Goal: Task Accomplishment & Management: Manage account settings

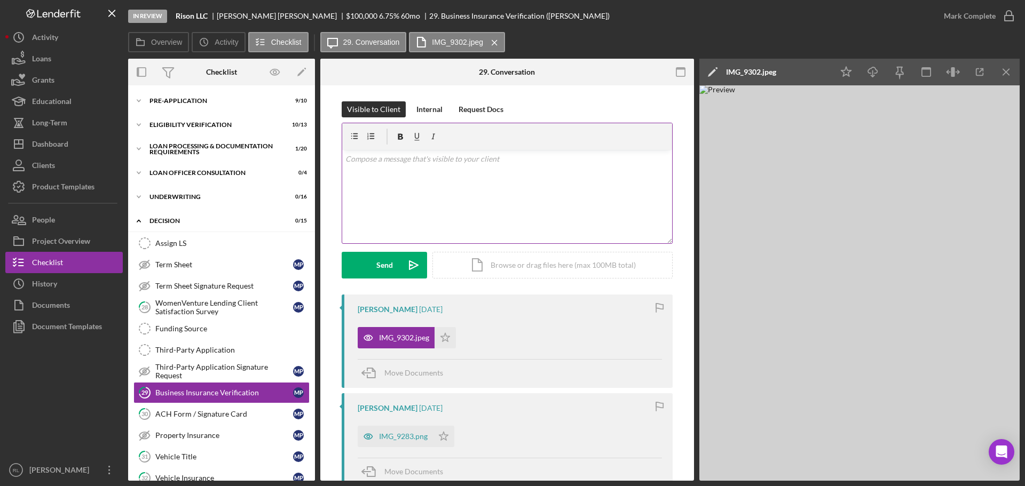
scroll to position [109, 0]
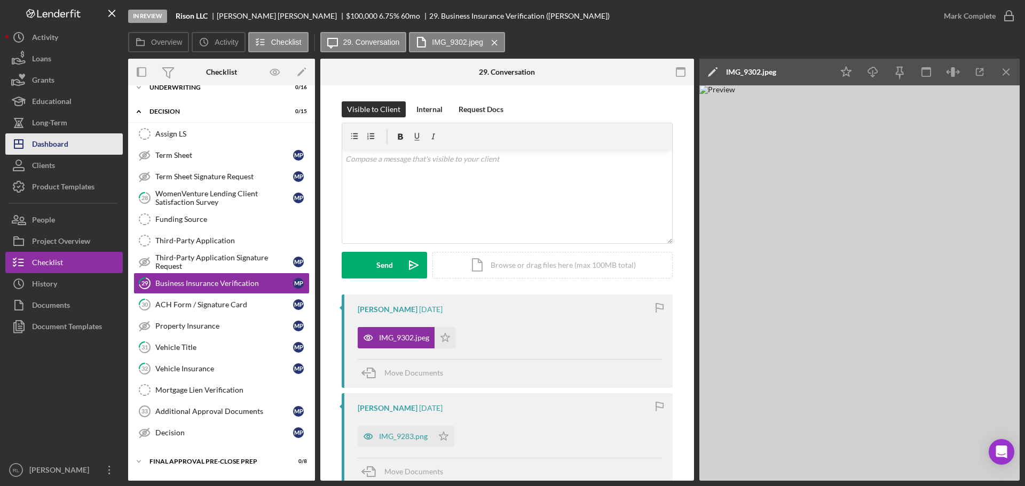
click at [52, 141] on div "Dashboard" at bounding box center [50, 145] width 36 height 24
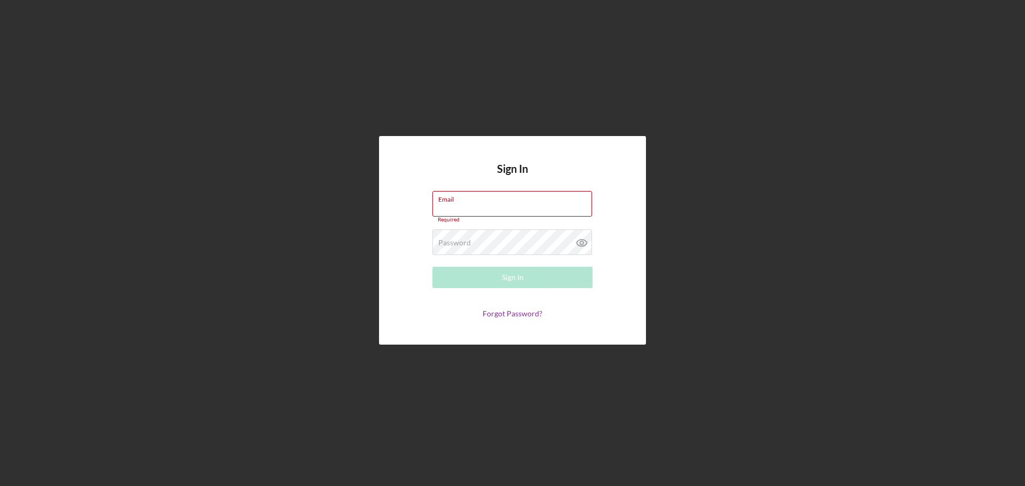
type input "rllewellyn@womenventure.org"
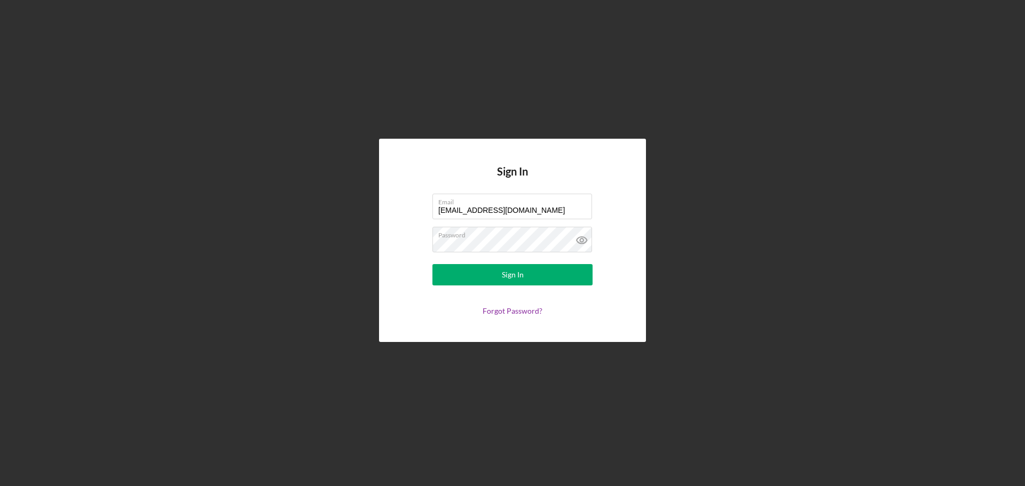
click at [547, 286] on form "Email rllewellyn@womenventure.org Password Sign In Forgot Password?" at bounding box center [513, 255] width 214 height 122
click at [542, 281] on button "Sign In" at bounding box center [512, 274] width 160 height 21
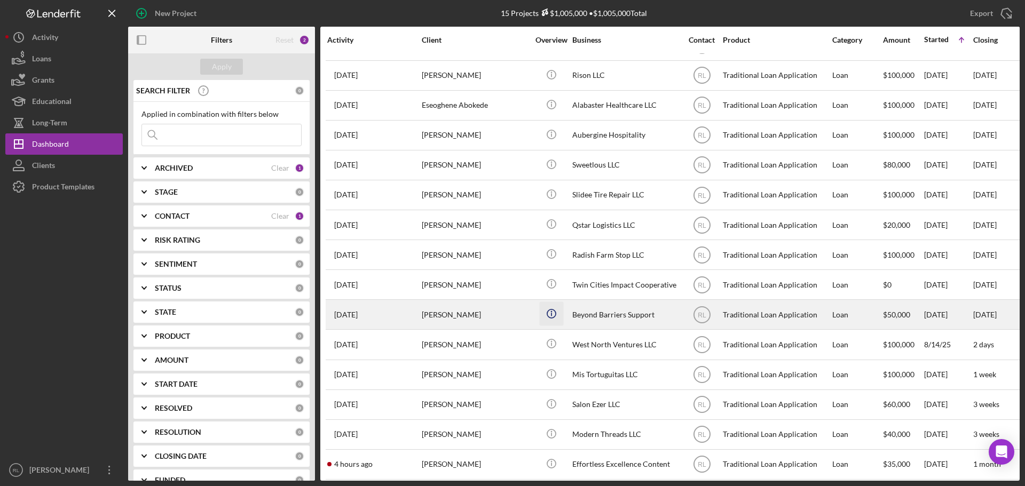
scroll to position [35, 0]
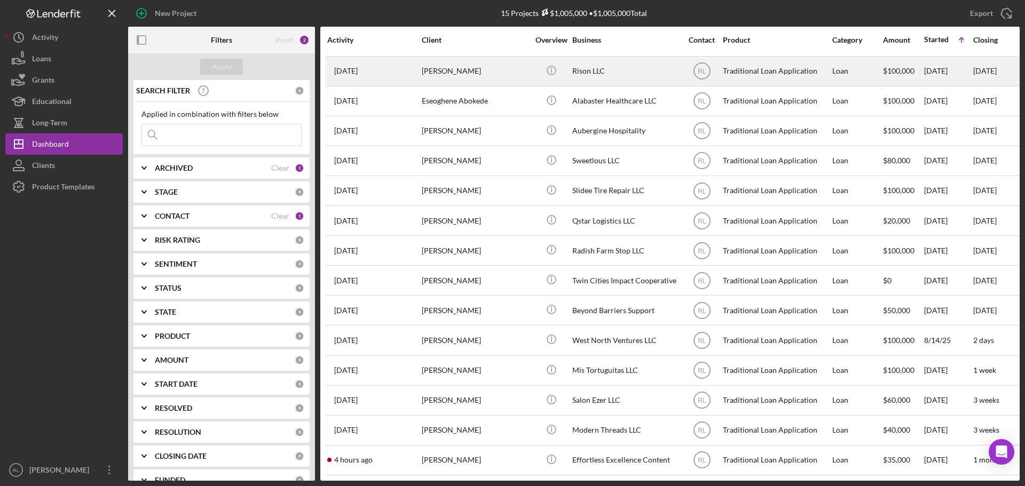
click at [445, 62] on div "Myra Patterson" at bounding box center [475, 71] width 107 height 28
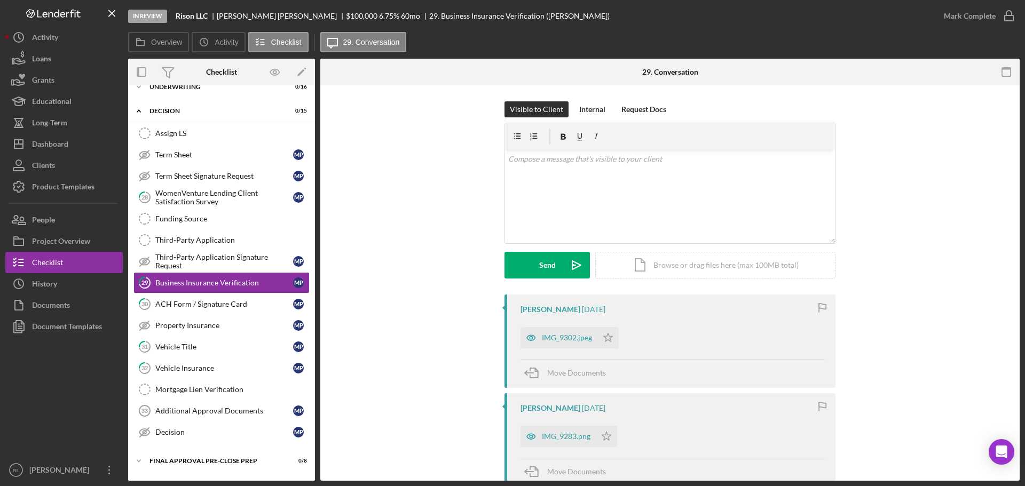
scroll to position [53, 0]
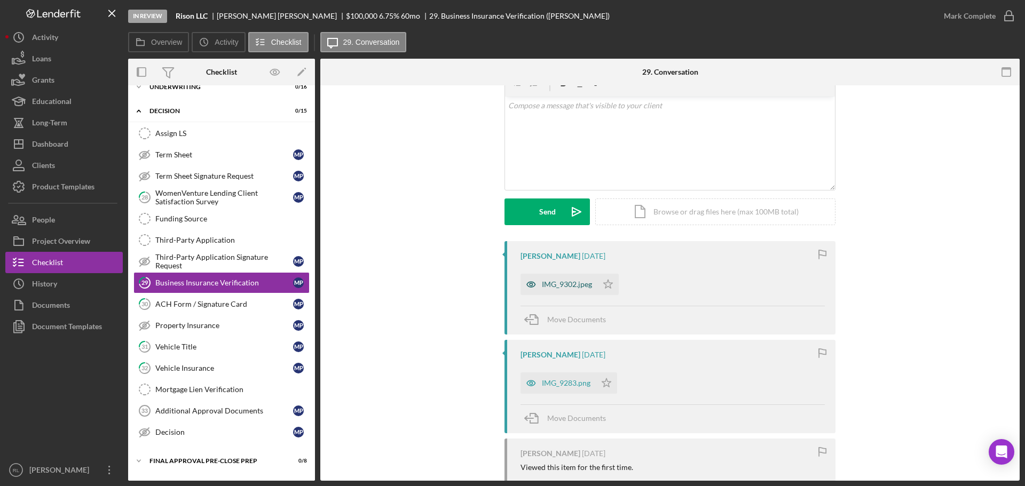
click at [568, 281] on div "IMG_9302.jpeg" at bounding box center [567, 284] width 50 height 9
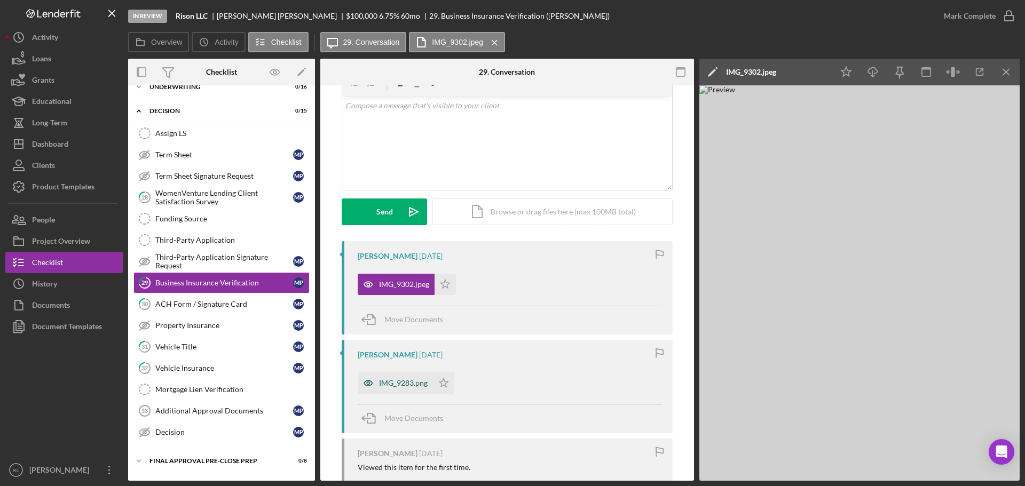
click at [381, 381] on div "IMG_9283.png" at bounding box center [403, 383] width 49 height 9
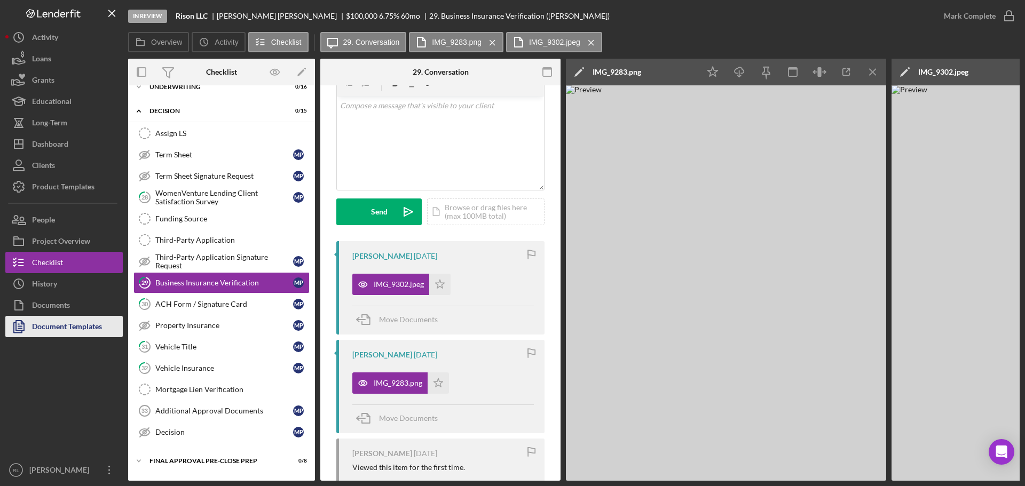
click at [70, 324] on div "Document Templates" at bounding box center [67, 328] width 70 height 24
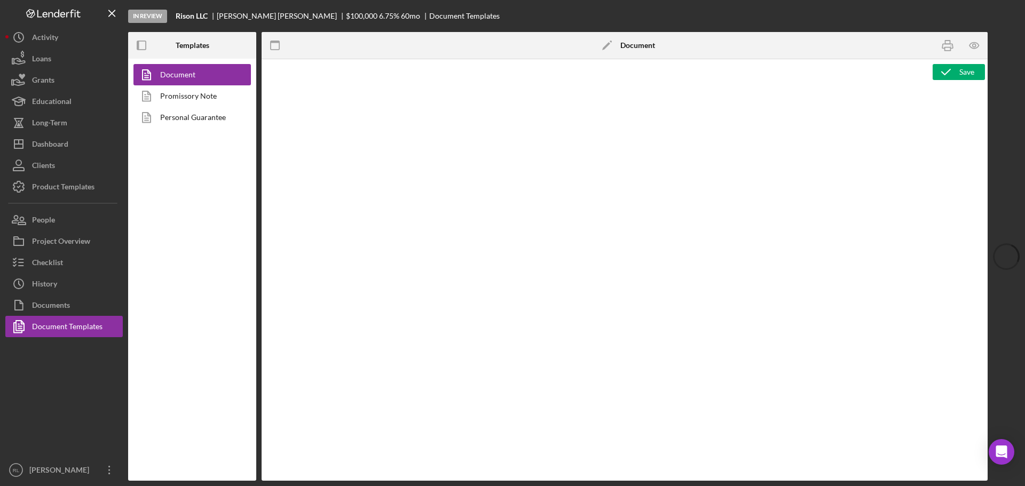
type textarea "<h1 style="text-align: center"><strong>Traditional Loan Application - <span id=…"
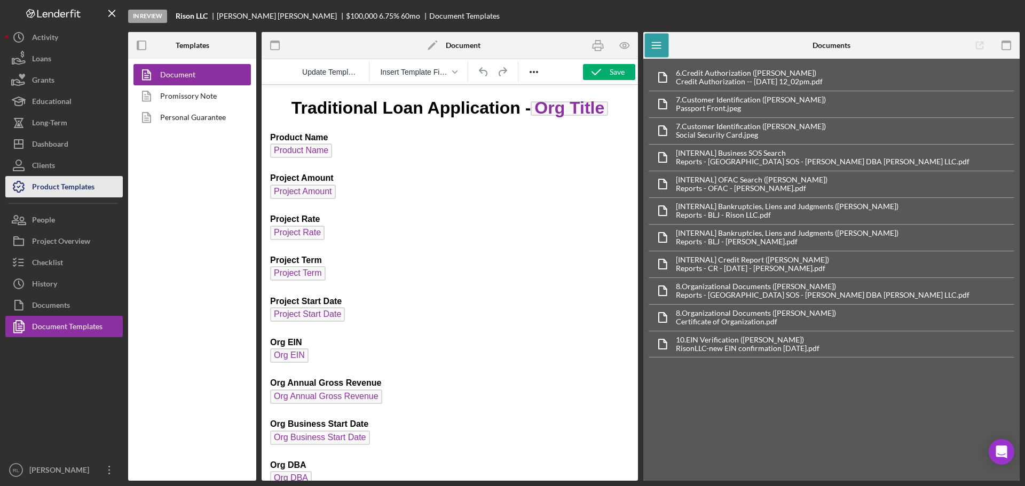
click at [51, 176] on div "Product Templates" at bounding box center [63, 188] width 62 height 24
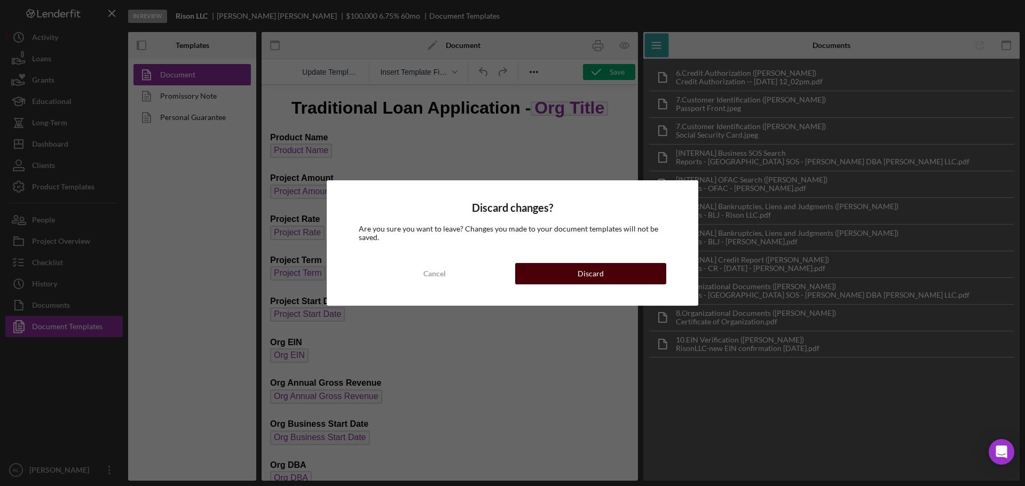
click at [605, 276] on button "Discard" at bounding box center [590, 273] width 151 height 21
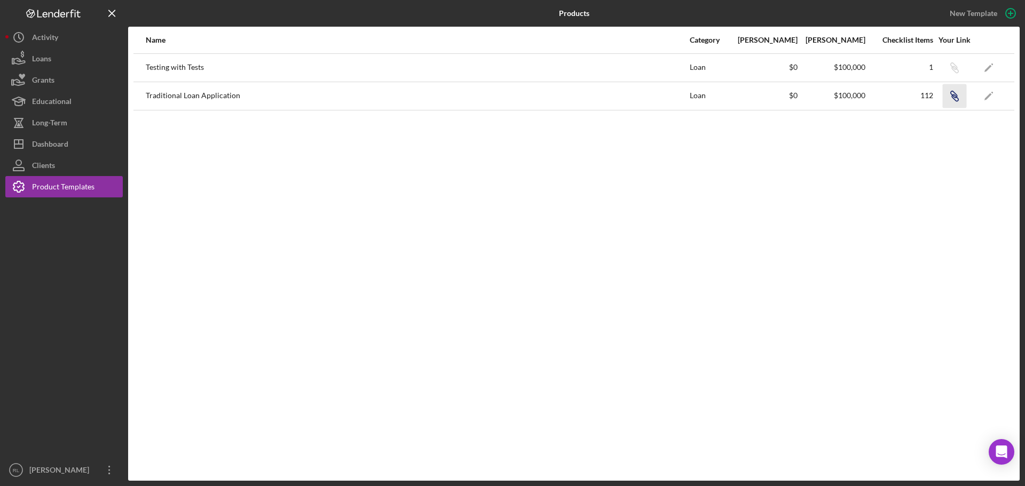
click at [954, 96] on icon "button" at bounding box center [953, 94] width 6 height 6
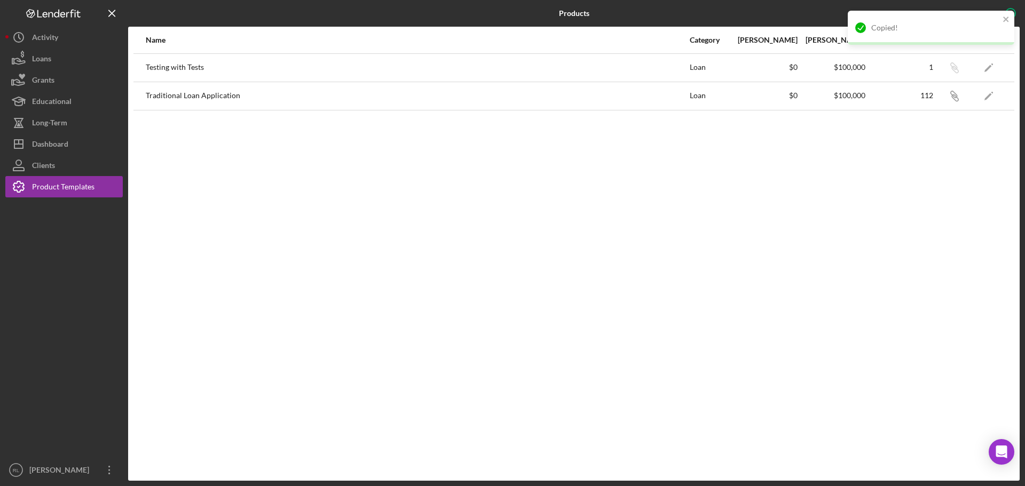
click at [934, 200] on div "Name Category Min Amount Max Amount Checklist Items Your Link Testing with Test…" at bounding box center [574, 254] width 892 height 454
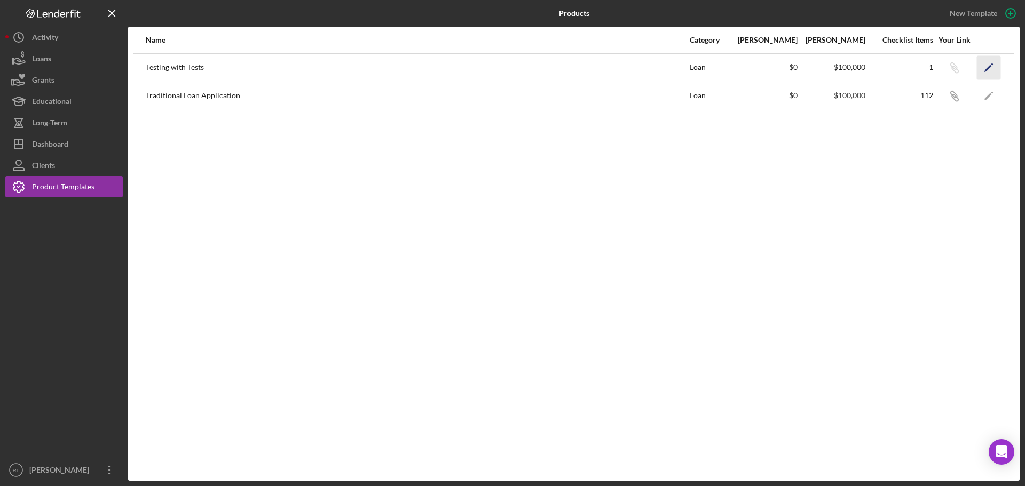
click at [989, 64] on icon "Icon/Edit" at bounding box center [989, 68] width 24 height 24
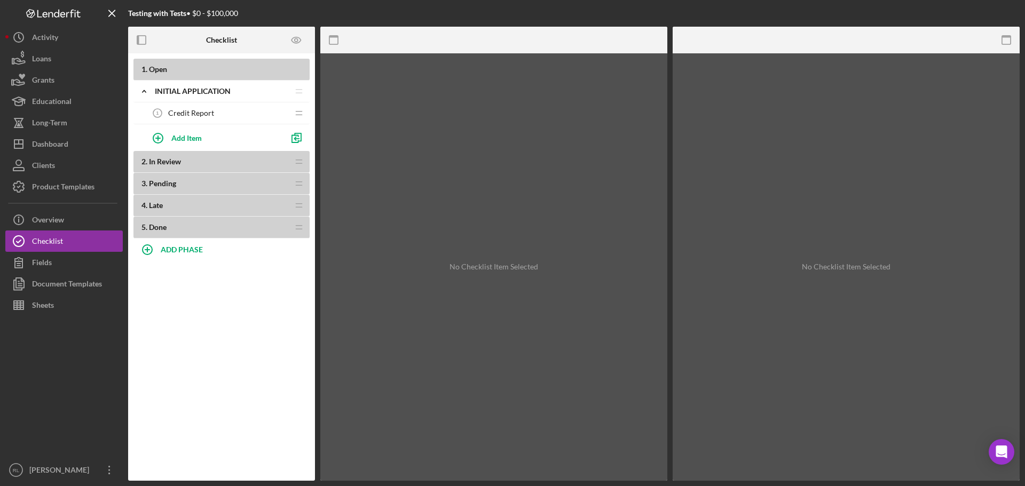
click at [199, 113] on span "Credit Report" at bounding box center [191, 113] width 46 height 9
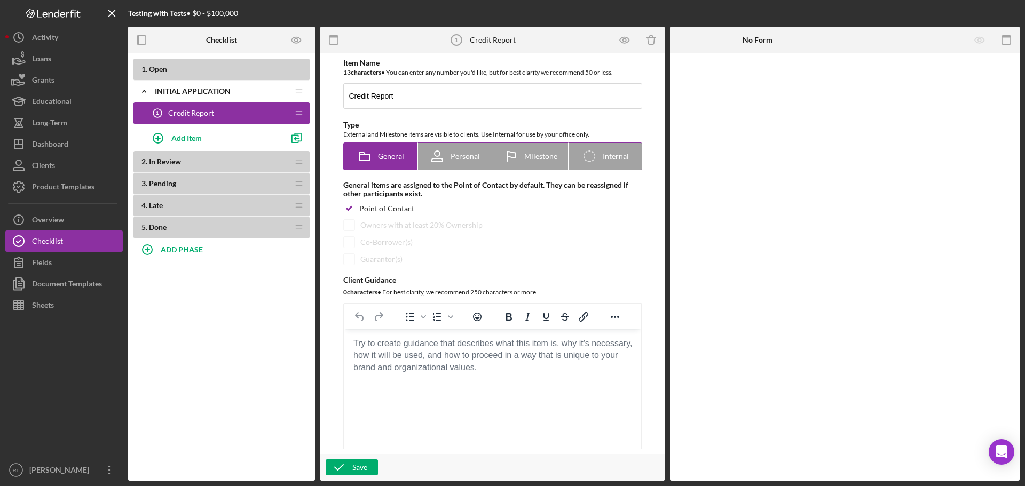
click at [623, 144] on div "Icon/Checklist Item Internal Internal" at bounding box center [605, 156] width 48 height 27
radio input "false"
radio input "true"
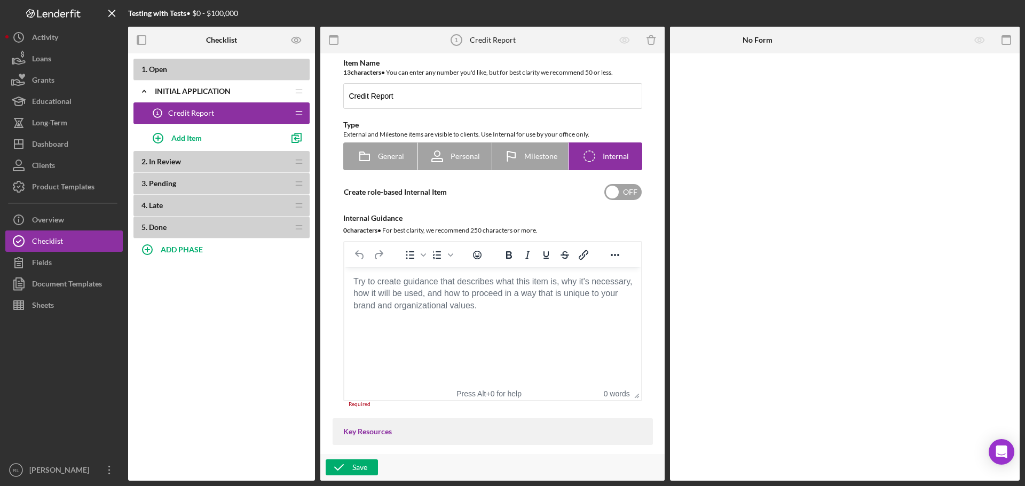
click at [627, 193] on input "checkbox" at bounding box center [622, 192] width 37 height 16
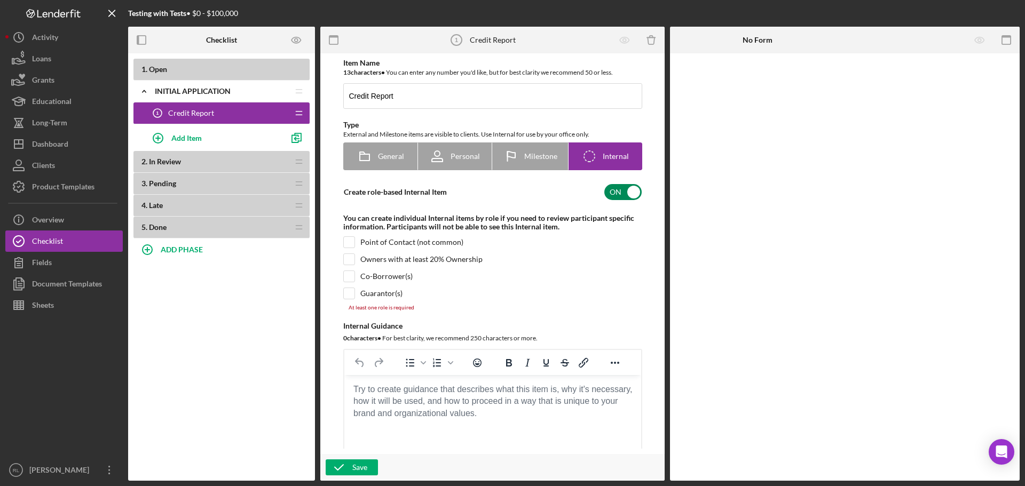
click at [627, 193] on input "checkbox" at bounding box center [622, 192] width 37 height 16
checkbox input "false"
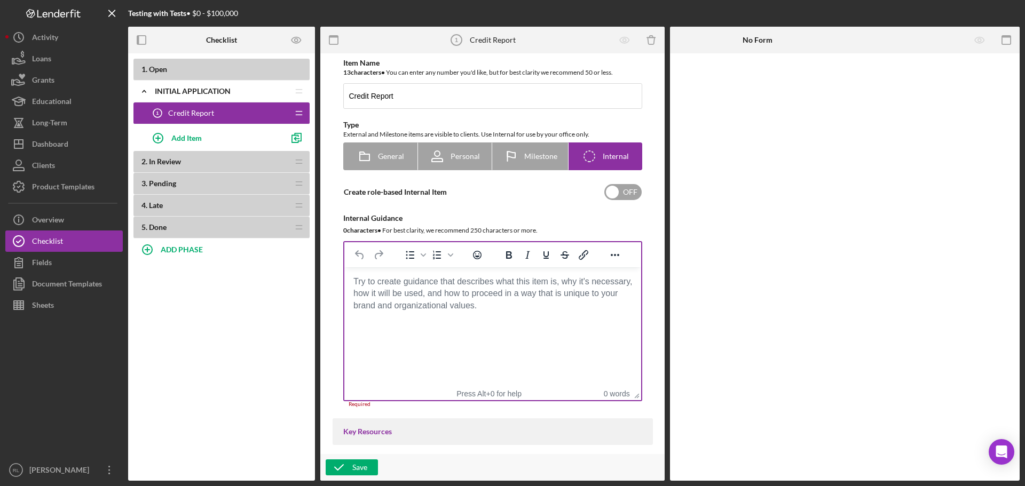
scroll to position [374, 0]
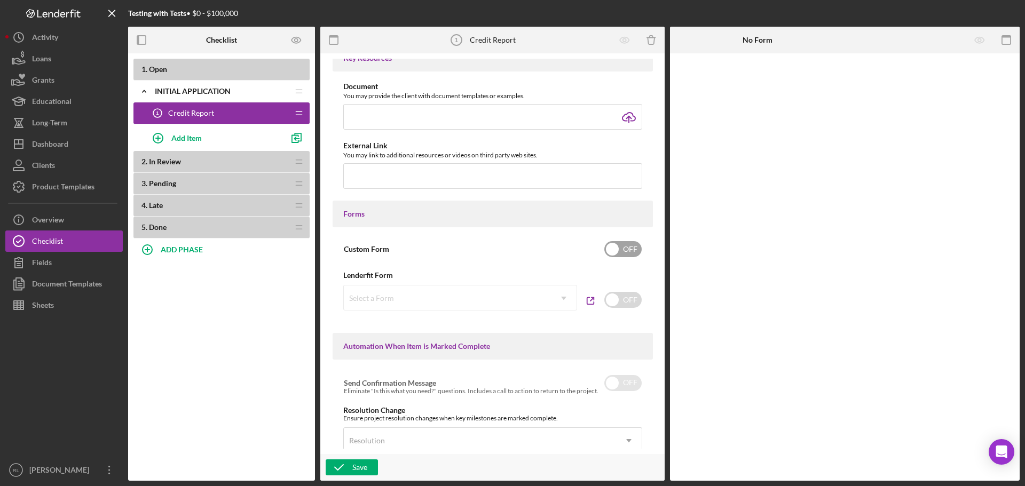
click at [634, 245] on input "checkbox" at bounding box center [622, 249] width 37 height 16
checkbox input "true"
click at [747, 84] on div "Add Form Element" at bounding box center [744, 82] width 62 height 21
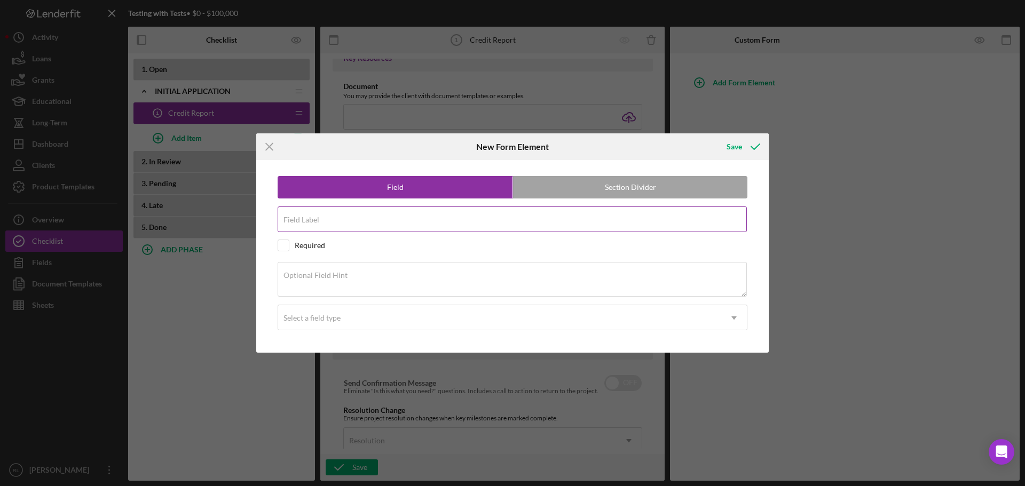
click at [335, 215] on div "Field Label" at bounding box center [513, 220] width 470 height 27
type input "Credit Score"
click at [290, 247] on div "Required" at bounding box center [513, 246] width 470 height 12
checkbox input "true"
click at [356, 288] on textarea "Optional Field Hint" at bounding box center [512, 279] width 469 height 34
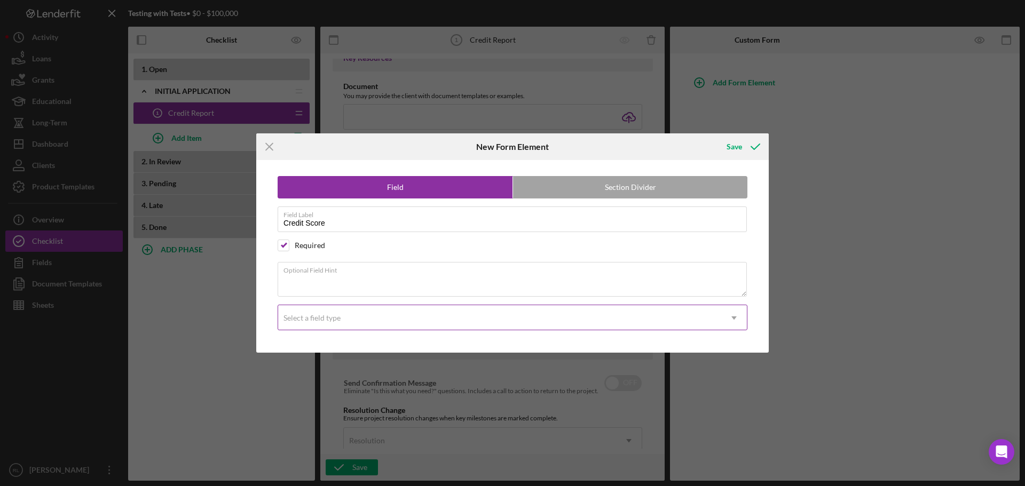
click at [370, 317] on div "Select a field type" at bounding box center [499, 318] width 443 height 25
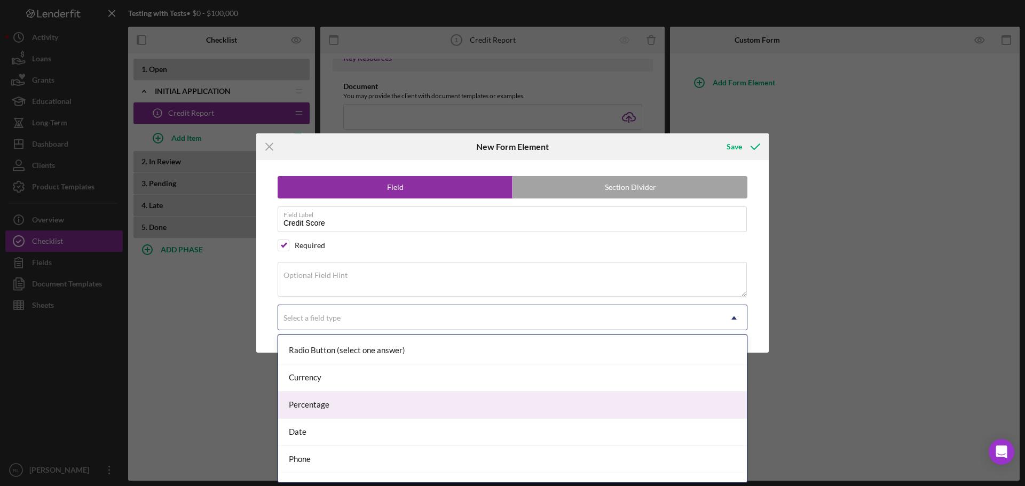
scroll to position [125, 0]
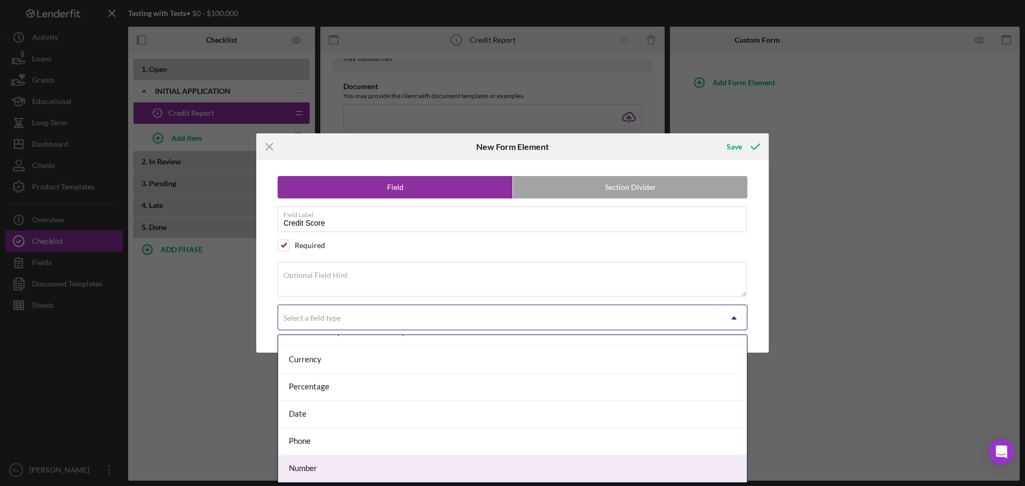
click at [325, 472] on div "Number" at bounding box center [512, 468] width 469 height 27
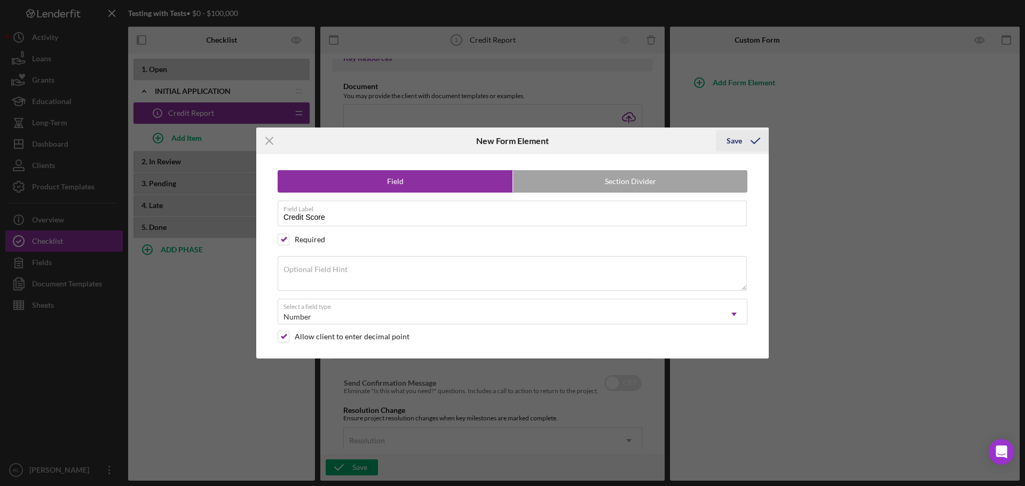
click at [737, 138] on div "Save" at bounding box center [734, 140] width 15 height 21
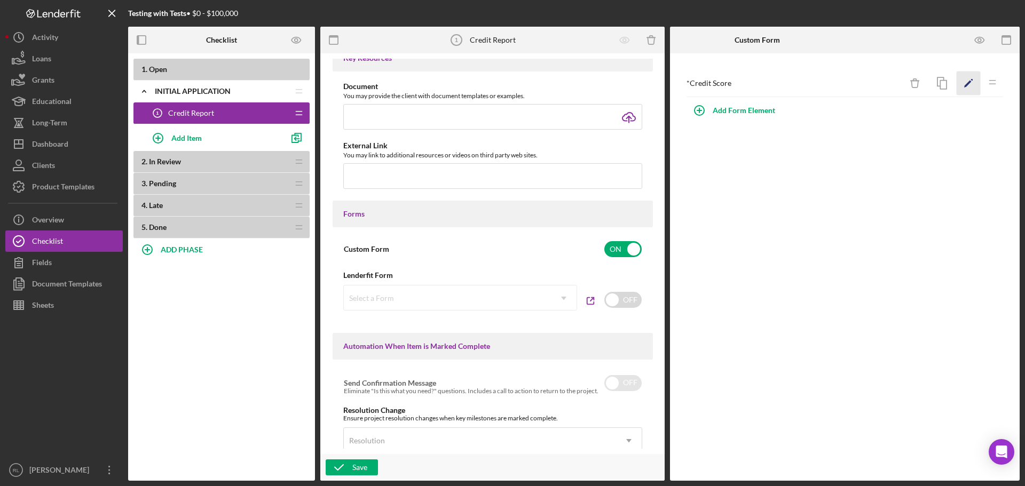
click at [973, 88] on icon "Icon/Edit" at bounding box center [969, 84] width 24 height 24
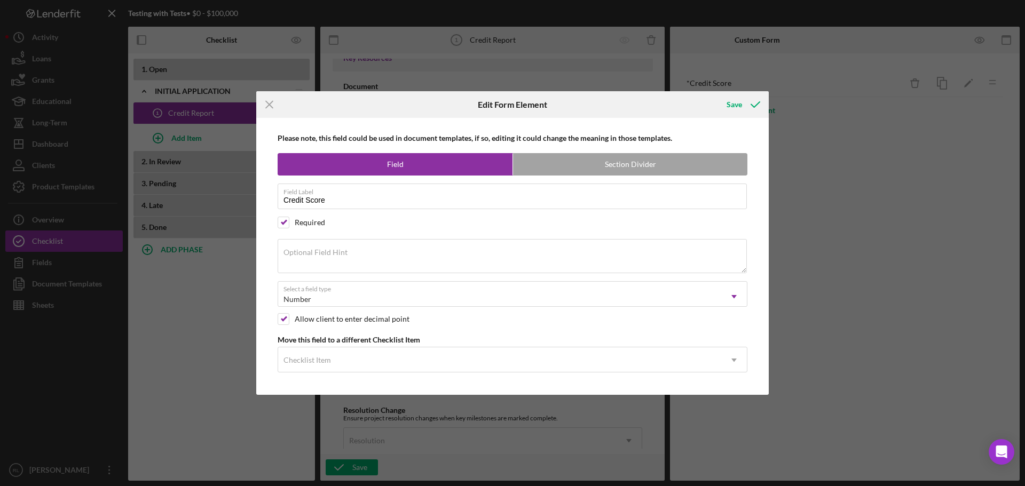
click at [309, 319] on div "Allow client to enter decimal point" at bounding box center [352, 319] width 115 height 9
checkbox input "false"
click at [744, 100] on icon "submit" at bounding box center [755, 104] width 27 height 27
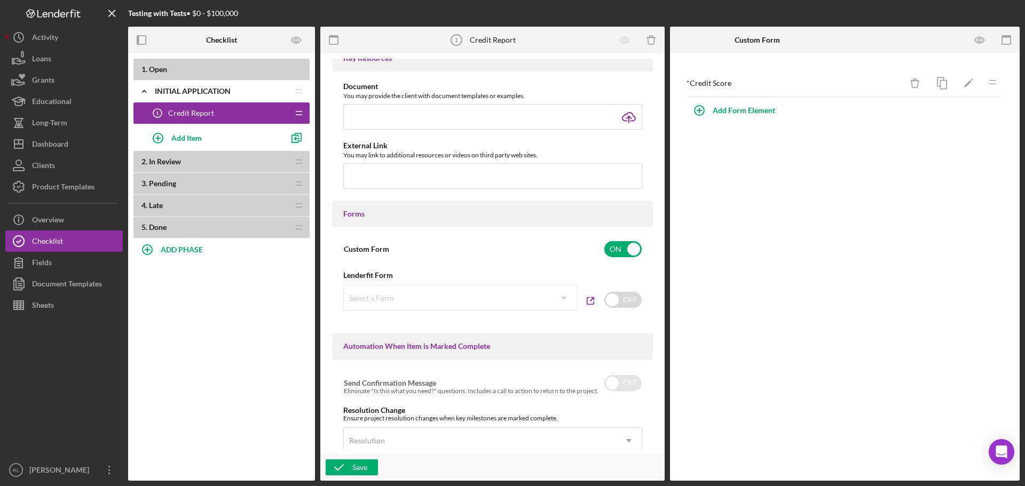
click at [736, 256] on div "* Credit Score Icon/Delete Icon/Edit Icon/Drag Add Form Element" at bounding box center [845, 267] width 350 height 428
click at [64, 308] on button "Sheets" at bounding box center [63, 305] width 117 height 21
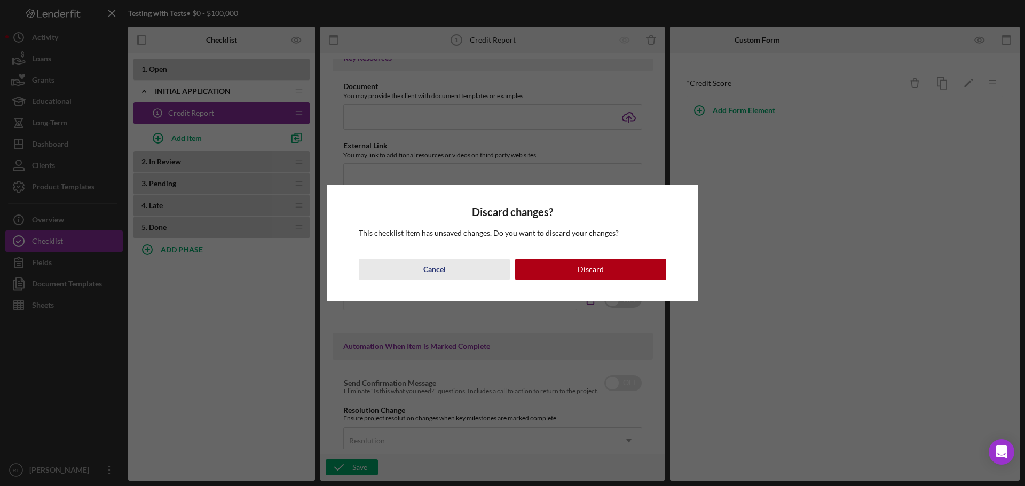
click at [455, 272] on button "Cancel" at bounding box center [434, 269] width 151 height 21
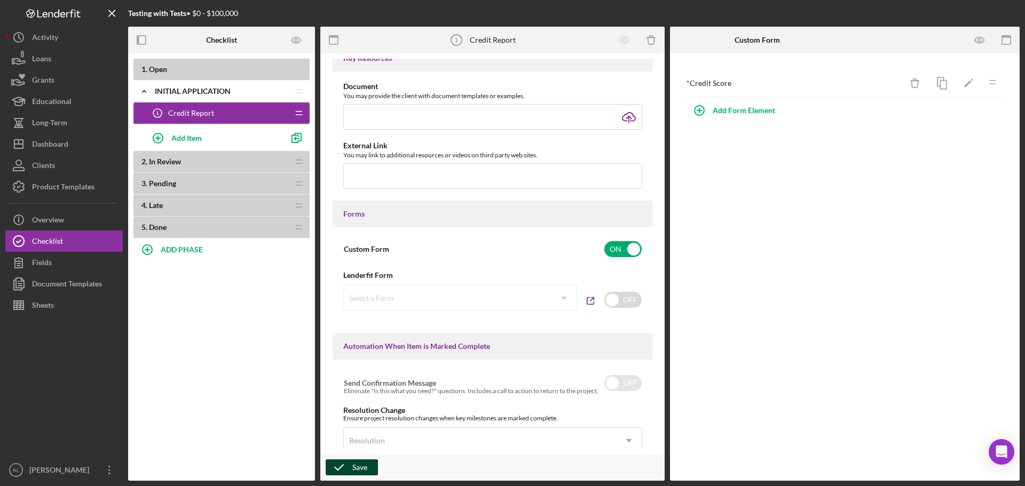
click at [351, 467] on icon "button" at bounding box center [339, 467] width 27 height 27
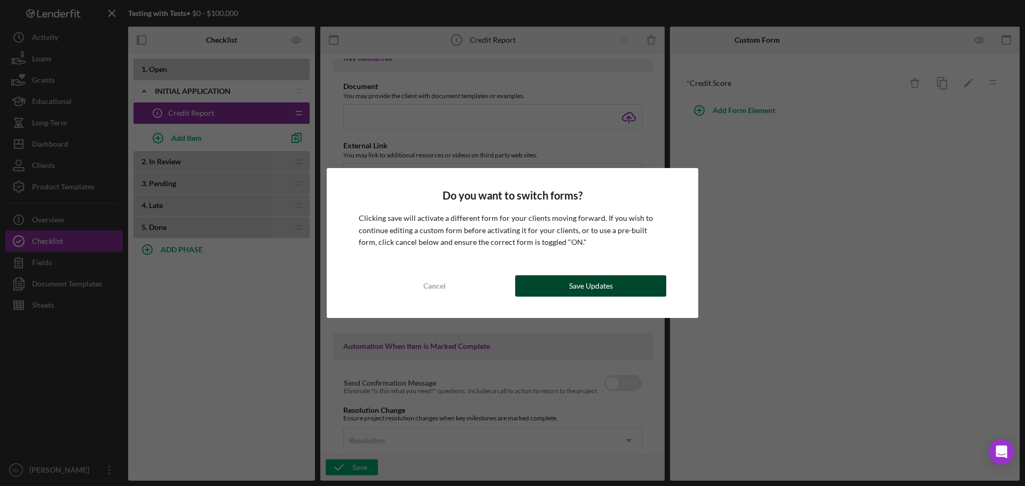
click at [593, 288] on div "Save Updates" at bounding box center [591, 285] width 44 height 21
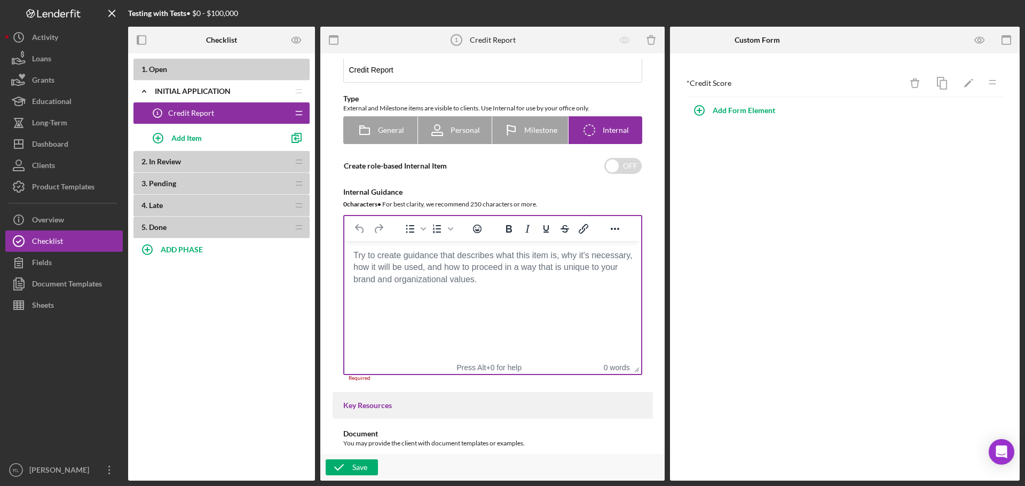
scroll to position [0, 0]
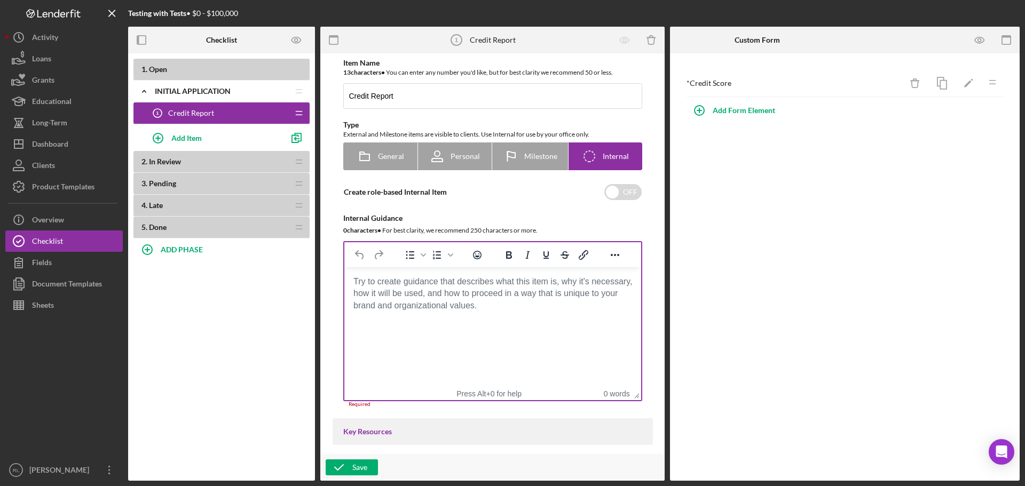
click at [474, 296] on html at bounding box center [492, 281] width 297 height 29
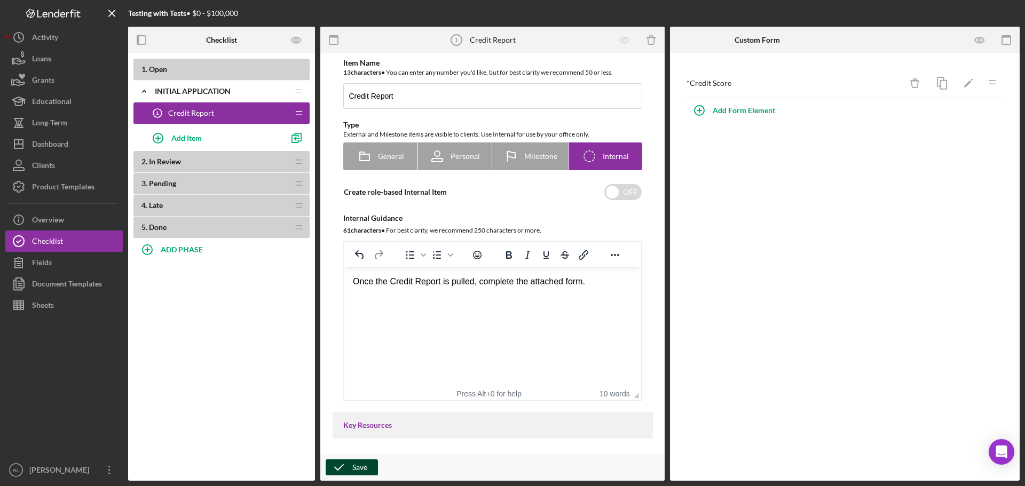
click at [342, 466] on icon "button" at bounding box center [339, 467] width 27 height 27
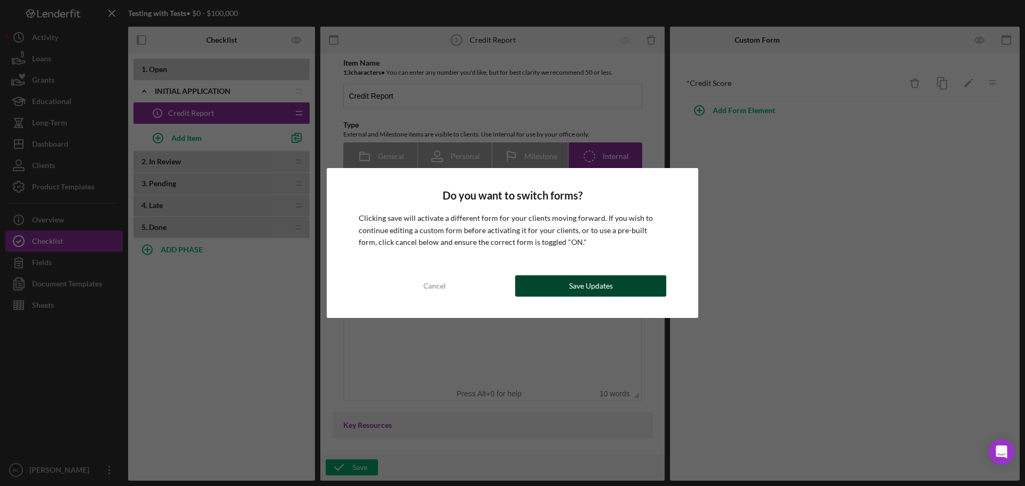
click at [597, 287] on div "Save Updates" at bounding box center [591, 285] width 44 height 21
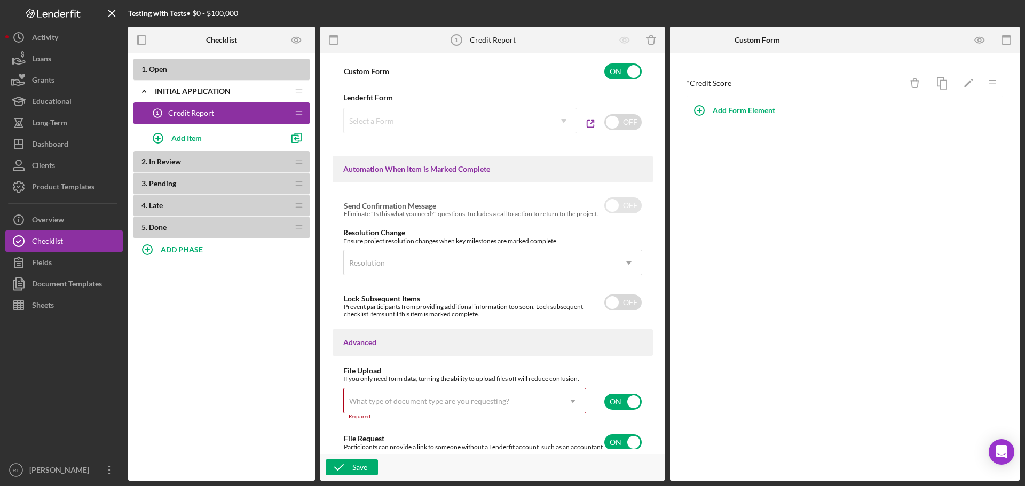
scroll to position [590, 0]
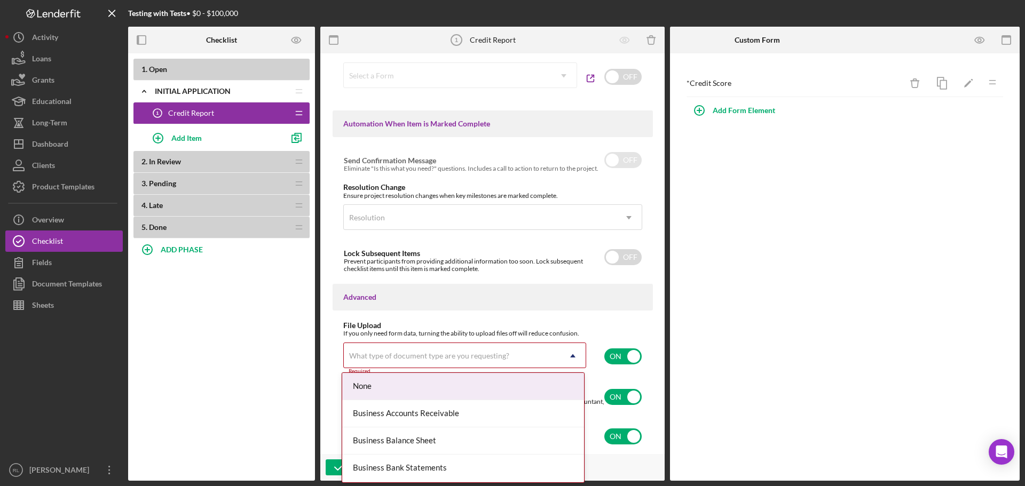
click at [574, 360] on icon "Icon/Dropdown Arrow" at bounding box center [573, 356] width 26 height 26
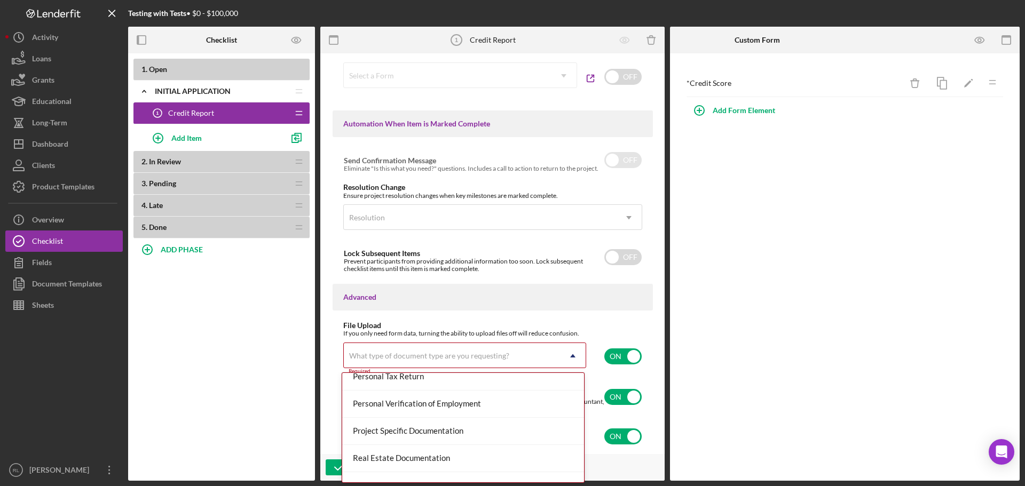
scroll to position [871, 0]
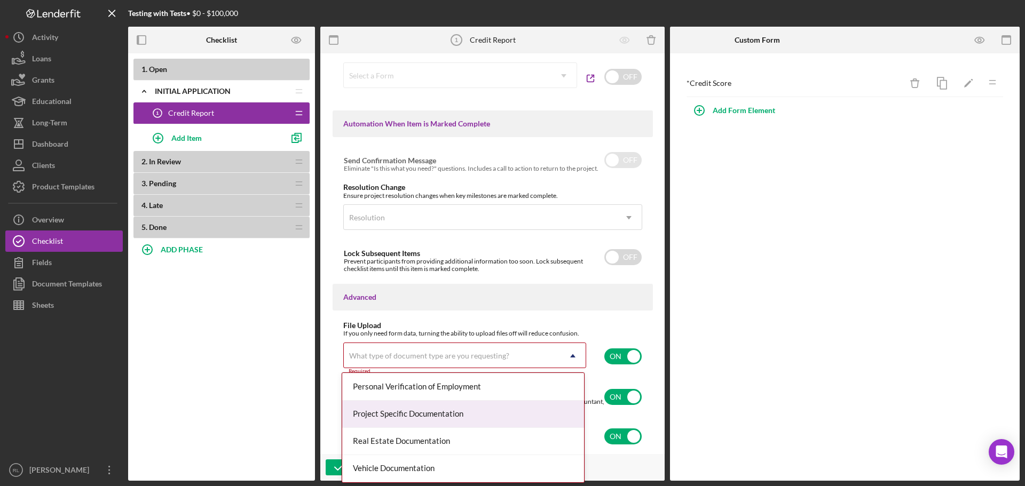
click at [624, 356] on input "checkbox" at bounding box center [622, 357] width 37 height 16
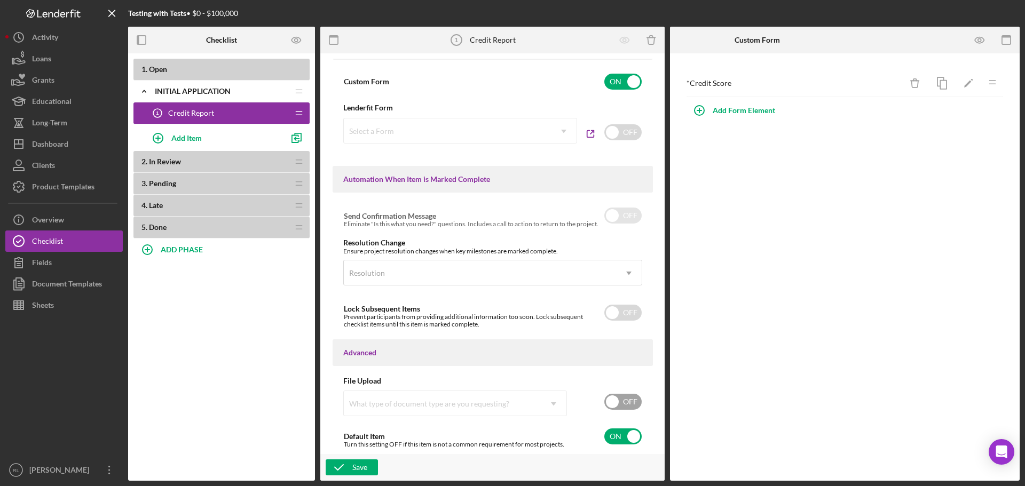
click at [623, 401] on input "checkbox" at bounding box center [622, 402] width 37 height 16
checkbox input "true"
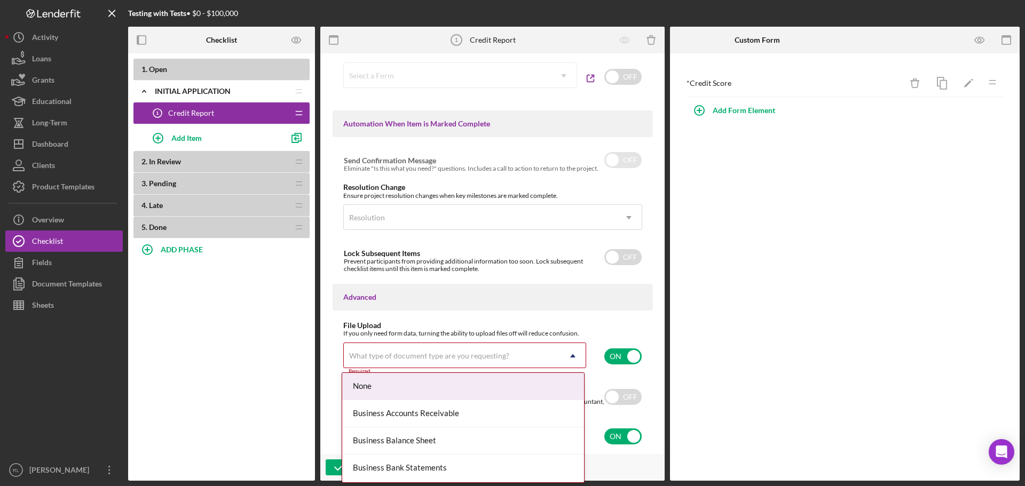
click at [555, 360] on div "What type of document type are you requesting?" at bounding box center [452, 356] width 216 height 25
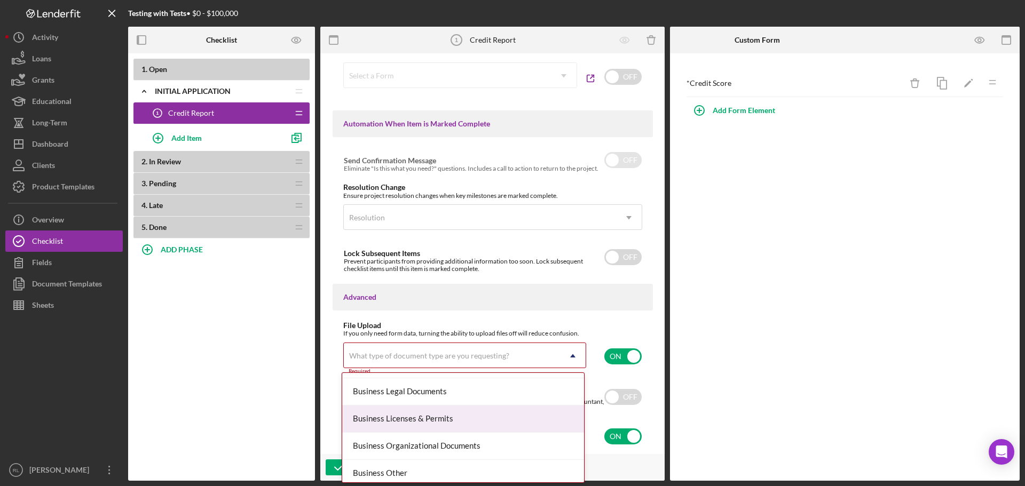
scroll to position [320, 0]
click at [406, 420] on div "Business Other" at bounding box center [463, 420] width 242 height 27
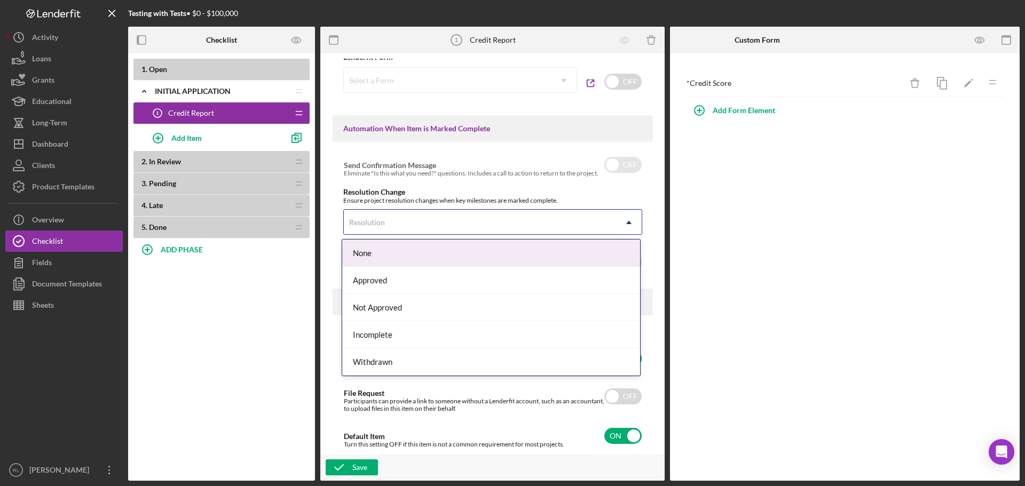
click at [605, 223] on div "Resolution" at bounding box center [480, 222] width 272 height 25
click at [593, 222] on div "Resolution" at bounding box center [480, 222] width 272 height 25
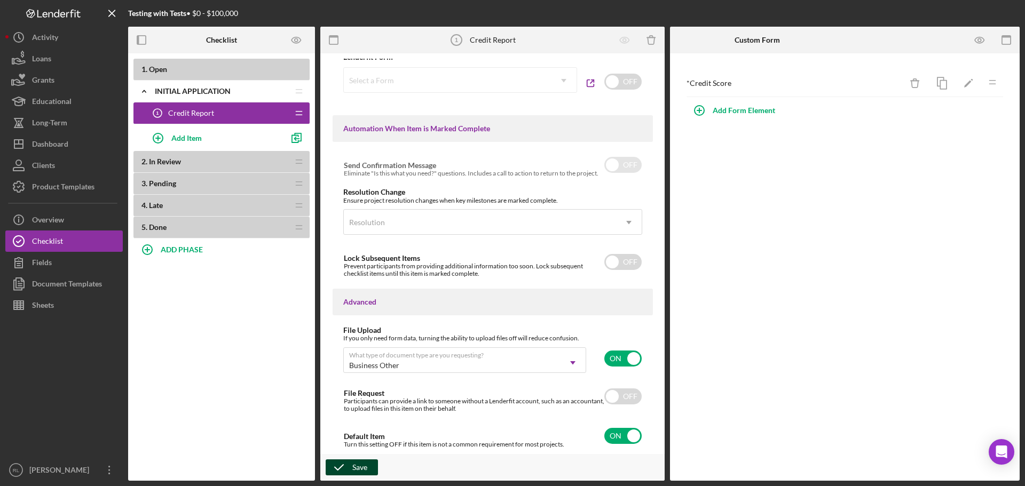
click at [357, 471] on div "Save" at bounding box center [359, 468] width 15 height 16
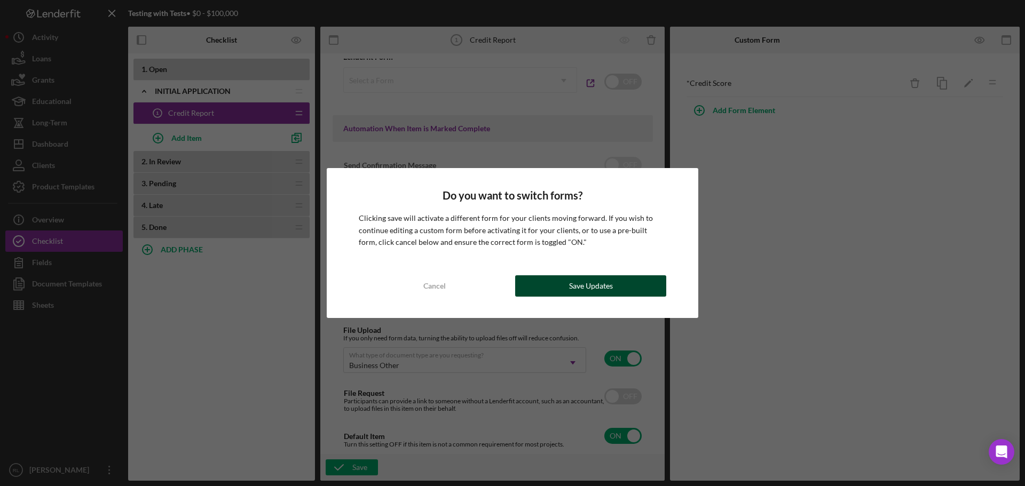
click at [602, 289] on div "Save Updates" at bounding box center [591, 285] width 44 height 21
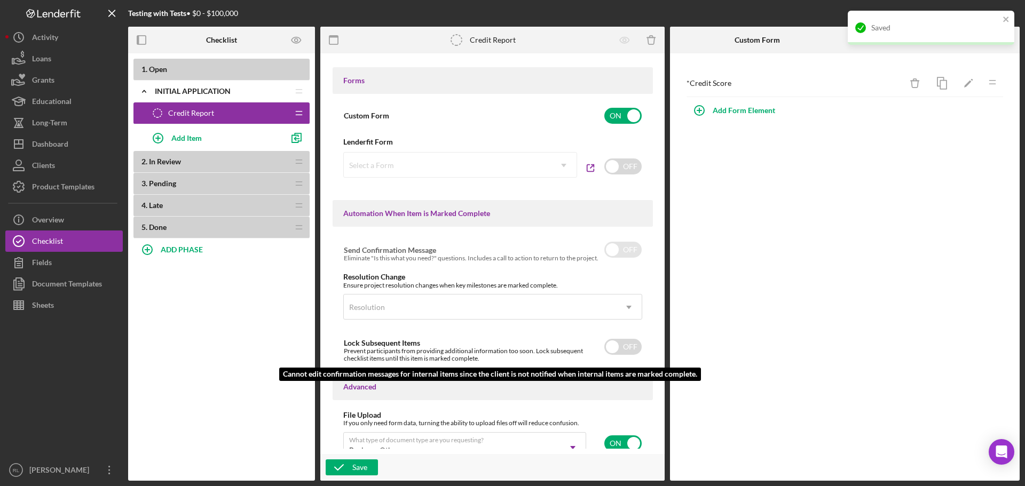
scroll to position [372, 0]
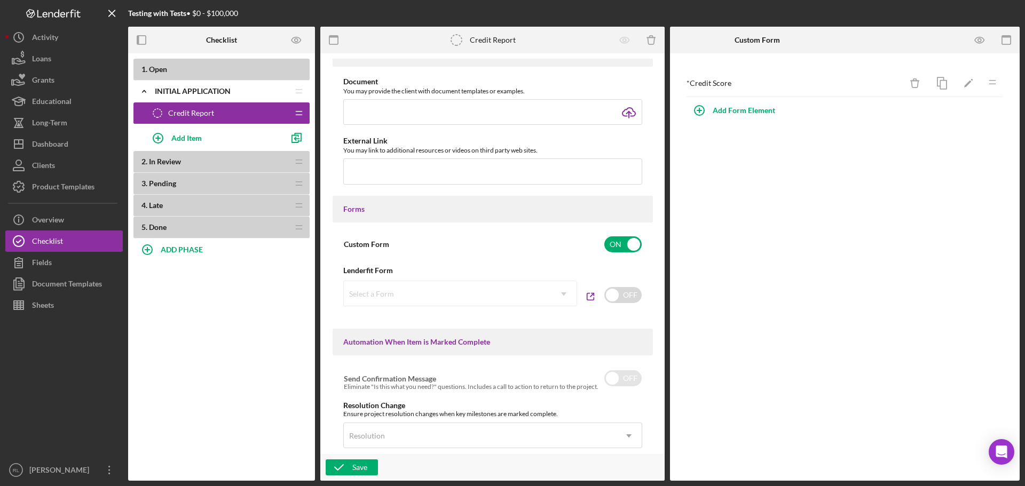
click at [519, 292] on div "Select a Form Icon/Dropdown Arrow" at bounding box center [460, 294] width 234 height 26
click at [564, 295] on div "Select a Form Icon/Dropdown Arrow" at bounding box center [460, 294] width 234 height 26
click at [632, 299] on input "checkbox" at bounding box center [622, 295] width 37 height 16
checkbox input "true"
checkbox input "false"
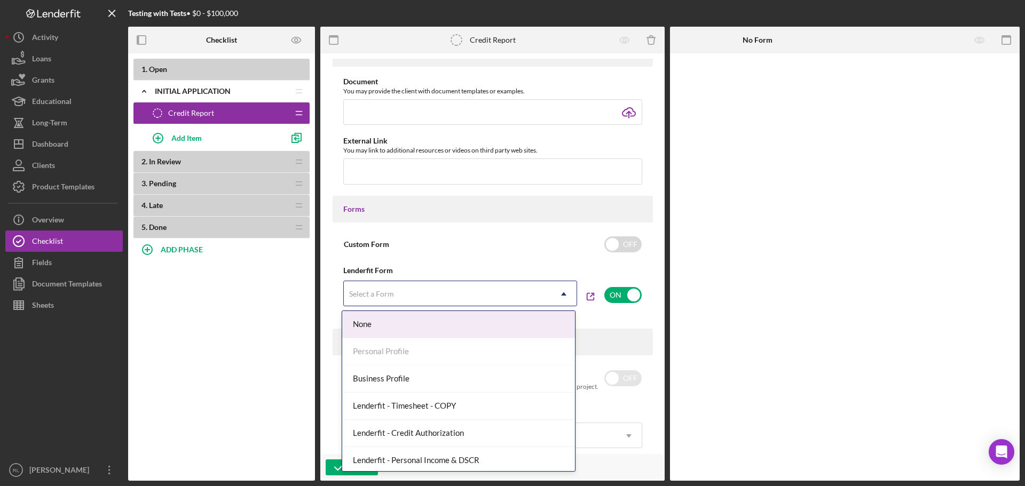
click at [557, 291] on icon "Icon/Dropdown Arrow" at bounding box center [564, 294] width 26 height 26
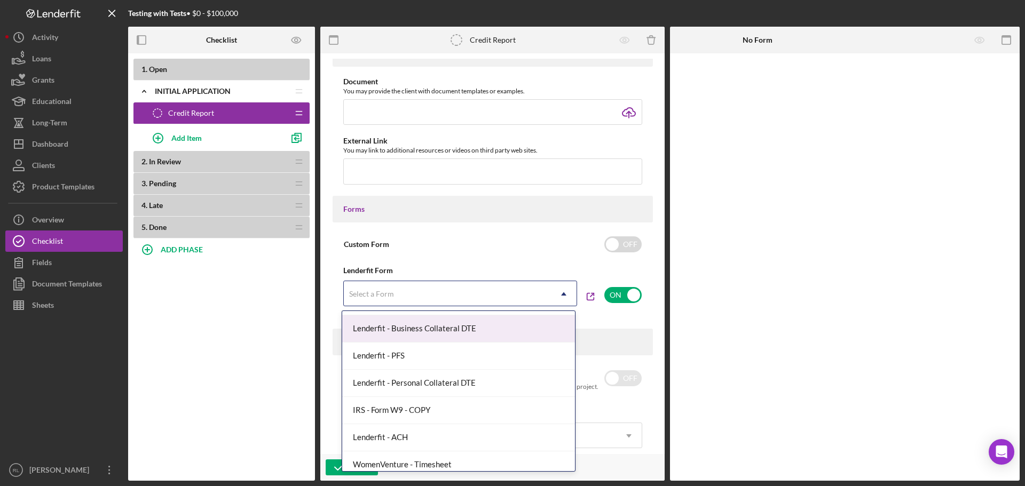
scroll to position [221, 0]
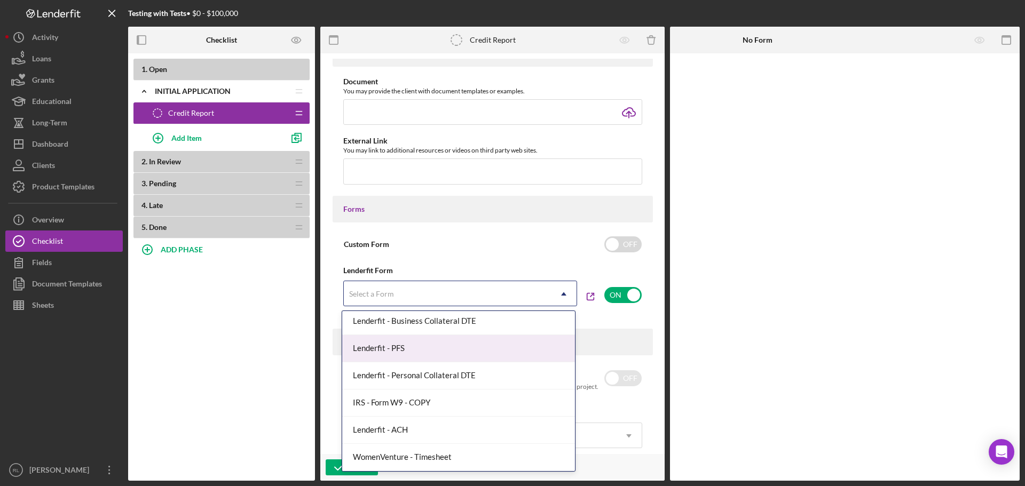
click at [546, 257] on div "Custom Form OFF Lenderfit Form 14 results available. Use Up and Down to choose …" at bounding box center [493, 272] width 320 height 79
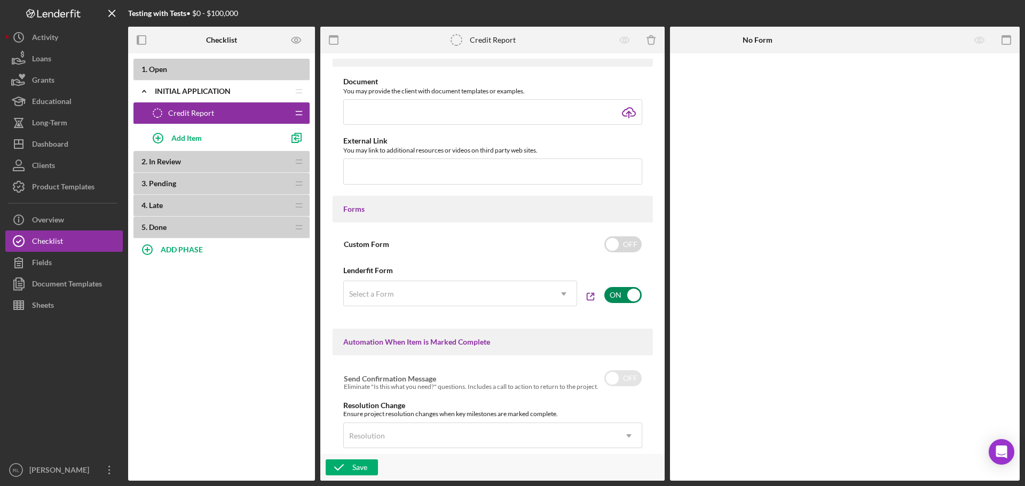
click at [618, 296] on input "checkbox" at bounding box center [622, 295] width 37 height 16
checkbox input "false"
click at [637, 248] on input "checkbox" at bounding box center [622, 245] width 37 height 16
checkbox input "true"
click at [342, 466] on polyline "button" at bounding box center [339, 467] width 9 height 5
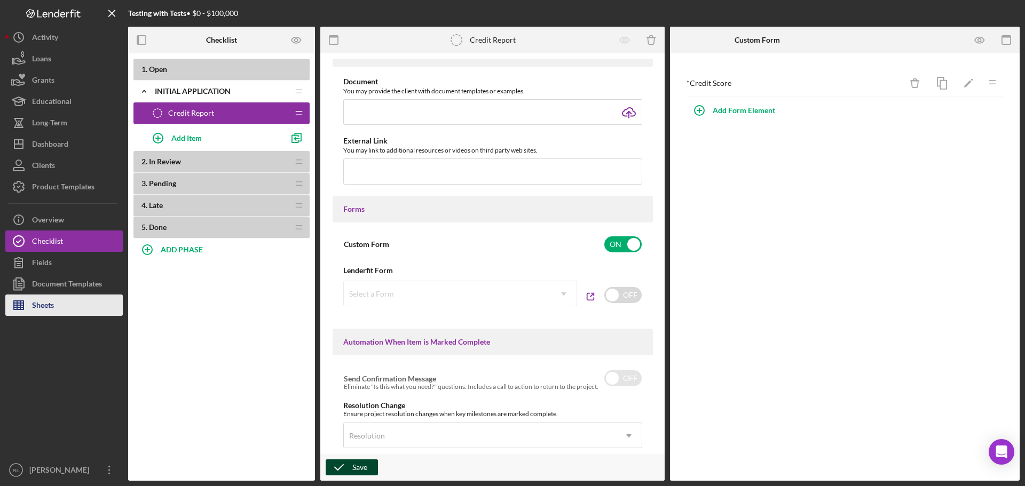
click at [53, 303] on div "Sheets" at bounding box center [43, 307] width 22 height 24
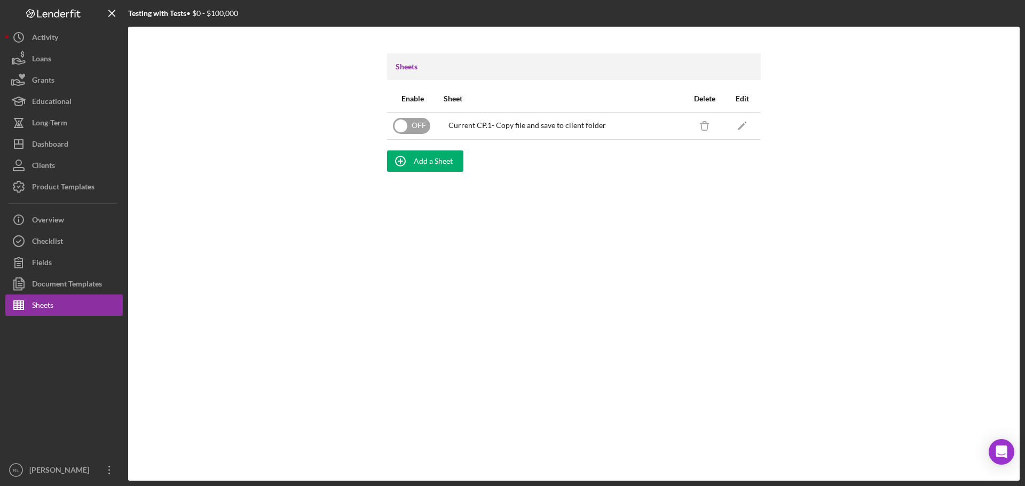
click at [418, 128] on input "checkbox" at bounding box center [411, 126] width 37 height 16
checkbox input "true"
click at [745, 125] on icon "Icon/Edit" at bounding box center [742, 126] width 24 height 24
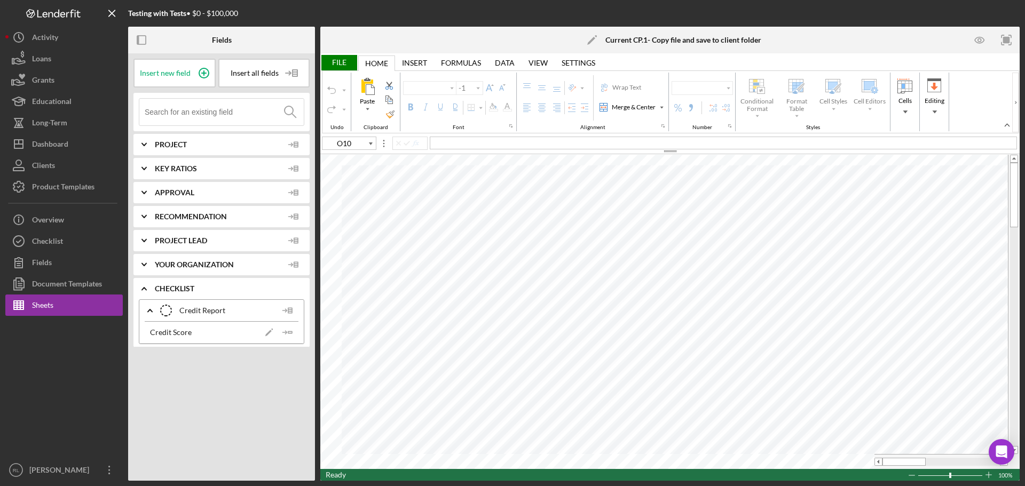
type input "Calibri"
type input "11"
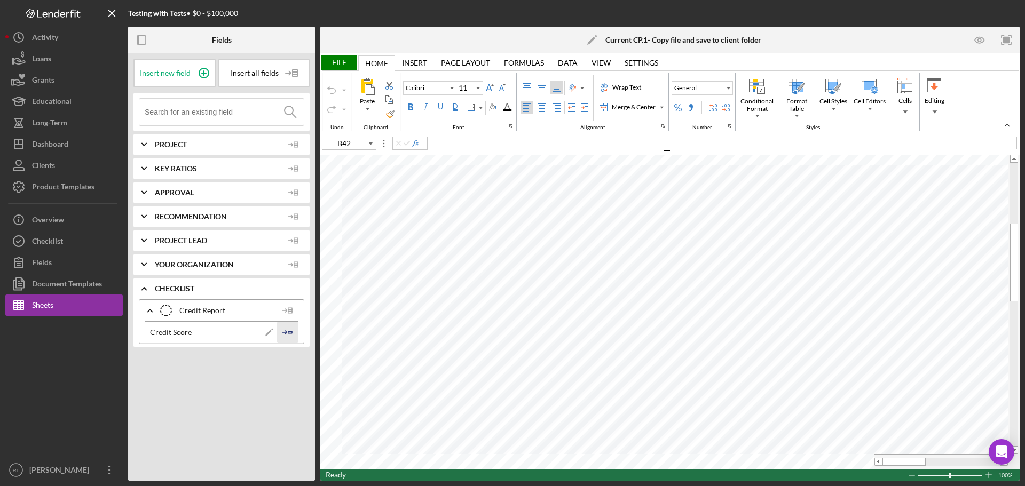
click at [286, 333] on line "button" at bounding box center [284, 333] width 4 height 0
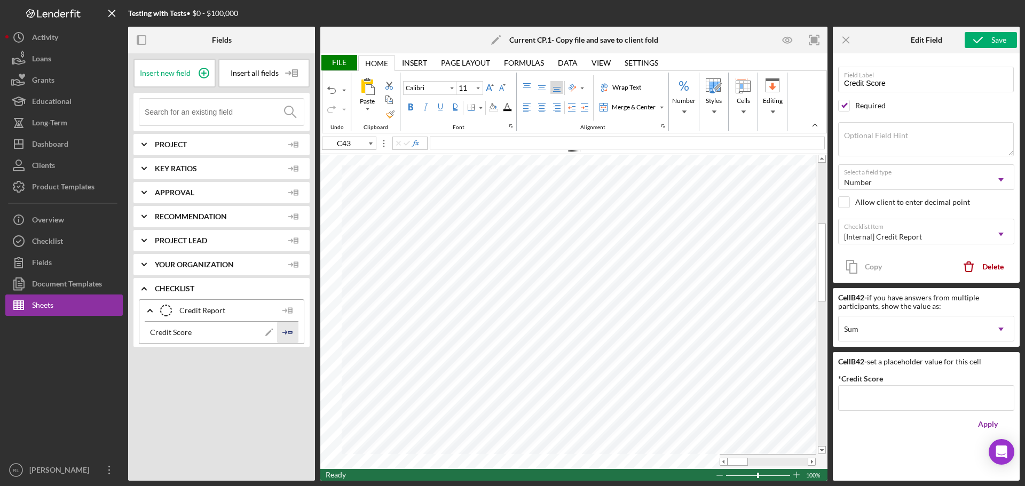
type input "B43"
click at [964, 327] on div "Sum" at bounding box center [913, 329] width 149 height 25
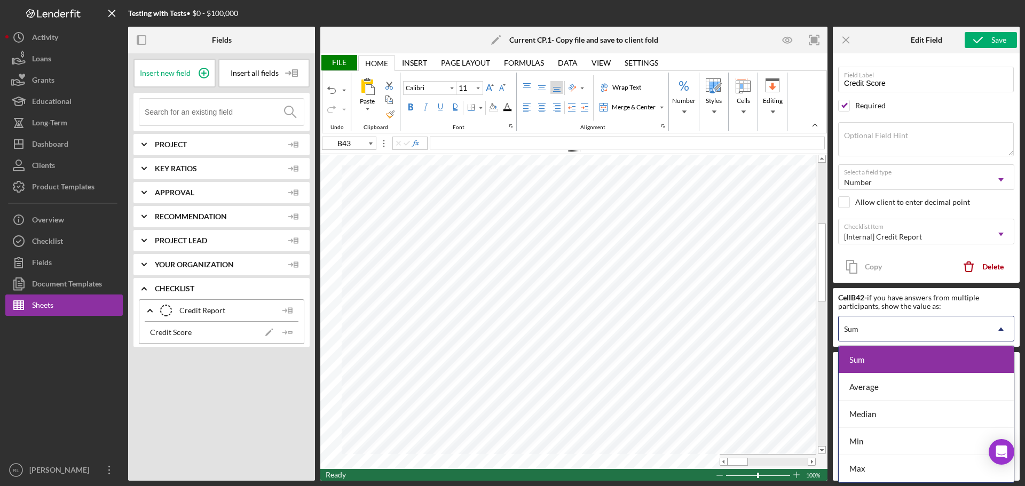
click at [948, 326] on div "Sum" at bounding box center [913, 329] width 149 height 25
click at [910, 331] on div "Sum" at bounding box center [913, 329] width 149 height 25
click at [990, 322] on icon "Icon/Dropdown Arrow" at bounding box center [1001, 330] width 26 height 26
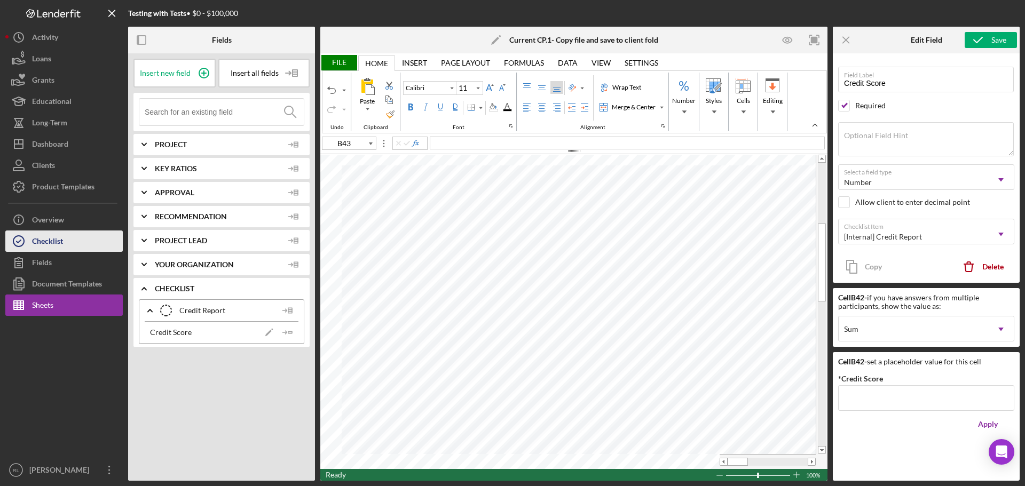
click at [64, 238] on button "Checklist" at bounding box center [63, 241] width 117 height 21
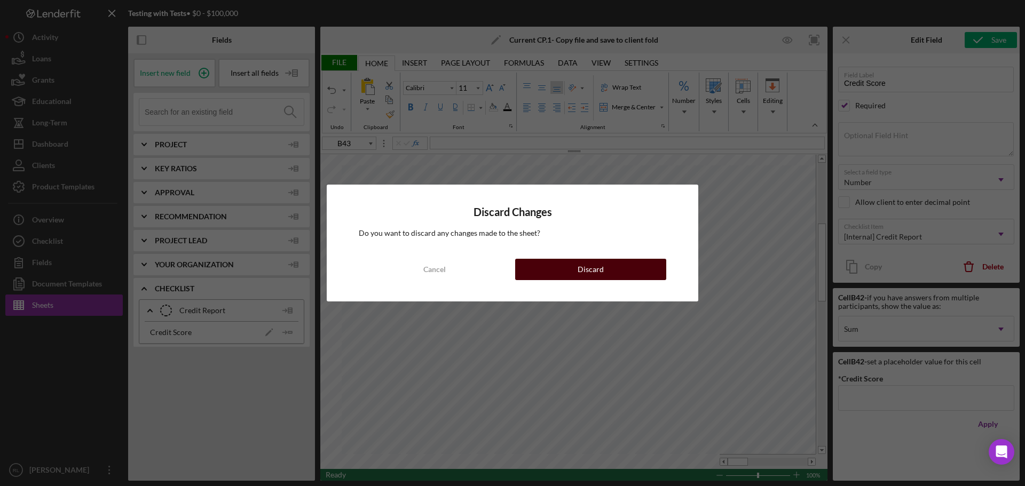
click at [565, 269] on button "Discard" at bounding box center [590, 269] width 151 height 21
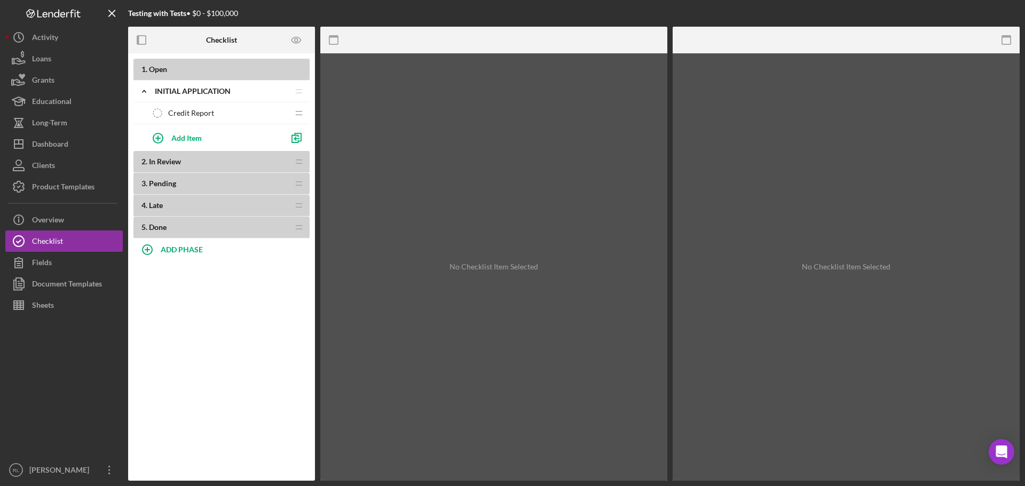
click at [203, 110] on span "Credit Report" at bounding box center [191, 113] width 46 height 9
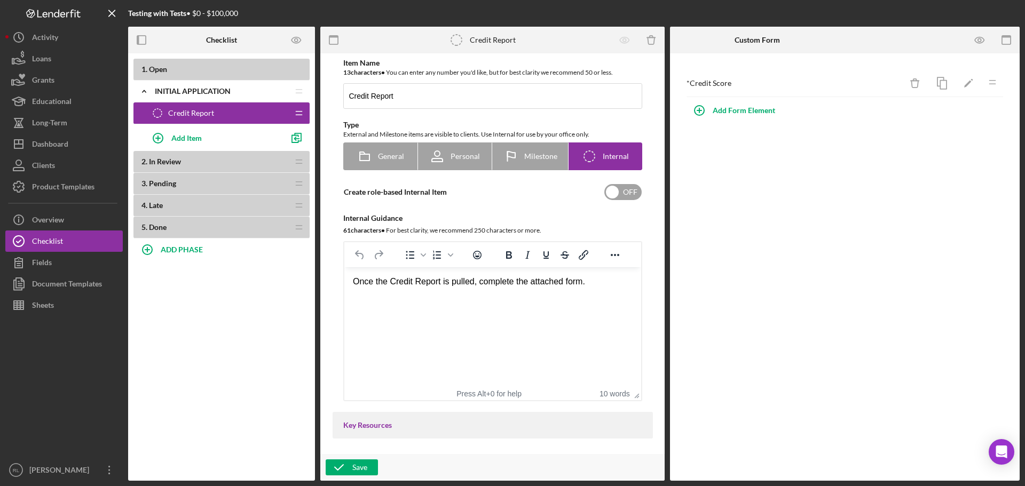
click at [625, 192] on input "checkbox" at bounding box center [622, 192] width 37 height 16
checkbox input "true"
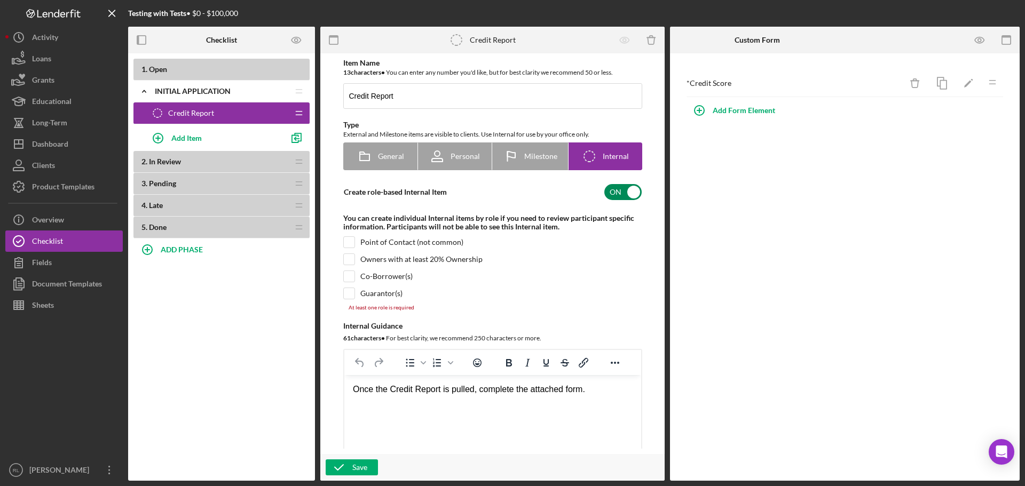
click at [387, 260] on div "Owners with at least 20% Ownership" at bounding box center [421, 259] width 122 height 9
checkbox input "true"
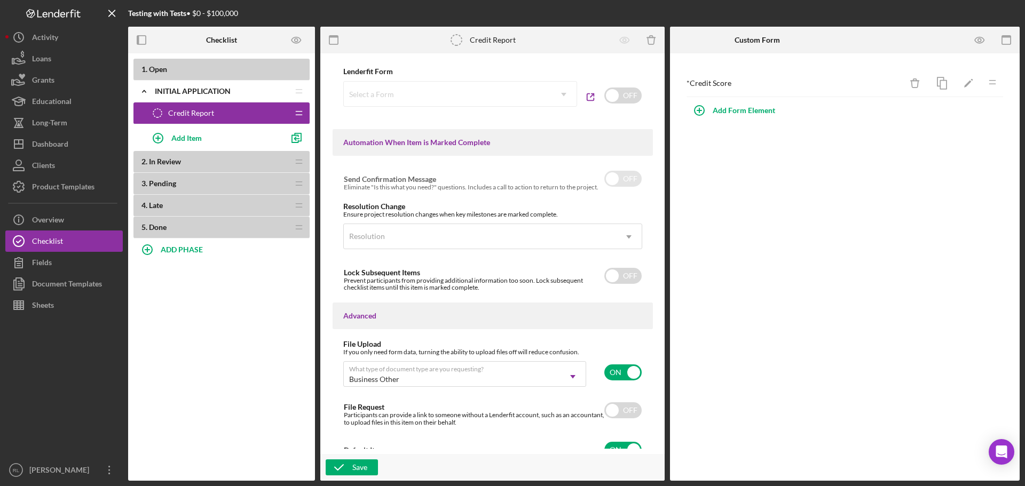
scroll to position [682, 0]
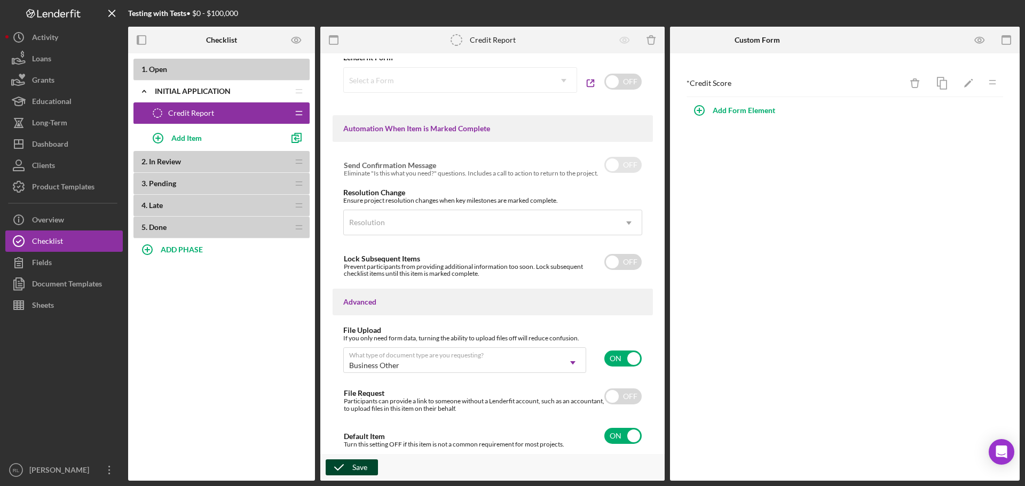
click at [362, 470] on div "Save" at bounding box center [359, 468] width 15 height 16
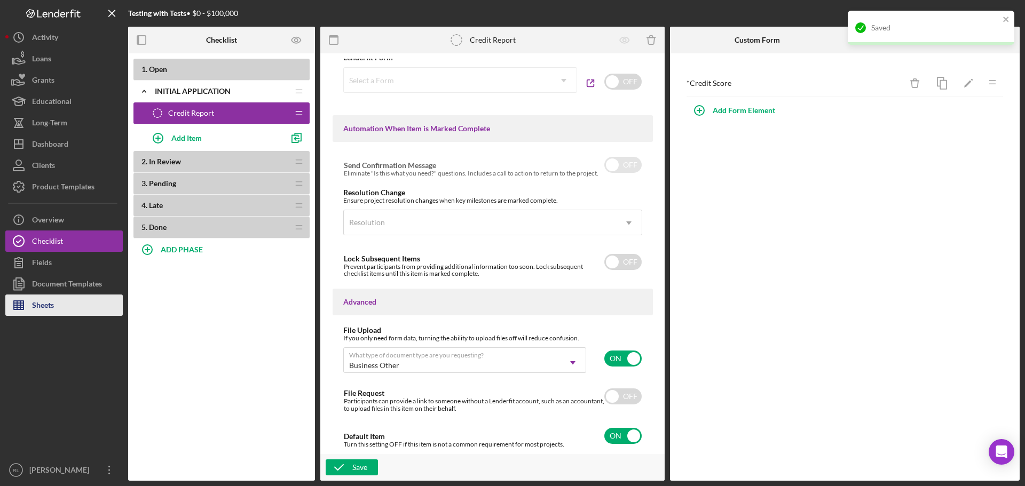
click at [69, 302] on button "Sheets" at bounding box center [63, 305] width 117 height 21
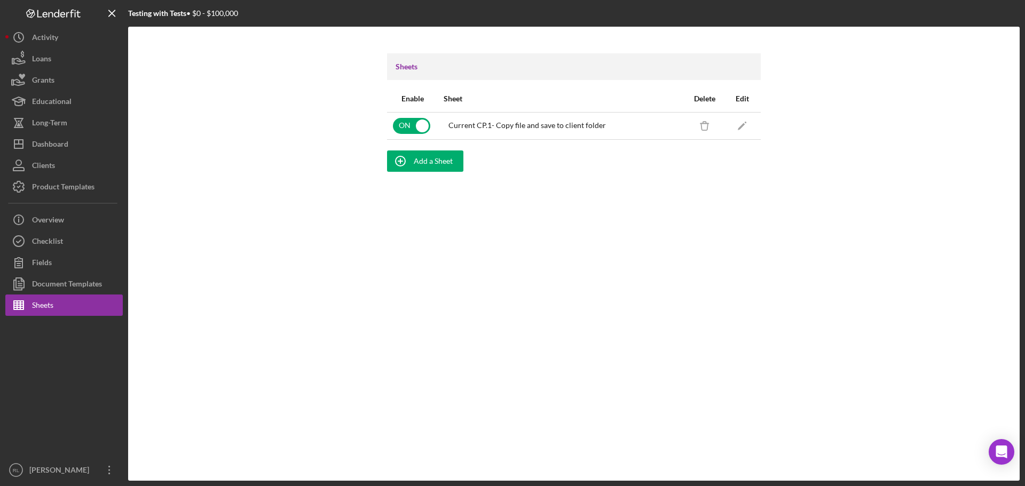
click at [755, 128] on link "Icon/Edit" at bounding box center [742, 126] width 27 height 27
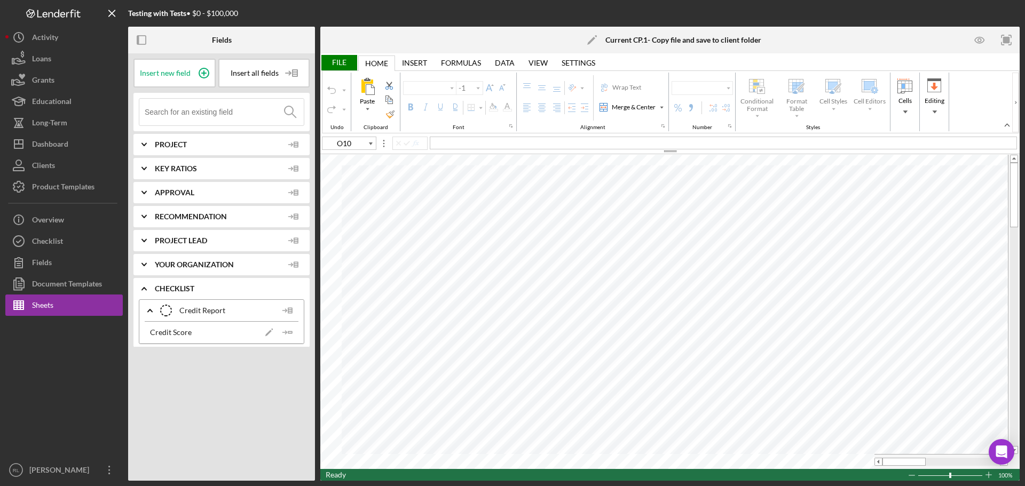
type input "Calibri"
type input "11"
type input "B68"
type input "10"
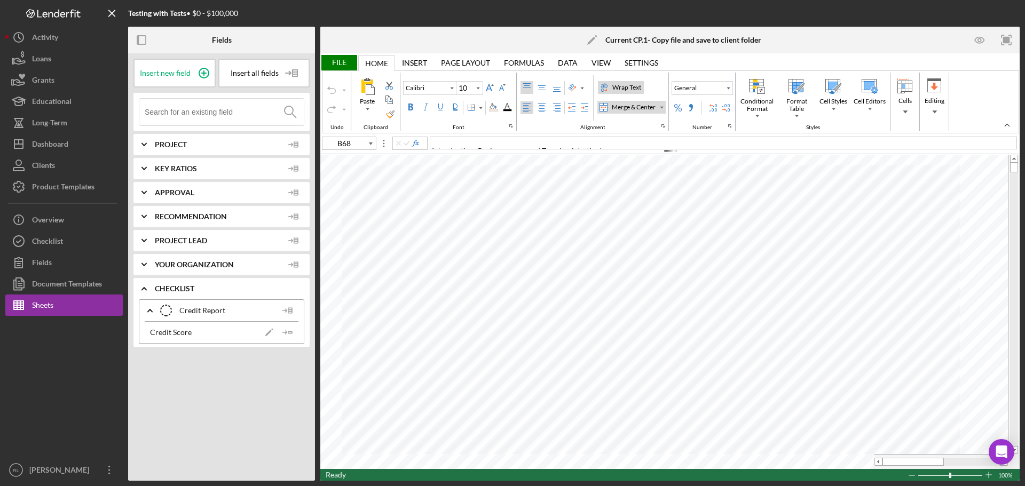
type input "D25"
type input "11"
click at [287, 332] on icon "Icon/Insert Field" at bounding box center [287, 332] width 21 height 21
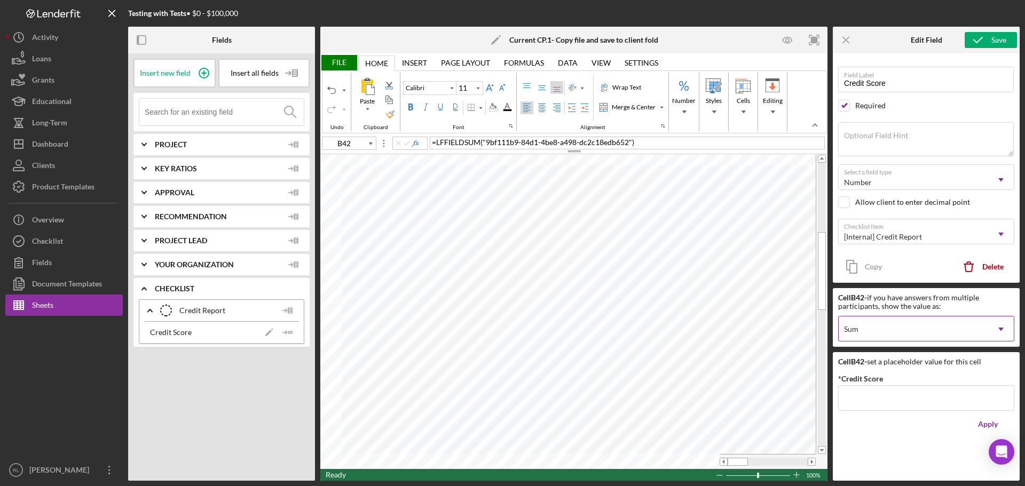
click at [952, 330] on div "Sum" at bounding box center [913, 329] width 149 height 25
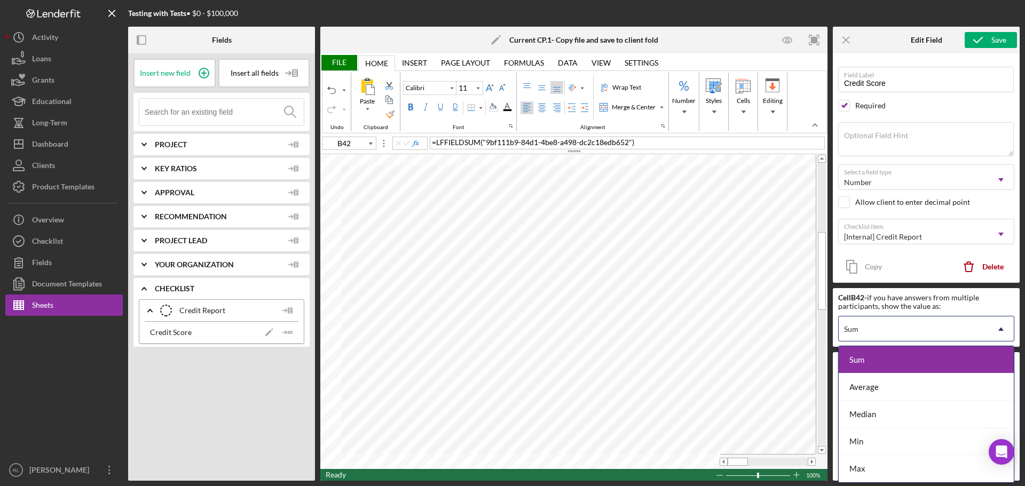
click at [995, 330] on icon "Icon/Dropdown Arrow" at bounding box center [1001, 330] width 26 height 26
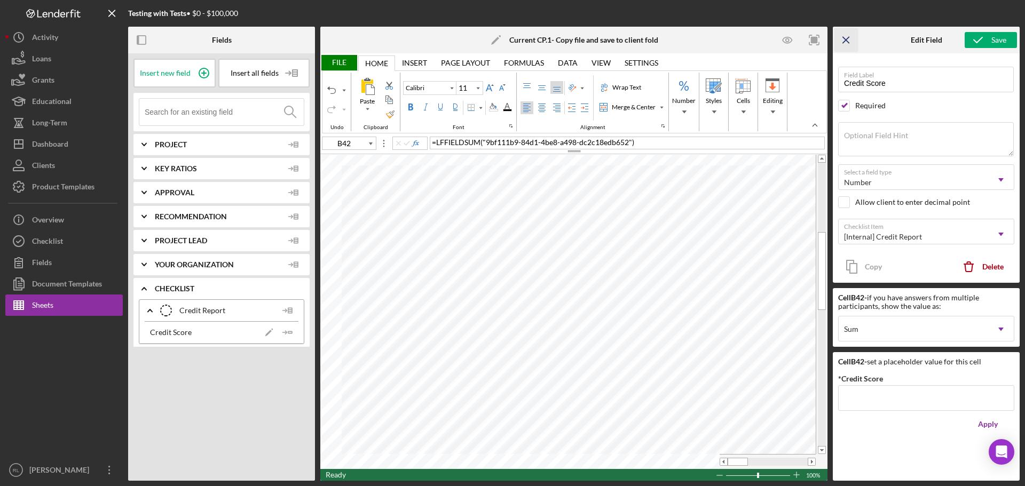
click at [848, 43] on icon "Icon/Menu Close" at bounding box center [846, 40] width 24 height 24
type input "C42"
click at [287, 332] on icon "Icon/Insert Field" at bounding box center [287, 332] width 21 height 21
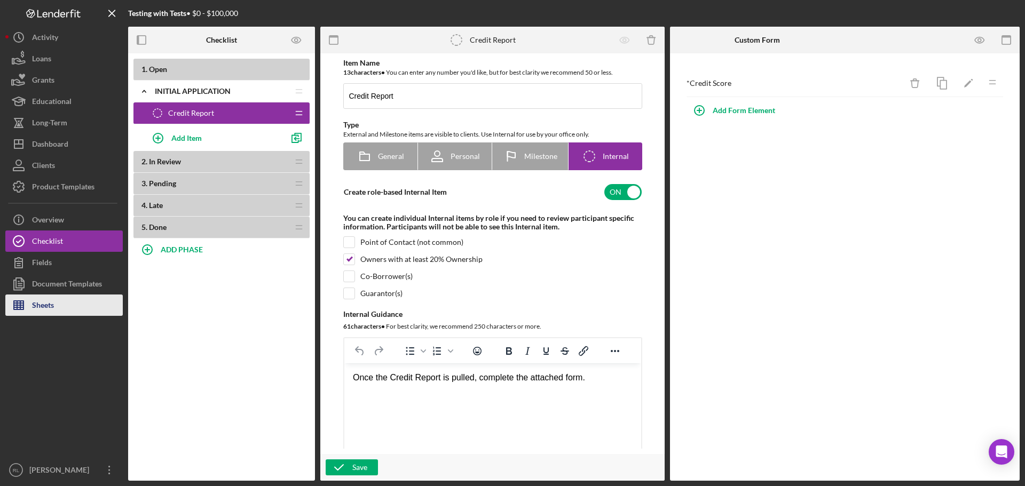
click at [65, 310] on button "Sheets" at bounding box center [63, 305] width 117 height 21
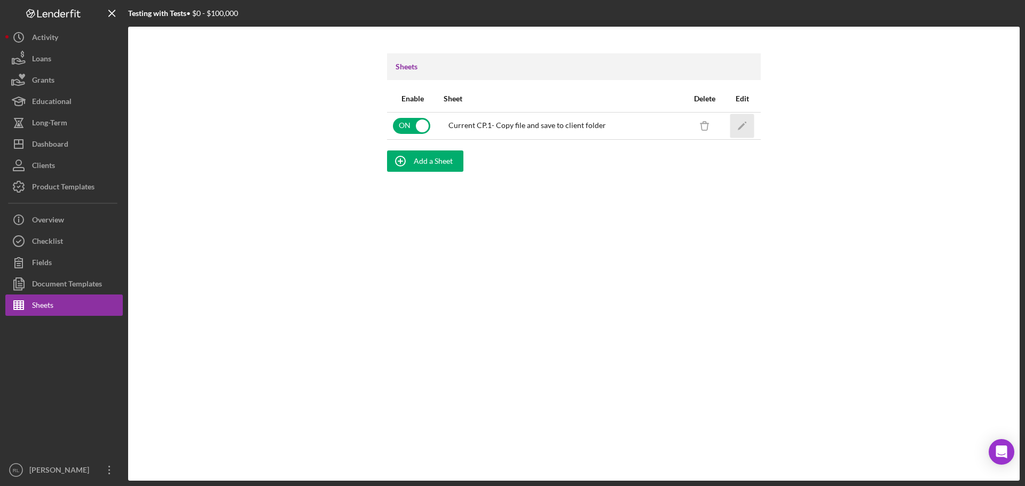
click at [738, 124] on icon "Icon/Edit" at bounding box center [742, 126] width 24 height 24
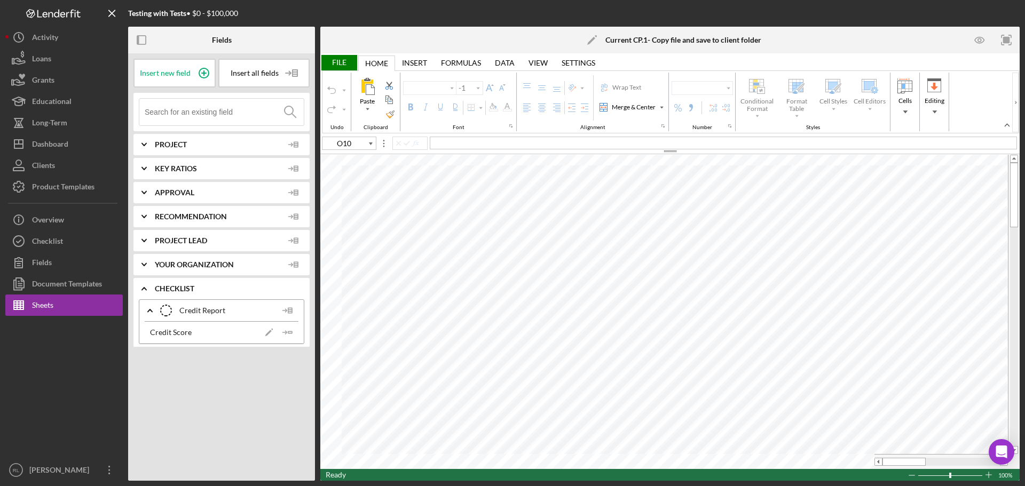
type input "Calibri"
type input "11"
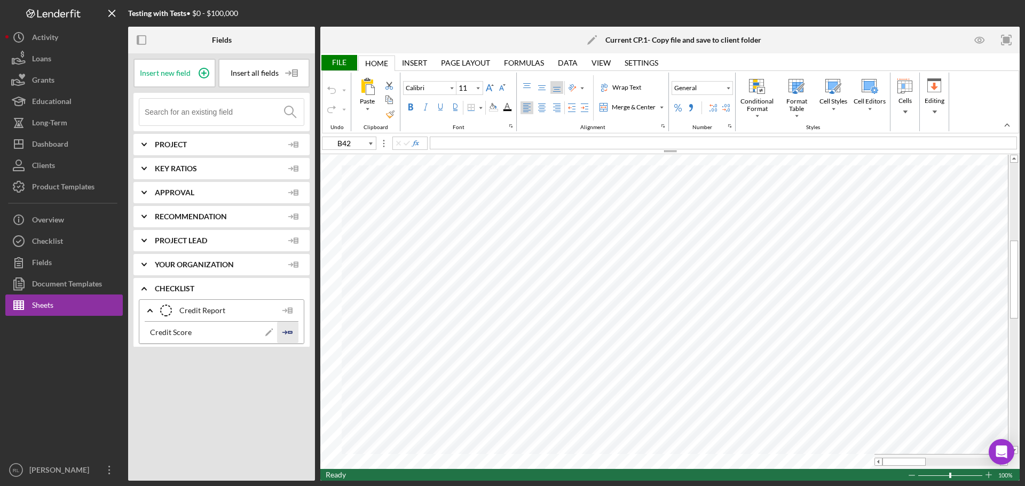
click at [285, 334] on icon "Icon/Insert Field" at bounding box center [287, 332] width 21 height 21
click at [288, 329] on icon "Icon/Insert Field" at bounding box center [287, 332] width 21 height 21
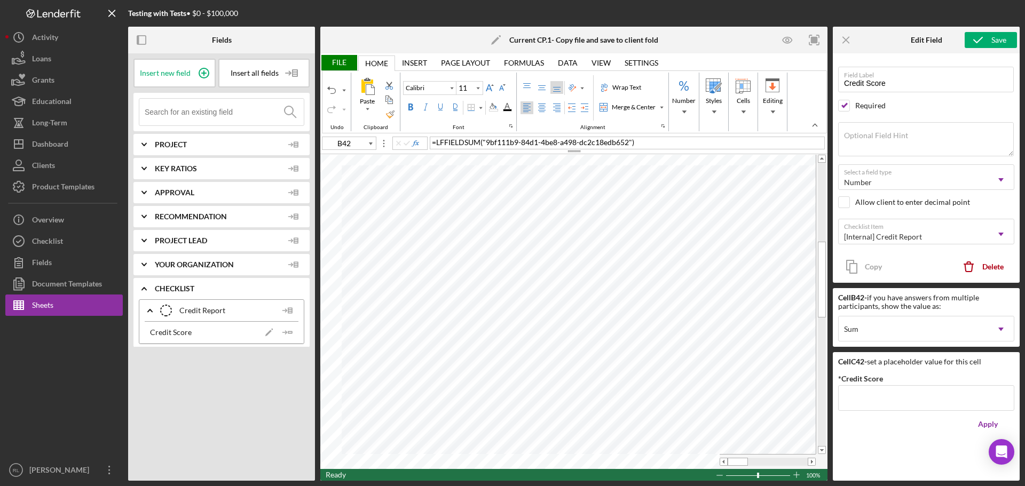
type input "C42"
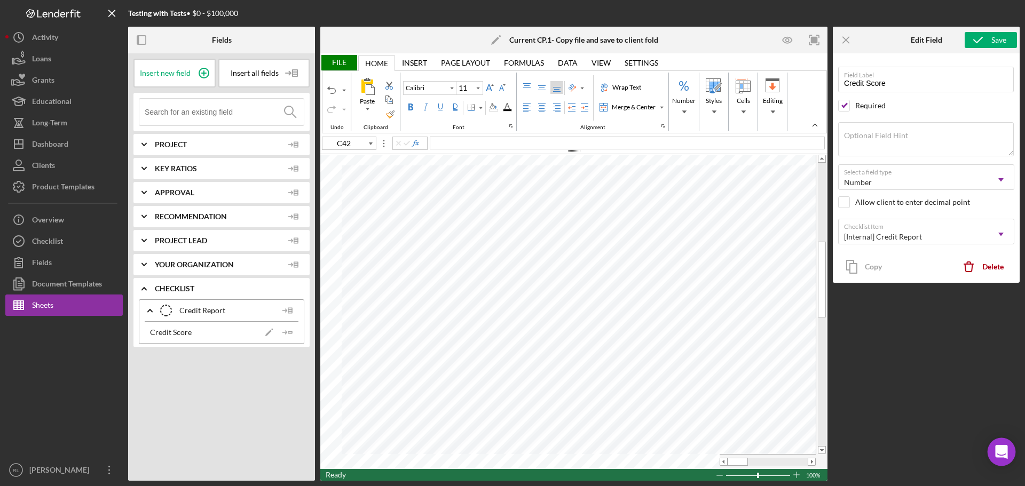
click at [1003, 443] on div "Open Intercom Messenger" at bounding box center [1002, 452] width 28 height 28
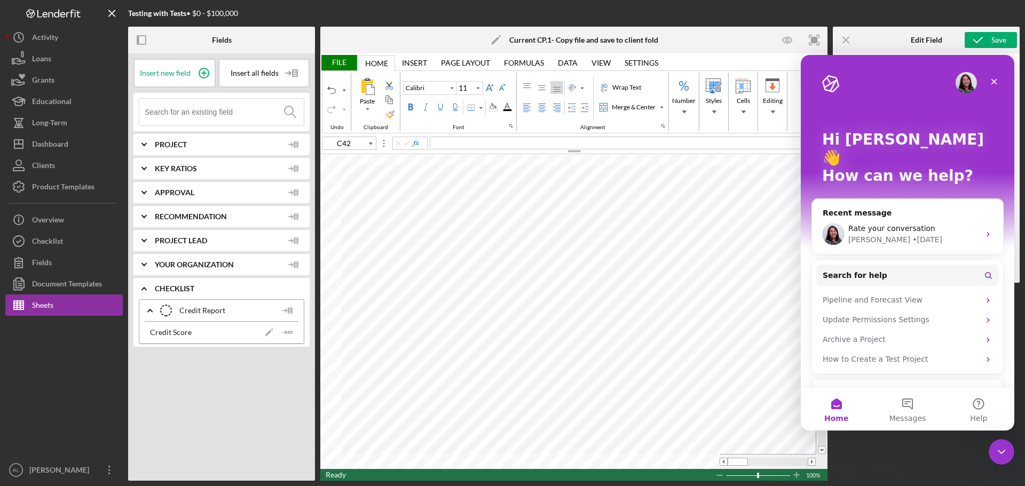
scroll to position [20, 0]
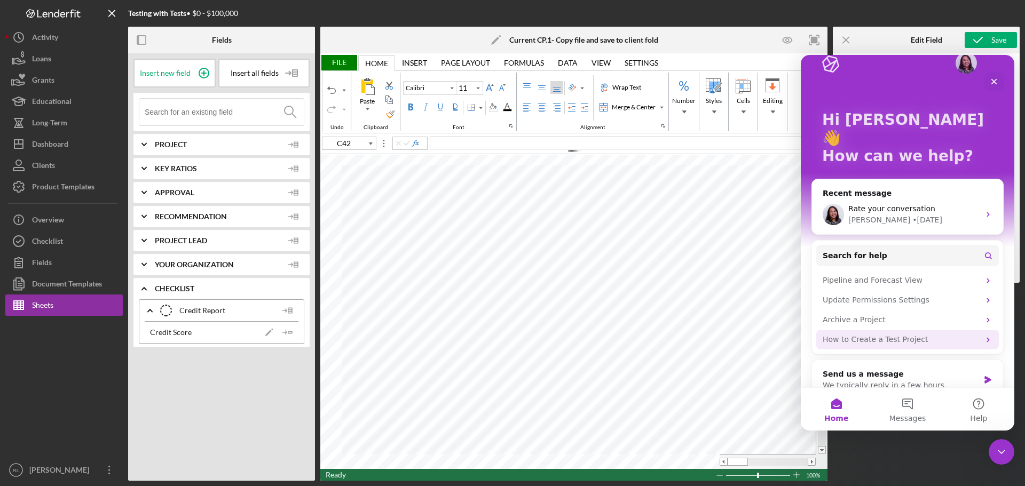
click at [949, 334] on div "How to Create a Test Project" at bounding box center [901, 339] width 157 height 11
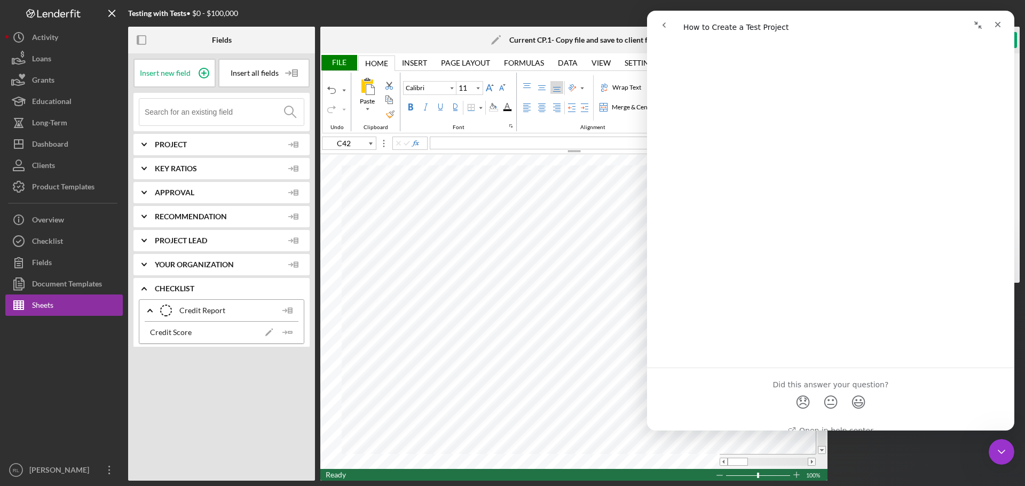
scroll to position [710, 0]
click at [664, 22] on icon "go back" at bounding box center [664, 25] width 9 height 9
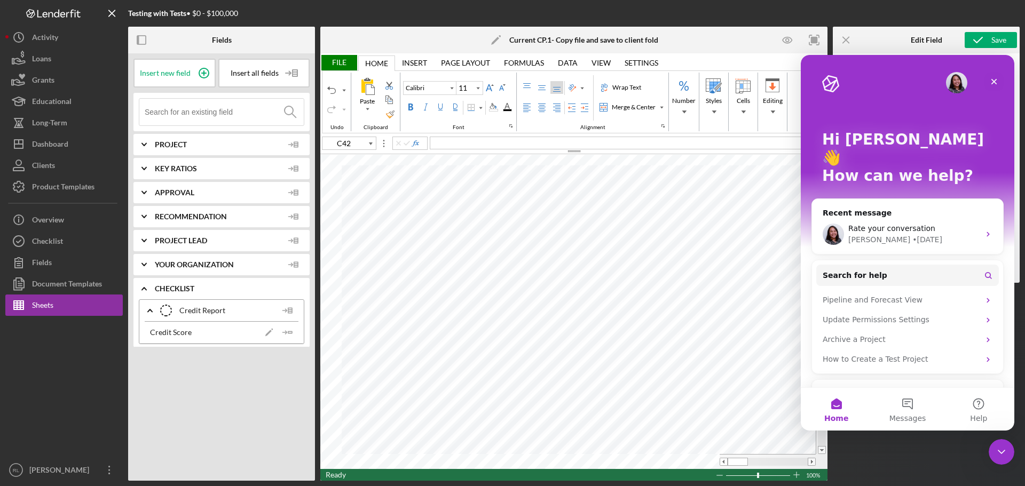
scroll to position [20, 0]
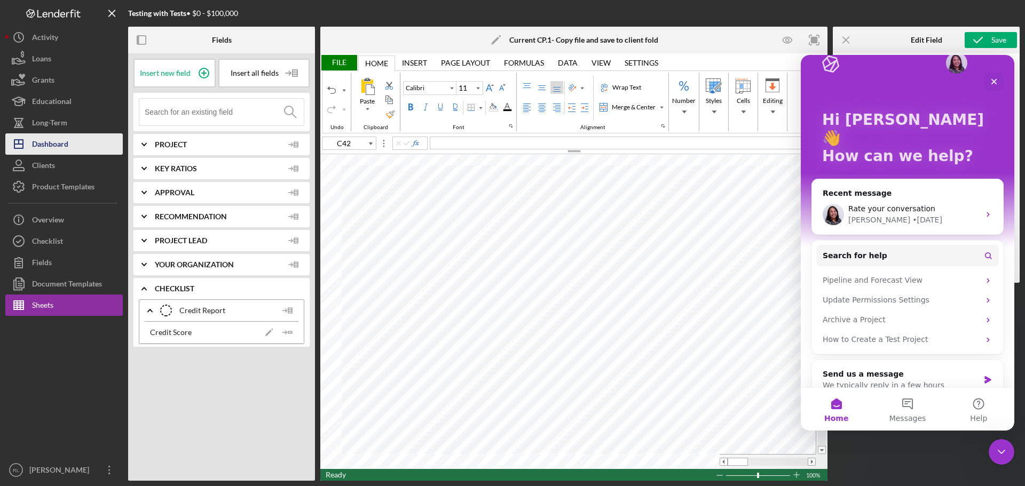
click at [44, 141] on div "Dashboard" at bounding box center [50, 145] width 36 height 24
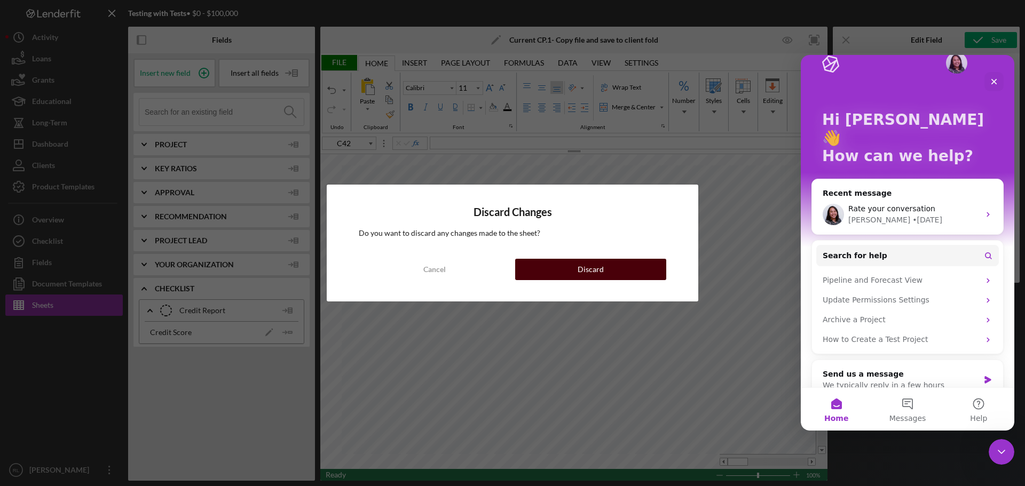
click at [584, 274] on div "Discard" at bounding box center [591, 269] width 26 height 21
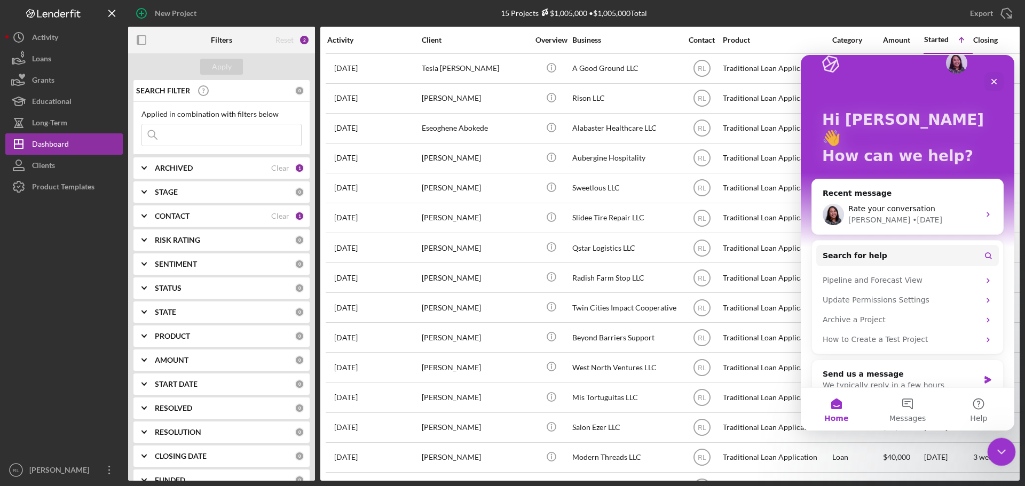
click at [1005, 452] on icon "Close Intercom Messenger" at bounding box center [1000, 450] width 13 height 13
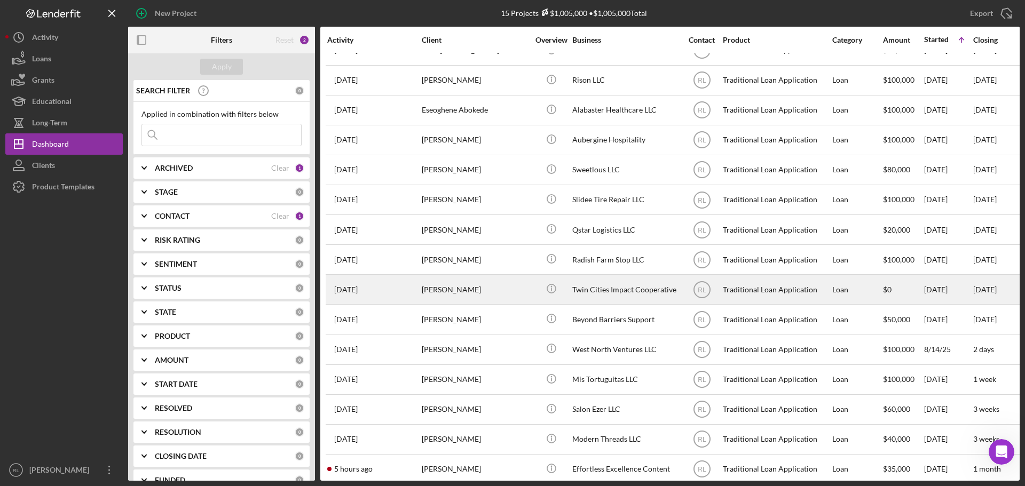
scroll to position [35, 0]
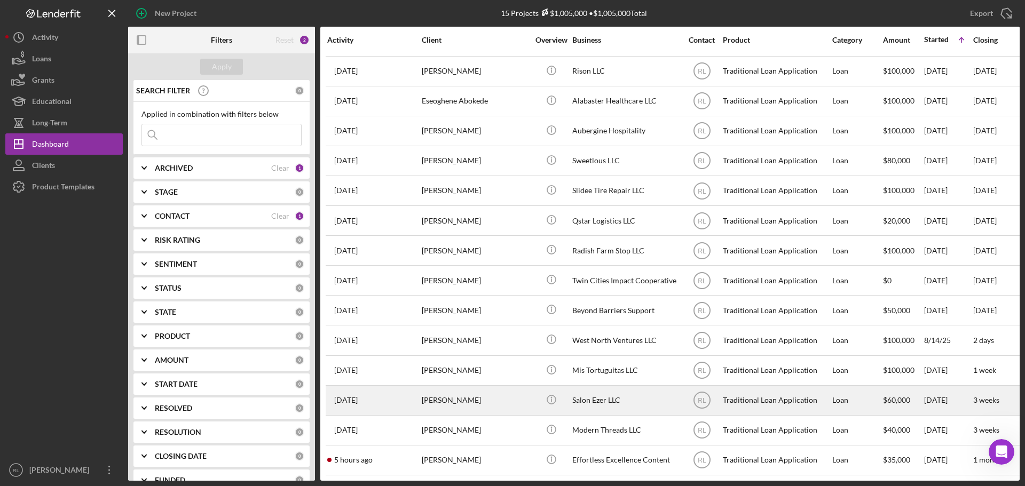
click at [623, 395] on div "Salon Ezer LLC" at bounding box center [625, 401] width 107 height 28
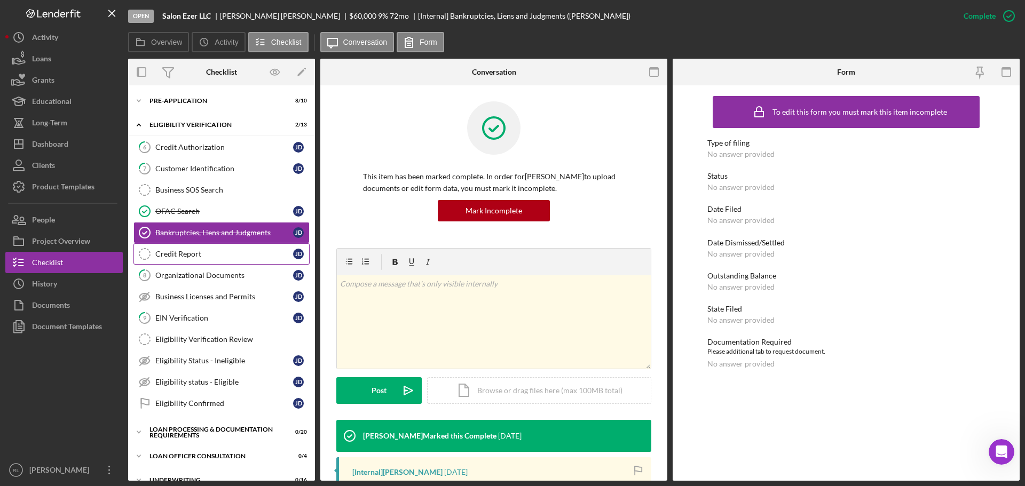
click at [198, 256] on div "Credit Report" at bounding box center [224, 254] width 138 height 9
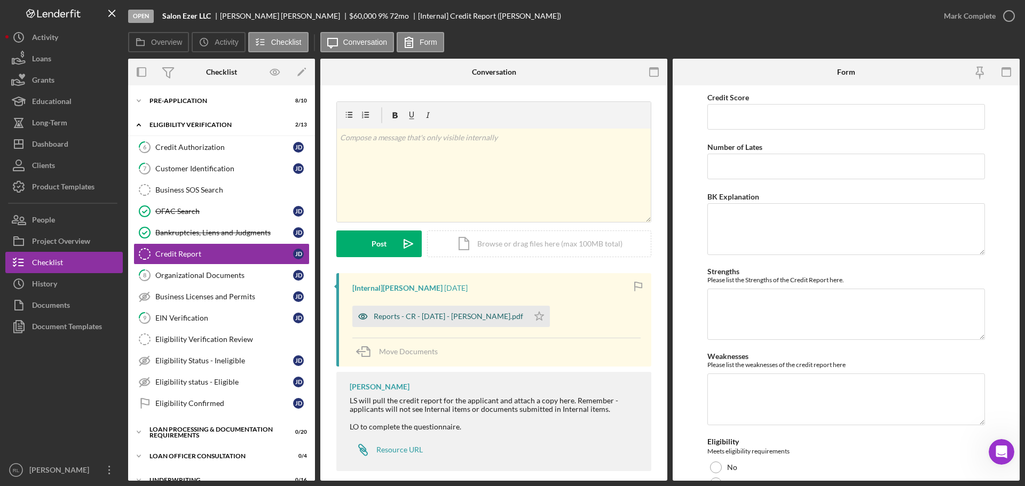
click at [439, 313] on div "Reports - CR - [DATE] - [PERSON_NAME].pdf" at bounding box center [448, 316] width 149 height 9
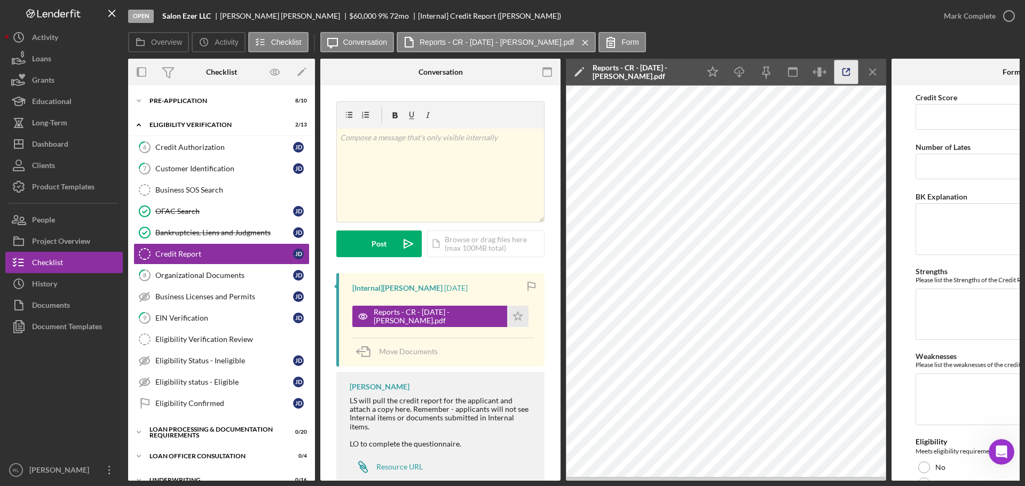
click at [848, 80] on icon "button" at bounding box center [846, 72] width 24 height 24
click at [187, 101] on div "Pre-Application" at bounding box center [225, 101] width 152 height 6
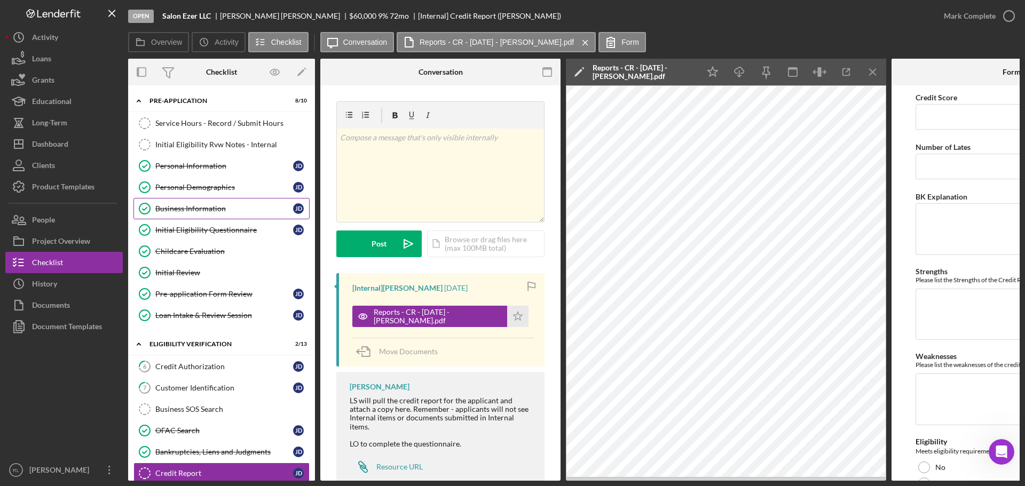
click at [200, 216] on link "Business Information Business Information J D" at bounding box center [221, 208] width 176 height 21
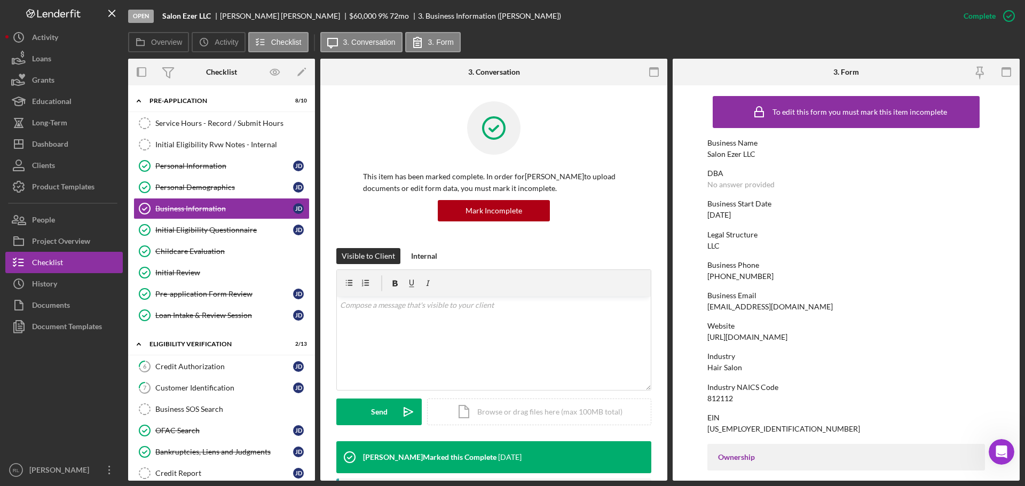
click at [728, 372] on div "Hair Salon" at bounding box center [724, 368] width 35 height 9
click at [752, 368] on div "Industry Hair Salon" at bounding box center [846, 362] width 278 height 20
click at [69, 149] on button "Icon/Dashboard Dashboard" at bounding box center [63, 143] width 117 height 21
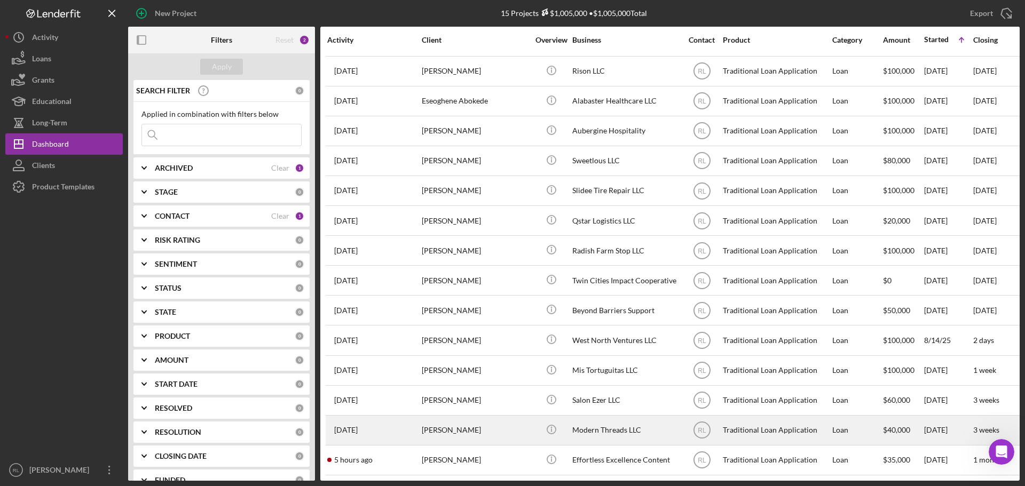
scroll to position [35, 0]
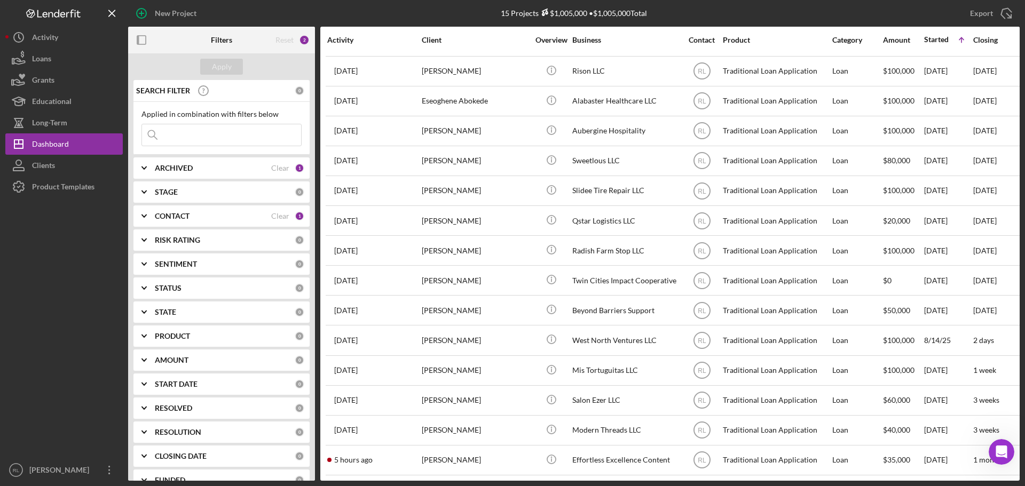
click at [89, 393] on div at bounding box center [63, 329] width 117 height 262
click at [64, 295] on div at bounding box center [63, 329] width 117 height 262
click at [73, 304] on div at bounding box center [63, 329] width 117 height 262
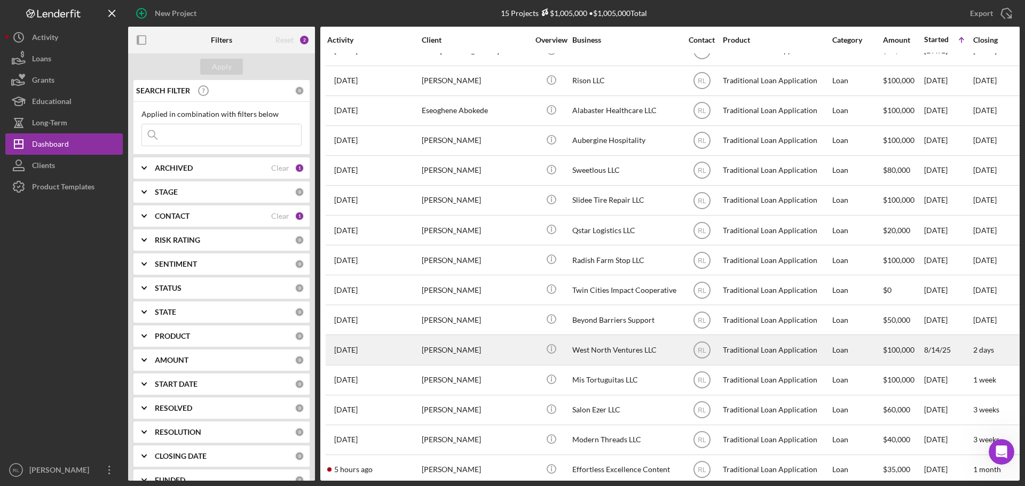
scroll to position [0, 0]
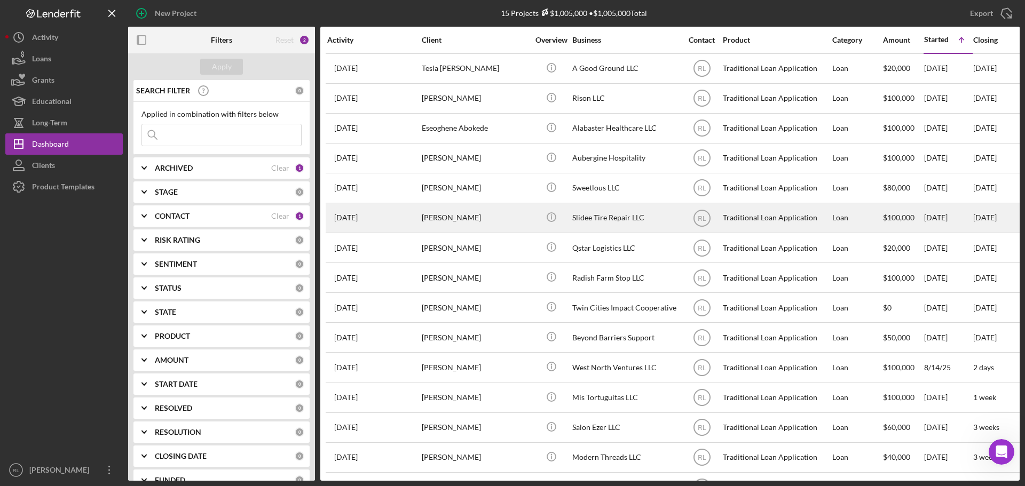
click at [623, 221] on div "Slidee Tire Repair LLC" at bounding box center [625, 218] width 107 height 28
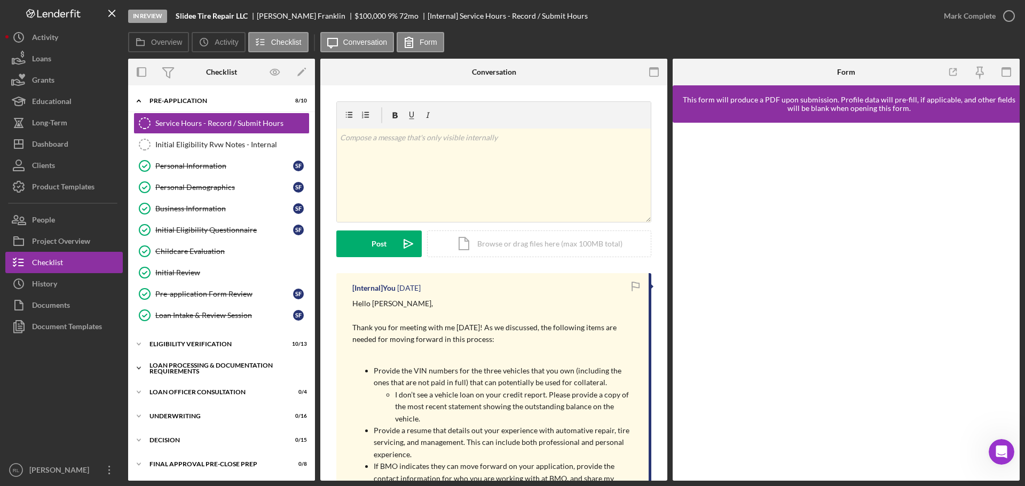
click at [176, 376] on div "Icon/Expander Loan Processing & Documentation Requirements 1 / 20" at bounding box center [221, 368] width 187 height 21
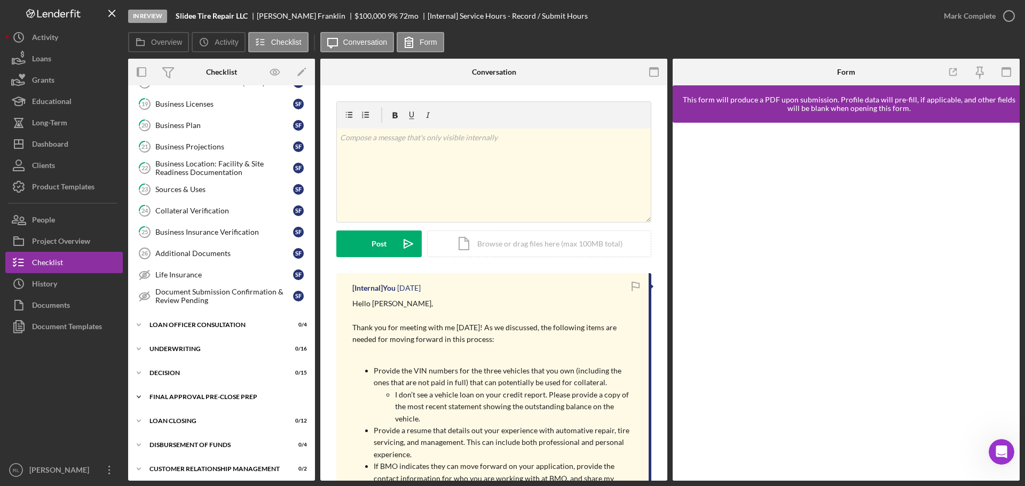
scroll to position [340, 0]
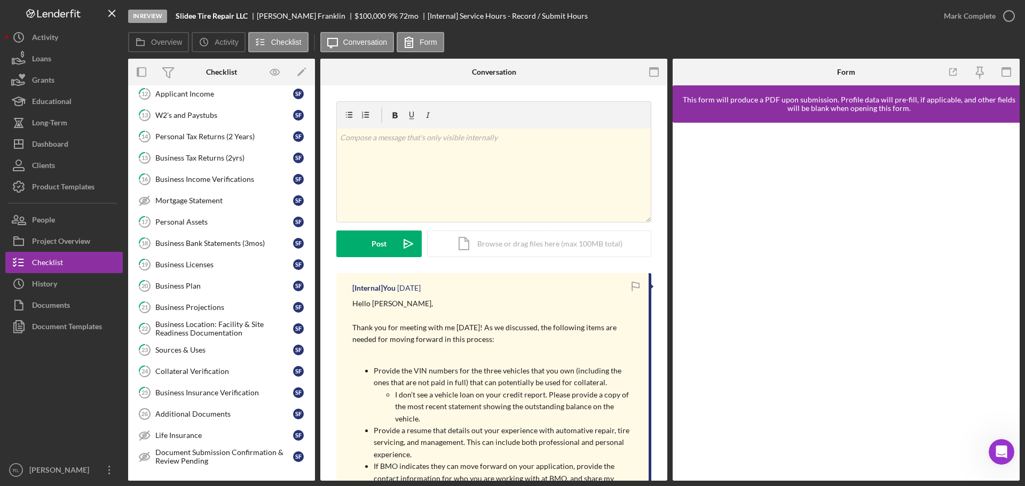
click at [460, 366] on p "Provide the VIN numbers for the three vehicles that you own (including the ones…" at bounding box center [506, 377] width 264 height 24
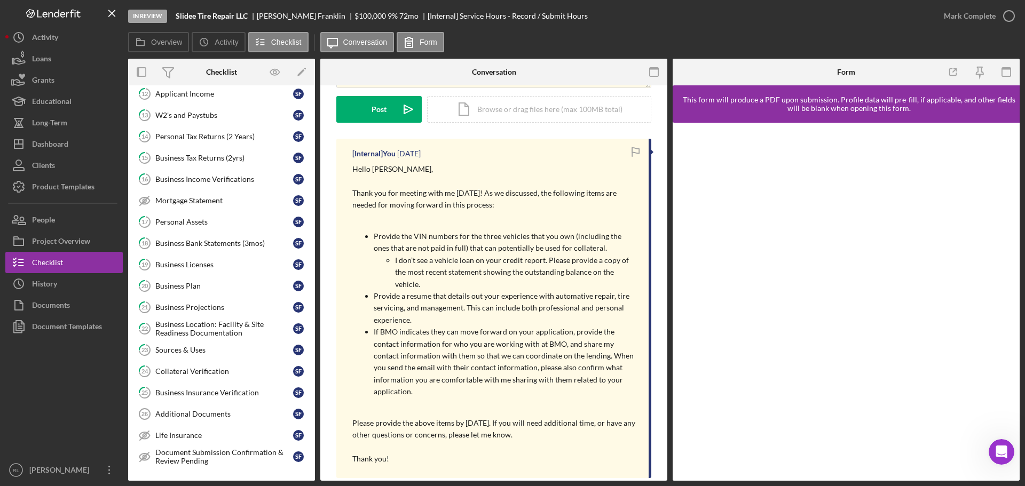
scroll to position [160, 0]
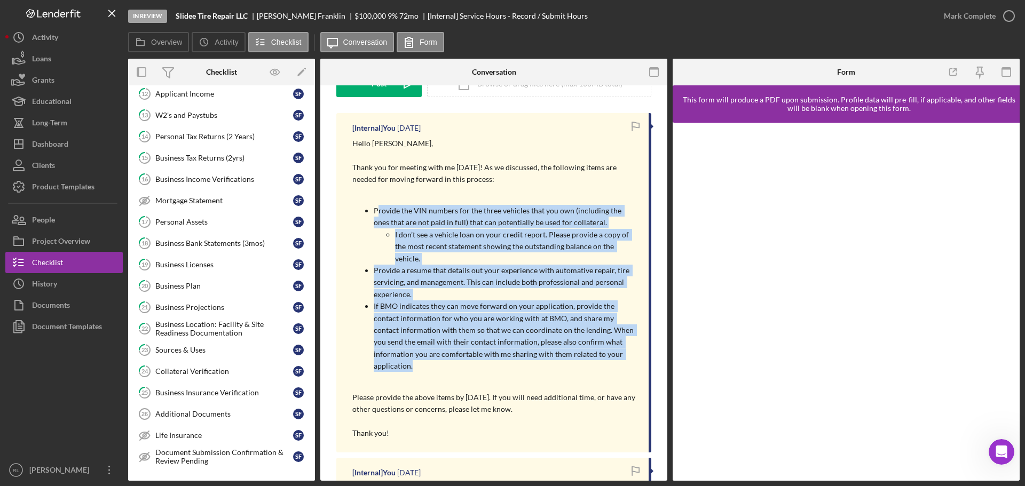
drag, startPoint x: 376, startPoint y: 209, endPoint x: 624, endPoint y: 359, distance: 289.2
click at [624, 359] on ul "Provide the VIN numbers for the three vehicles that you own (including the ones…" at bounding box center [495, 288] width 286 height 167
click at [624, 359] on p "If BMO indicates they can move forward on your application, provide the contact…" at bounding box center [506, 337] width 264 height 72
drag, startPoint x: 633, startPoint y: 361, endPoint x: 362, endPoint y: 211, distance: 310.0
click at [362, 211] on div "Hello Shakia, Thank you for meeting with me today! As we discussed, the followi…" at bounding box center [495, 289] width 286 height 302
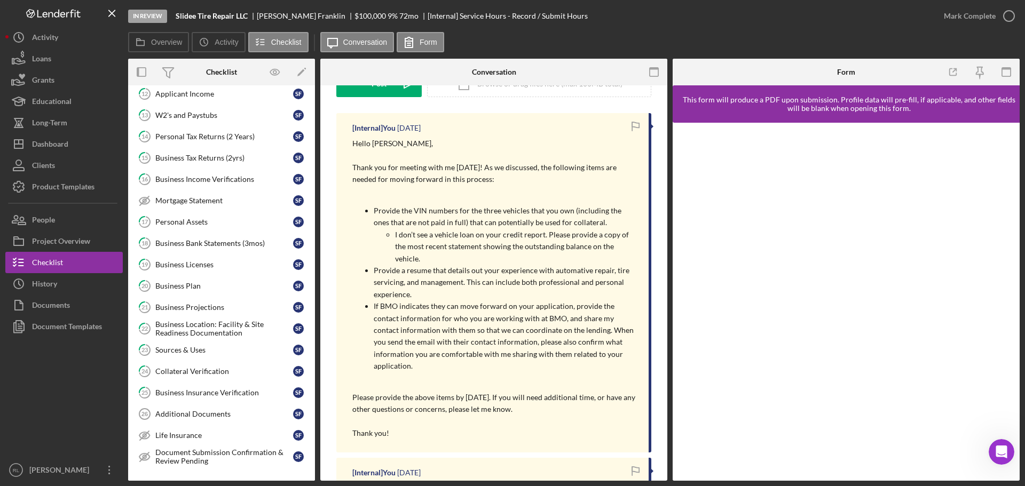
click at [362, 211] on ul "Provide the VIN numbers for the three vehicles that you own (including the ones…" at bounding box center [495, 288] width 286 height 167
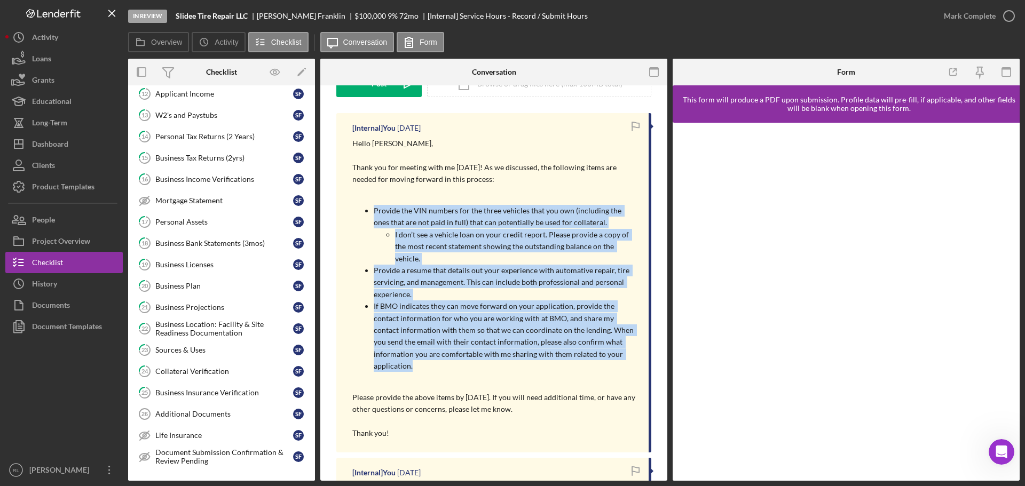
drag, startPoint x: 357, startPoint y: 211, endPoint x: 631, endPoint y: 353, distance: 308.3
click at [631, 353] on ul "Provide the VIN numbers for the three vehicles that you own (including the ones…" at bounding box center [495, 288] width 286 height 167
click at [631, 353] on p "If BMO indicates they can move forward on your application, provide the contact…" at bounding box center [506, 337] width 264 height 72
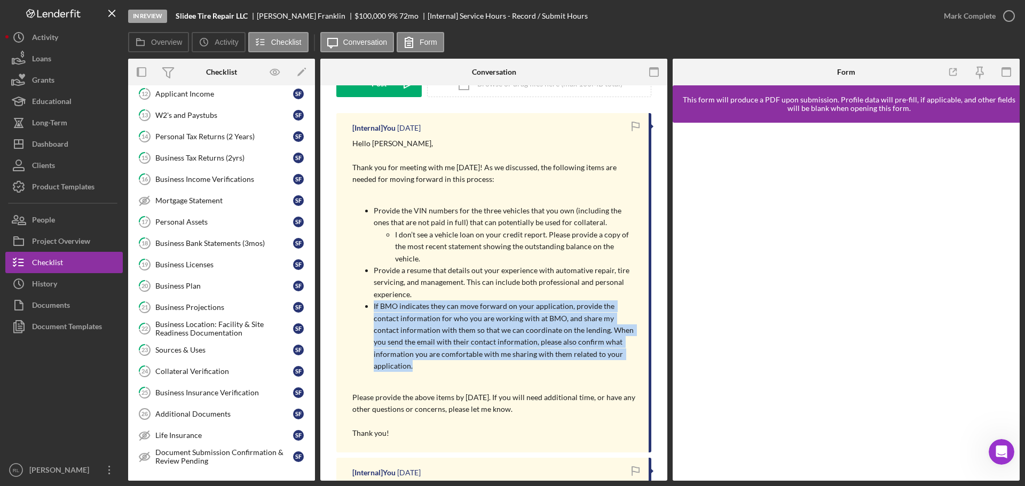
drag, startPoint x: 632, startPoint y: 355, endPoint x: 365, endPoint y: 309, distance: 271.4
click at [374, 309] on li "If BMO indicates they can move forward on your application, provide the contact…" at bounding box center [506, 337] width 264 height 72
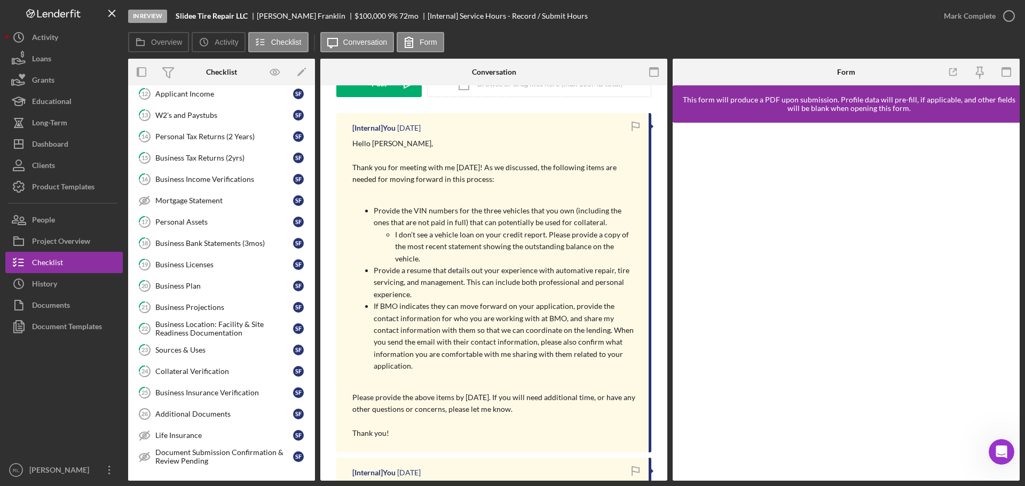
click at [374, 309] on li "If BMO indicates they can move forward on your application, provide the contact…" at bounding box center [506, 337] width 264 height 72
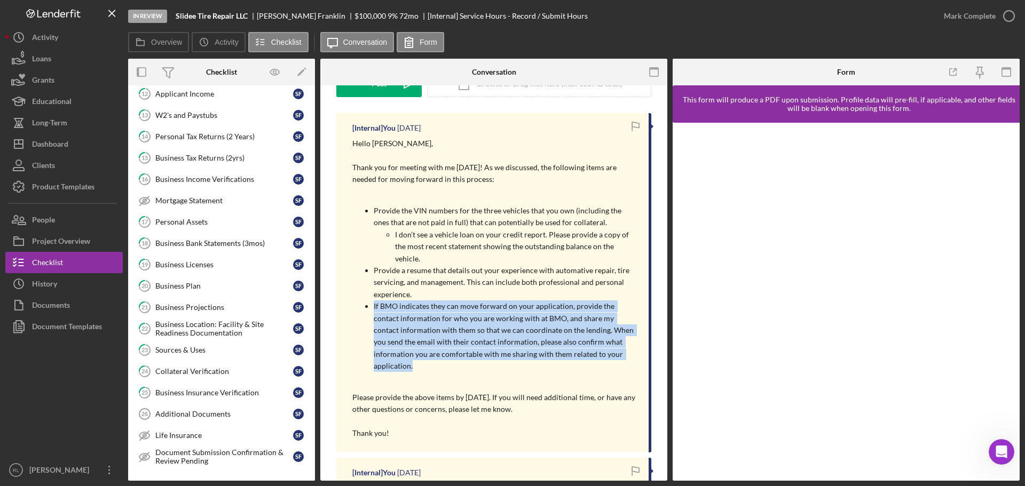
drag, startPoint x: 347, startPoint y: 302, endPoint x: 627, endPoint y: 359, distance: 286.0
click at [627, 359] on div "[Internal] You 1 week ago Hello Shakia, Thank you for meeting with me today! As…" at bounding box center [493, 283] width 315 height 340
click at [627, 359] on p "If BMO indicates they can move forward on your application, provide the contact…" at bounding box center [506, 337] width 264 height 72
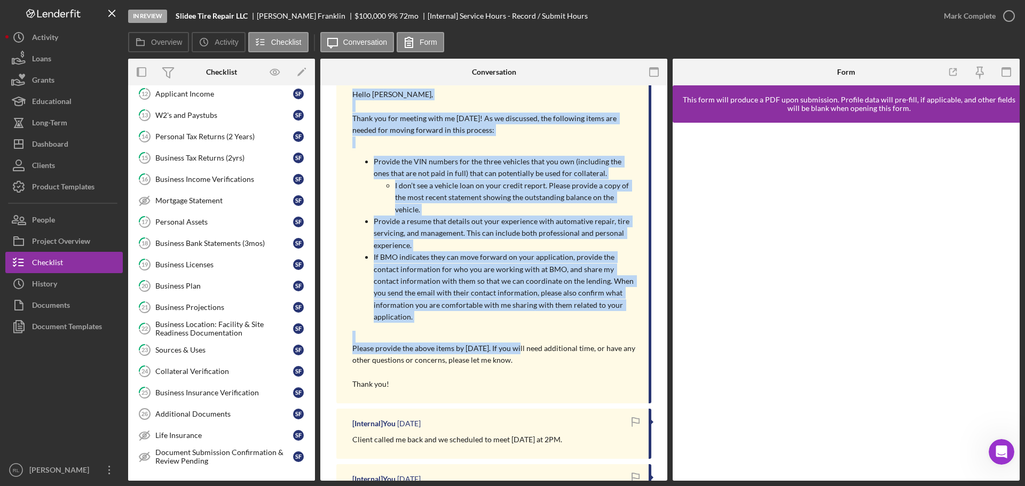
scroll to position [214, 0]
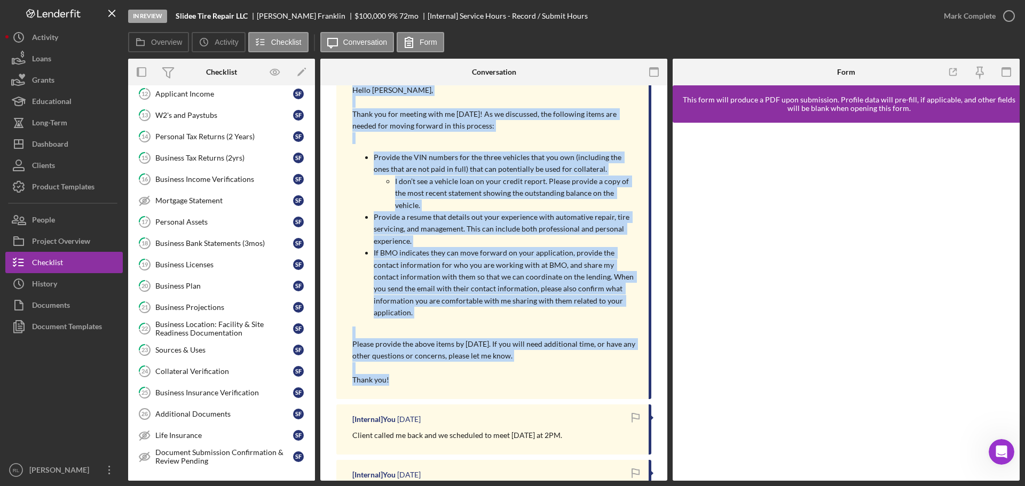
drag, startPoint x: 353, startPoint y: 199, endPoint x: 529, endPoint y: 372, distance: 246.9
click at [529, 372] on div "Hello Shakia, Thank you for meeting with me today! As we discussed, the followi…" at bounding box center [495, 235] width 286 height 302
click at [529, 374] on p "Thank you!" at bounding box center [495, 380] width 286 height 12
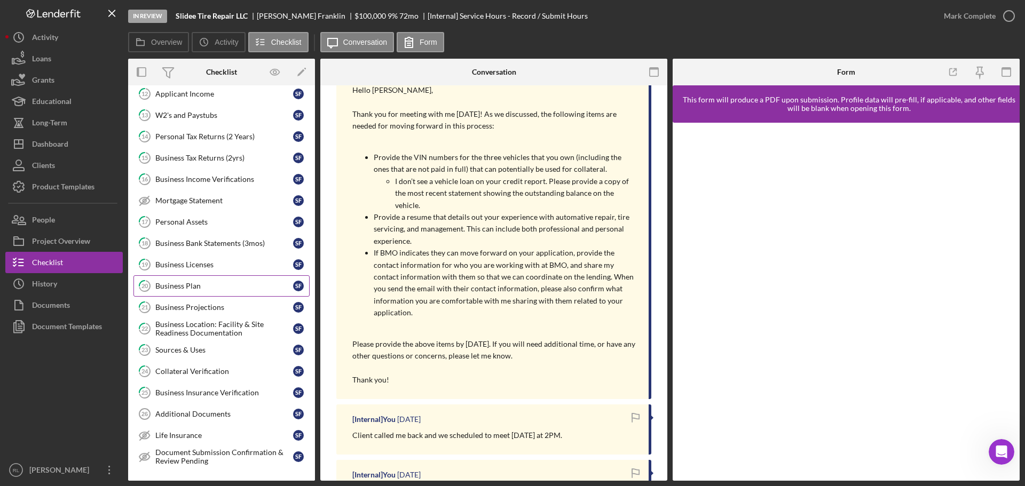
click at [209, 281] on link "20 Business Plan S F" at bounding box center [221, 285] width 176 height 21
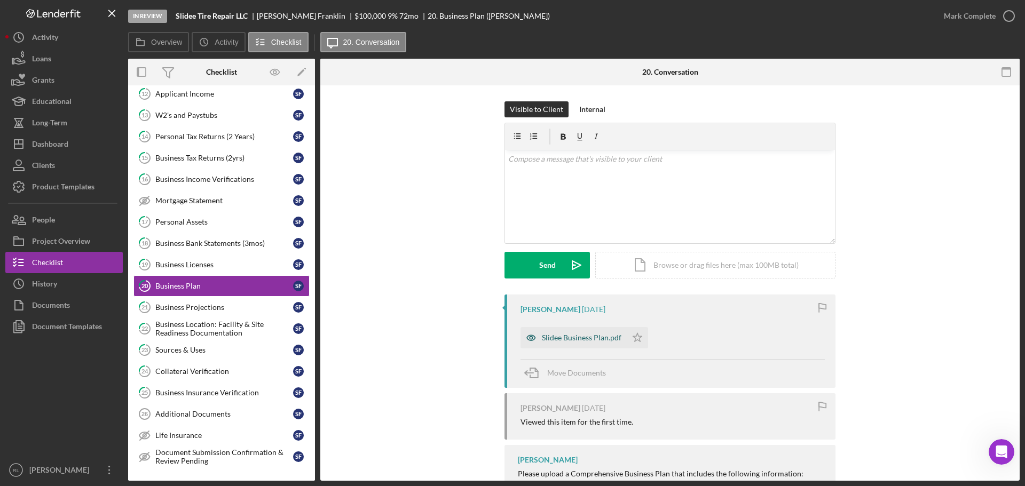
click at [581, 347] on div "Slidee Business Plan.pdf" at bounding box center [574, 337] width 106 height 21
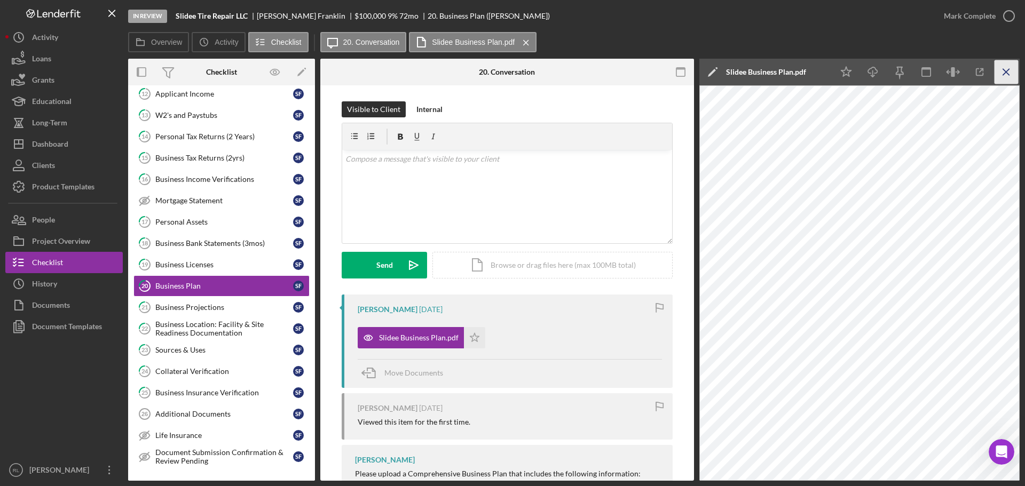
click at [1001, 76] on icon "Icon/Menu Close" at bounding box center [1007, 72] width 24 height 24
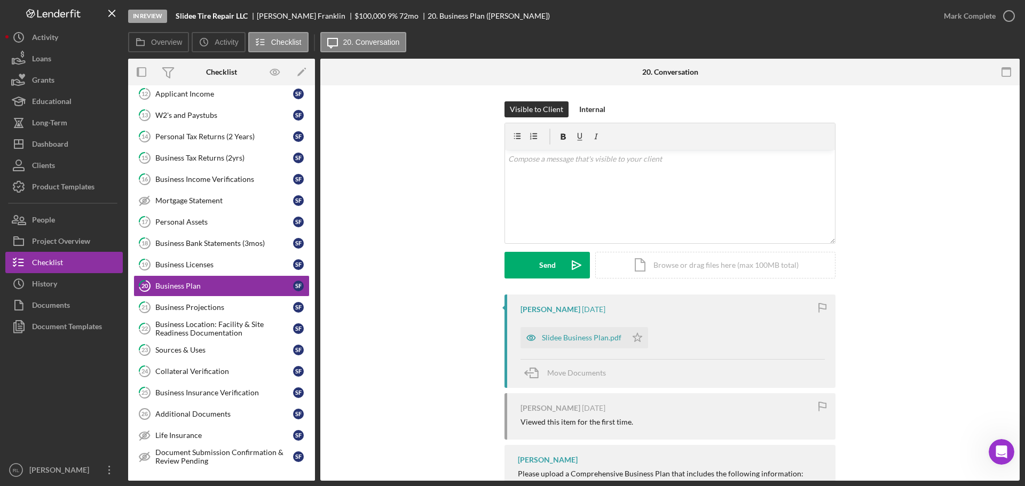
click at [41, 409] on div at bounding box center [63, 398] width 117 height 122
click at [217, 309] on div "Business Projections" at bounding box center [224, 307] width 138 height 9
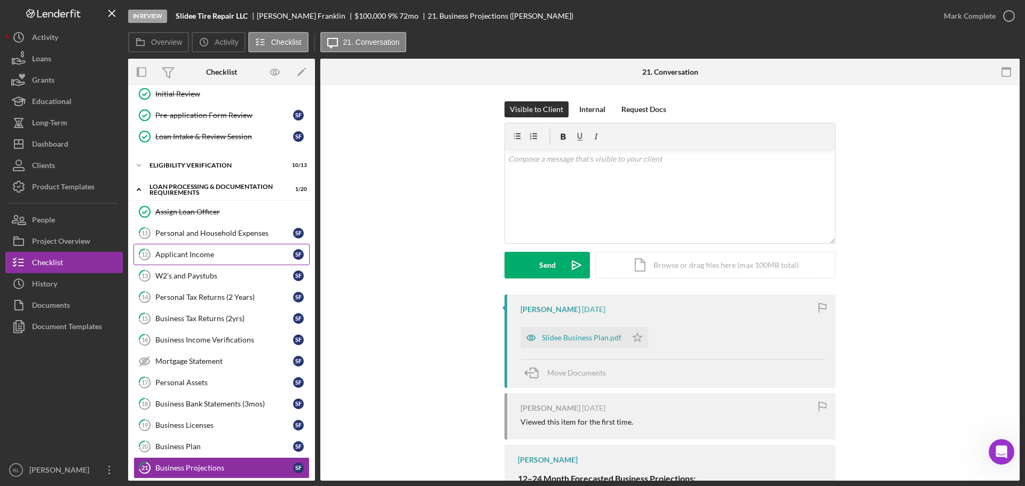
scroll to position [179, 0]
click at [196, 272] on div "W2's and Paystubs" at bounding box center [224, 275] width 138 height 9
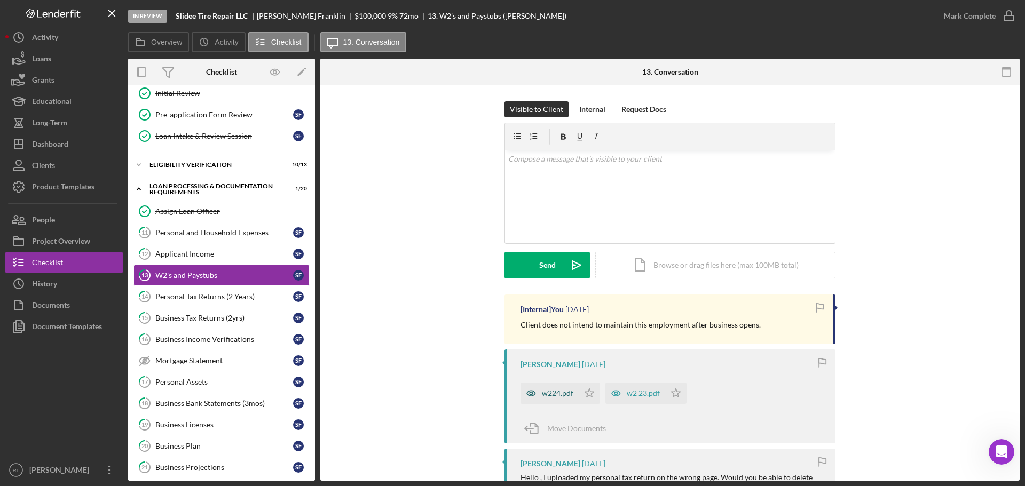
click at [548, 395] on div "w224.pdf" at bounding box center [558, 393] width 32 height 9
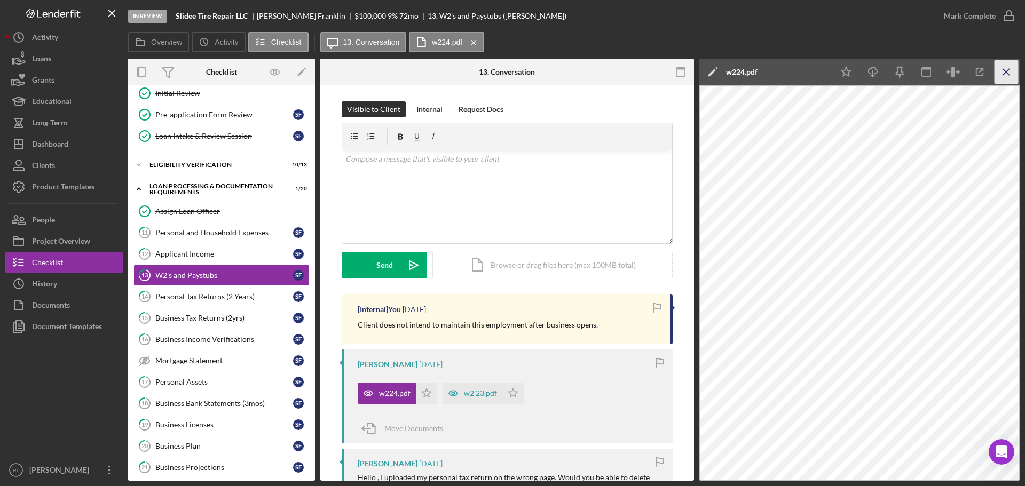
click at [1005, 72] on line "button" at bounding box center [1006, 72] width 6 height 6
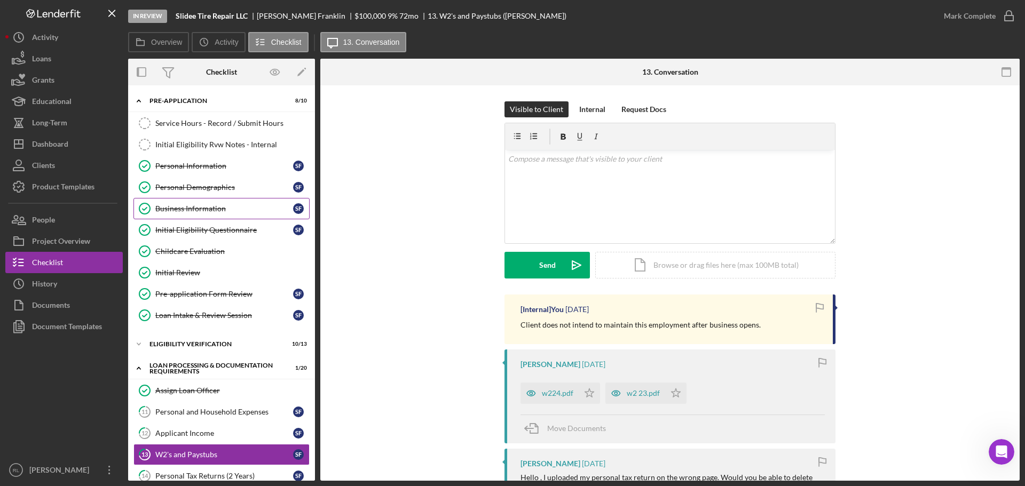
click at [221, 202] on link "Business Information Business Information S F" at bounding box center [221, 208] width 176 height 21
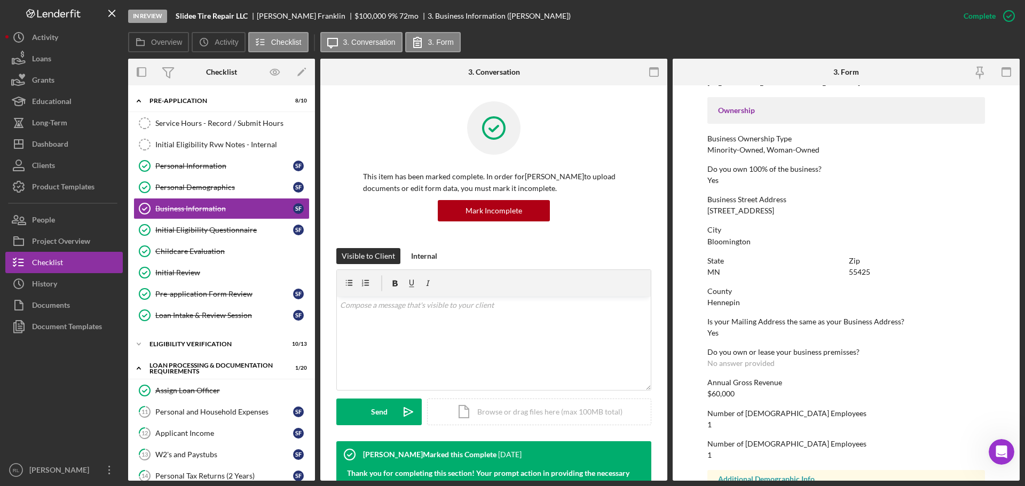
scroll to position [374, 0]
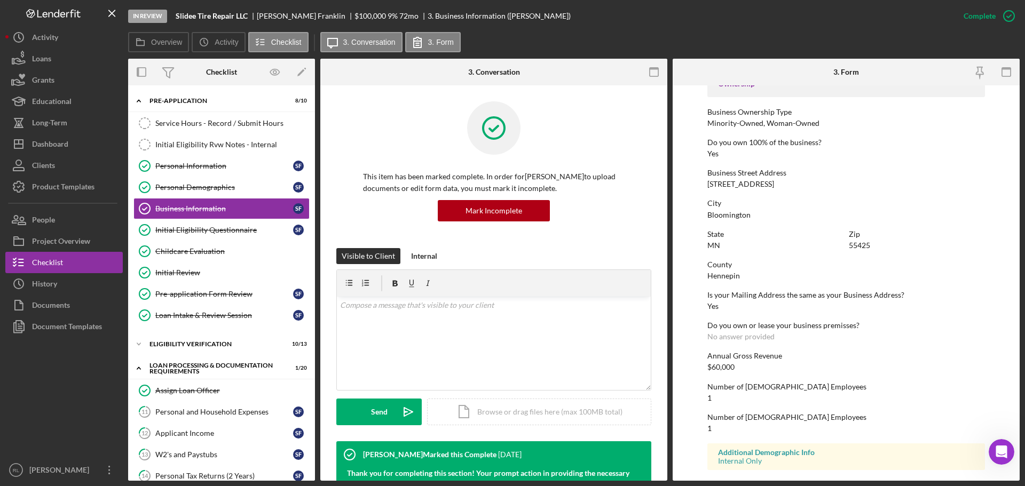
click at [918, 218] on div "City Bloomington" at bounding box center [846, 209] width 278 height 20
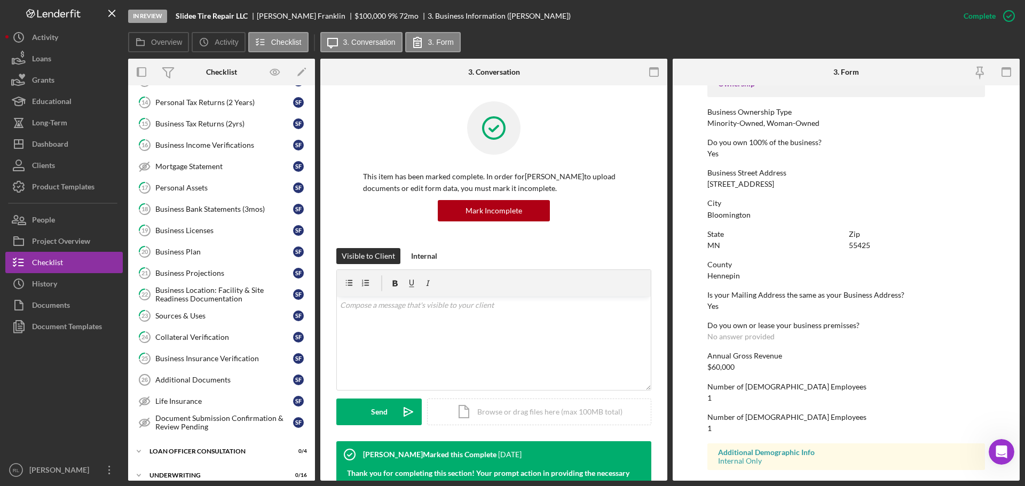
drag, startPoint x: 909, startPoint y: 296, endPoint x: 731, endPoint y: 326, distance: 180.7
click at [909, 296] on div "Is your Mailing Address the same as your Business Address?" at bounding box center [846, 295] width 278 height 9
click at [224, 254] on div "Business Plan" at bounding box center [224, 252] width 138 height 9
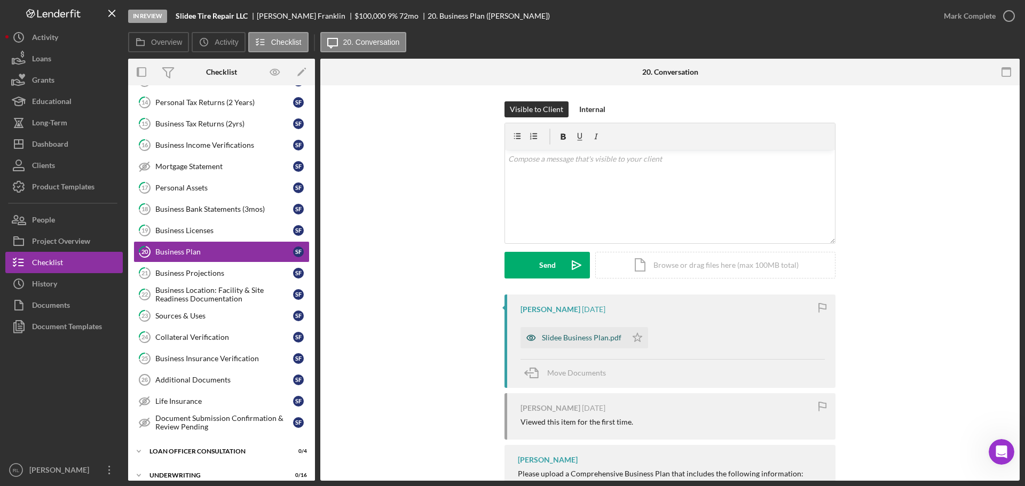
click at [559, 337] on div "Slidee Business Plan.pdf" at bounding box center [582, 338] width 80 height 9
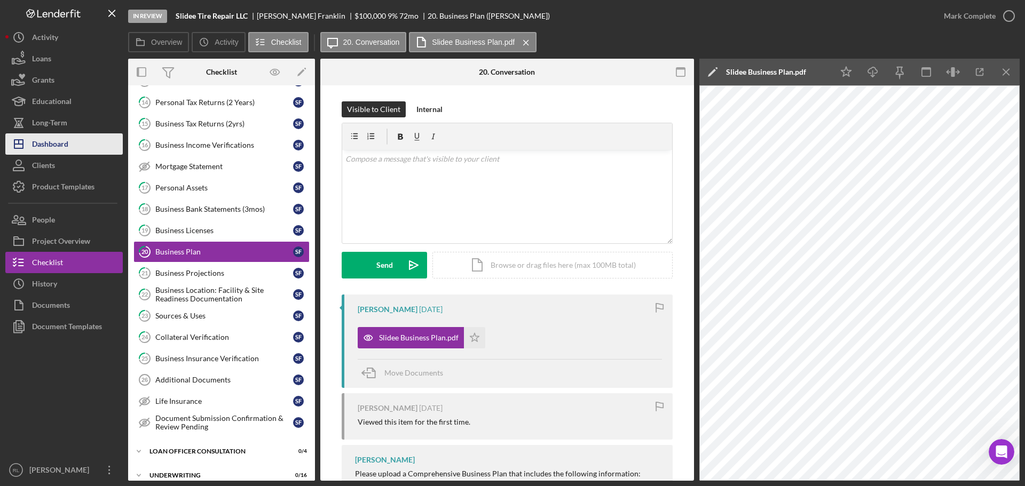
click at [74, 143] on button "Icon/Dashboard Dashboard" at bounding box center [63, 143] width 117 height 21
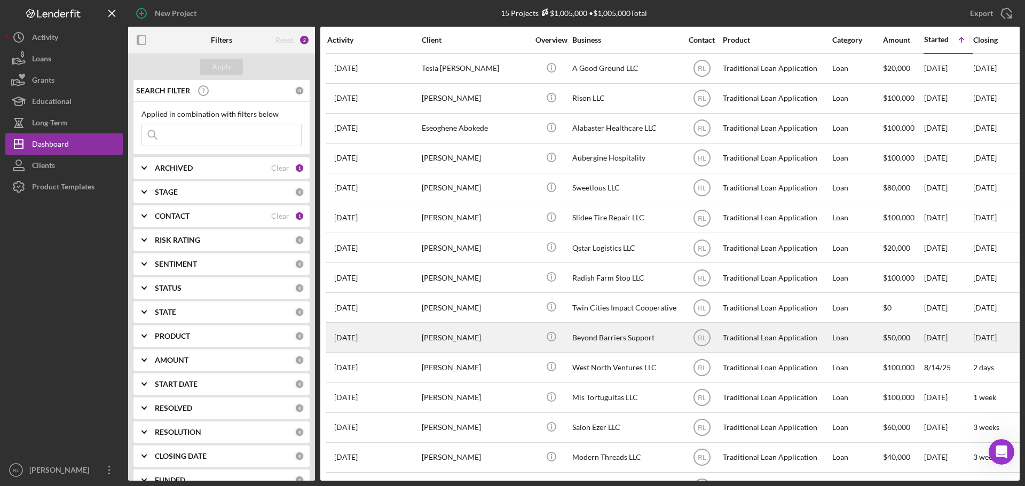
click at [616, 337] on div "Beyond Barriers Support" at bounding box center [625, 338] width 107 height 28
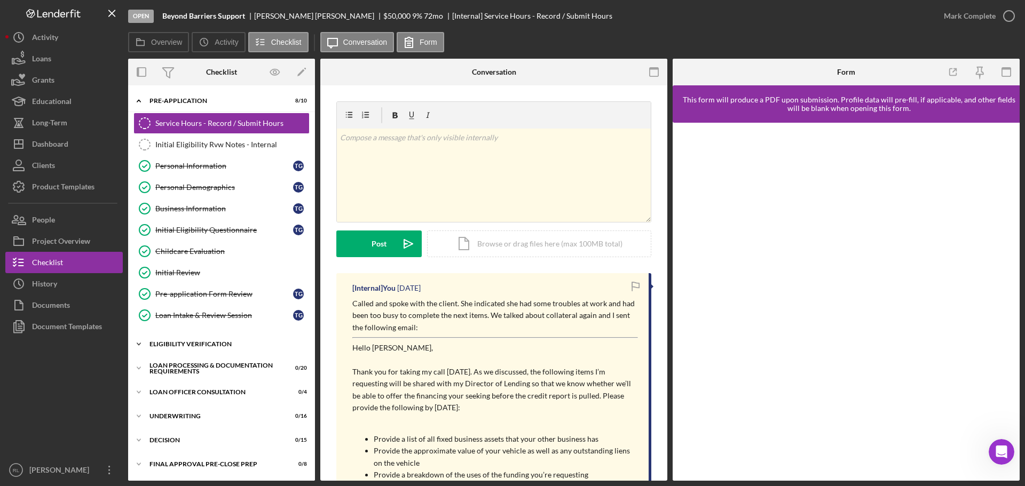
click at [187, 347] on div "Eligibility Verification" at bounding box center [225, 344] width 152 height 6
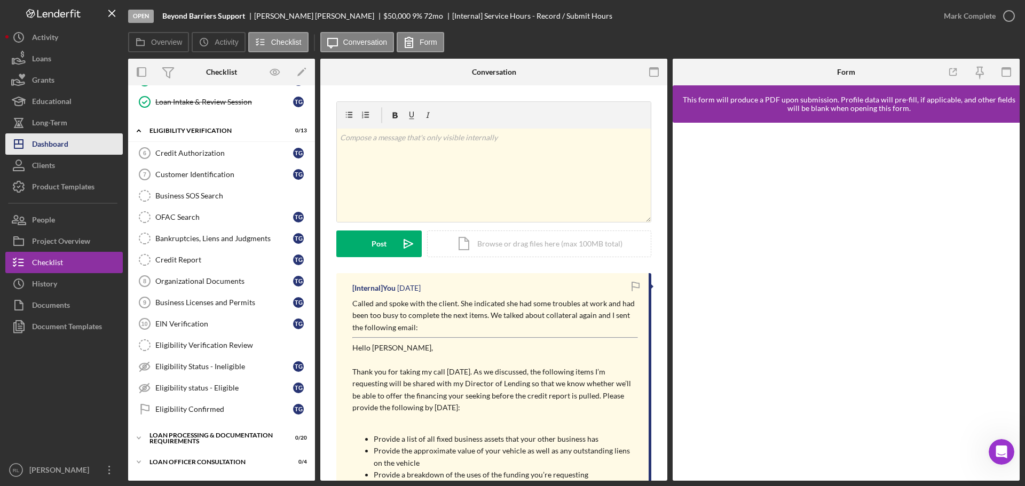
click at [63, 143] on div "Dashboard" at bounding box center [50, 145] width 36 height 24
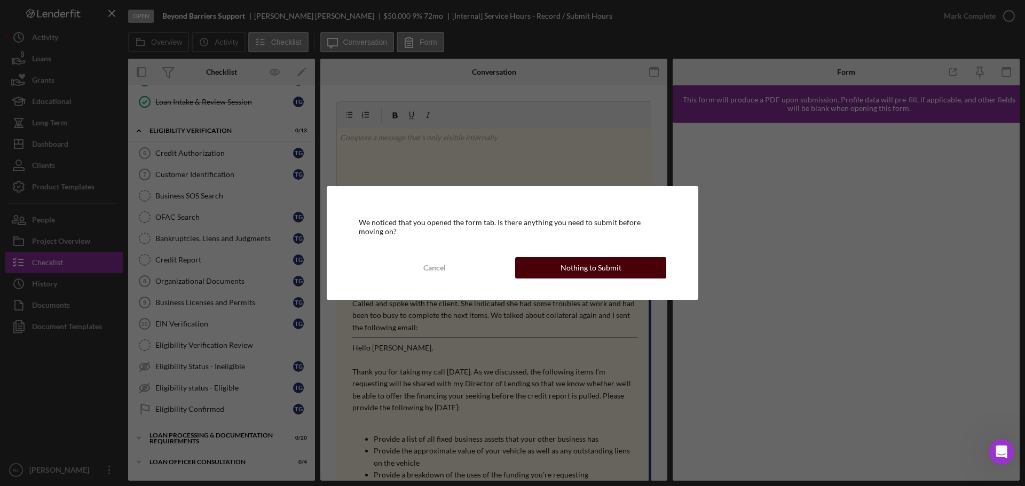
click at [595, 269] on div "Nothing to Submit" at bounding box center [591, 267] width 61 height 21
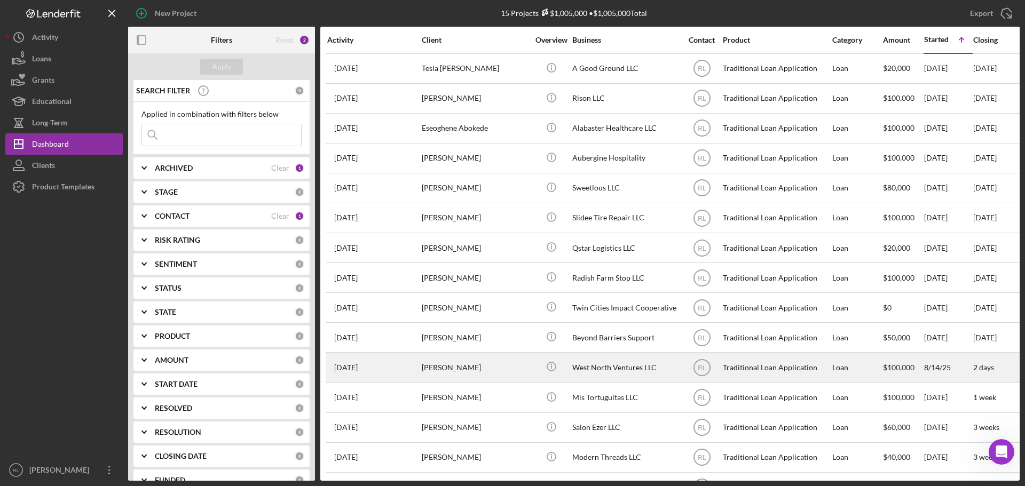
scroll to position [35, 0]
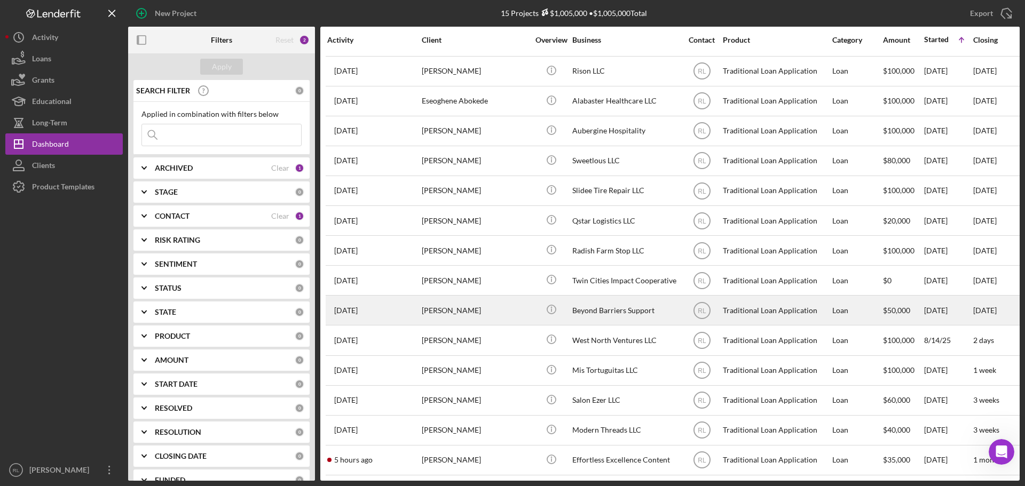
click at [515, 305] on div "Tamesha Guinn" at bounding box center [475, 310] width 107 height 28
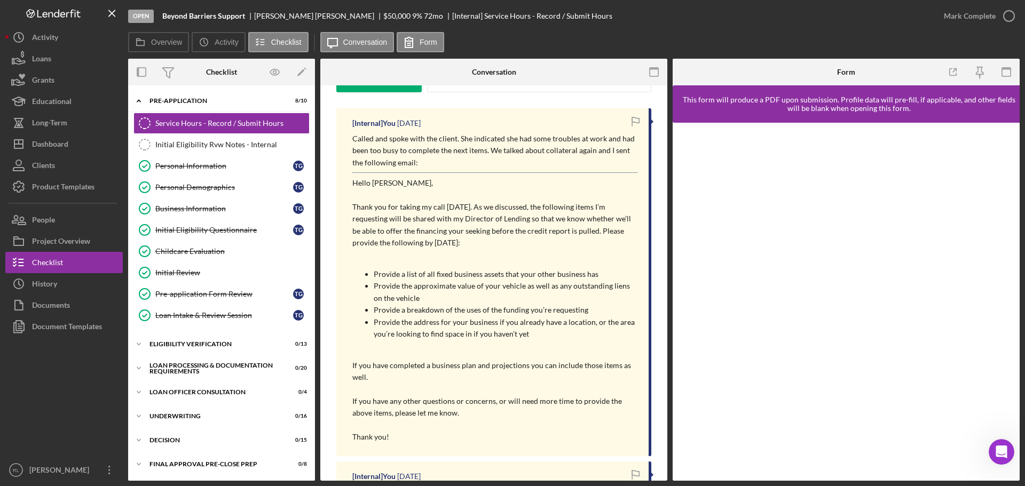
scroll to position [160, 0]
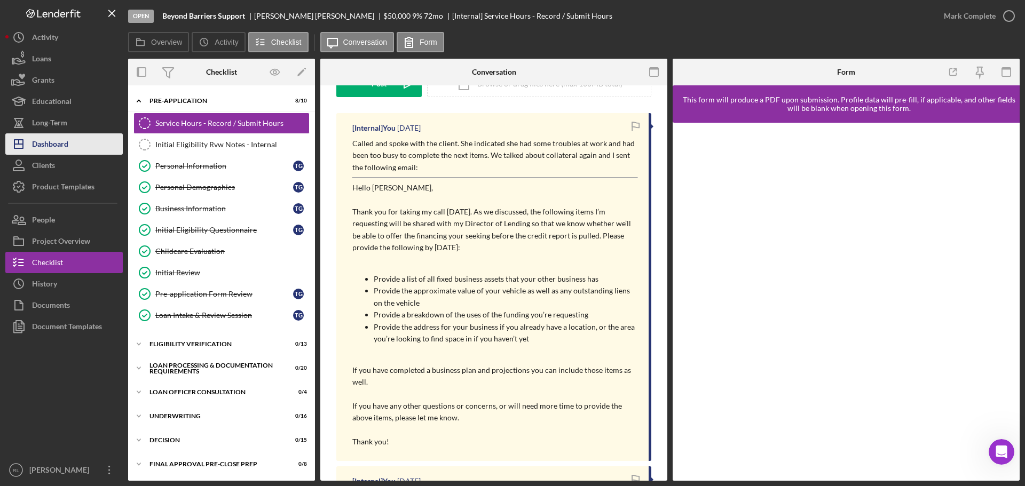
click at [60, 143] on div "Dashboard" at bounding box center [50, 145] width 36 height 24
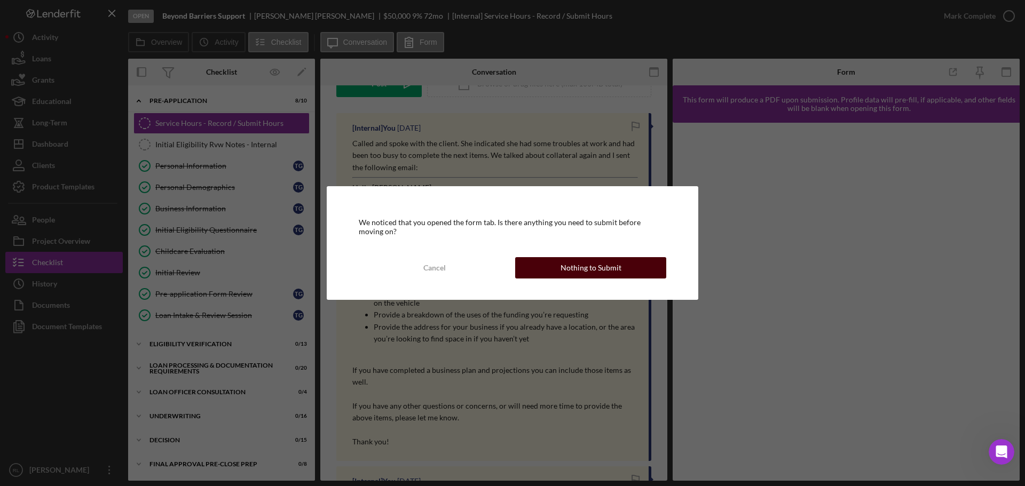
click at [581, 266] on div "Nothing to Submit" at bounding box center [591, 267] width 61 height 21
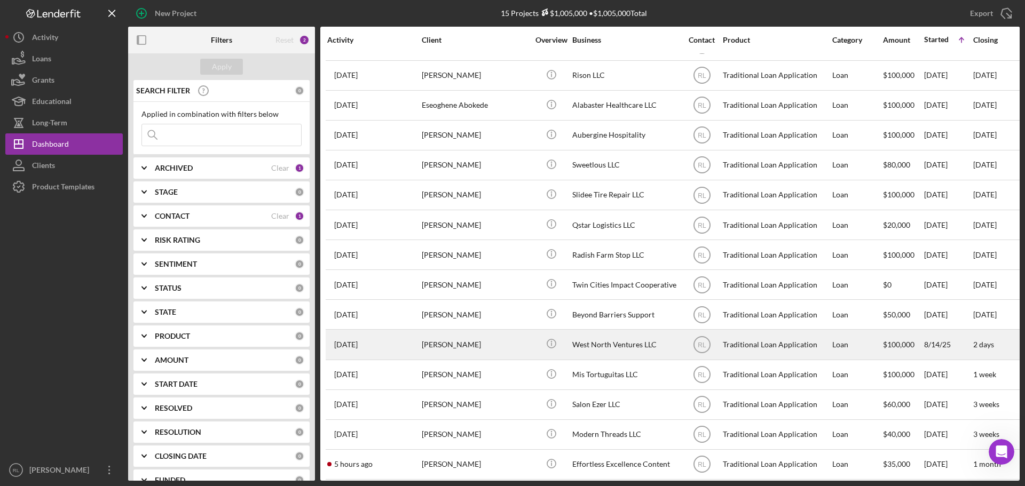
scroll to position [35, 0]
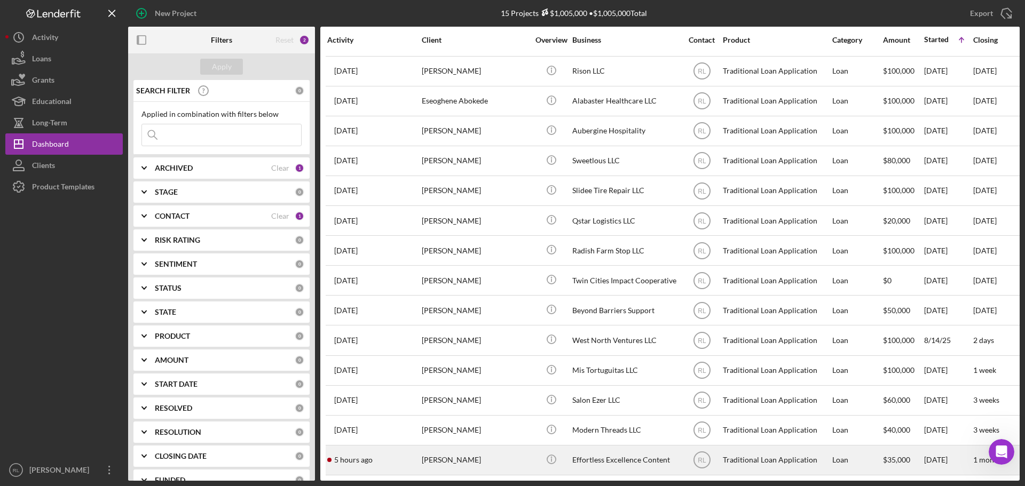
click at [597, 454] on div "Effortless Excellence Content" at bounding box center [625, 460] width 107 height 28
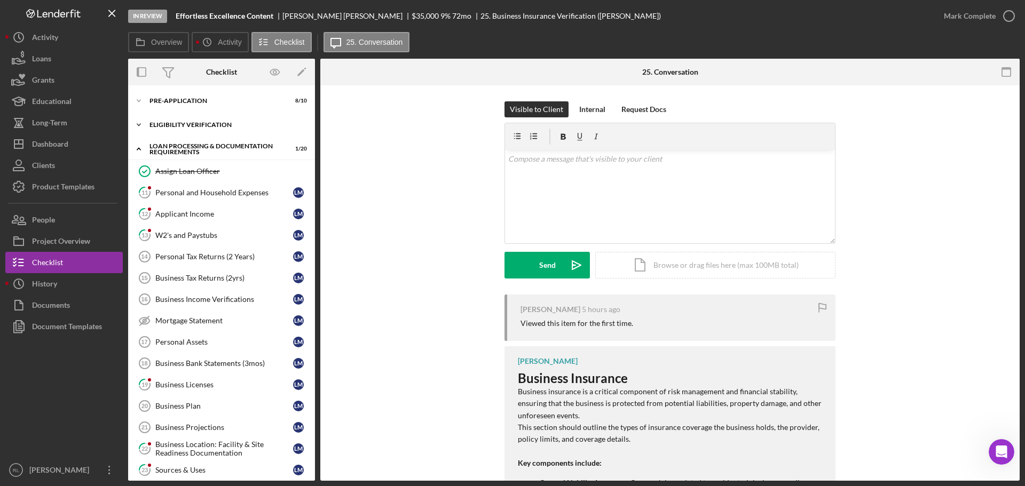
click at [196, 125] on div "Eligibility Verification" at bounding box center [225, 125] width 152 height 6
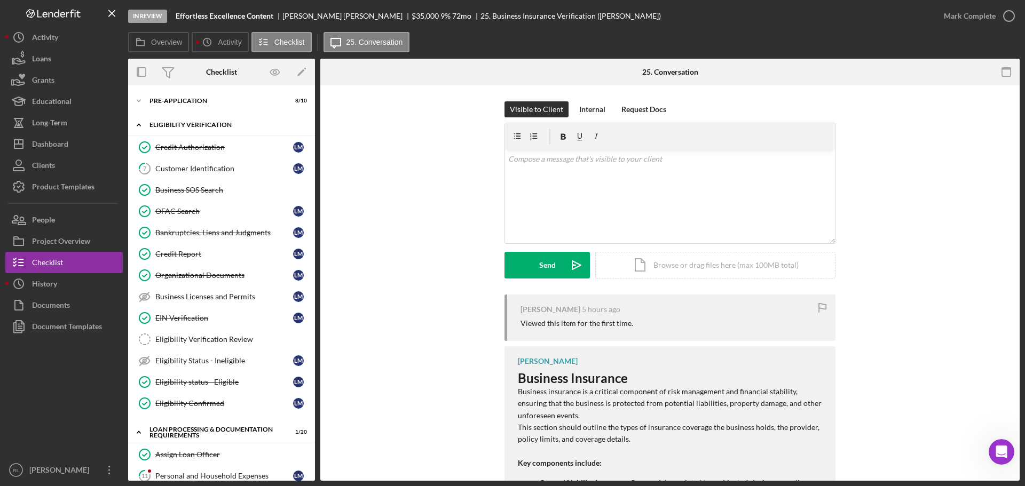
click at [200, 125] on div "Eligibility Verification" at bounding box center [225, 125] width 152 height 6
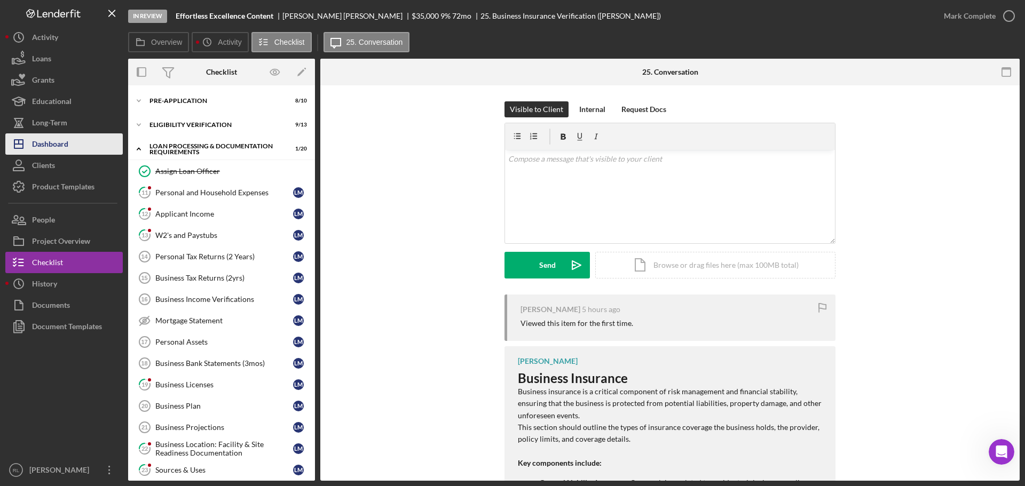
click at [49, 146] on div "Dashboard" at bounding box center [50, 145] width 36 height 24
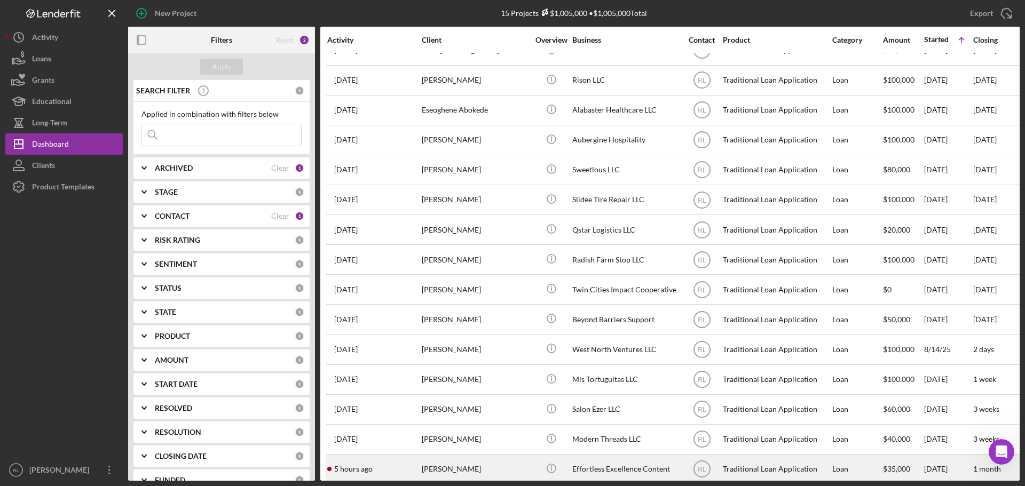
scroll to position [35, 0]
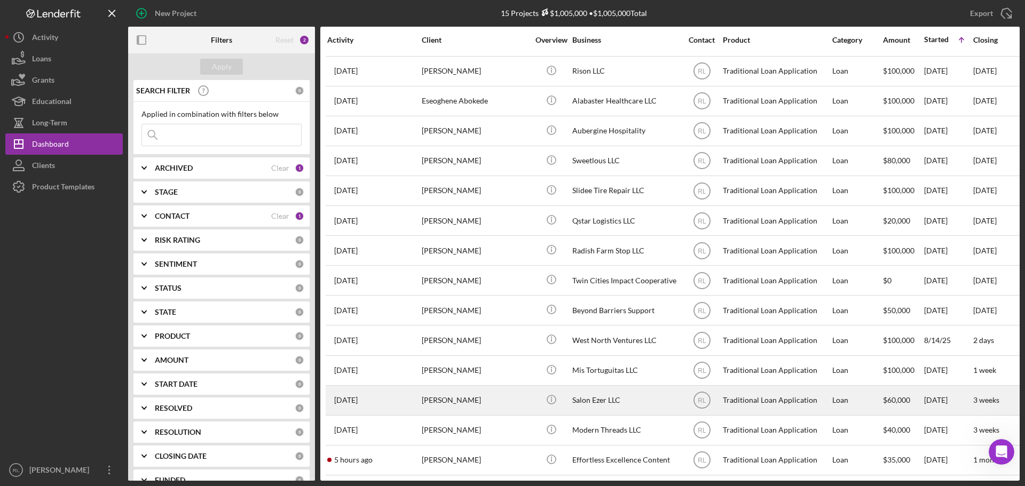
click at [598, 392] on div "Salon Ezer LLC" at bounding box center [625, 401] width 107 height 28
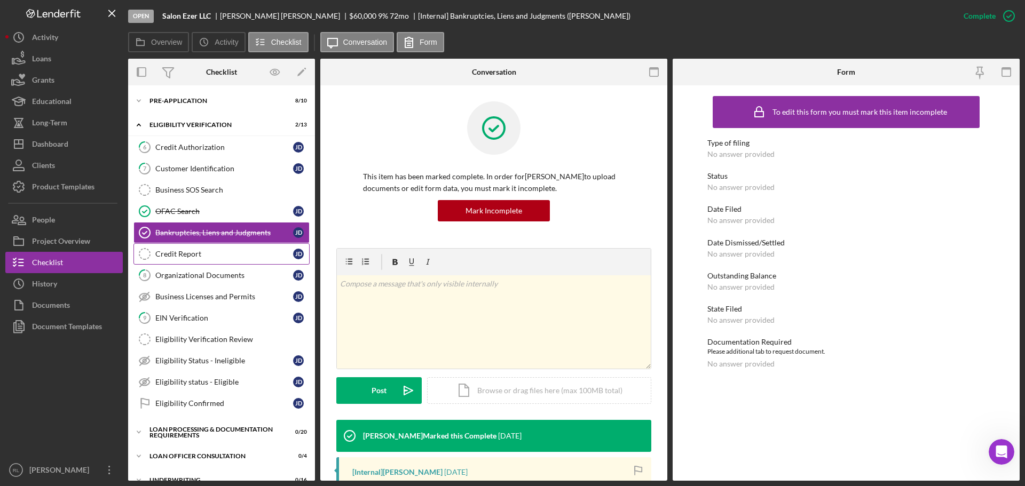
click at [216, 252] on div "Credit Report" at bounding box center [224, 254] width 138 height 9
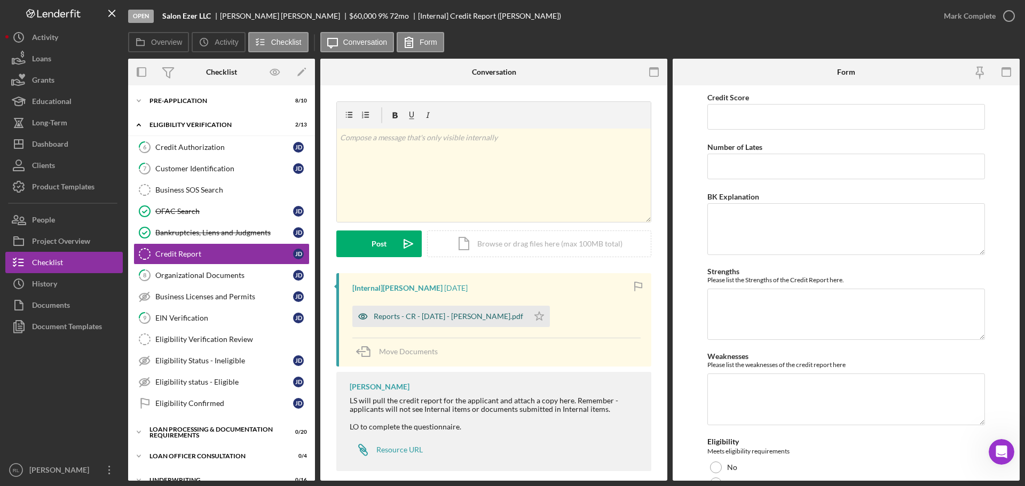
click at [421, 314] on div "Reports - CR - [DATE] - [PERSON_NAME].pdf" at bounding box center [448, 316] width 149 height 9
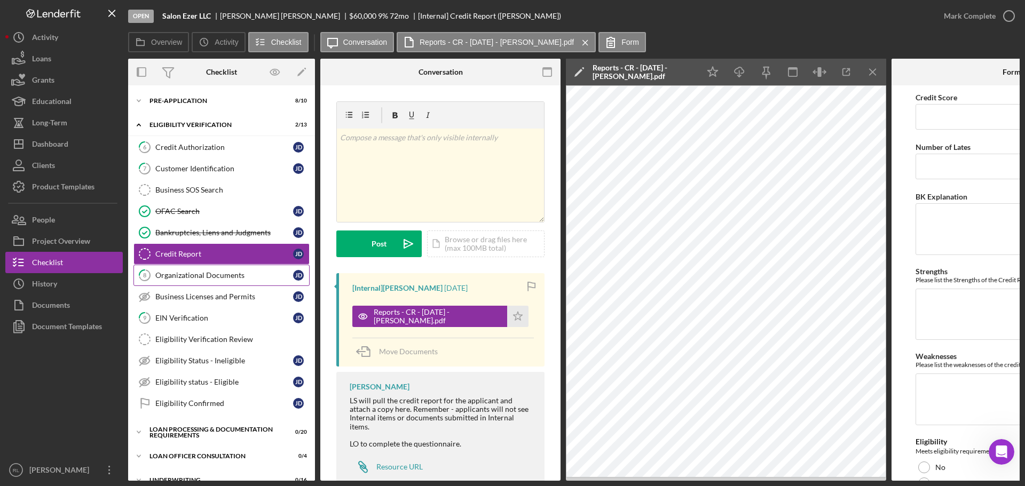
click at [238, 281] on link "8 Organizational Documents J D" at bounding box center [221, 275] width 176 height 21
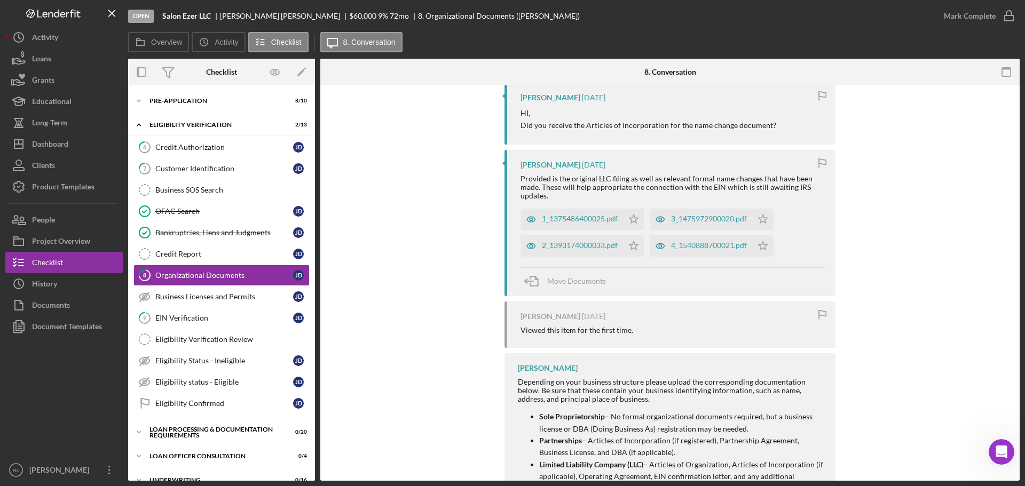
scroll to position [155, 0]
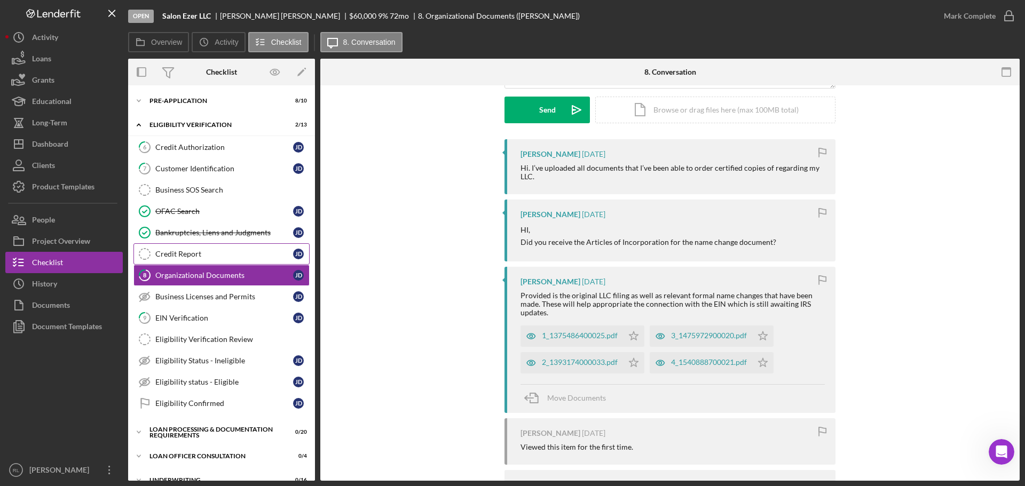
click at [218, 253] on div "Credit Report" at bounding box center [224, 254] width 138 height 9
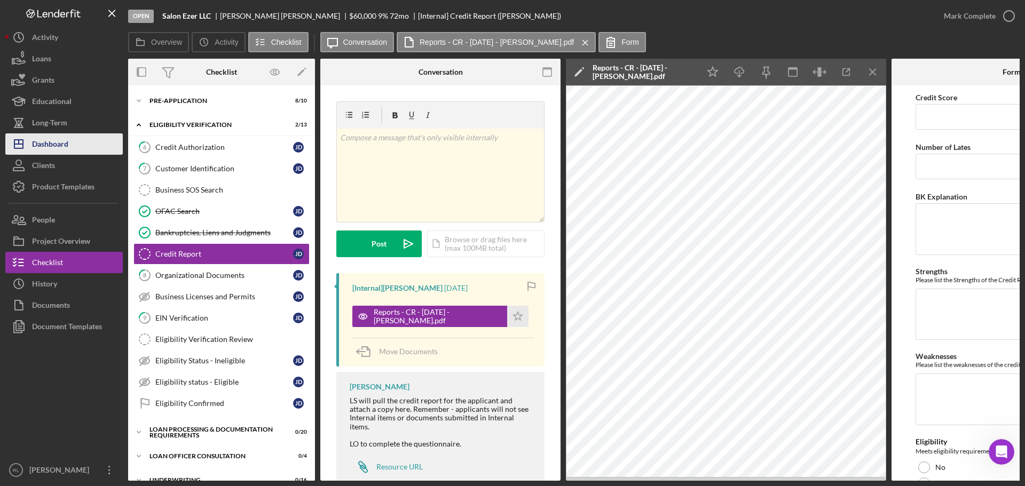
click at [57, 148] on div "Dashboard" at bounding box center [50, 145] width 36 height 24
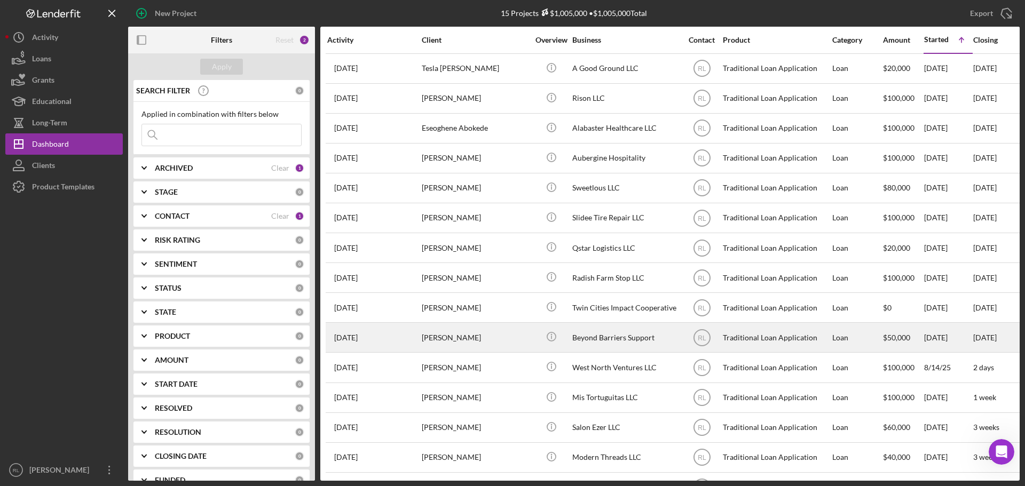
scroll to position [35, 0]
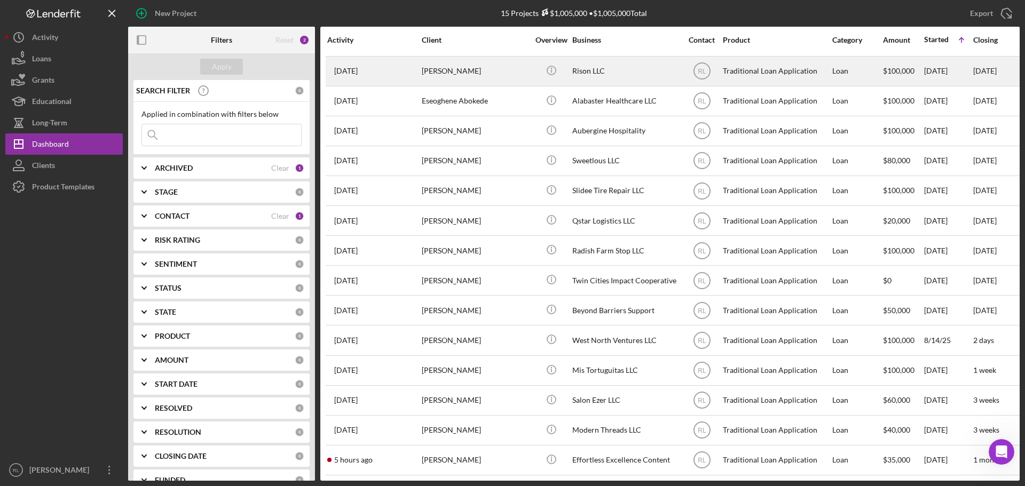
click at [513, 64] on div "Myra Patterson" at bounding box center [475, 71] width 107 height 28
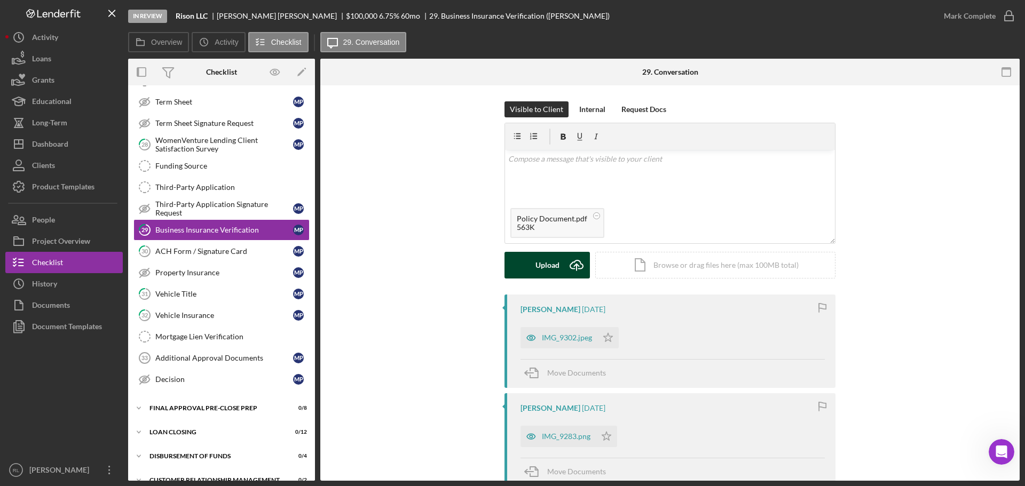
click at [547, 263] on div "Upload" at bounding box center [548, 265] width 24 height 27
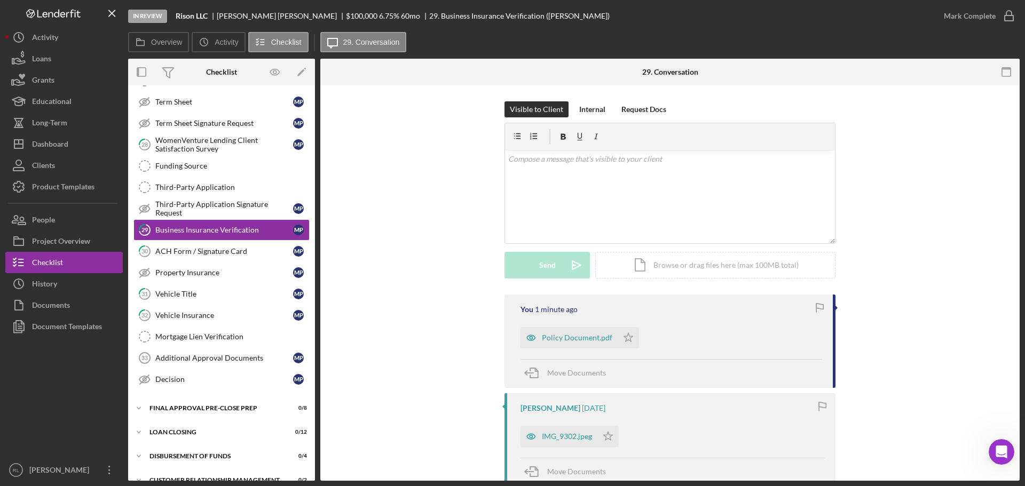
click at [384, 275] on div "Visible to Client Internal Request Docs v Color teal Color pink Remove color Ad…" at bounding box center [669, 197] width 667 height 193
click at [69, 143] on button "Icon/Dashboard Dashboard" at bounding box center [63, 143] width 117 height 21
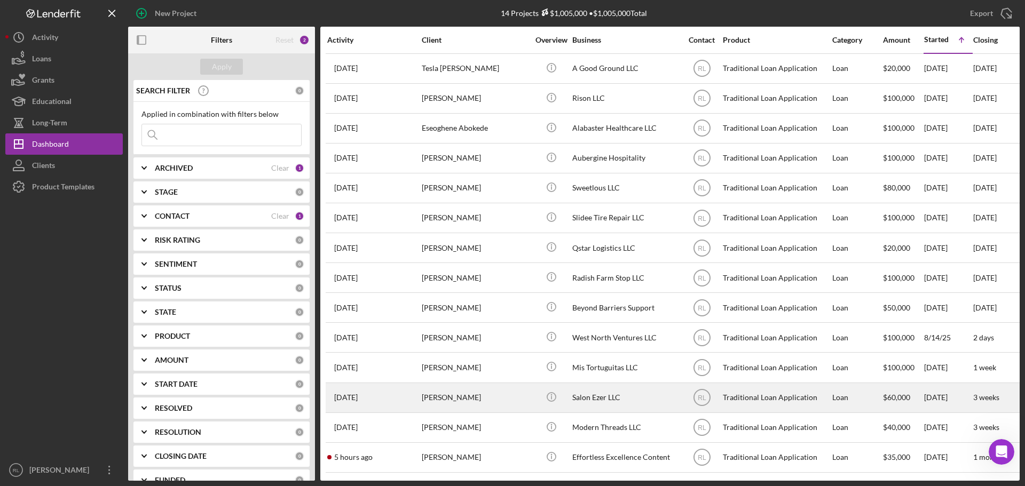
scroll to position [5, 0]
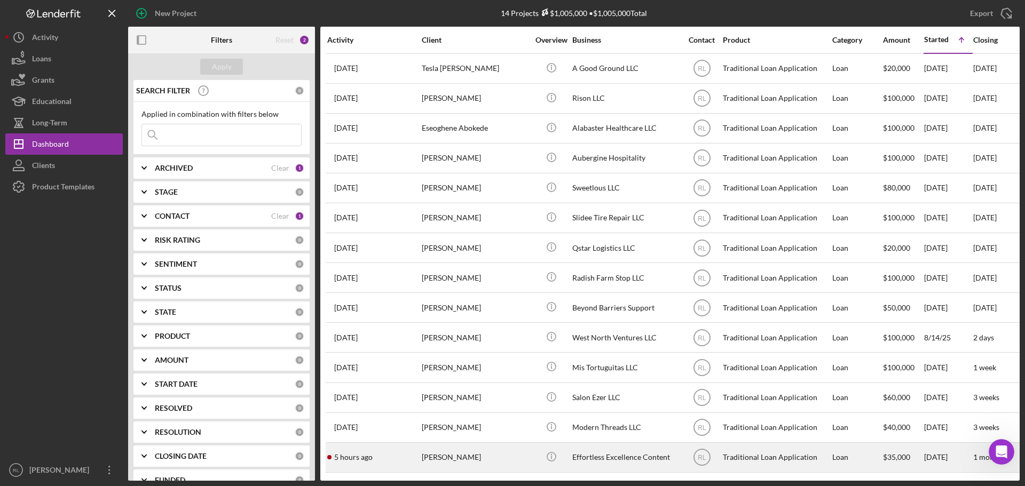
click at [476, 449] on div "Leah Murtagh" at bounding box center [475, 458] width 107 height 28
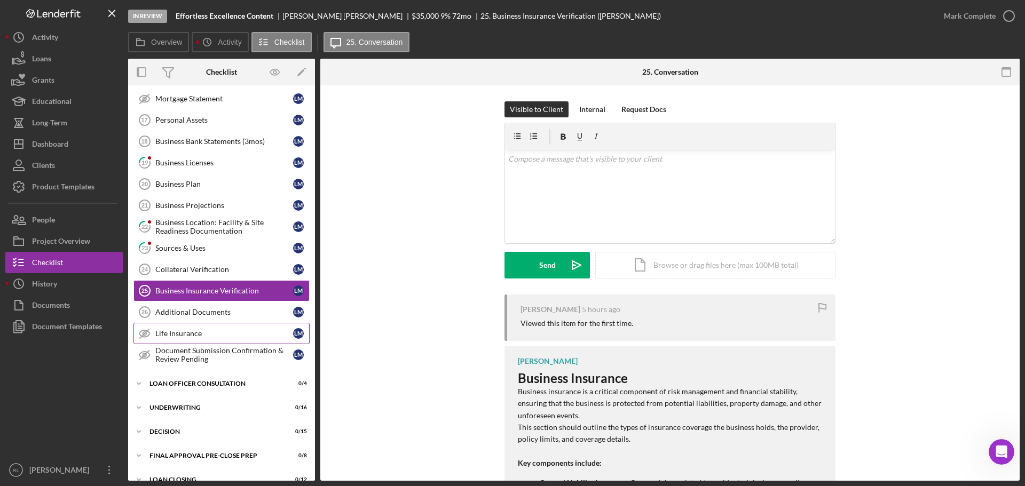
scroll to position [230, 0]
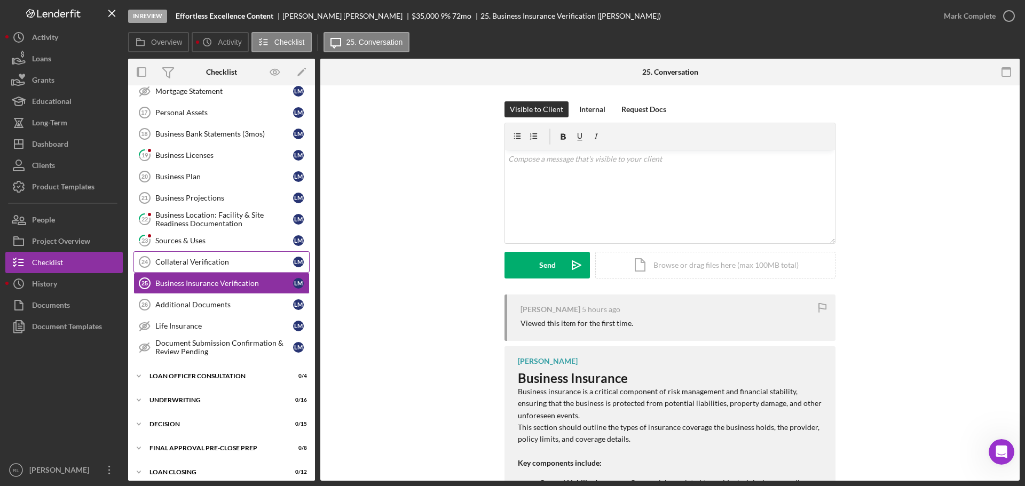
click at [179, 258] on div "Collateral Verification" at bounding box center [224, 262] width 138 height 9
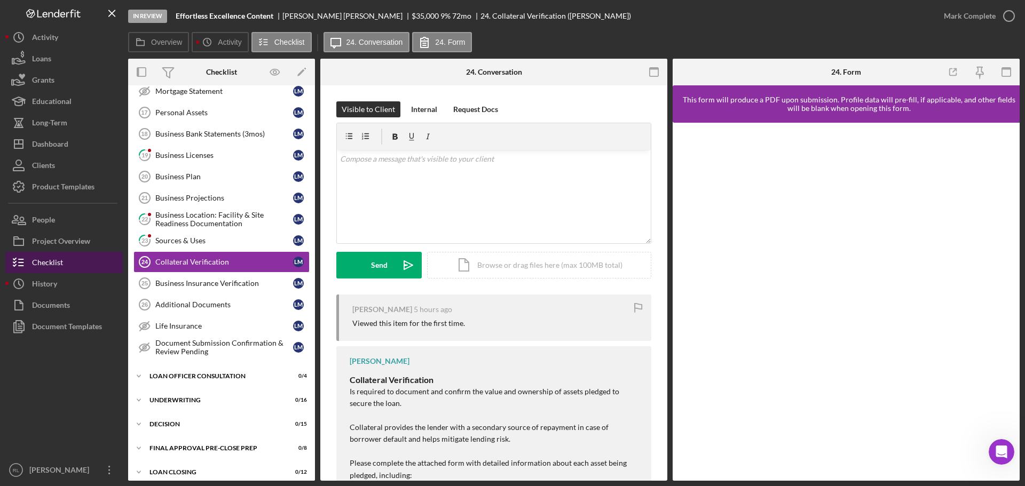
click at [60, 272] on div "Checklist" at bounding box center [47, 264] width 31 height 24
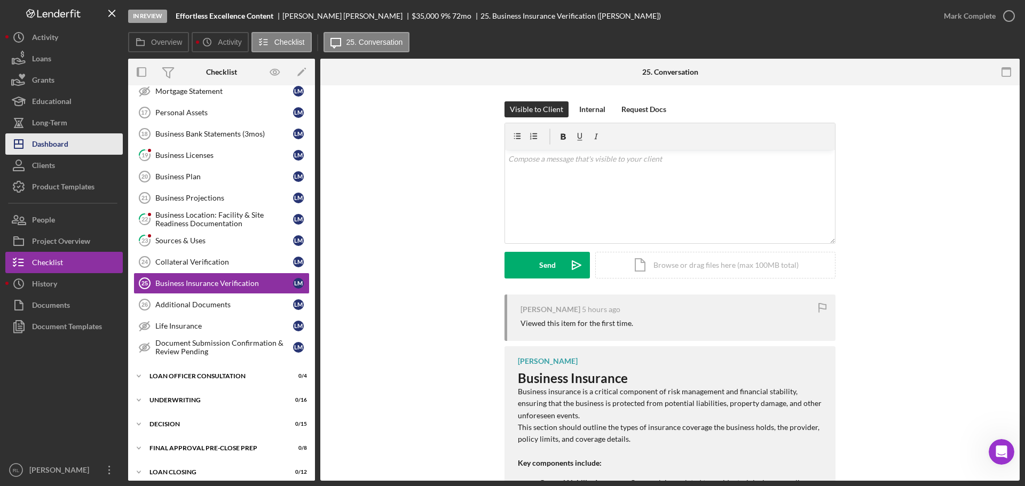
click at [52, 139] on div "Dashboard" at bounding box center [50, 145] width 36 height 24
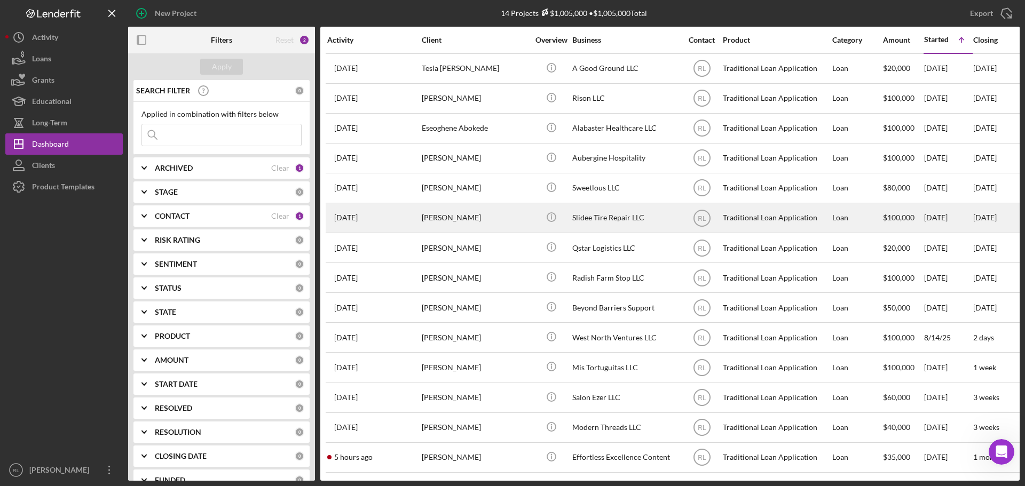
click at [477, 216] on div "Shakia Franklin" at bounding box center [475, 218] width 107 height 28
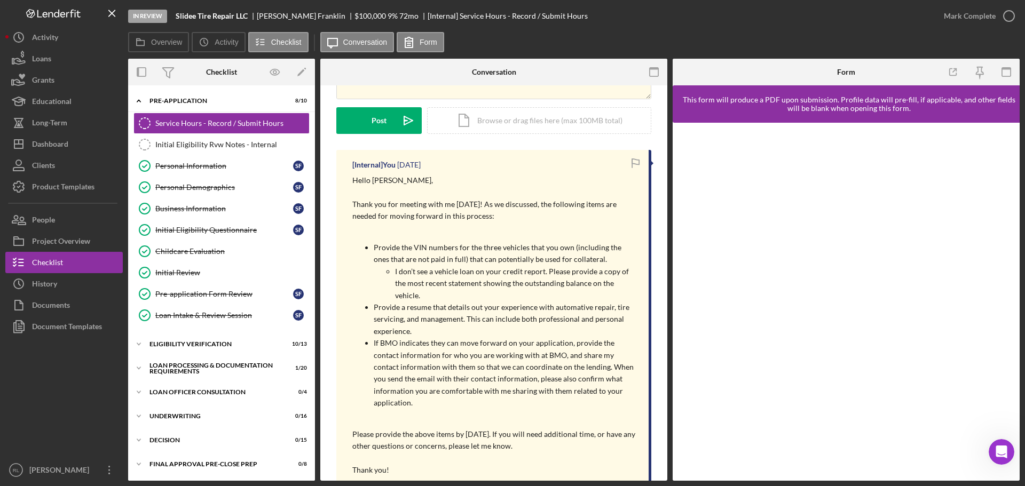
scroll to position [160, 0]
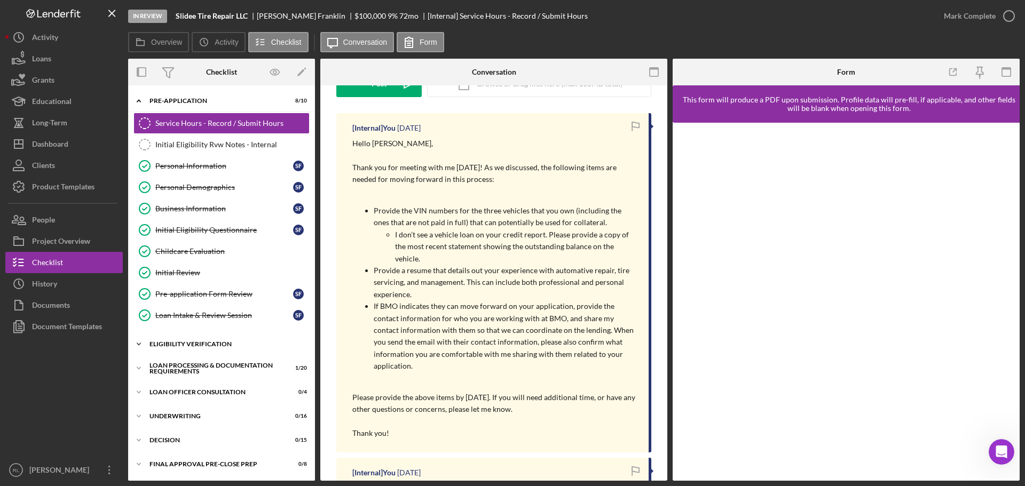
click at [215, 350] on div "Icon/Expander Eligibility Verification 10 / 13" at bounding box center [221, 344] width 187 height 21
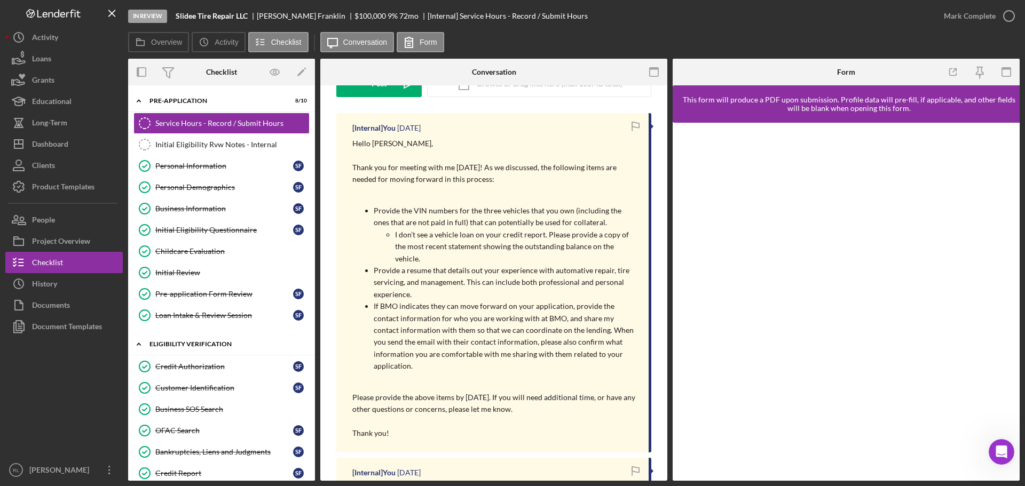
click at [211, 348] on div "Icon/Expander Eligibility Verification 10 / 13" at bounding box center [221, 345] width 187 height 22
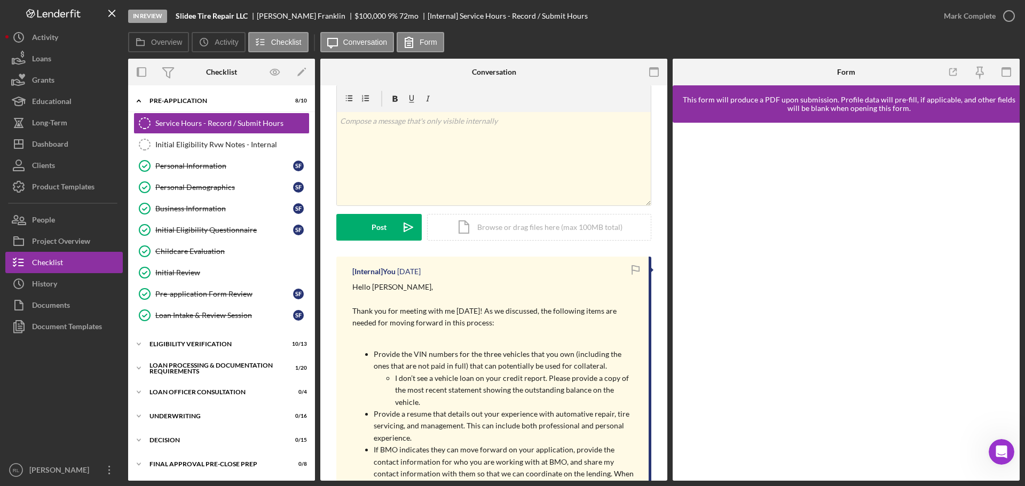
scroll to position [0, 0]
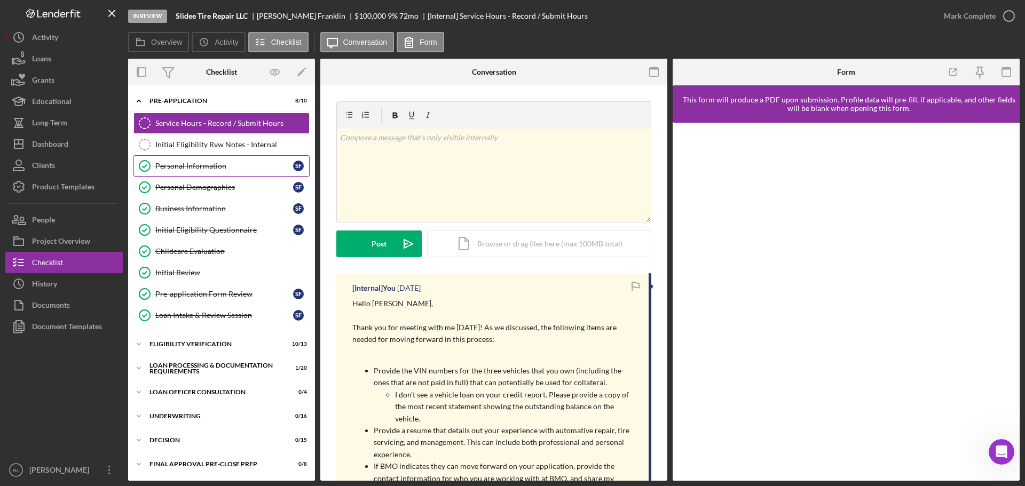
click at [163, 160] on link "Personal Information Personal Information S F" at bounding box center [221, 165] width 176 height 21
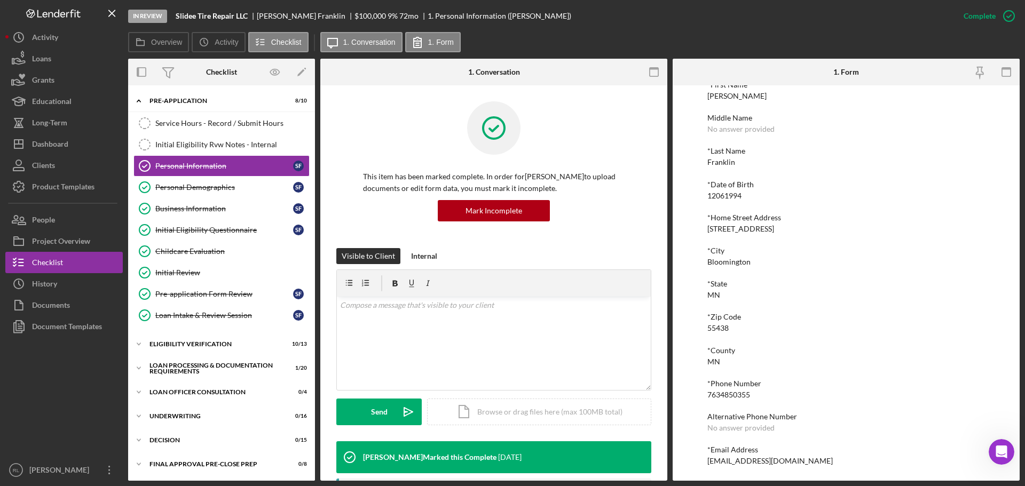
scroll to position [59, 0]
click at [742, 392] on div "7634850355" at bounding box center [728, 394] width 43 height 9
copy div "7634850355"
click at [735, 461] on div "prettykidd143@Gmail.com" at bounding box center [769, 460] width 125 height 9
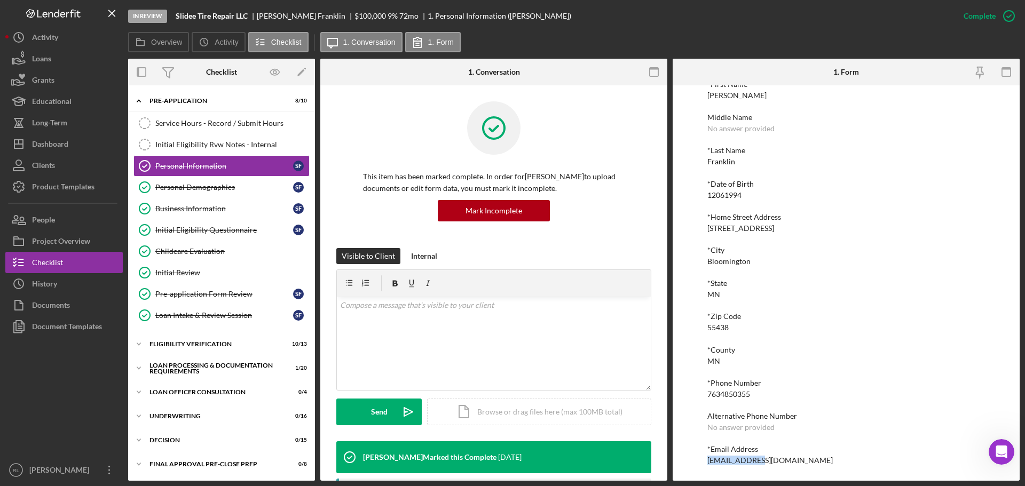
click at [735, 461] on div "prettykidd143@Gmail.com" at bounding box center [769, 460] width 125 height 9
copy div "prettykidd143@Gmail.com Logo-Reversed Created with Sketch. Icon/Menu Close Icon…"
click at [203, 118] on link "Service Hours - Record / Submit Hours Service Hours - Record / Submit Hours" at bounding box center [221, 123] width 176 height 21
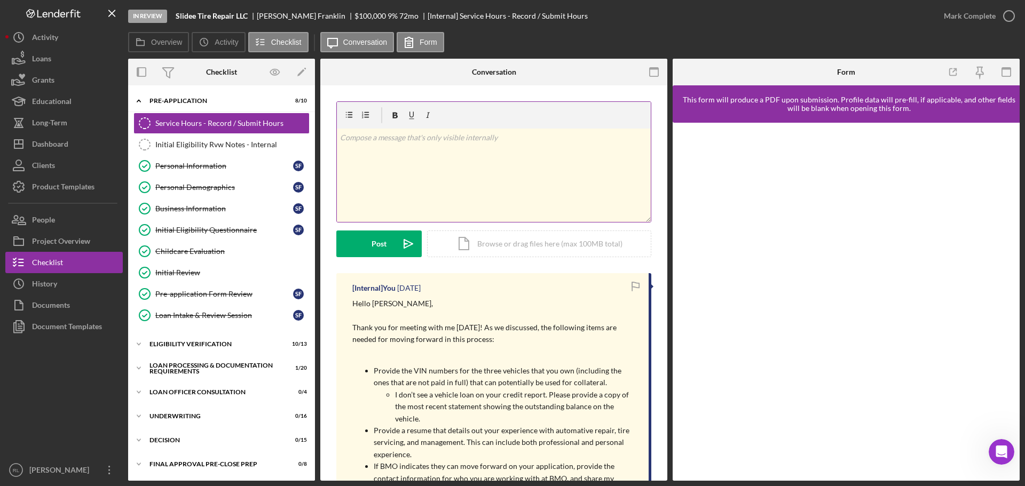
click at [464, 175] on div "v Color teal Color pink Remove color Add row above Add row below Add column bef…" at bounding box center [494, 175] width 314 height 93
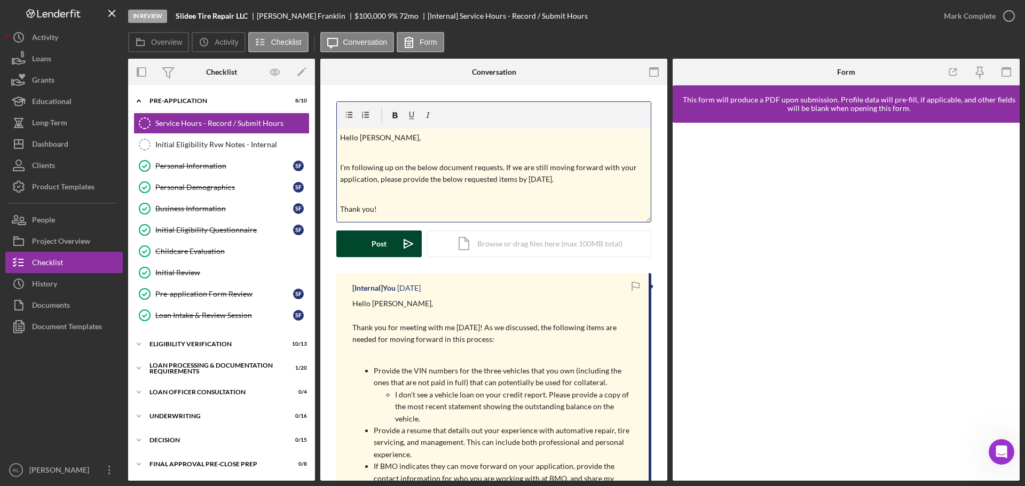
click at [380, 245] on div "Post" at bounding box center [379, 244] width 15 height 27
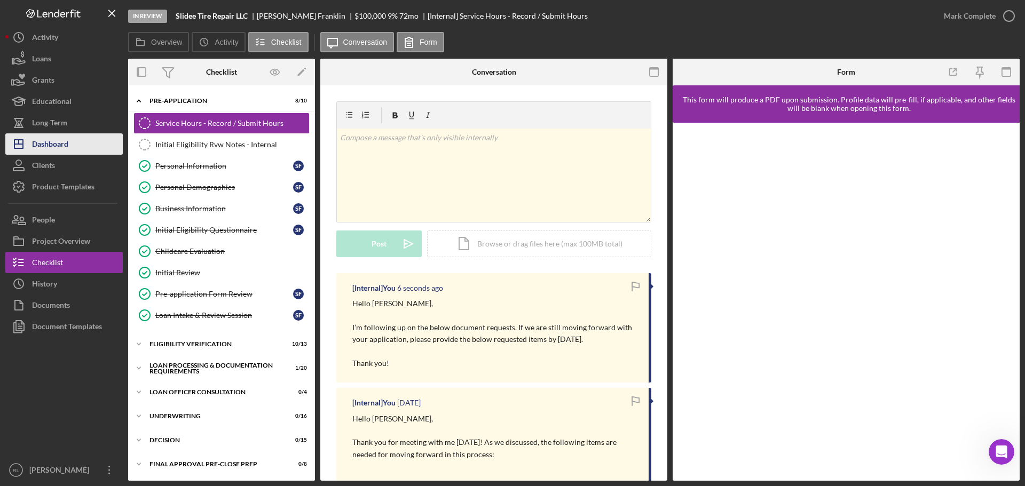
click at [76, 145] on button "Icon/Dashboard Dashboard" at bounding box center [63, 143] width 117 height 21
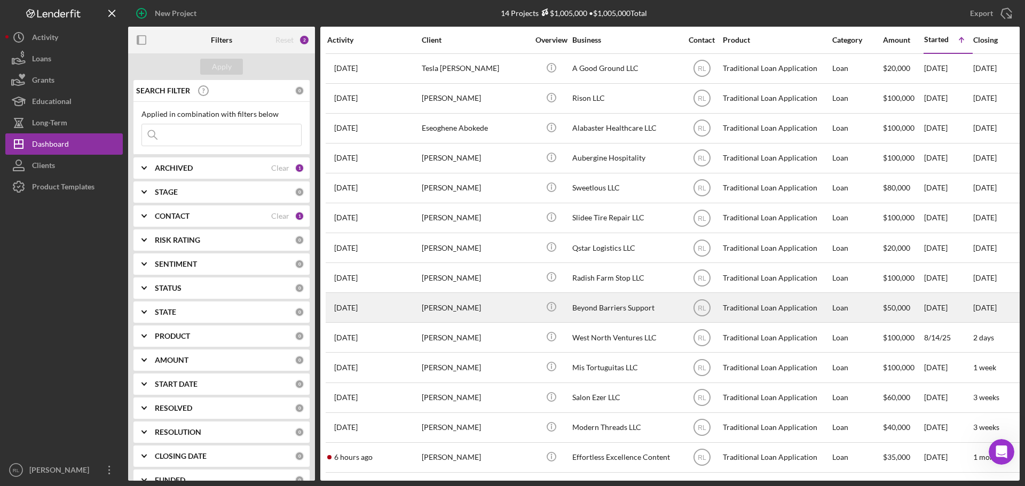
click at [515, 310] on div "Tamesha Guinn" at bounding box center [475, 308] width 107 height 28
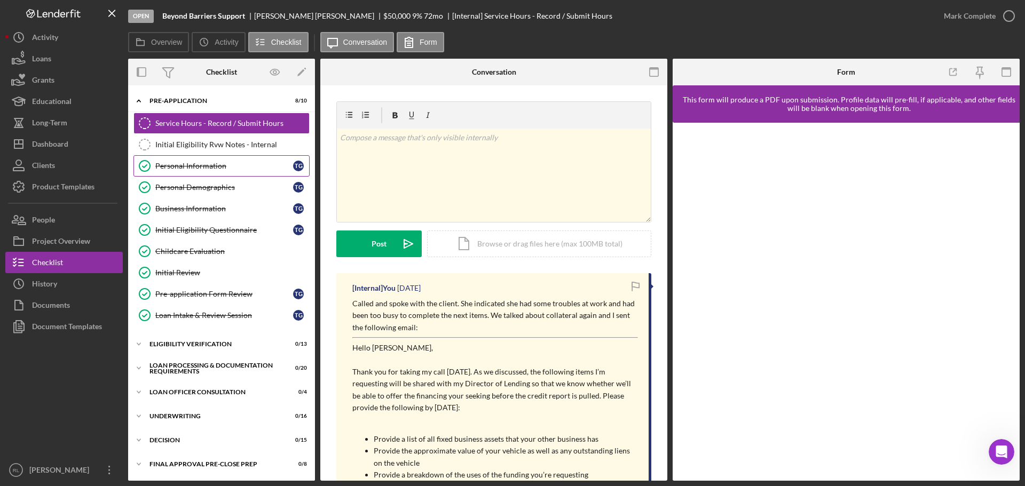
click at [197, 165] on div "Personal Information" at bounding box center [224, 166] width 138 height 9
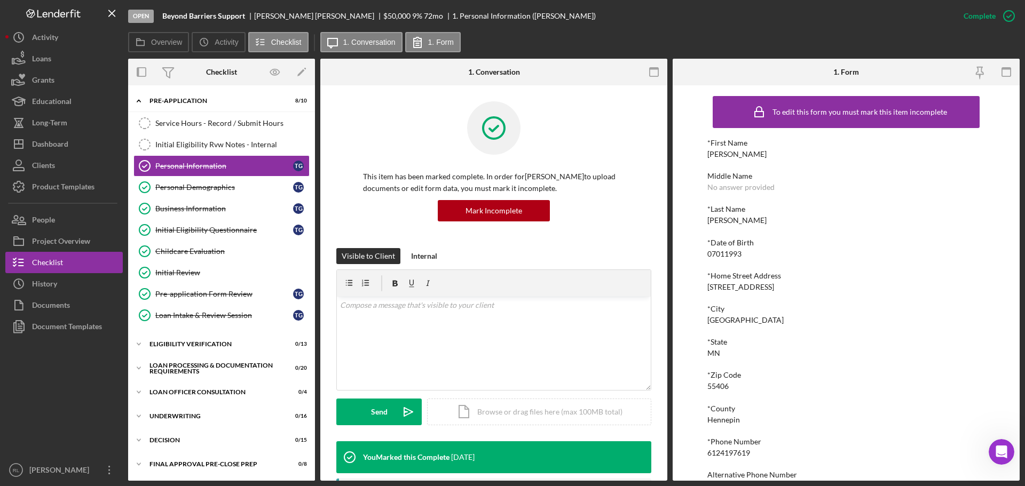
click at [734, 450] on div "6124197619" at bounding box center [728, 453] width 43 height 9
copy div "6124197619"
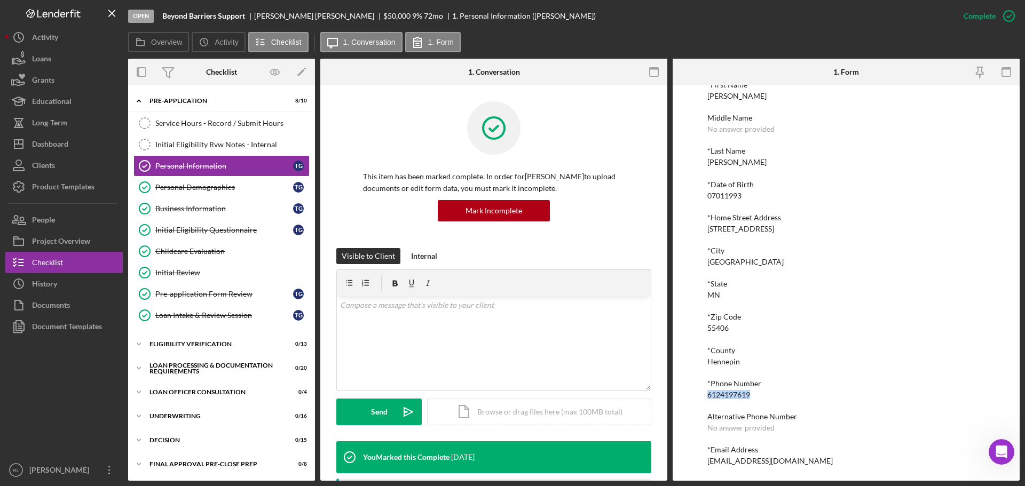
scroll to position [59, 0]
click at [749, 462] on div "Info4bbs@gmail.com" at bounding box center [769, 460] width 125 height 9
copy div "Info4bbs@gmail.com Logo-Reversed Created with Sketch. Icon/Menu Close Icon/Dash…"
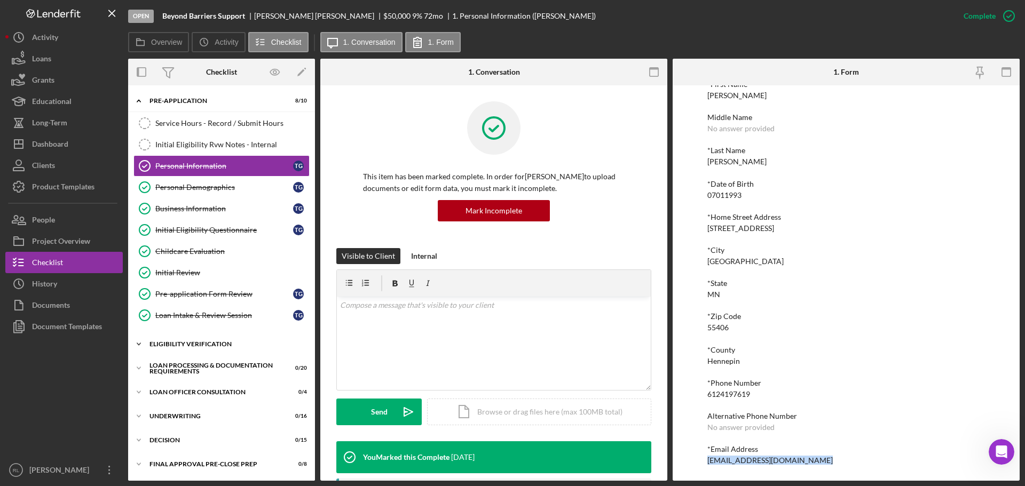
click at [222, 345] on div "Eligibility Verification" at bounding box center [225, 344] width 152 height 6
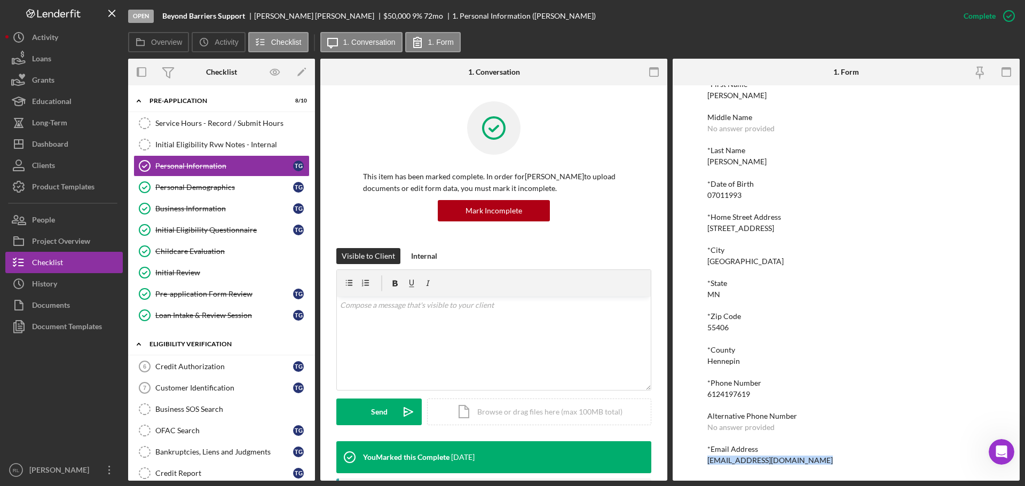
click at [217, 345] on div "Eligibility Verification" at bounding box center [225, 344] width 152 height 6
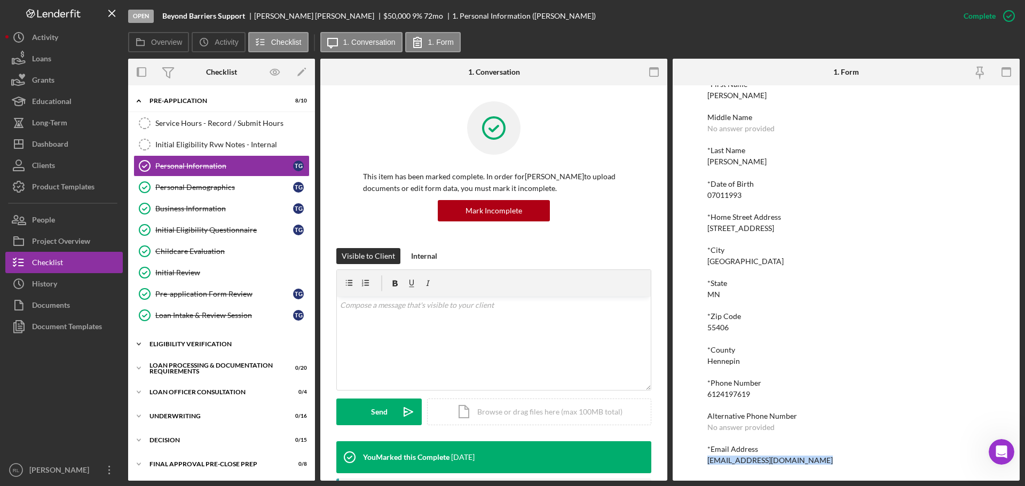
click at [217, 345] on div "Eligibility Verification" at bounding box center [225, 344] width 152 height 6
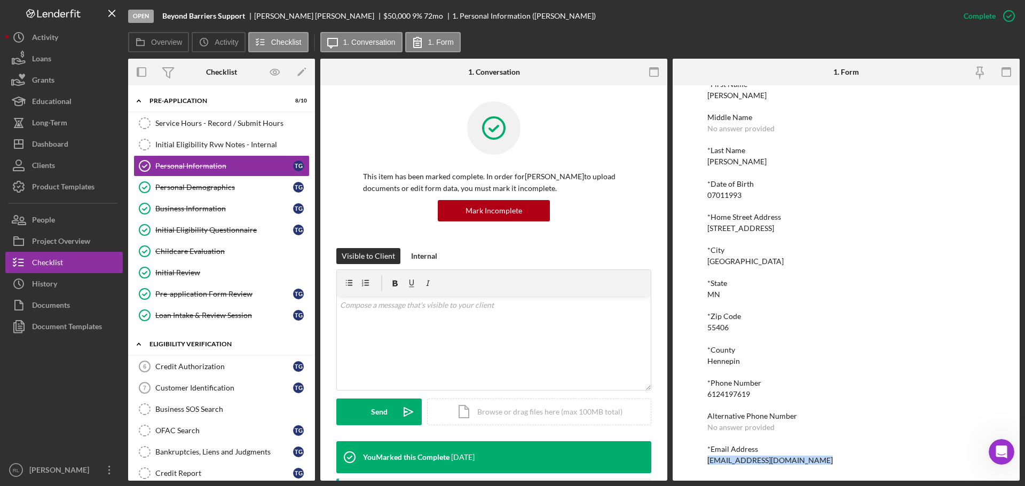
click at [217, 345] on div "Eligibility Verification" at bounding box center [225, 344] width 152 height 6
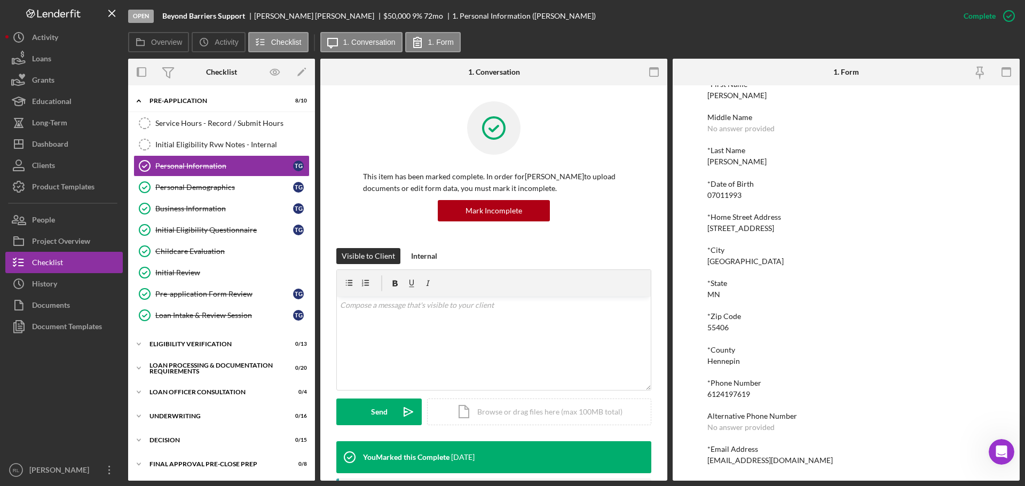
click at [759, 318] on div "*Zip Code" at bounding box center [846, 316] width 278 height 9
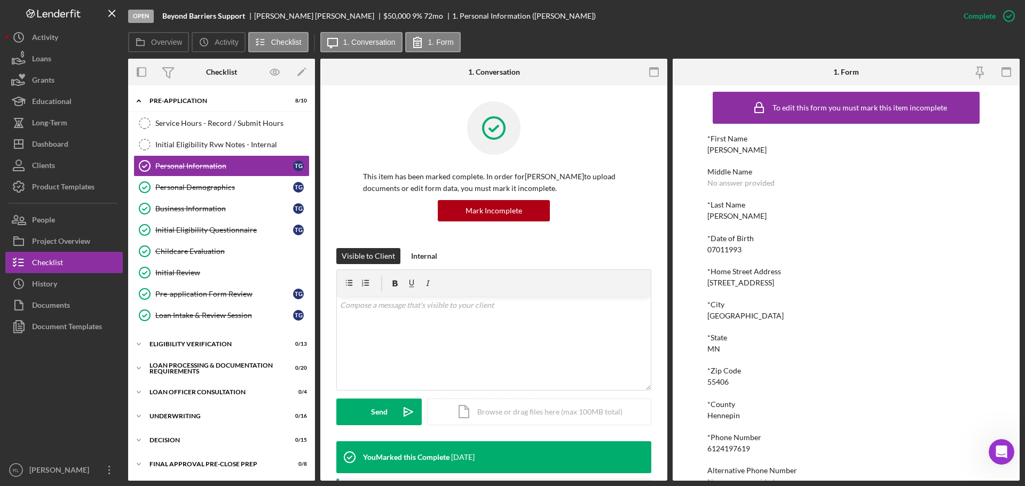
scroll to position [0, 0]
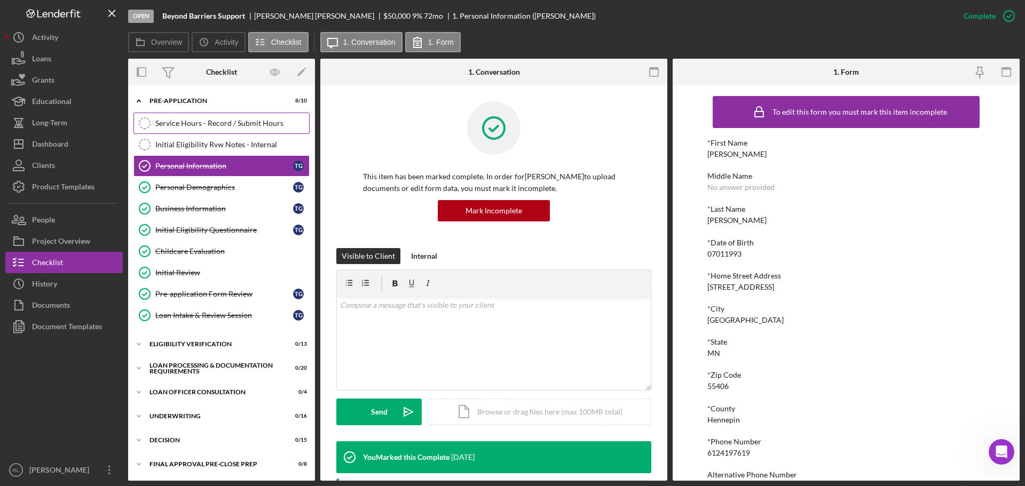
click at [200, 127] on div "Service Hours - Record / Submit Hours" at bounding box center [232, 123] width 154 height 9
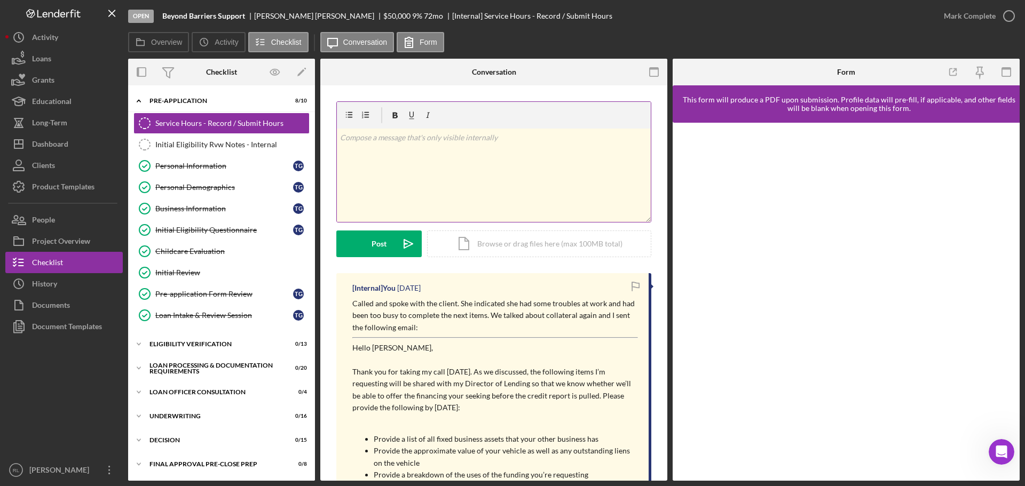
click at [493, 192] on div "v Color teal Color pink Remove color Add row above Add row below Add column bef…" at bounding box center [494, 175] width 314 height 93
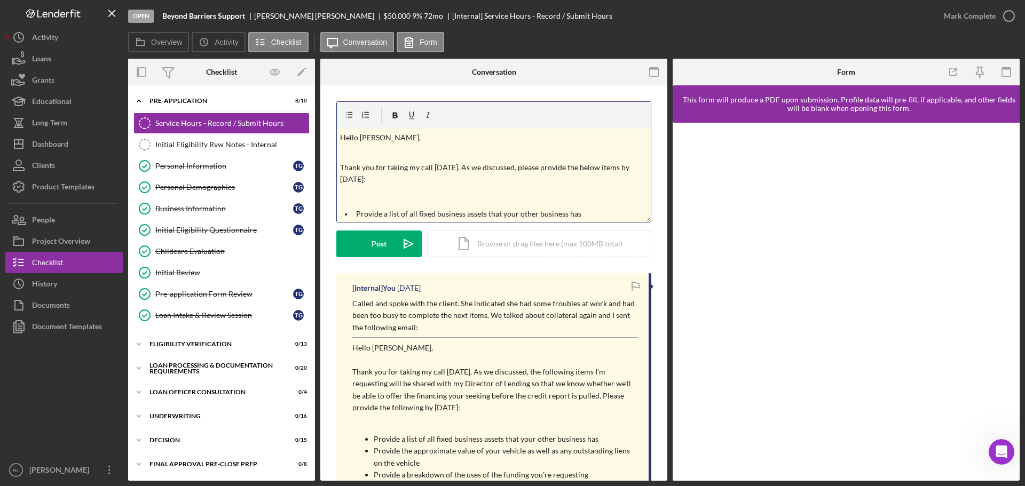
scroll to position [174, 0]
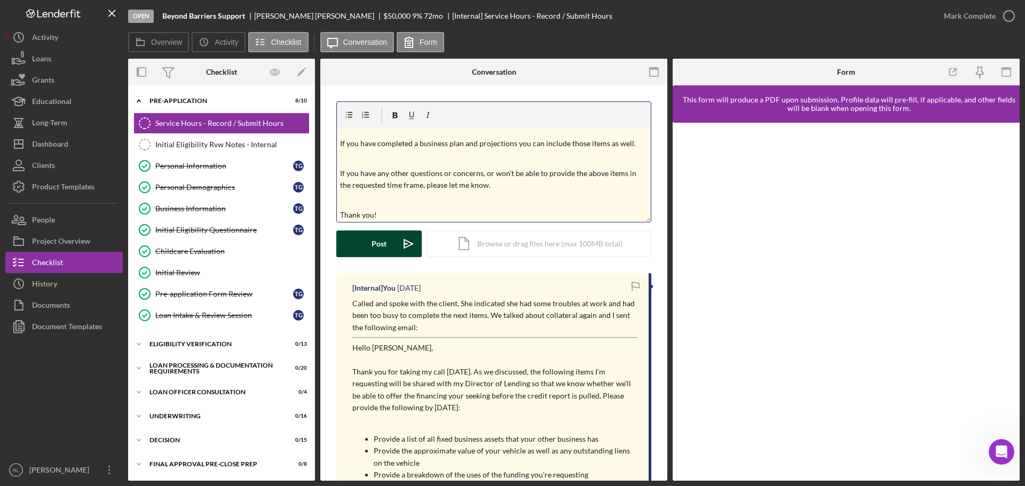
click at [381, 247] on div "Post" at bounding box center [379, 244] width 15 height 27
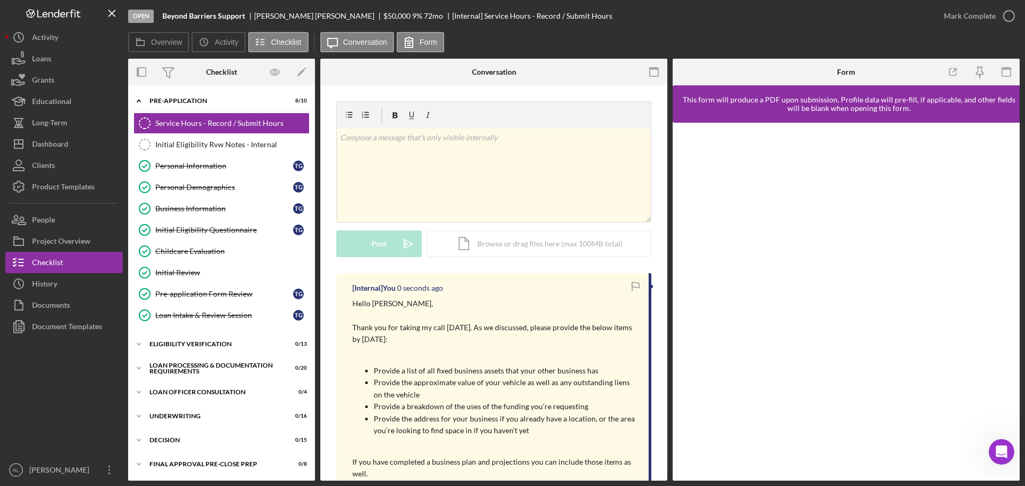
scroll to position [0, 0]
click at [439, 185] on div "v Color teal Color pink Remove color Add row above Add row below Add column bef…" at bounding box center [494, 175] width 314 height 93
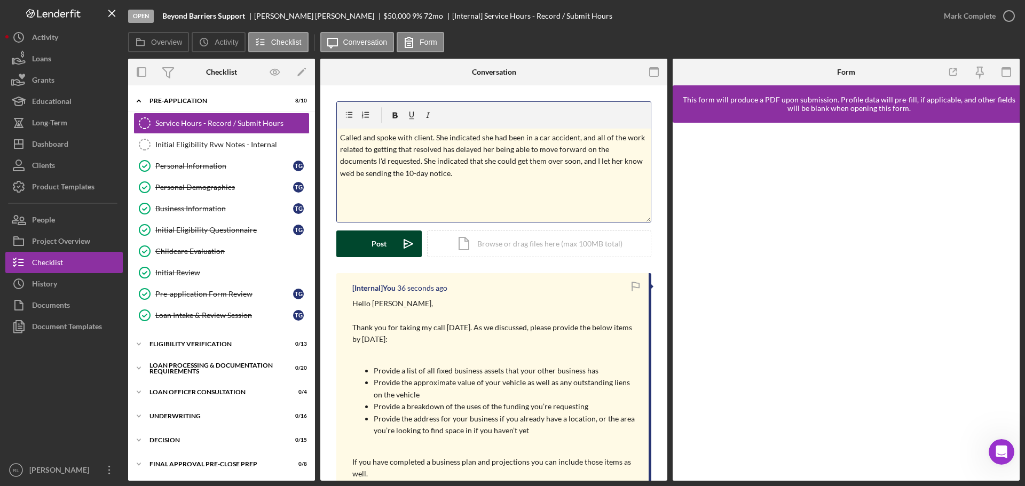
click at [369, 247] on button "Post Icon/icon-invite-send" at bounding box center [378, 244] width 85 height 27
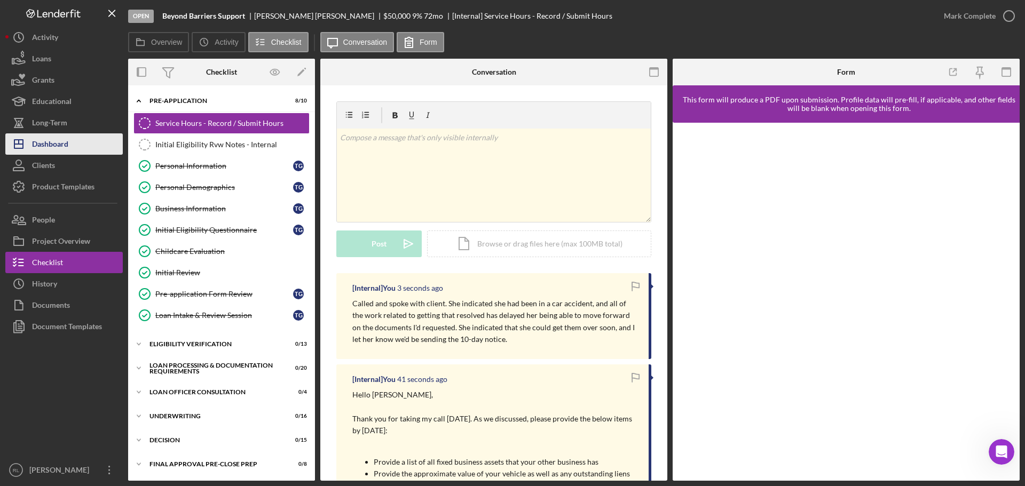
click at [65, 140] on div "Dashboard" at bounding box center [50, 145] width 36 height 24
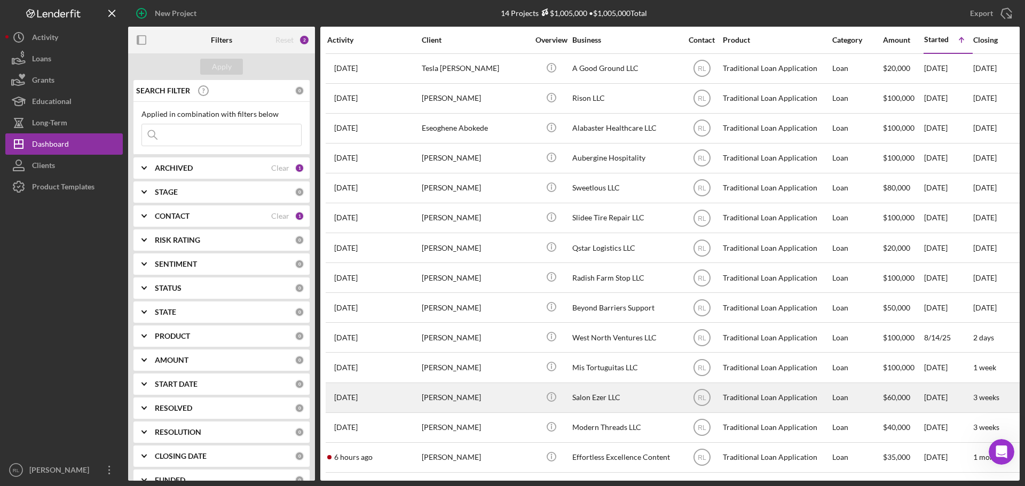
click at [504, 395] on div "Jessica Decker" at bounding box center [475, 398] width 107 height 28
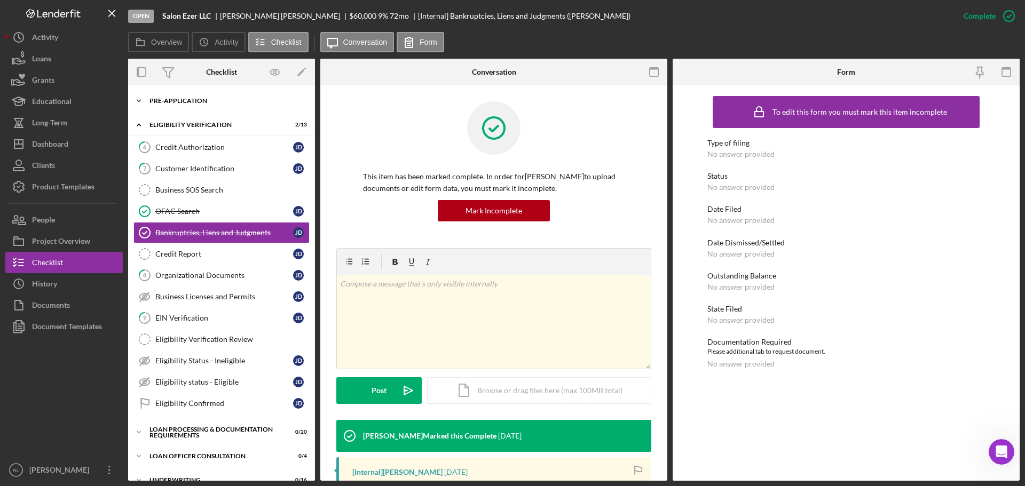
click at [193, 102] on div "Pre-Application" at bounding box center [225, 101] width 152 height 6
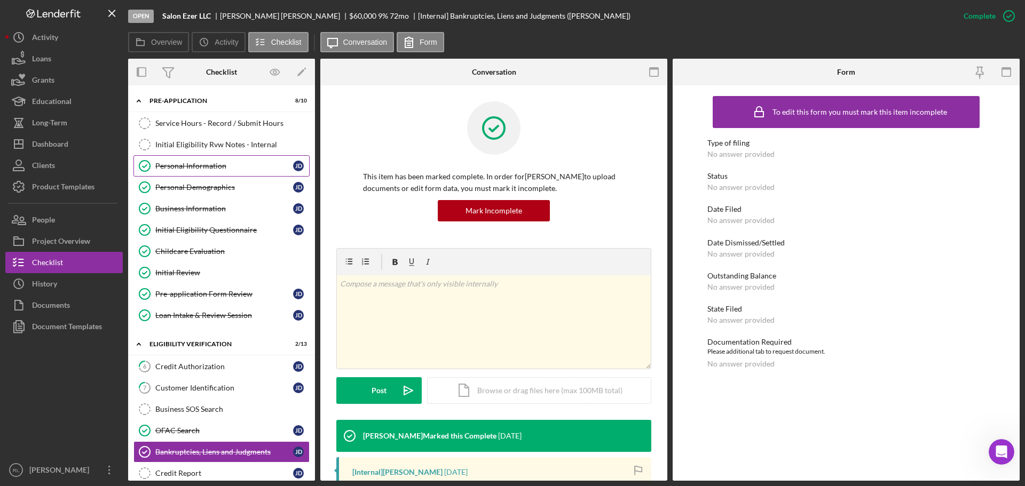
click at [202, 172] on link "Personal Information Personal Information J D" at bounding box center [221, 165] width 176 height 21
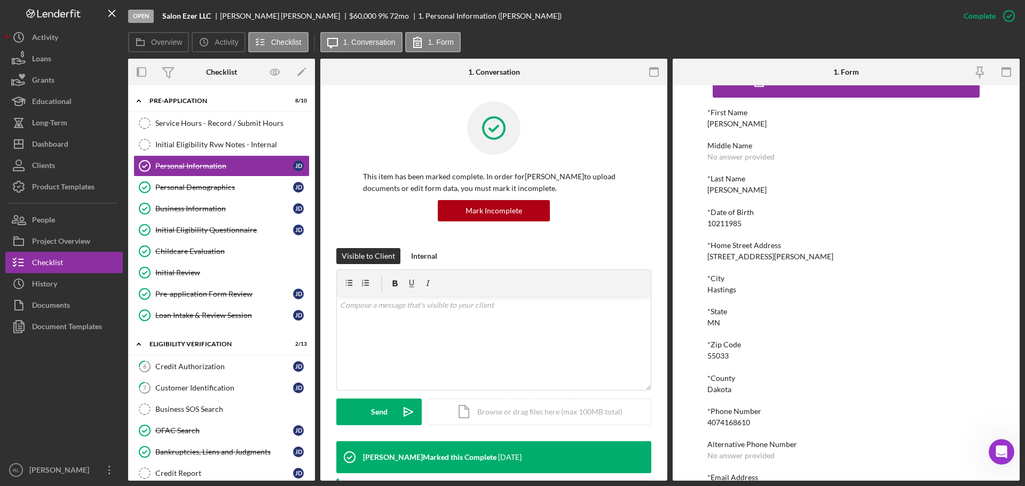
scroll to position [59, 0]
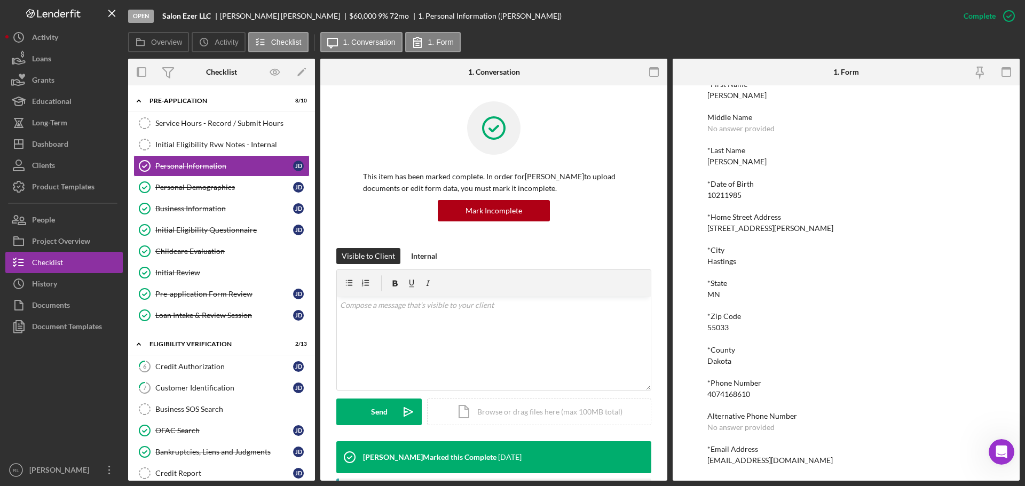
click at [731, 396] on div "4074168610" at bounding box center [728, 394] width 43 height 9
copy div "4074168610"
click at [765, 467] on div "To edit this form you must mark this item incomplete *First Name Jessica Middle…" at bounding box center [846, 254] width 278 height 444
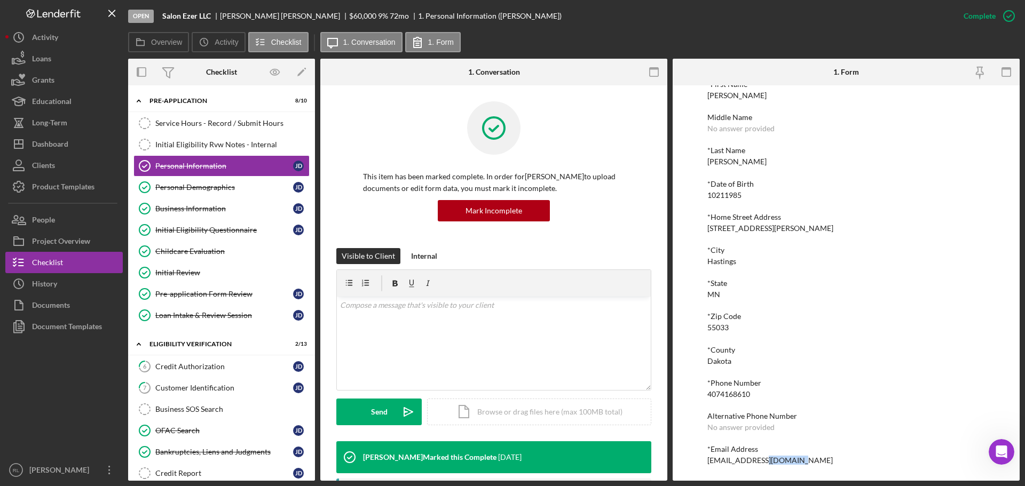
click at [767, 464] on div "jessicadecker@salonezer.com" at bounding box center [769, 460] width 125 height 9
click at [206, 124] on div "Service Hours - Record / Submit Hours" at bounding box center [232, 123] width 154 height 9
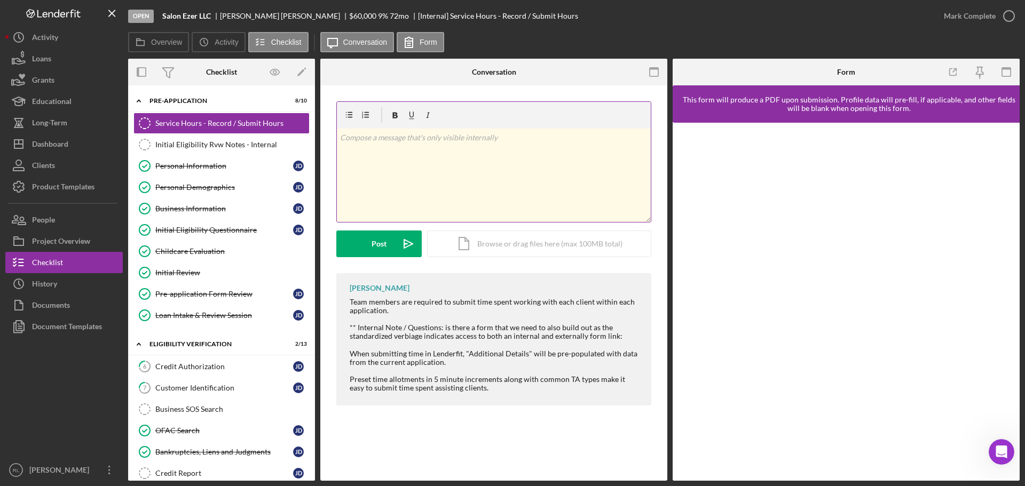
click at [446, 193] on div "v Color teal Color pink Remove color Add row above Add row below Add column bef…" at bounding box center [494, 175] width 314 height 93
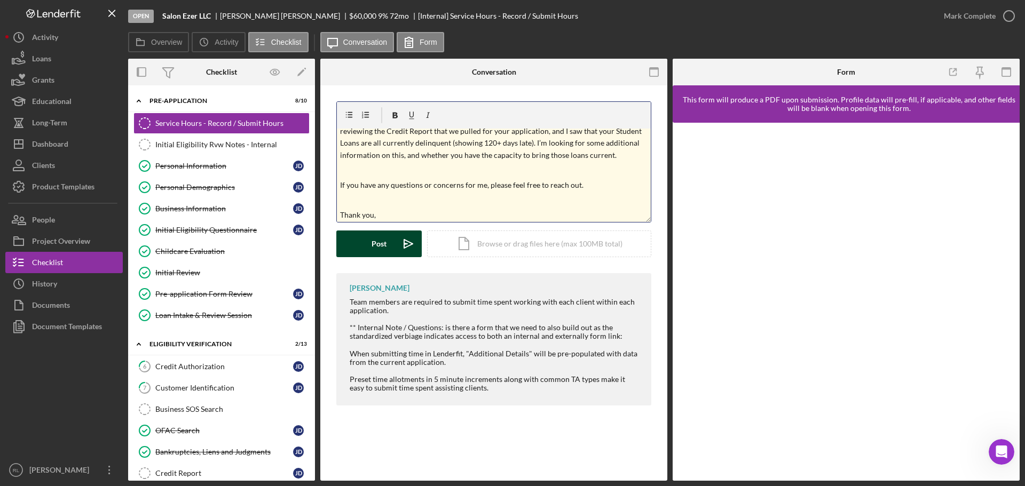
click at [381, 249] on div "Post" at bounding box center [379, 244] width 15 height 27
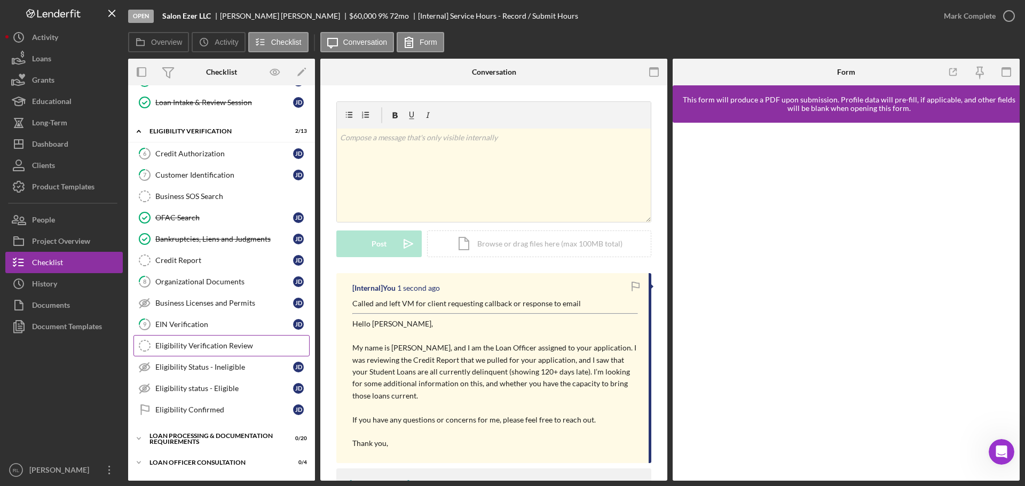
scroll to position [214, 0]
click at [226, 286] on div "Organizational Documents" at bounding box center [224, 281] width 138 height 9
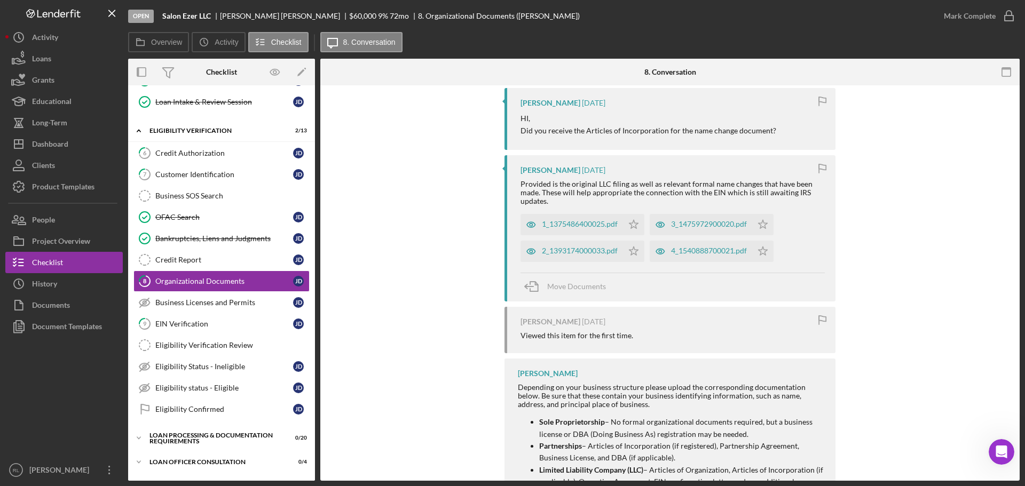
scroll to position [107, 0]
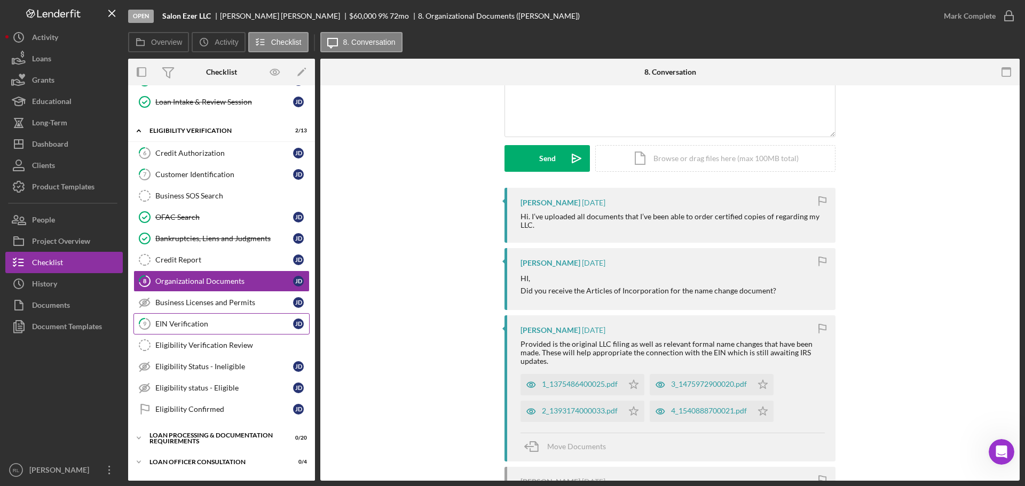
click at [189, 321] on div "EIN Verification" at bounding box center [224, 324] width 138 height 9
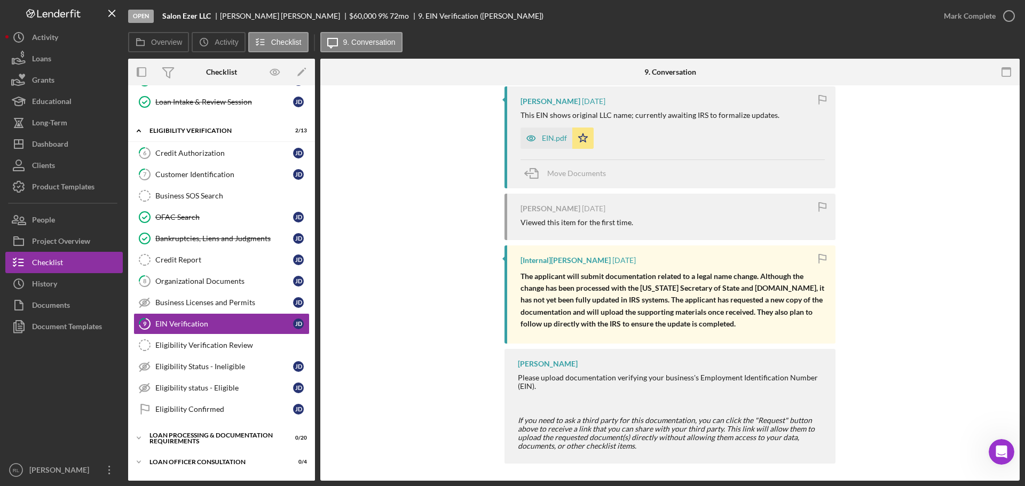
scroll to position [212, 0]
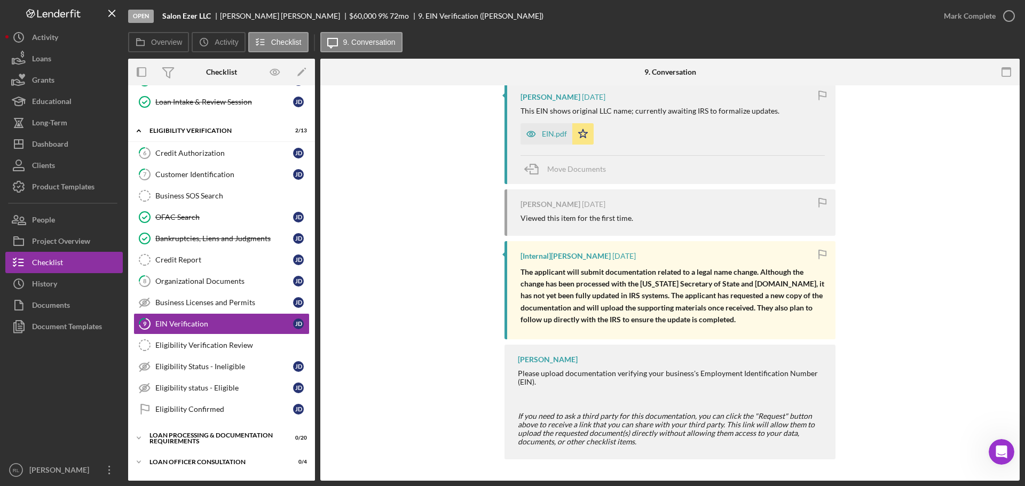
drag, startPoint x: 424, startPoint y: 308, endPoint x: 399, endPoint y: 332, distance: 34.7
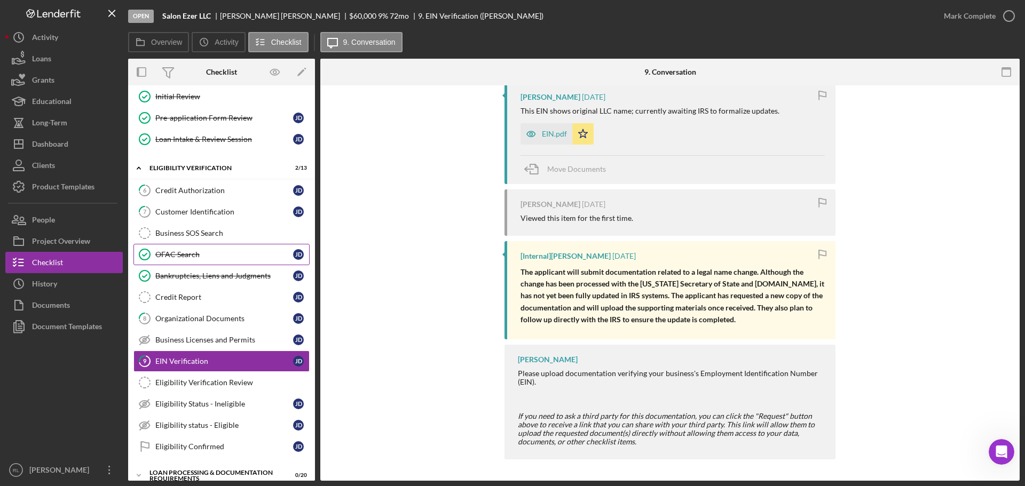
scroll to position [160, 0]
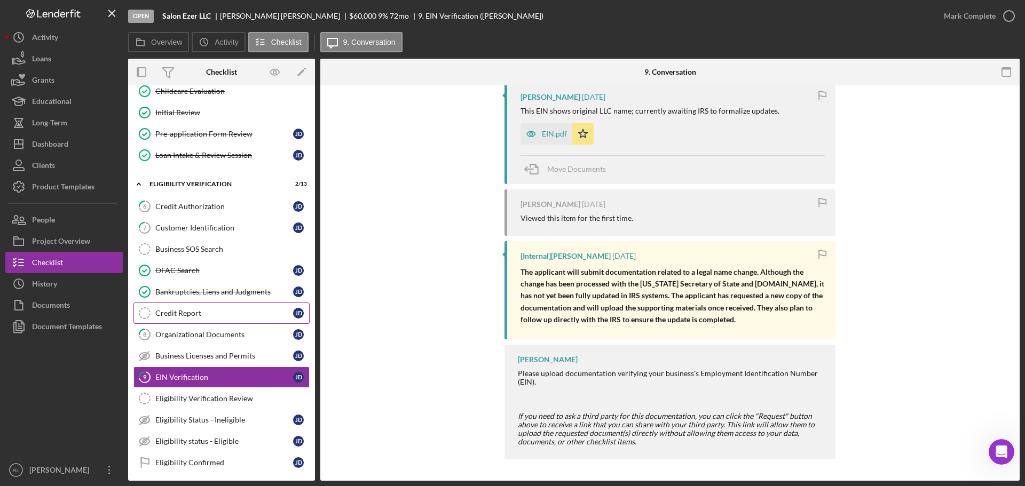
click at [204, 317] on div "Credit Report" at bounding box center [224, 313] width 138 height 9
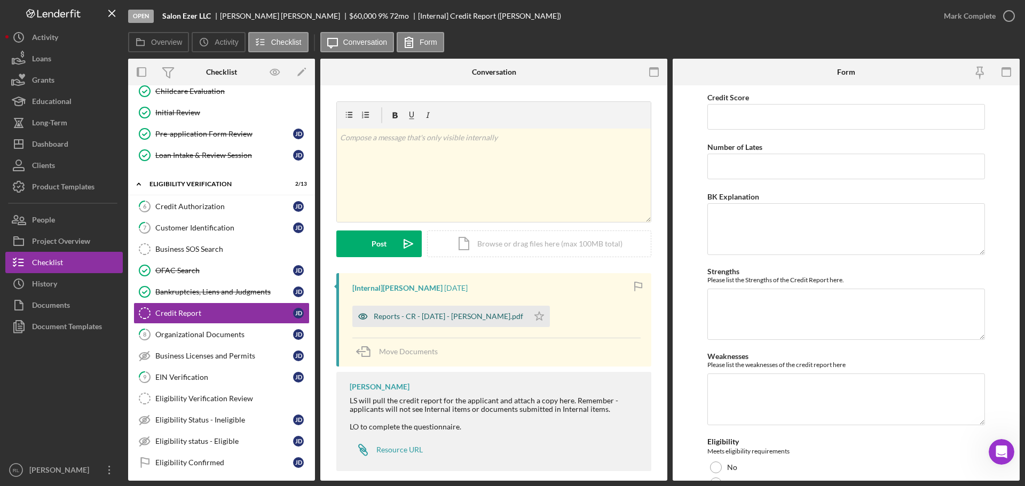
click at [434, 318] on div "Reports - CR - [DATE] - [PERSON_NAME].pdf" at bounding box center [448, 316] width 149 height 9
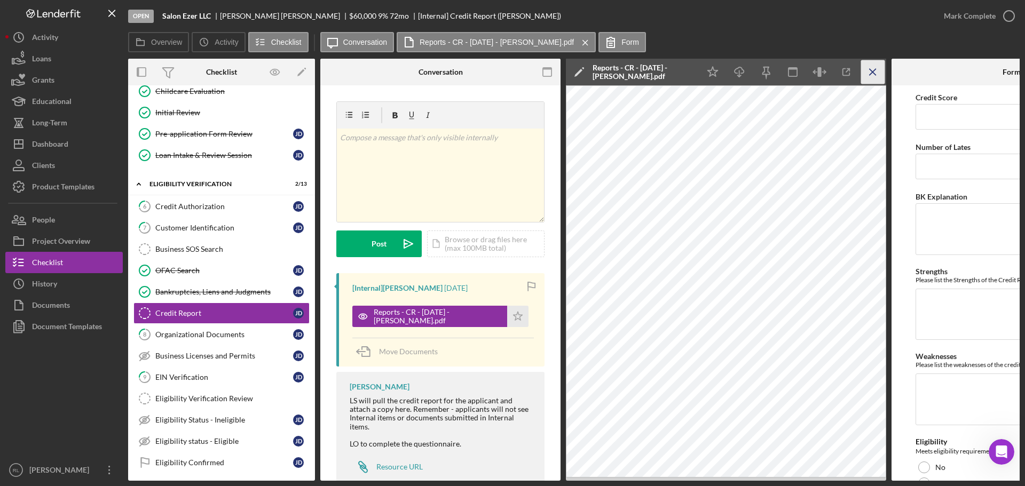
click at [876, 73] on icon "Icon/Menu Close" at bounding box center [873, 72] width 24 height 24
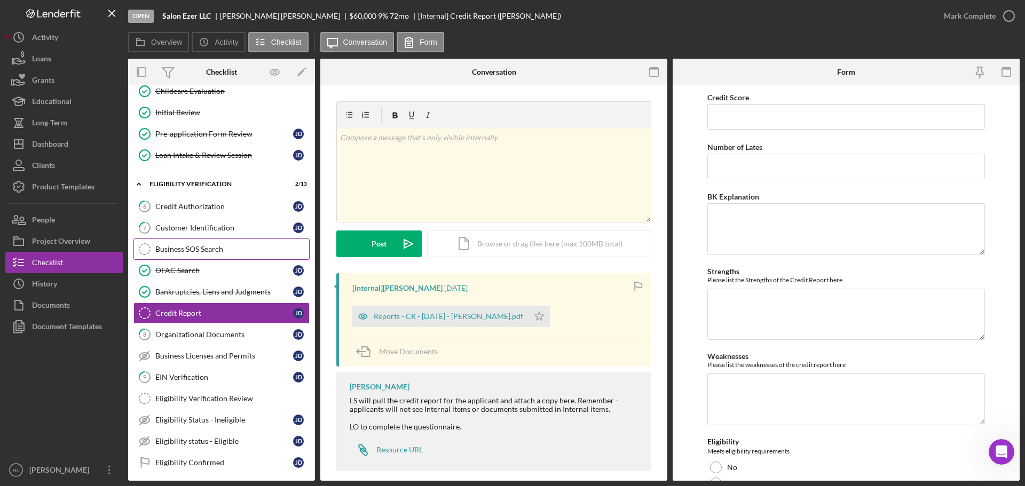
click at [169, 250] on div "Business SOS Search" at bounding box center [232, 249] width 154 height 9
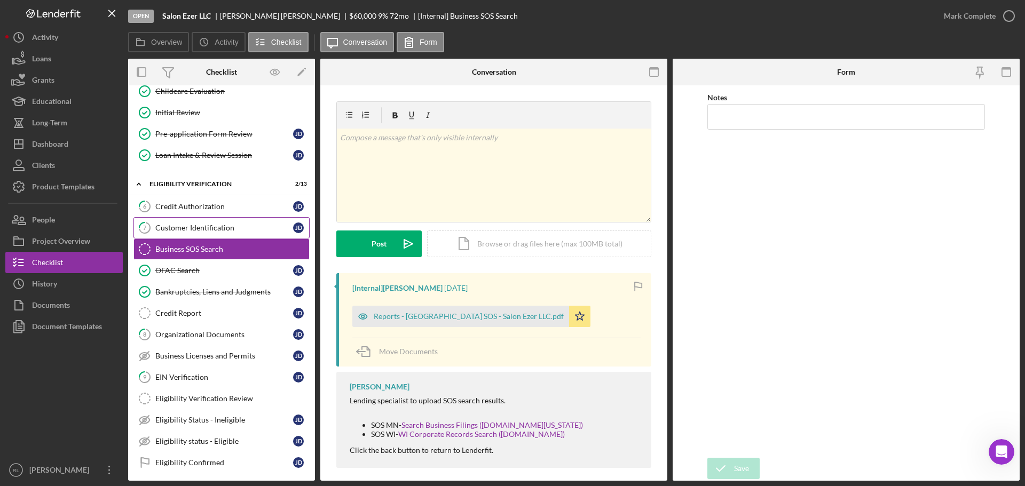
click at [209, 237] on link "7 Customer Identification J D" at bounding box center [221, 227] width 176 height 21
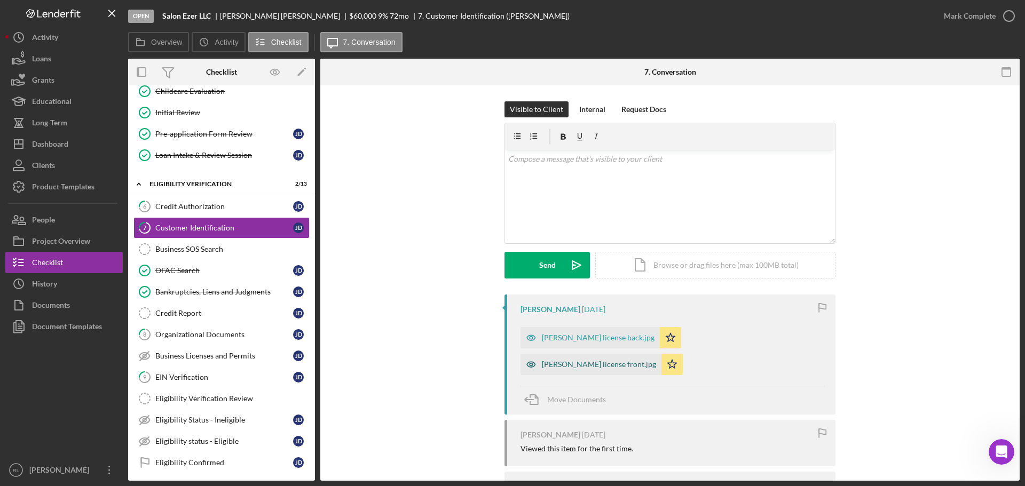
click at [577, 363] on div "Decker, Jessica license front.jpg" at bounding box center [599, 364] width 114 height 9
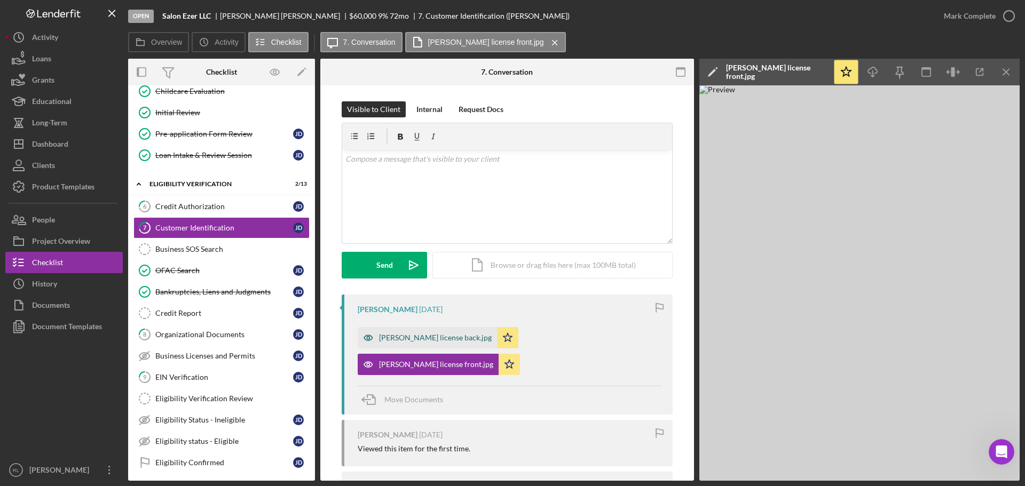
click at [401, 336] on div "Decker, jessica license back.jpg" at bounding box center [435, 338] width 113 height 9
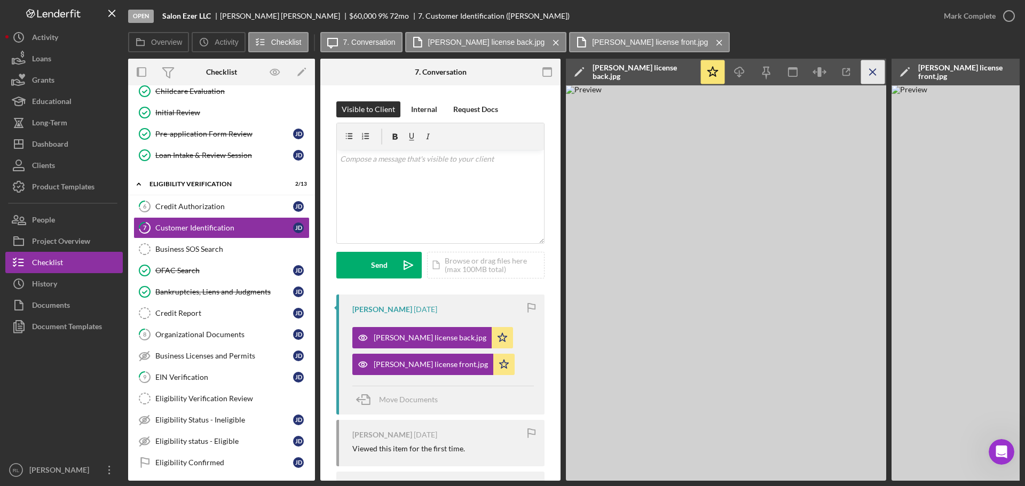
click at [876, 70] on icon "Icon/Menu Close" at bounding box center [873, 72] width 24 height 24
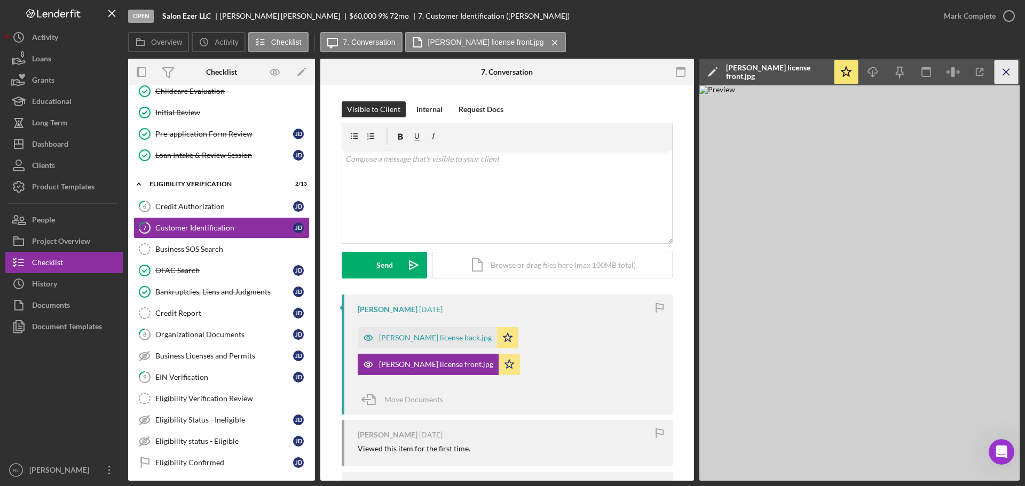
click at [1000, 70] on icon "Icon/Menu Close" at bounding box center [1007, 72] width 24 height 24
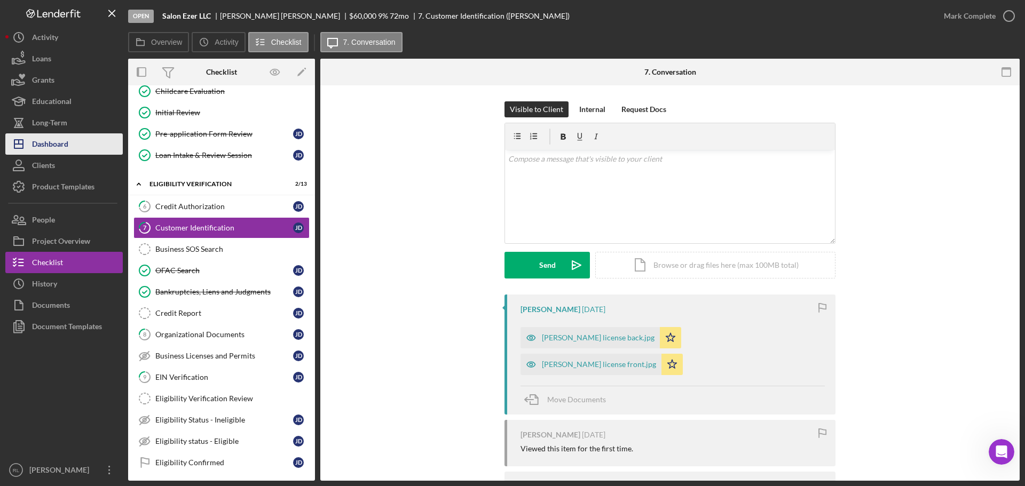
click at [38, 146] on div "Dashboard" at bounding box center [50, 145] width 36 height 24
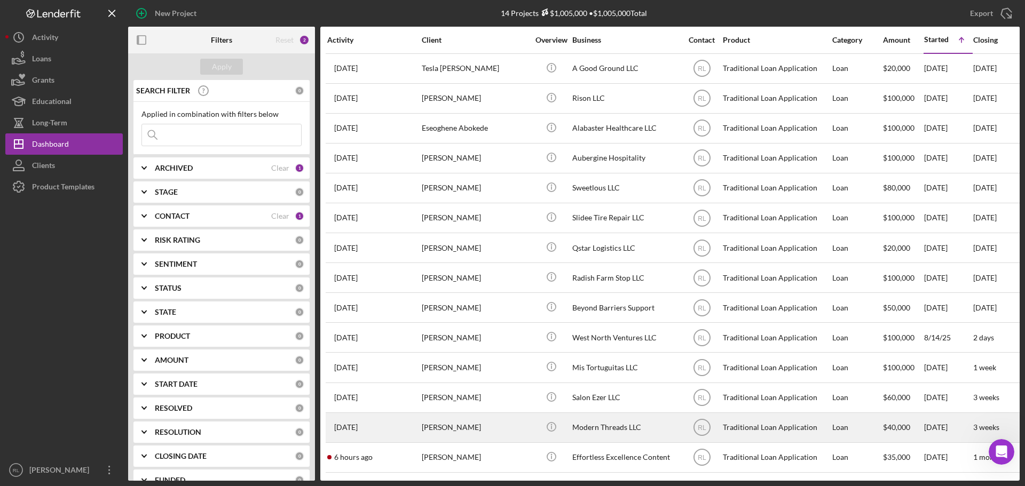
click at [497, 426] on div "Taylor Pawlak" at bounding box center [475, 428] width 107 height 28
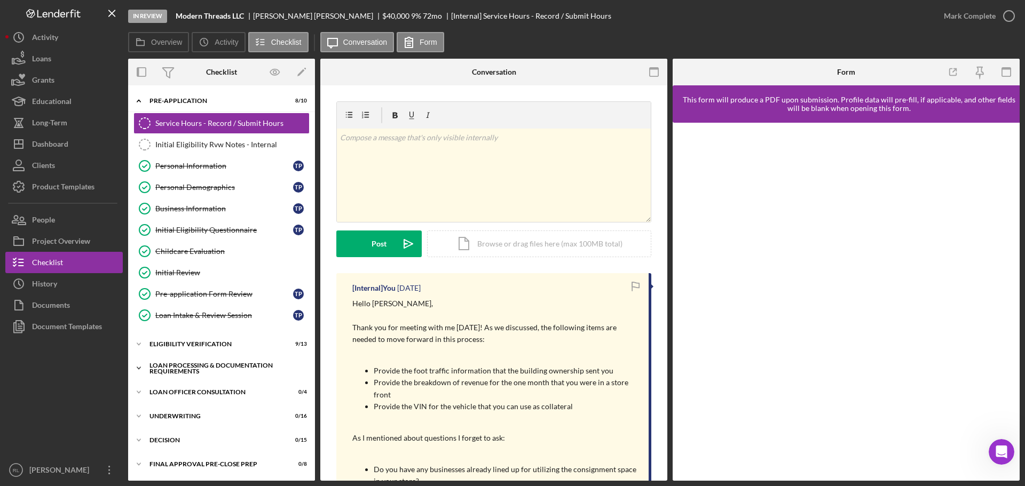
click at [222, 371] on div "Loan Processing & Documentation Requirements" at bounding box center [225, 369] width 152 height 12
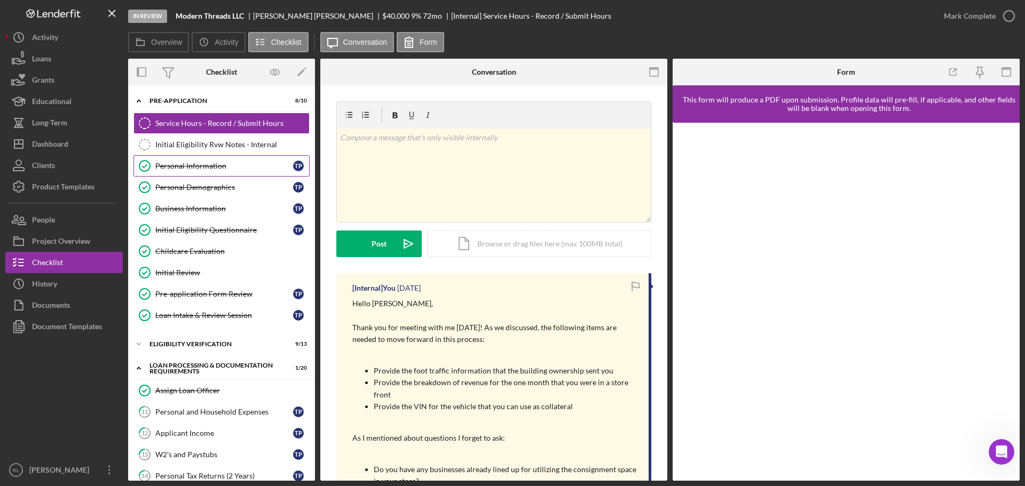
click at [209, 169] on div "Personal Information" at bounding box center [224, 166] width 138 height 9
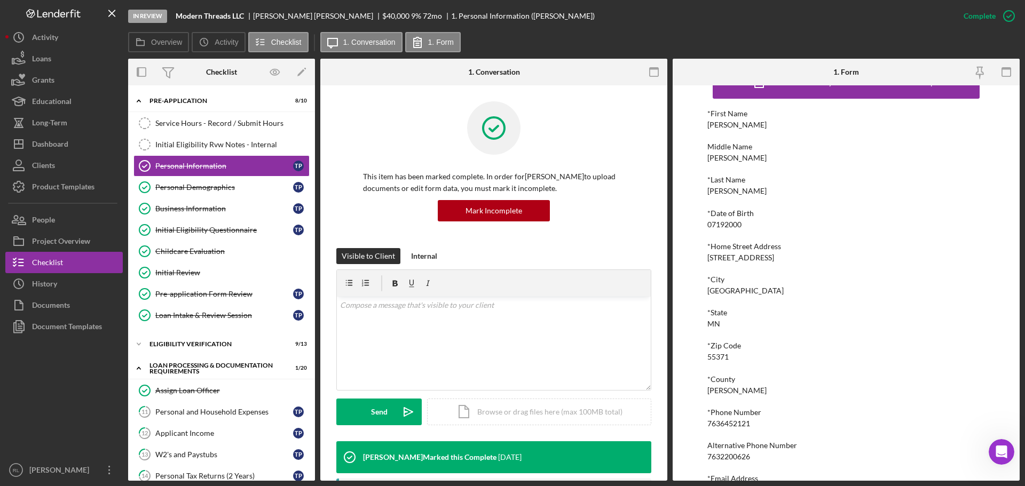
scroll to position [59, 0]
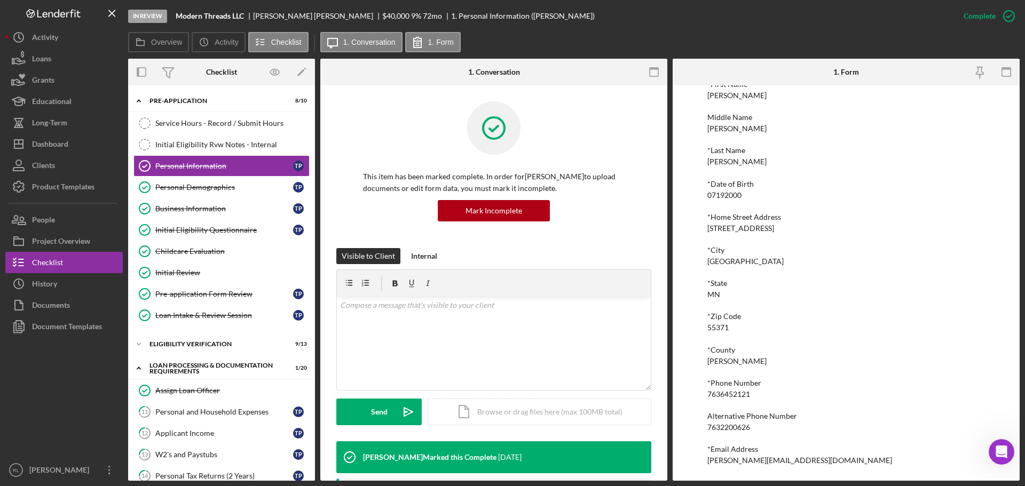
click at [752, 460] on div "taylor@modernthreadsllc.com" at bounding box center [799, 460] width 185 height 9
copy div "taylor@modernthreadsllc.com Logo-Reversed Created with Sketch. Icon/Menu Close …"
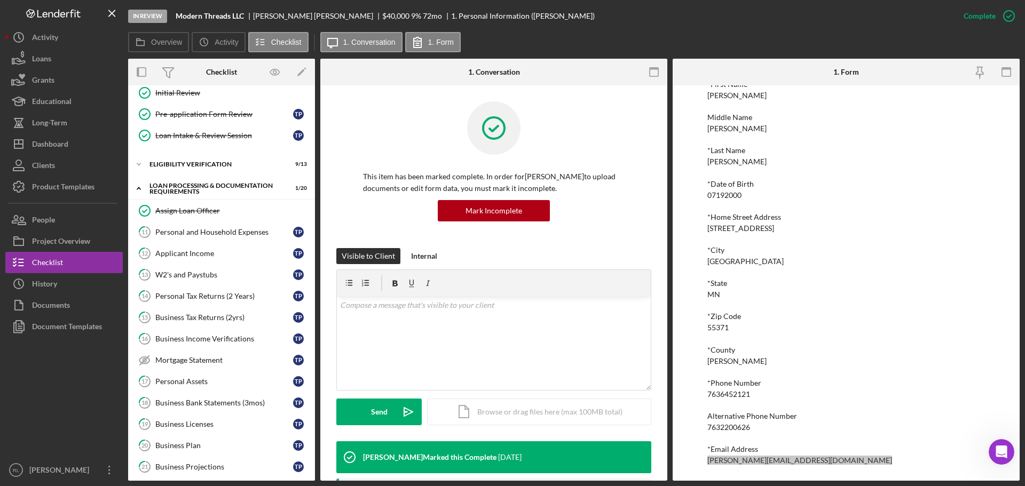
scroll to position [214, 0]
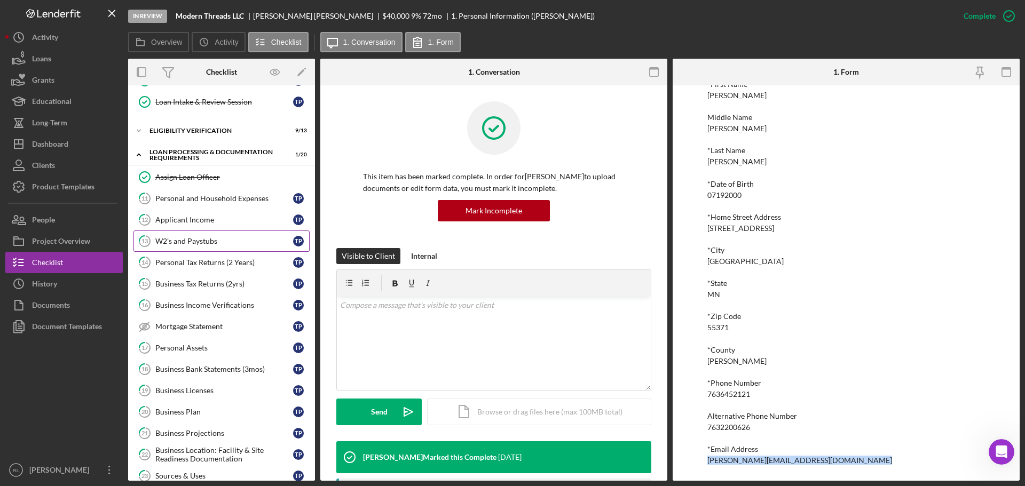
click at [169, 237] on div "W2's and Paystubs" at bounding box center [224, 241] width 138 height 9
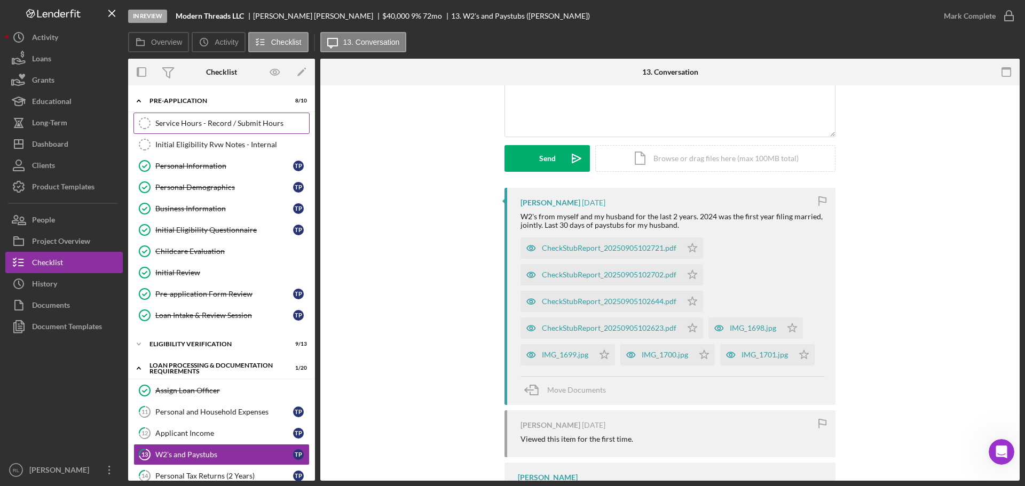
click at [206, 132] on link "Service Hours - Record / Submit Hours Service Hours - Record / Submit Hours" at bounding box center [221, 123] width 176 height 21
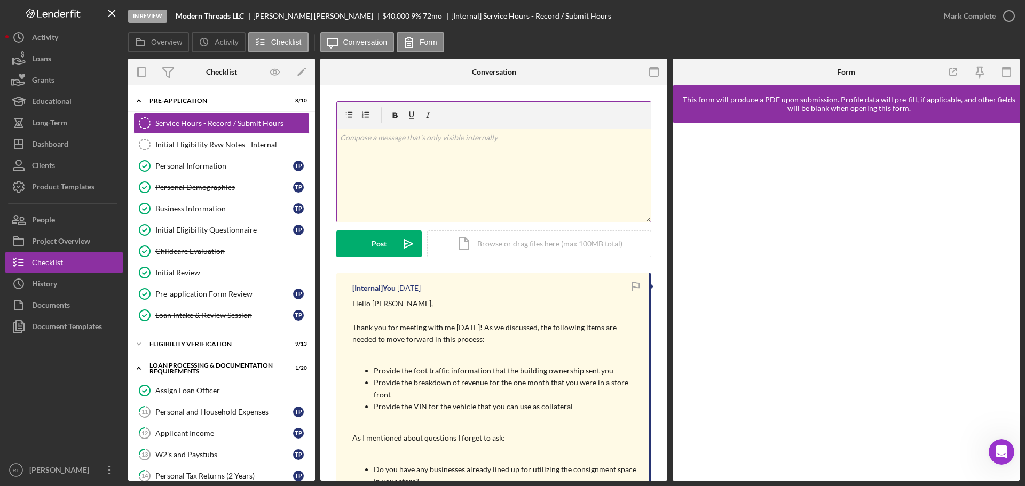
click at [549, 185] on div "v Color teal Color pink Remove color Add row above Add row below Add column bef…" at bounding box center [494, 175] width 314 height 93
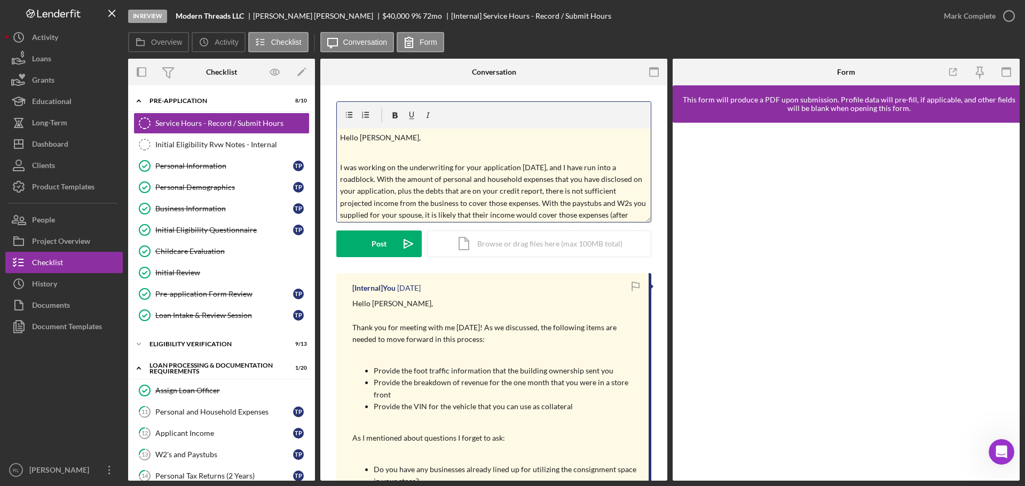
scroll to position [185, 0]
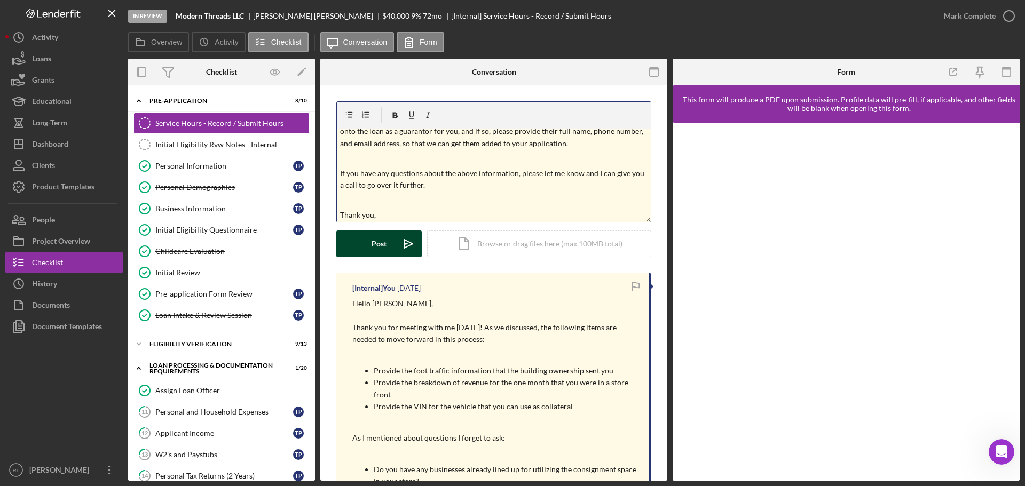
click at [381, 246] on div "Post" at bounding box center [379, 244] width 15 height 27
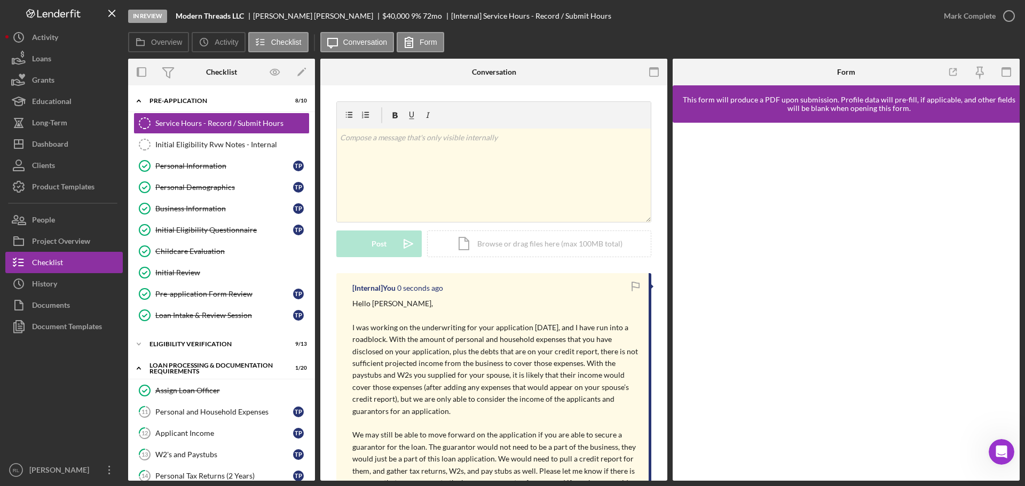
scroll to position [0, 0]
click at [458, 359] on p "I was working on the underwriting for your application today, and I have run in…" at bounding box center [495, 370] width 286 height 96
click at [61, 179] on div "Product Templates" at bounding box center [63, 188] width 62 height 24
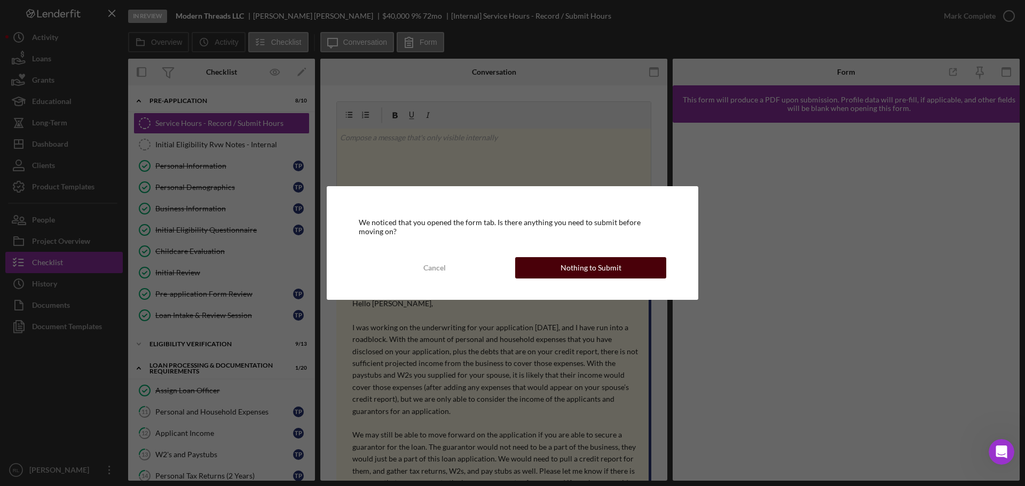
click at [618, 267] on div "Nothing to Submit" at bounding box center [591, 267] width 61 height 21
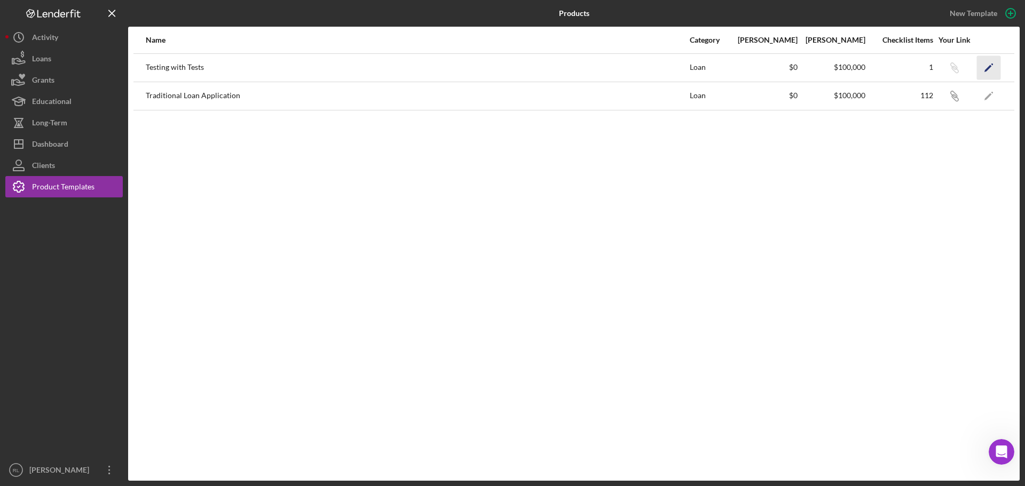
click at [984, 66] on icon "Icon/Edit" at bounding box center [989, 68] width 24 height 24
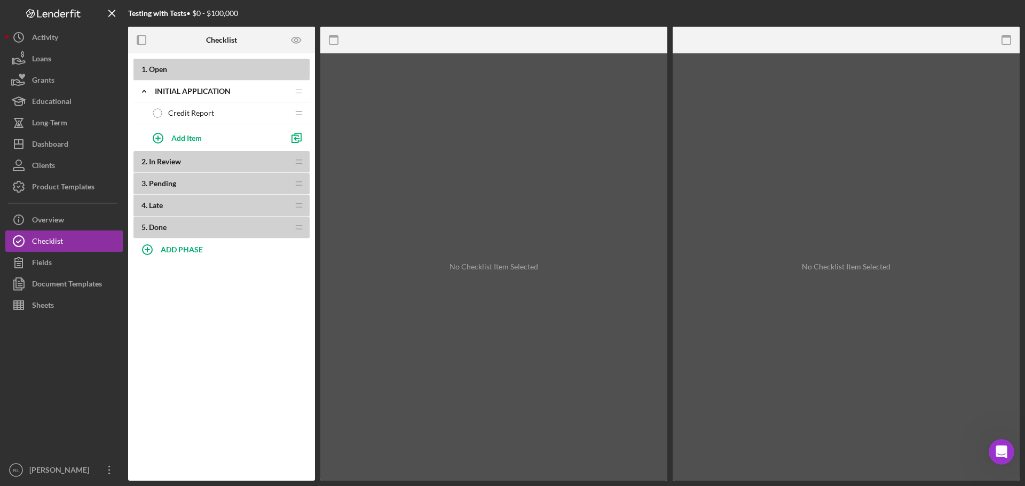
click at [224, 113] on div "Credit Report Credit Report" at bounding box center [217, 113] width 141 height 21
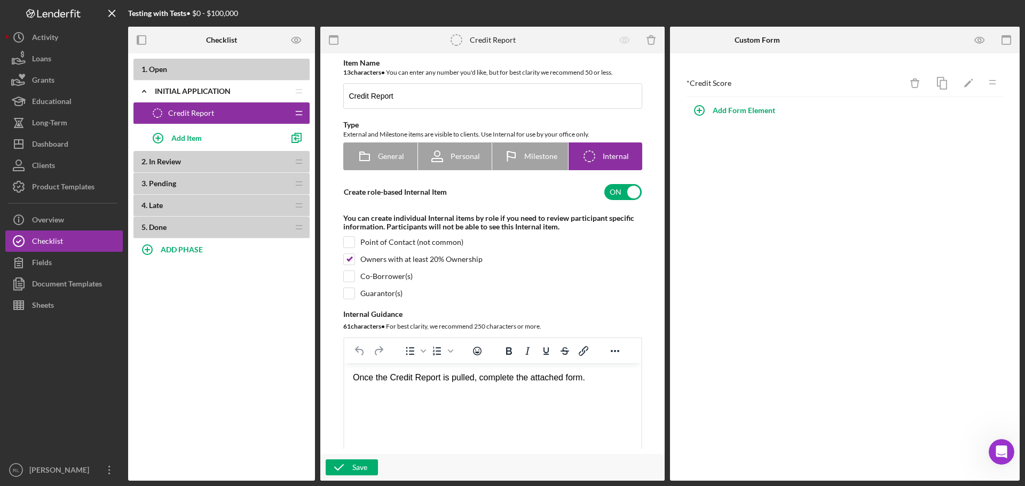
click at [466, 223] on div "You can create individual Internal items by role if you need to review particip…" at bounding box center [492, 222] width 299 height 17
click at [1001, 452] on icon "Open Intercom Messenger" at bounding box center [1000, 451] width 18 height 18
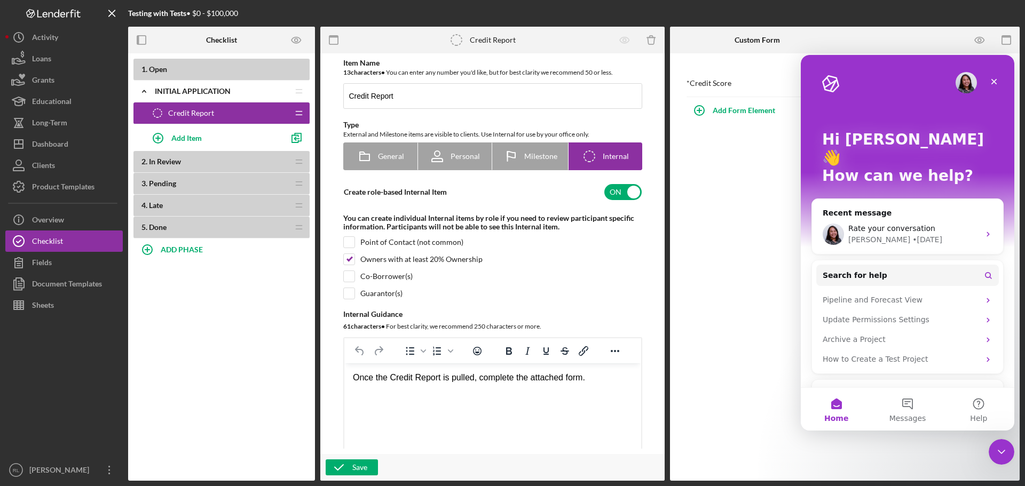
click at [985, 396] on icon "Intercom messenger" at bounding box center [988, 399] width 6 height 7
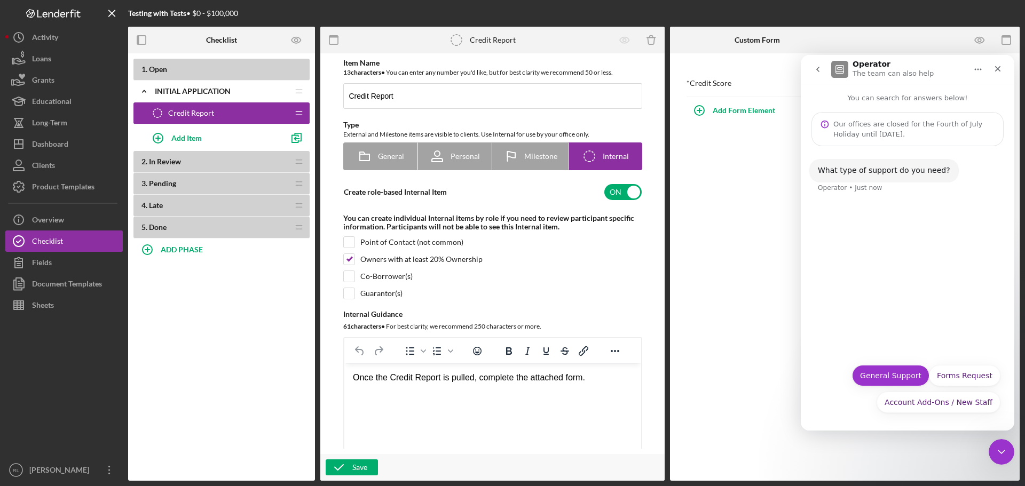
click at [905, 375] on button "General Support" at bounding box center [890, 375] width 77 height 21
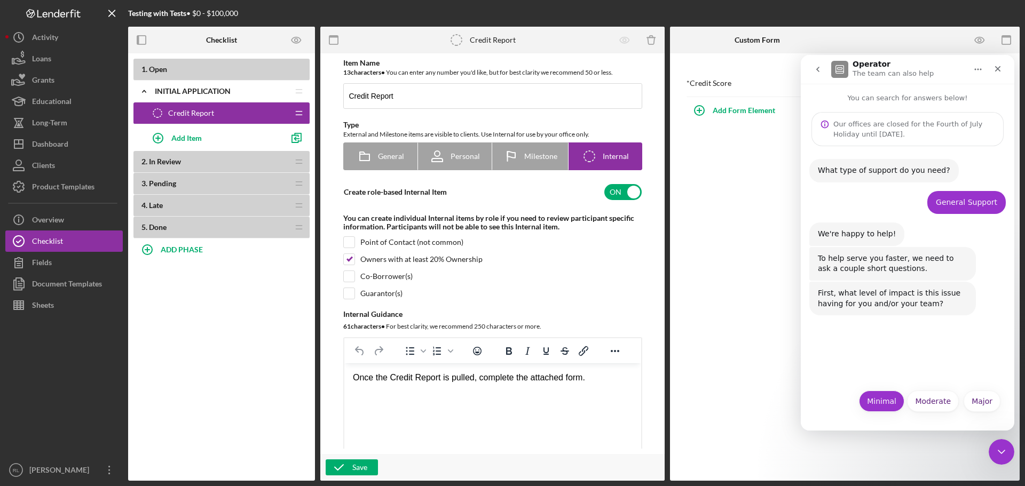
click at [888, 400] on button "Minimal" at bounding box center [881, 401] width 45 height 21
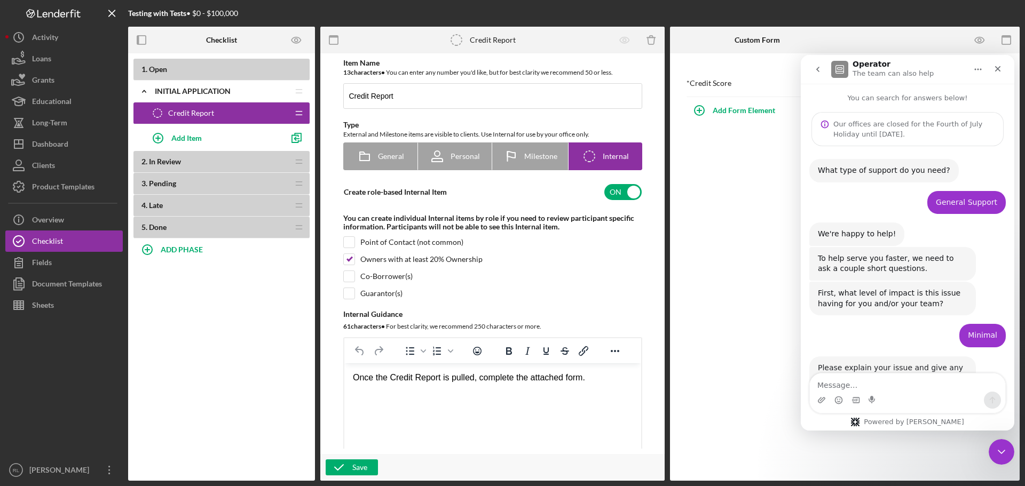
scroll to position [38, 0]
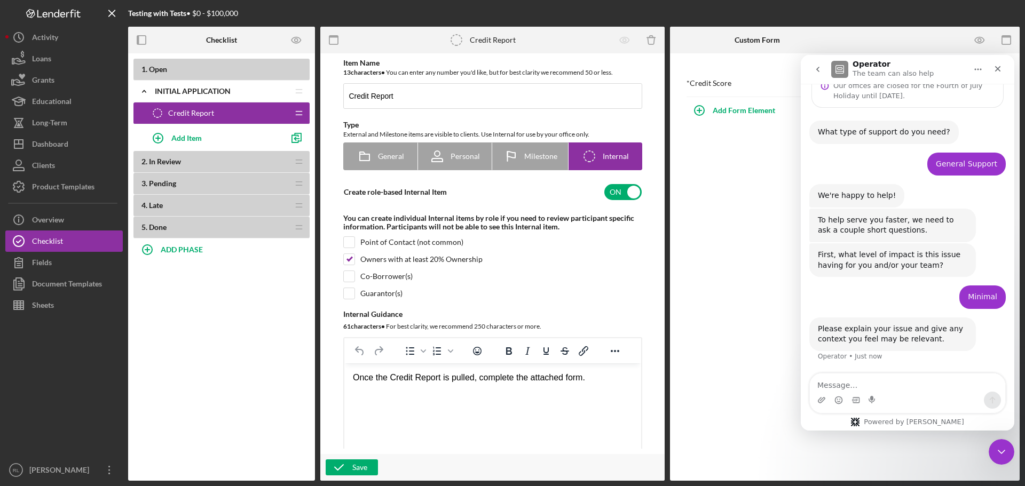
click at [898, 383] on textarea "Message…" at bounding box center [907, 383] width 195 height 18
click at [61, 138] on div "Dashboard" at bounding box center [50, 145] width 36 height 24
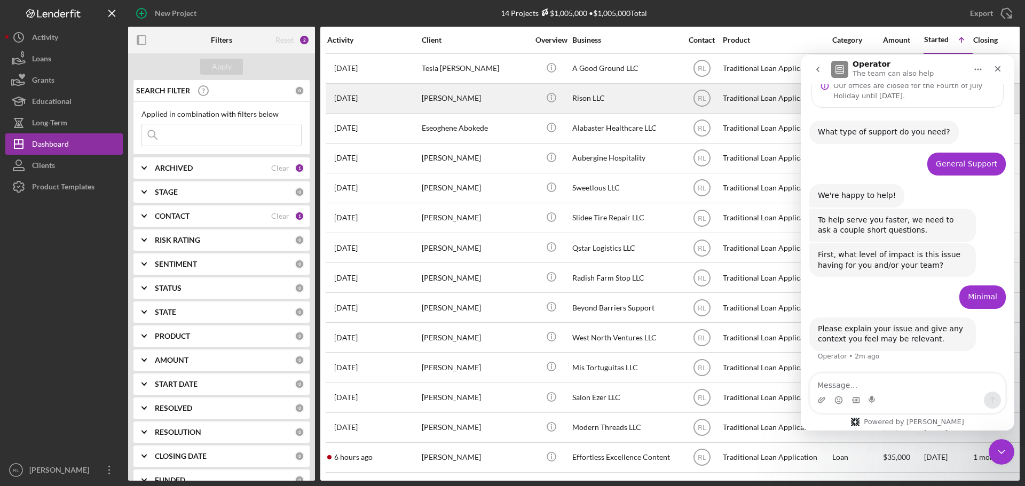
click at [508, 101] on div "Myra Patterson" at bounding box center [475, 98] width 107 height 28
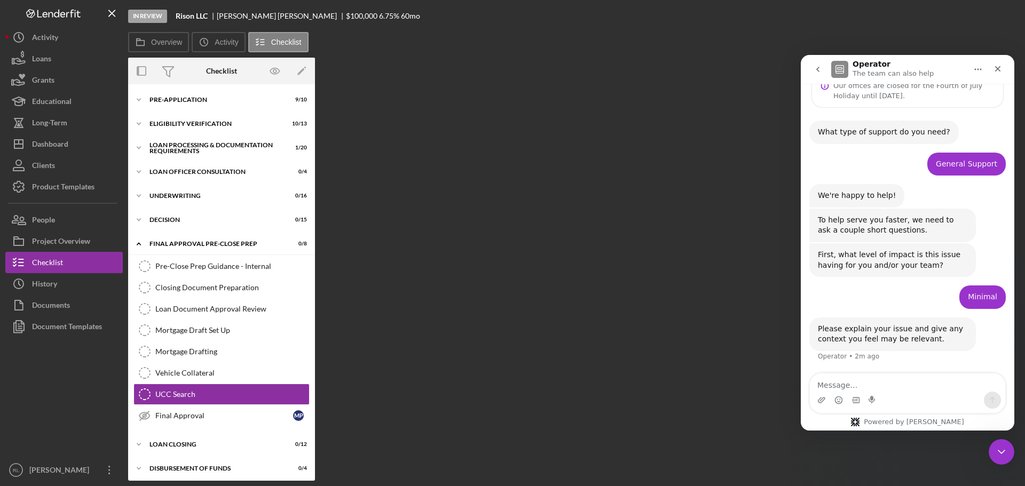
scroll to position [76, 0]
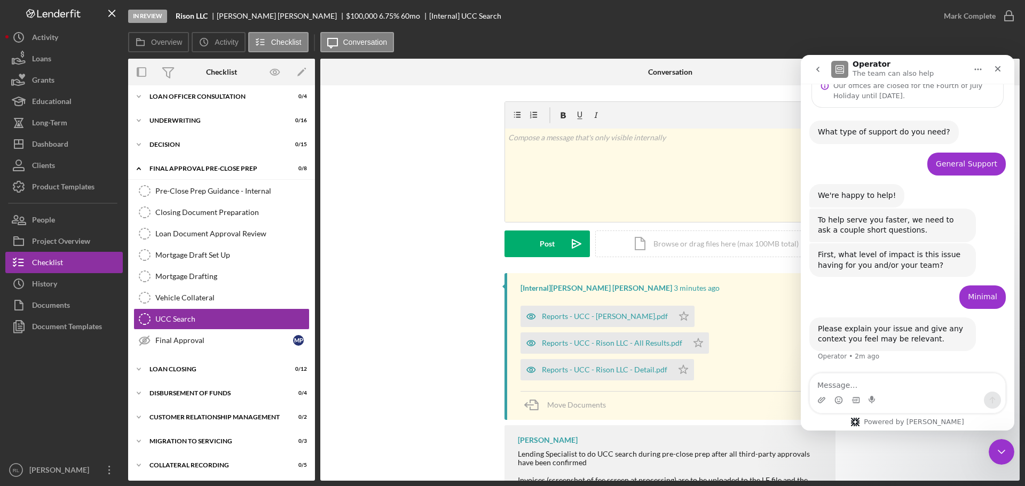
click at [448, 294] on div "[Internal] Rafferty Markham 3 minutes ago Reports - UCC - M Patterson.pdf Icon/…" at bounding box center [669, 401] width 667 height 256
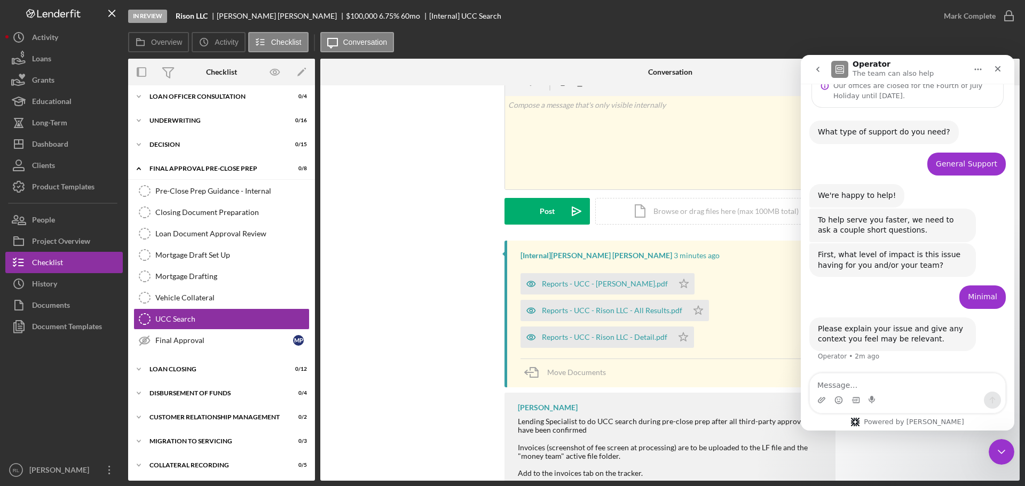
scroll to position [64, 0]
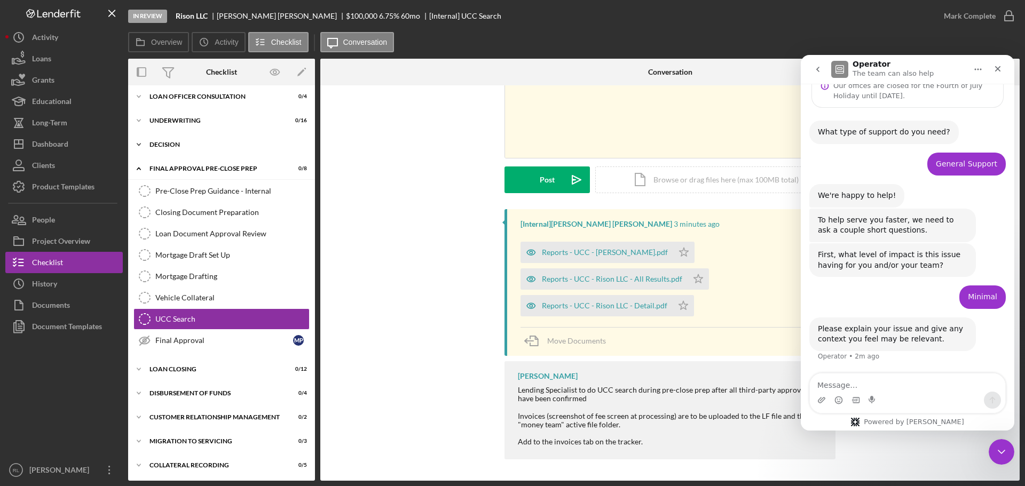
click at [180, 146] on div "Decision" at bounding box center [225, 144] width 152 height 6
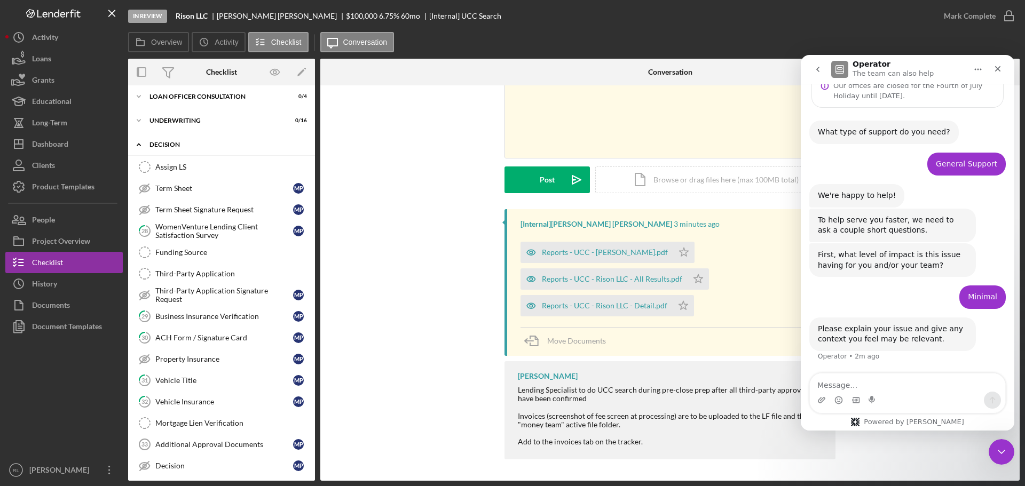
click at [193, 143] on div "Decision" at bounding box center [225, 144] width 152 height 6
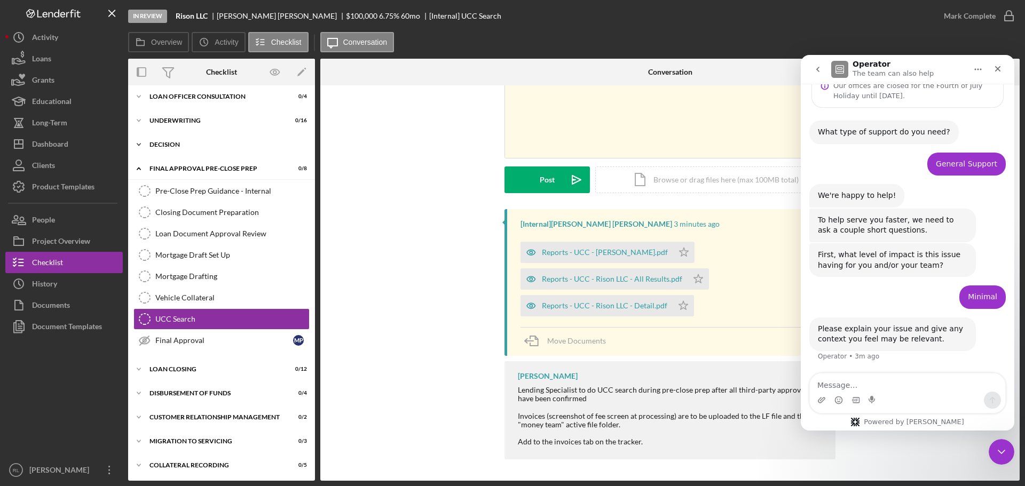
click at [206, 138] on div "Icon/Expander Decision 0 / 15" at bounding box center [221, 144] width 187 height 21
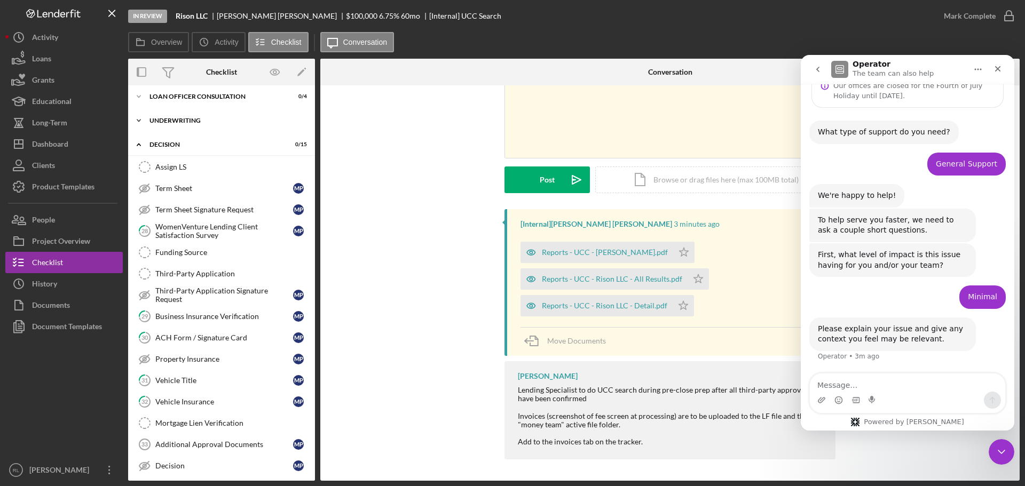
click at [200, 122] on div "Underwriting" at bounding box center [225, 120] width 152 height 6
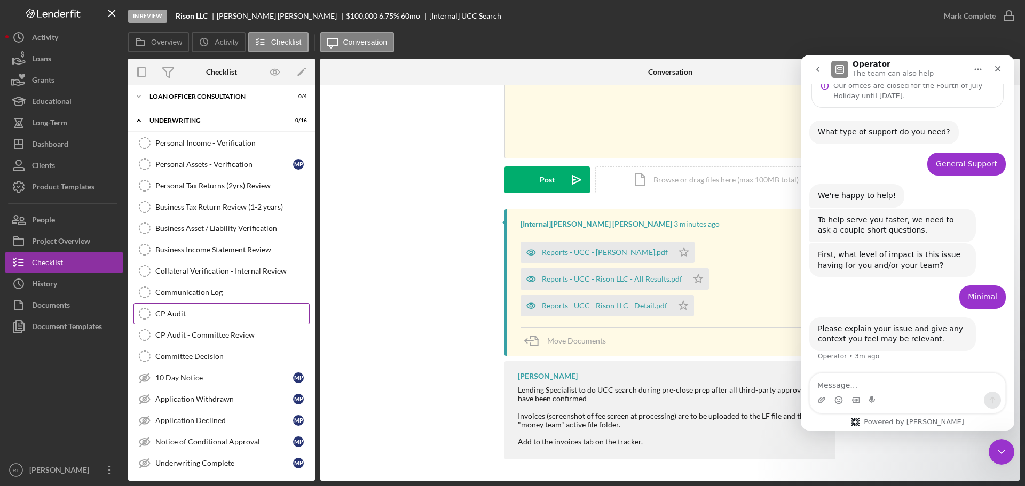
scroll to position [0, 0]
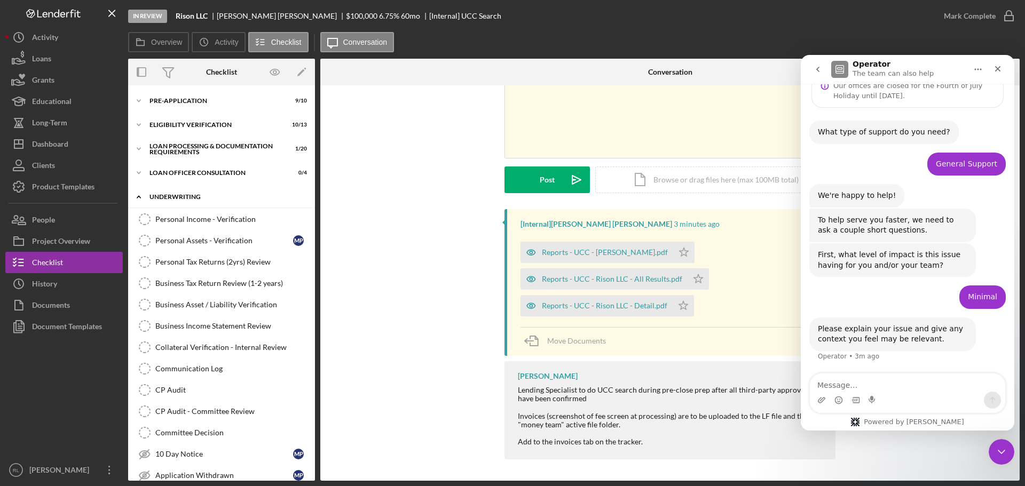
click at [172, 197] on div "Underwriting" at bounding box center [225, 197] width 152 height 6
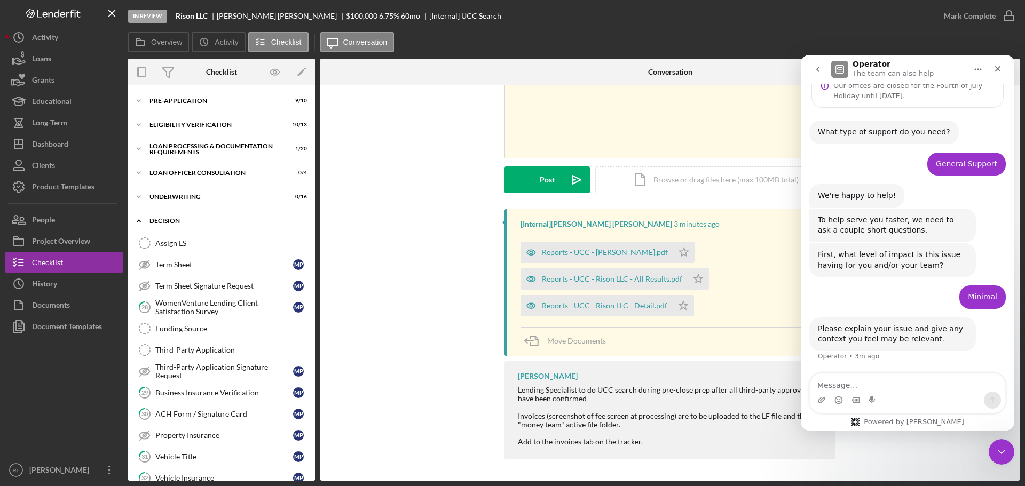
click at [185, 217] on div "Icon/Expander Decision 0 / 15" at bounding box center [221, 221] width 187 height 22
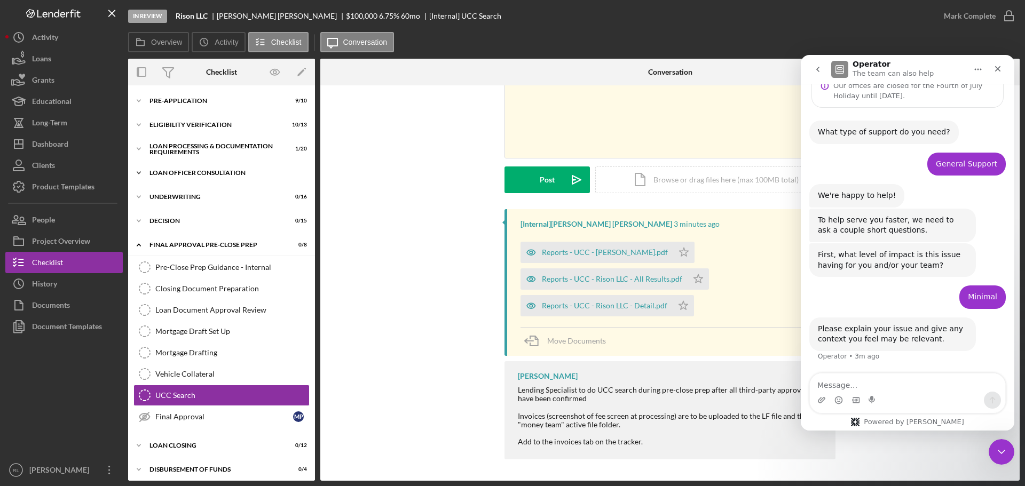
click at [203, 171] on div "Loan Officer Consultation" at bounding box center [225, 173] width 152 height 6
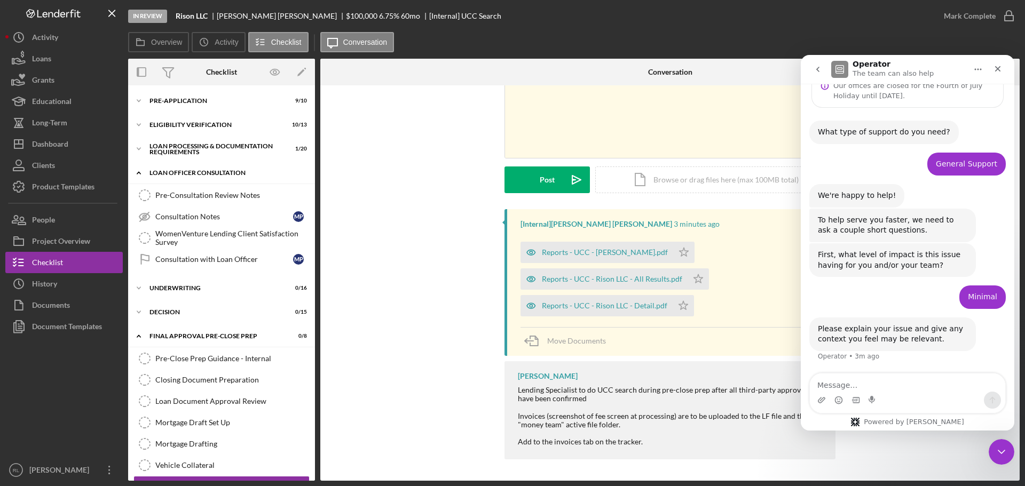
click at [203, 171] on div "Loan Officer Consultation" at bounding box center [225, 173] width 152 height 6
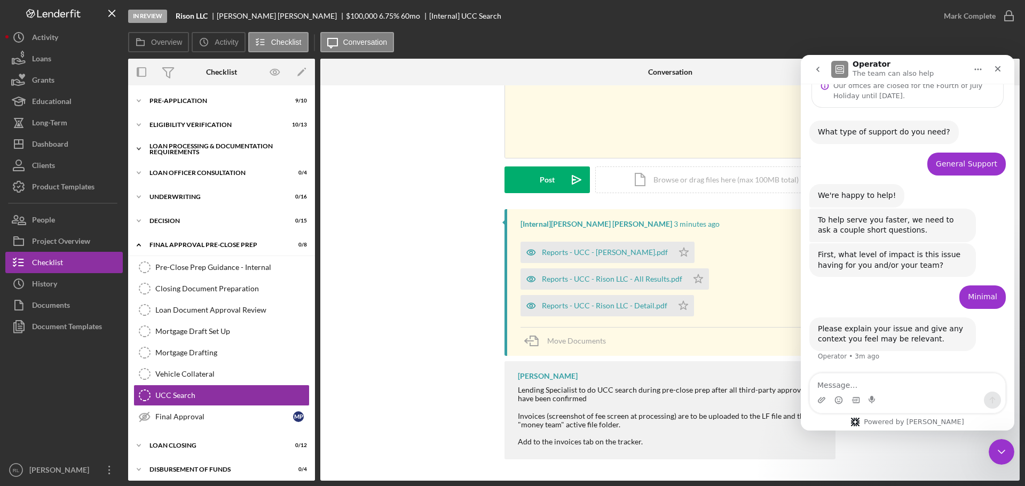
click at [211, 148] on div "Loan Processing & Documentation Requirements" at bounding box center [225, 149] width 152 height 12
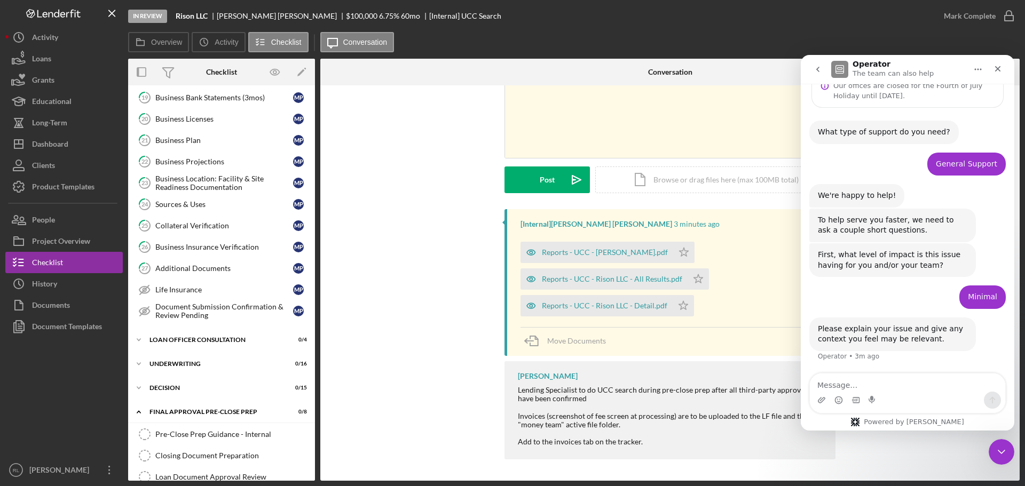
scroll to position [267, 0]
click at [222, 269] on div "Additional Documents" at bounding box center [224, 267] width 138 height 9
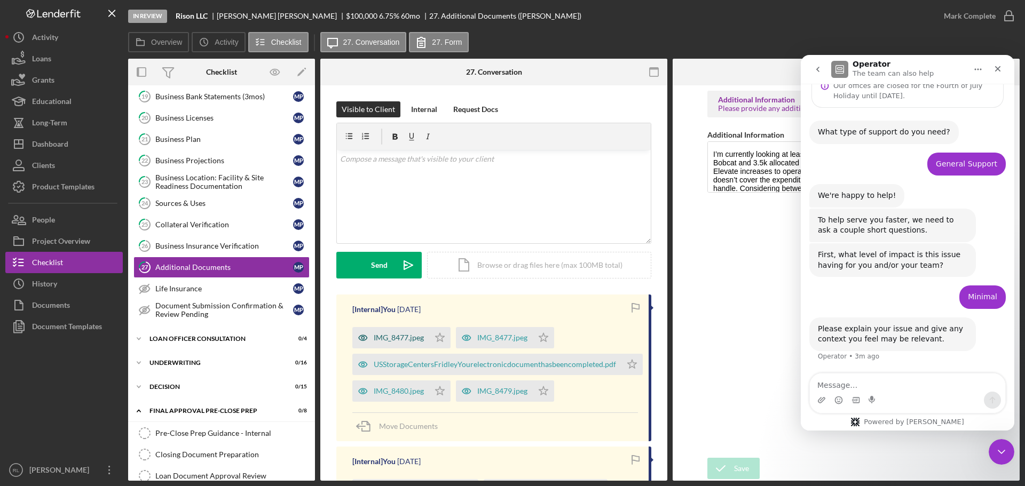
click at [387, 340] on div "IMG_8477.jpeg" at bounding box center [399, 338] width 50 height 9
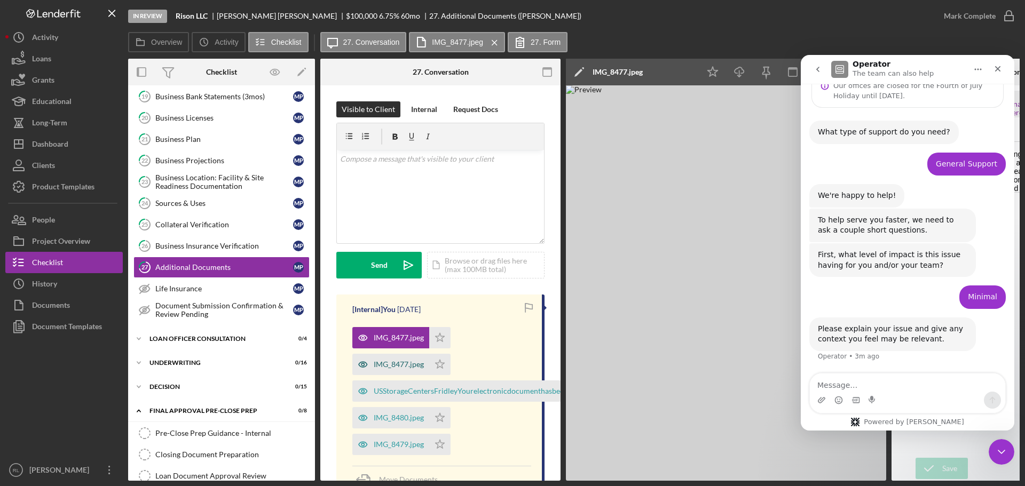
click at [399, 369] on div "IMG_8477.jpeg" at bounding box center [399, 364] width 50 height 9
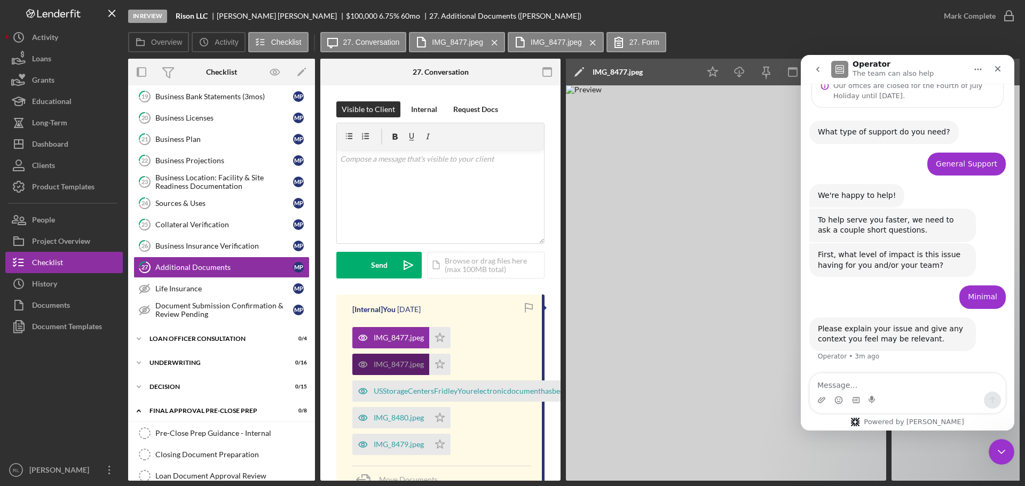
scroll to position [53, 0]
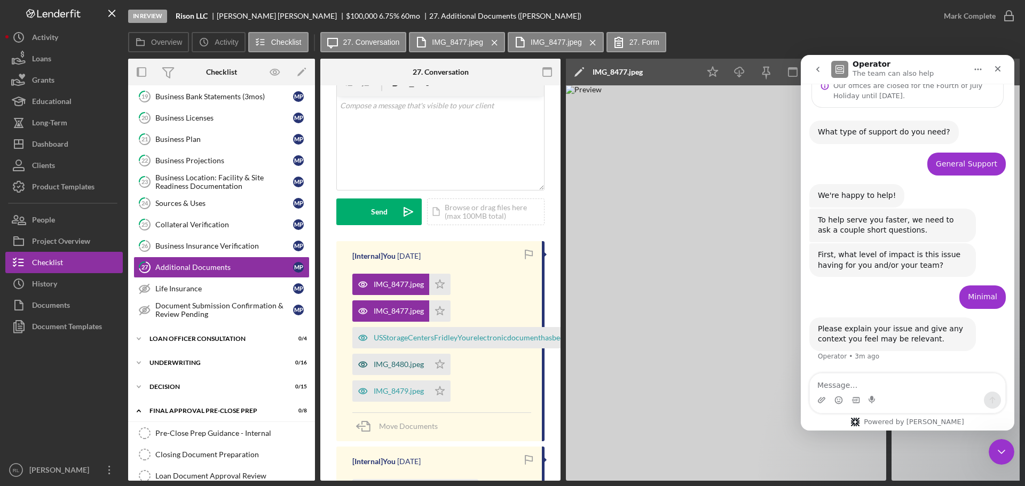
click at [391, 373] on div "IMG_8480.jpeg" at bounding box center [390, 364] width 77 height 21
click at [389, 391] on div "IMG_8479.jpeg" at bounding box center [399, 391] width 50 height 9
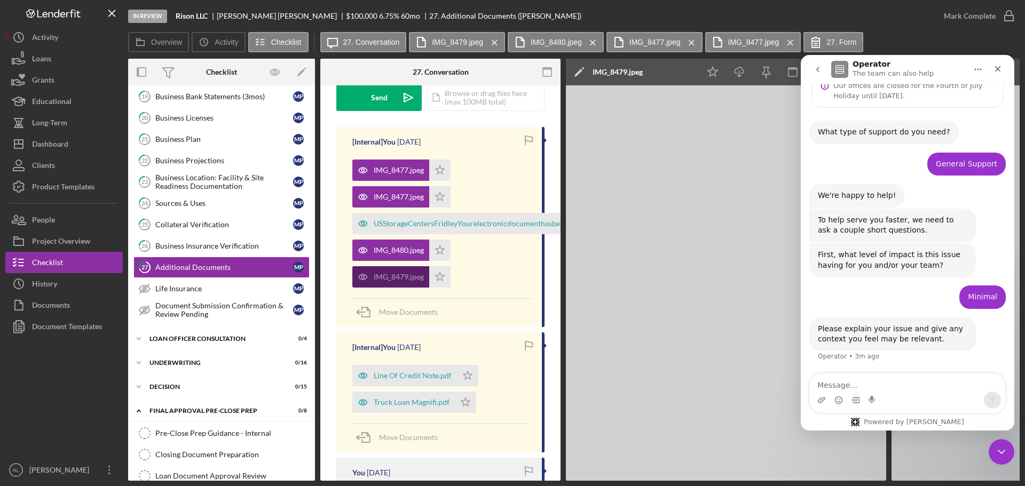
scroll to position [267, 0]
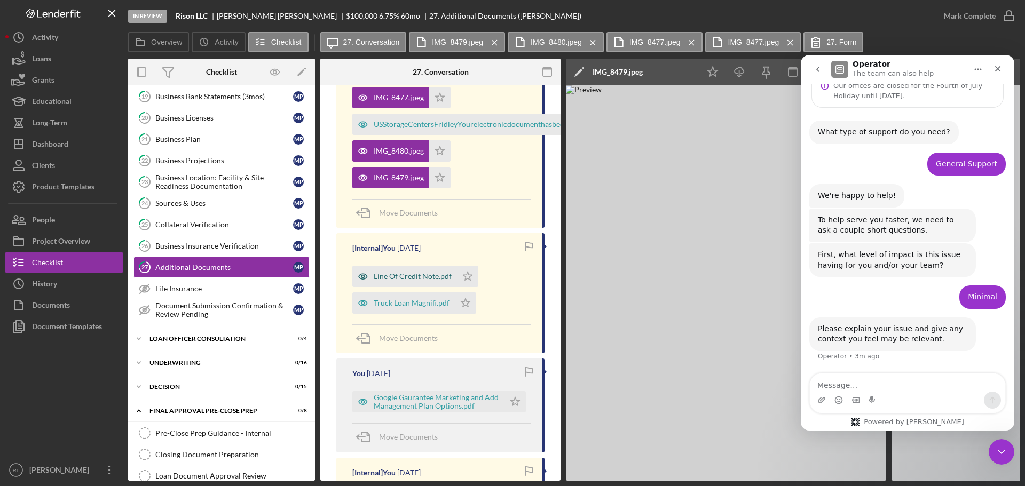
click at [398, 279] on div "Line Of Credit Note.pdf" at bounding box center [413, 276] width 78 height 9
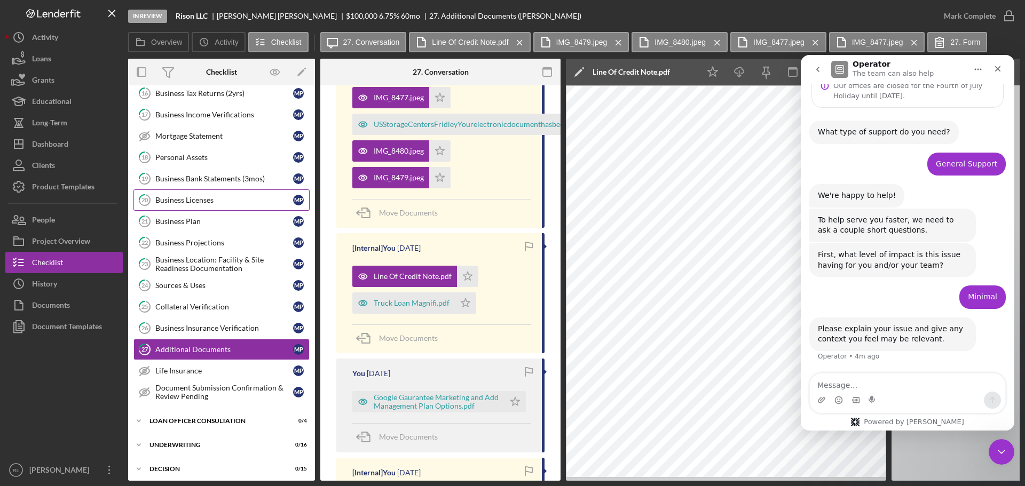
scroll to position [160, 0]
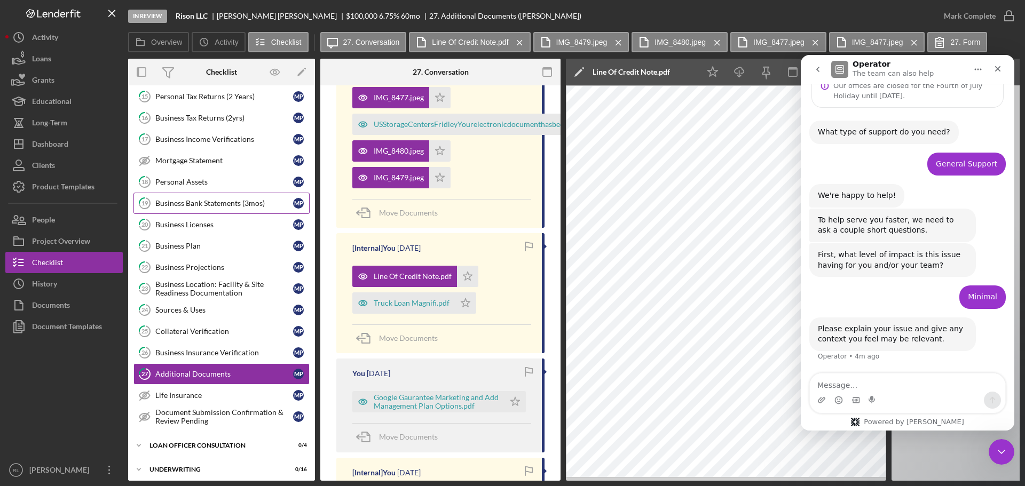
click at [217, 198] on link "19 Business Bank Statements (3mos) M P" at bounding box center [221, 203] width 176 height 21
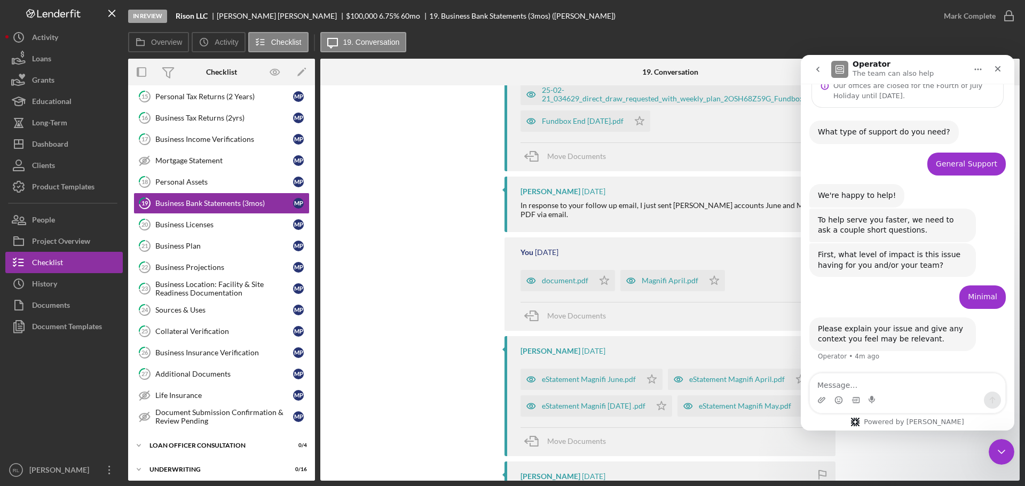
scroll to position [374, 0]
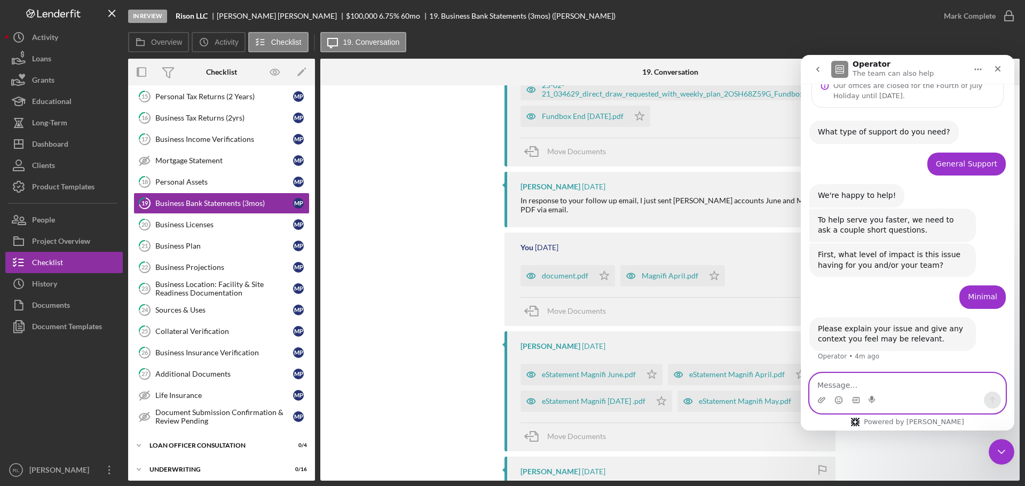
click at [897, 376] on textarea "Message…" at bounding box center [907, 383] width 195 height 18
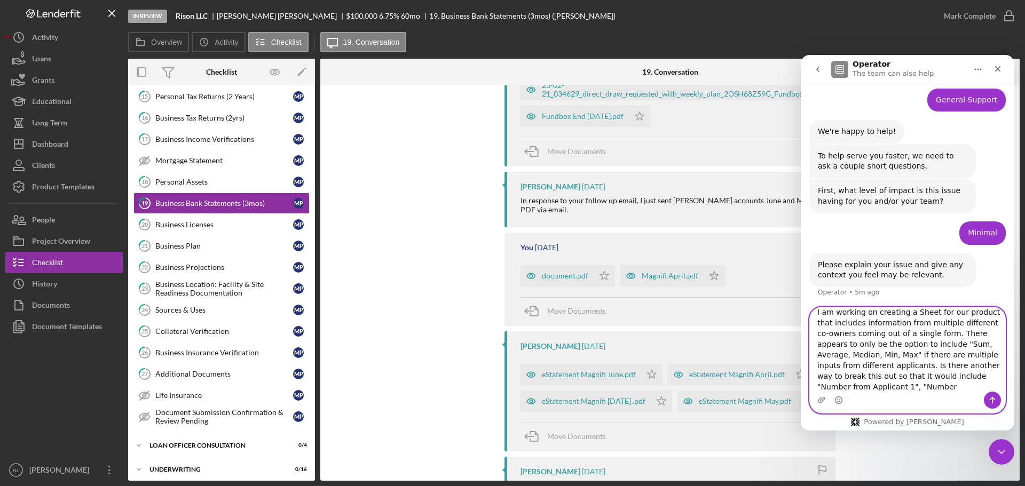
scroll to position [105, 0]
type textarea "I am working on creating a Sheet for our product that includes information from…"
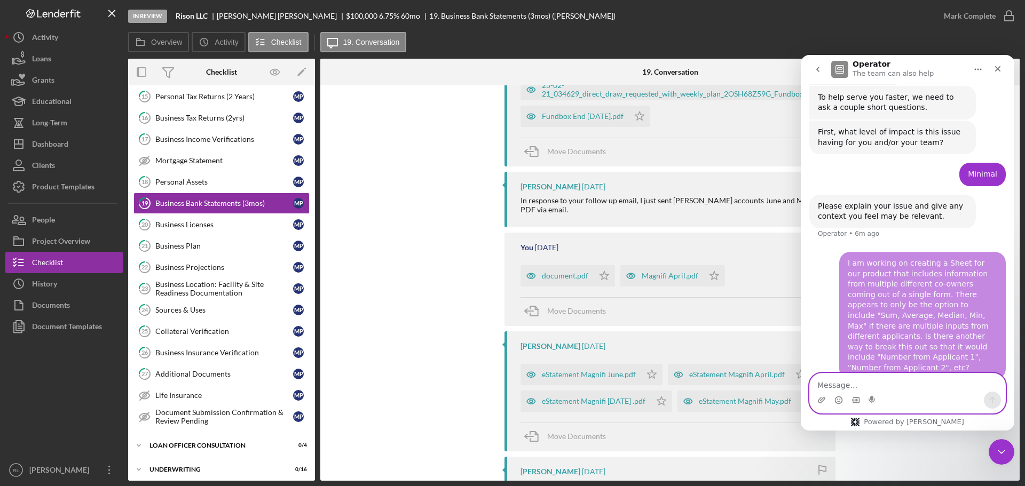
scroll to position [164, 0]
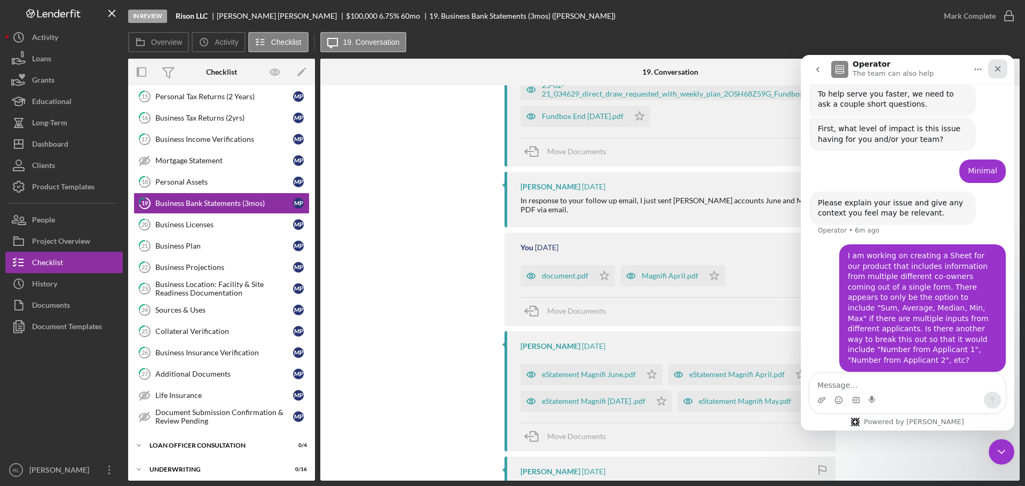
click at [1001, 67] on icon "Close" at bounding box center [998, 69] width 9 height 9
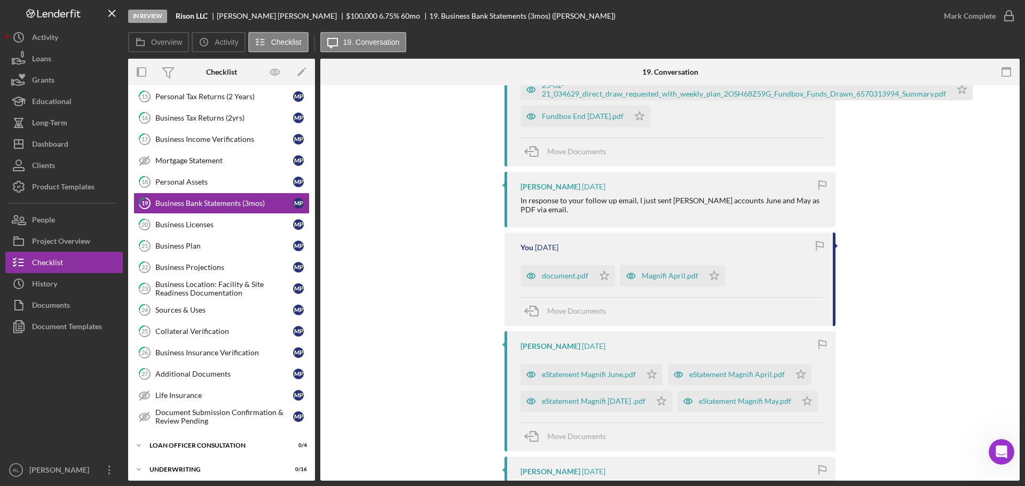
scroll to position [199, 0]
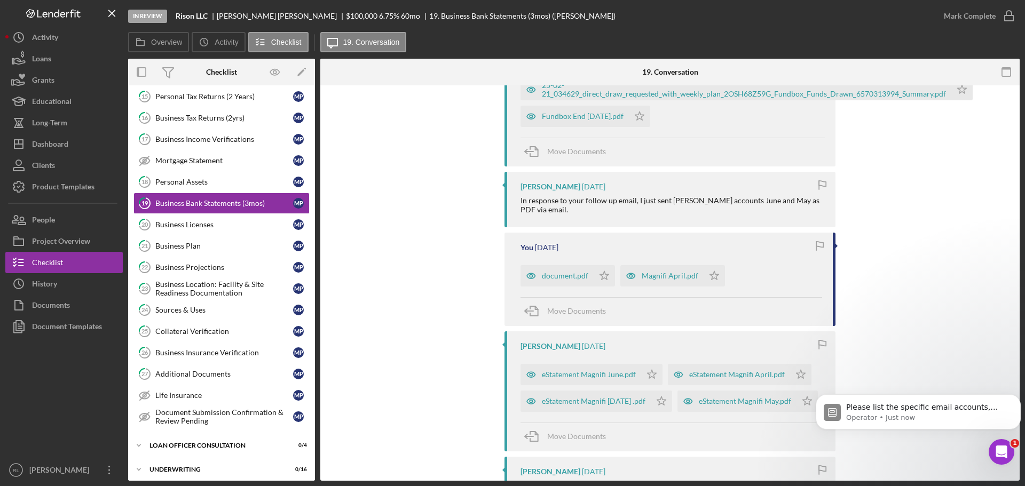
scroll to position [217, 0]
click at [949, 411] on span "Please list the specific email accounts, including those of your clients, where…" at bounding box center [924, 418] width 156 height 30
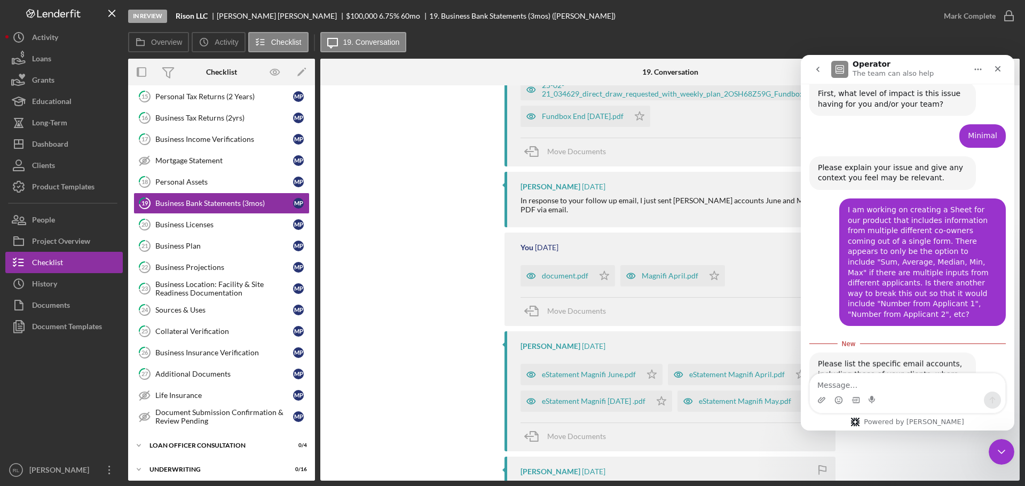
scroll to position [235, 0]
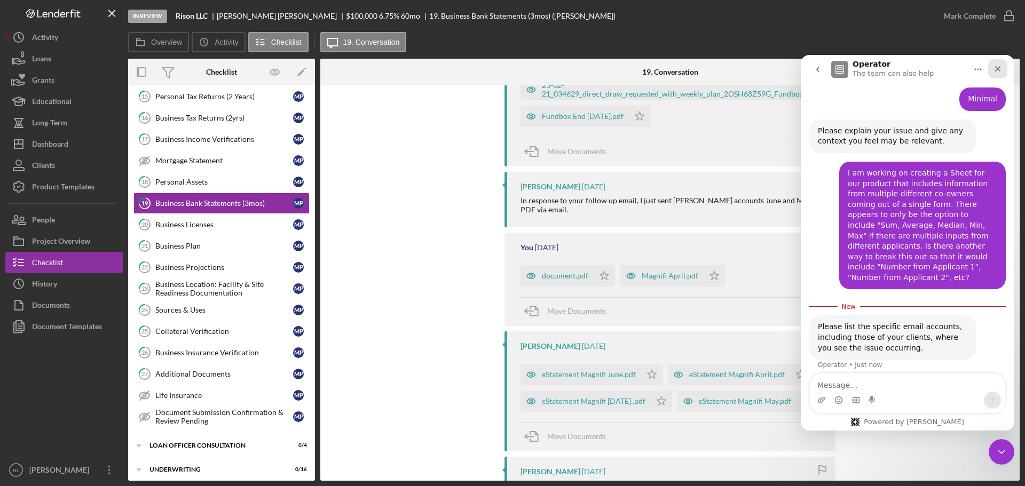
click at [999, 65] on icon "Close" at bounding box center [998, 69] width 9 height 9
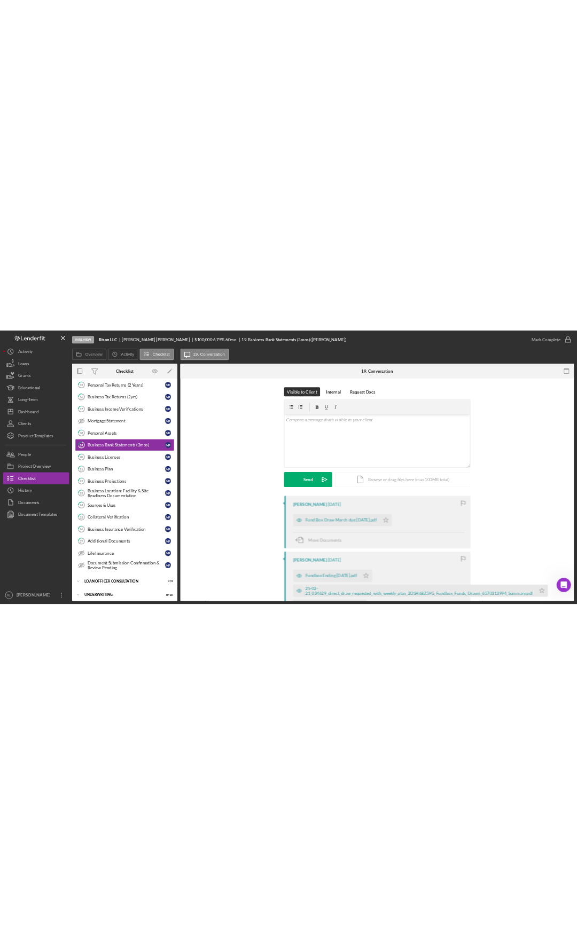
scroll to position [0, 0]
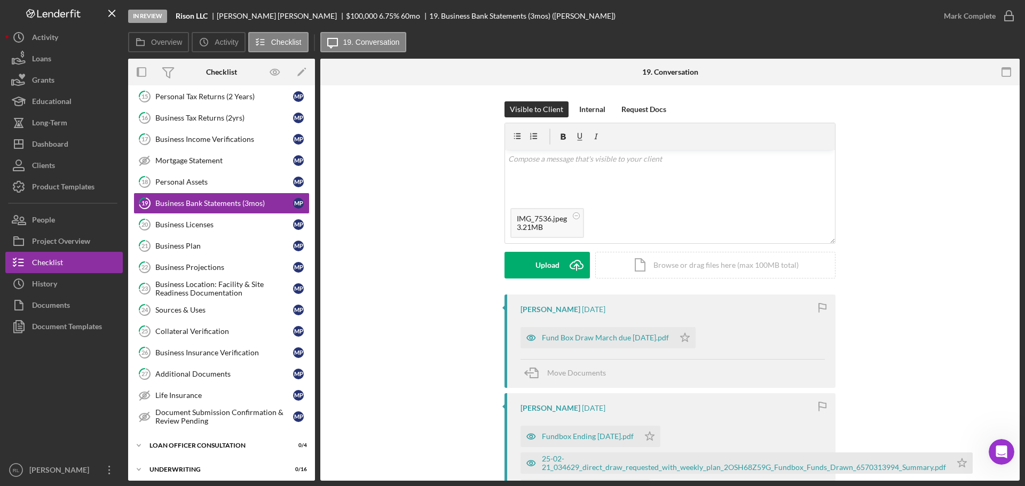
drag, startPoint x: 621, startPoint y: 21, endPoint x: 544, endPoint y: 52, distance: 83.6
click at [621, 21] on div "In Review Rison LLC Myra Patterson $100,000 6.75 % 60 mo 19. Business Bank Stat…" at bounding box center [530, 16] width 805 height 32
click at [585, 108] on div "Internal" at bounding box center [592, 109] width 26 height 16
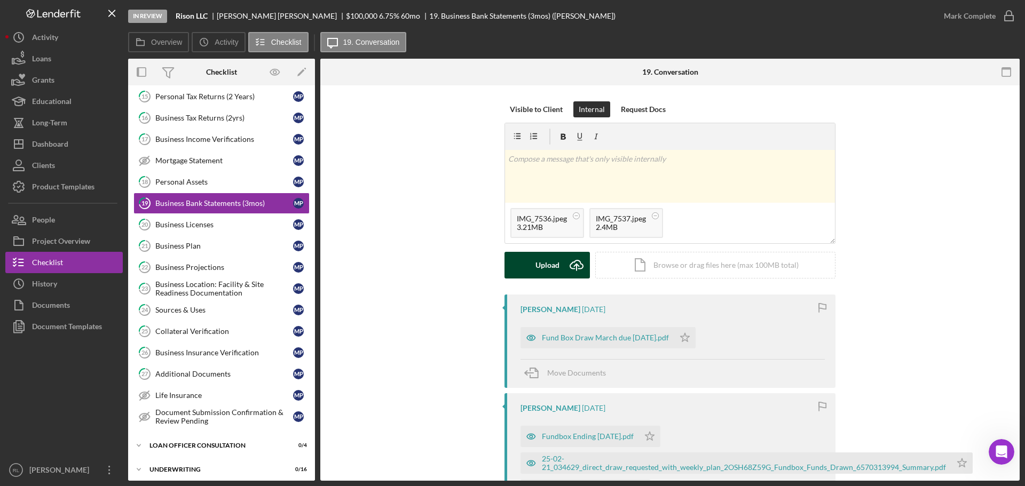
click at [542, 268] on div "Upload" at bounding box center [548, 265] width 24 height 27
